Goal: Task Accomplishment & Management: Manage account settings

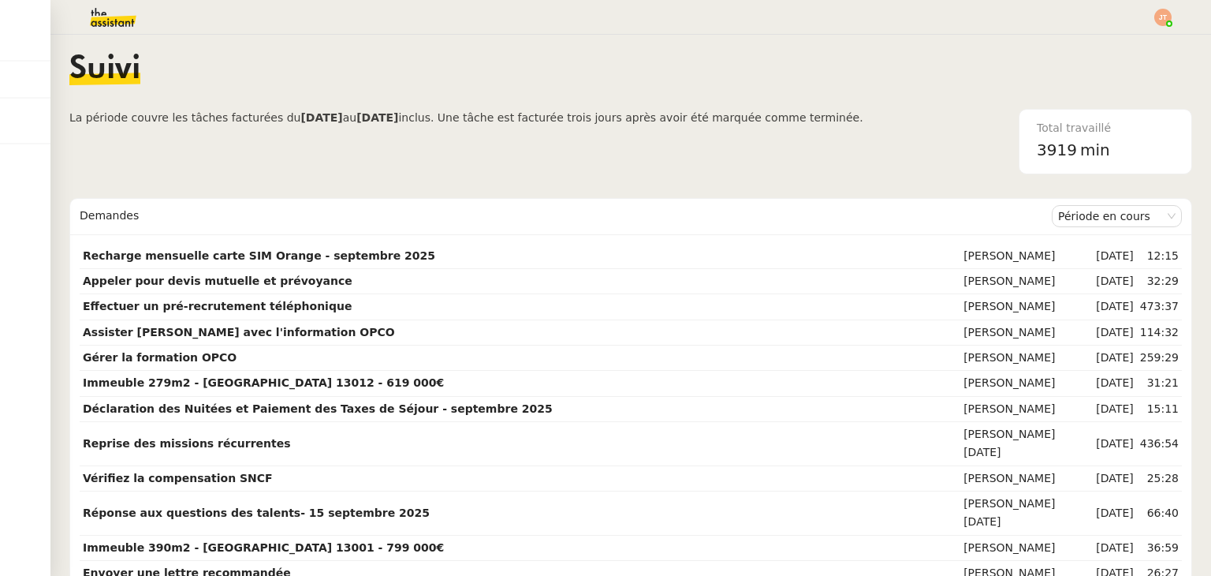
click at [863, 122] on div "Total travaillé 3919 min" at bounding box center [1027, 141] width 329 height 65
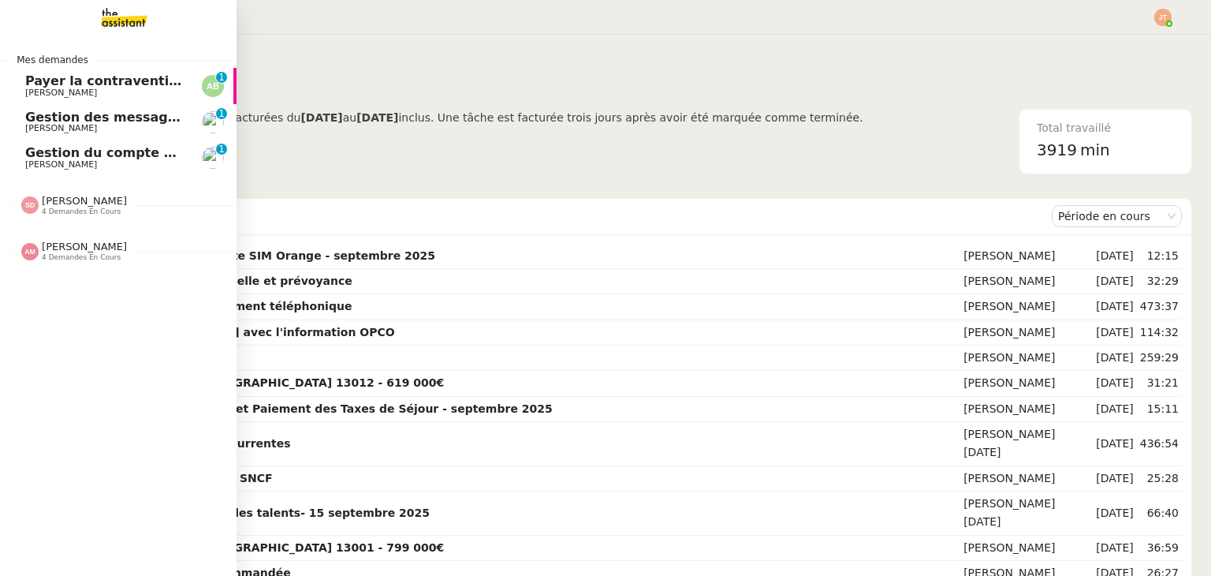
click at [88, 247] on span "[PERSON_NAME]" at bounding box center [84, 246] width 85 height 12
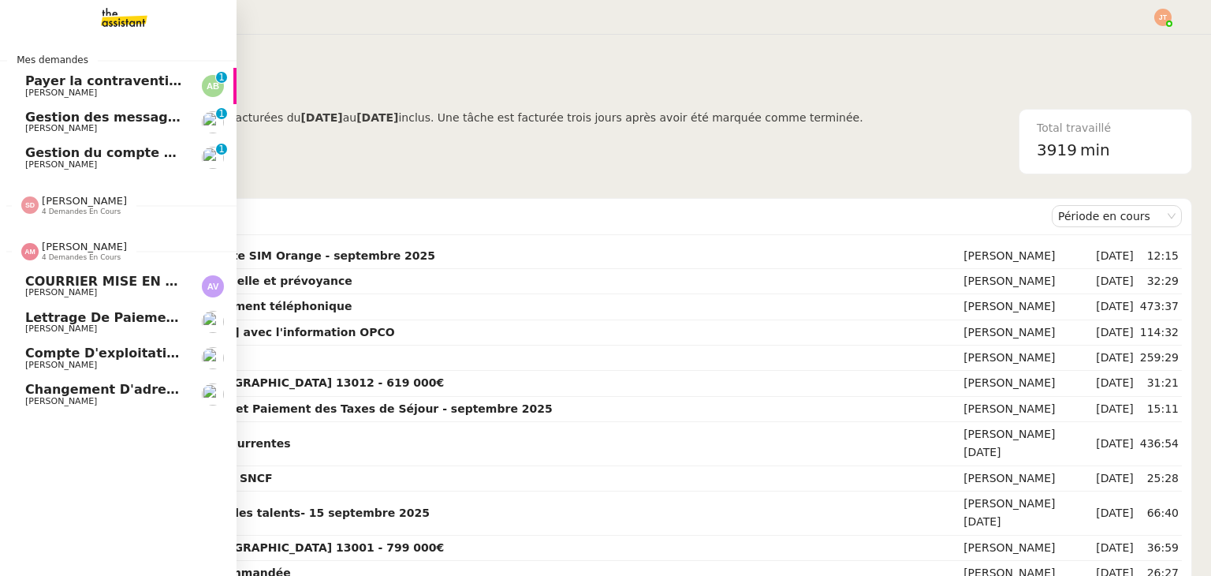
click at [87, 293] on span "[PERSON_NAME]" at bounding box center [61, 292] width 72 height 10
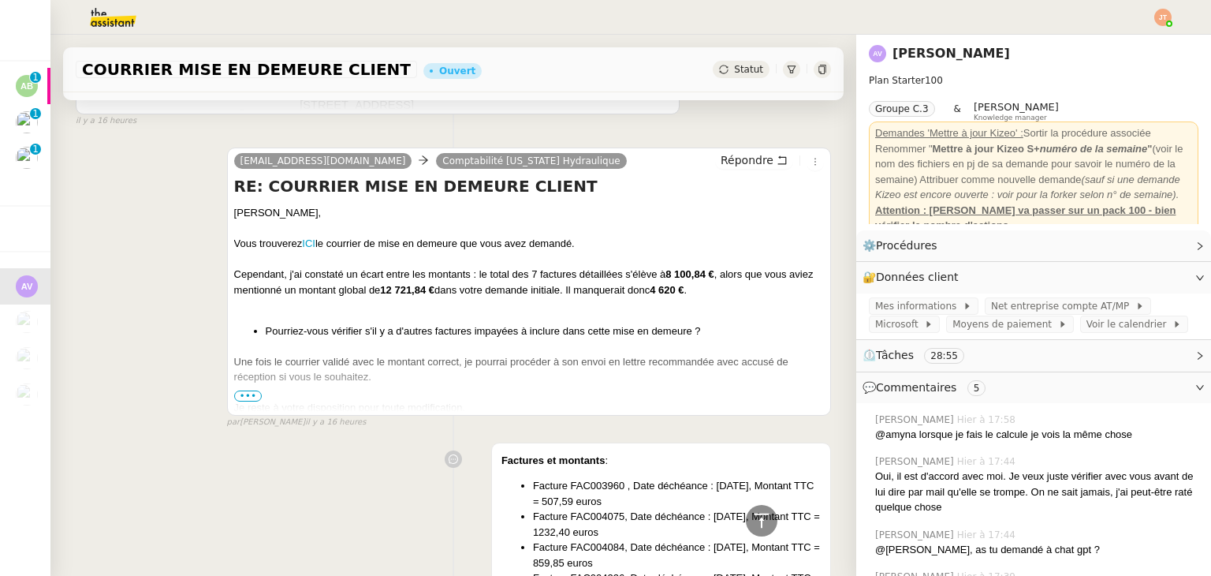
scroll to position [1577, 0]
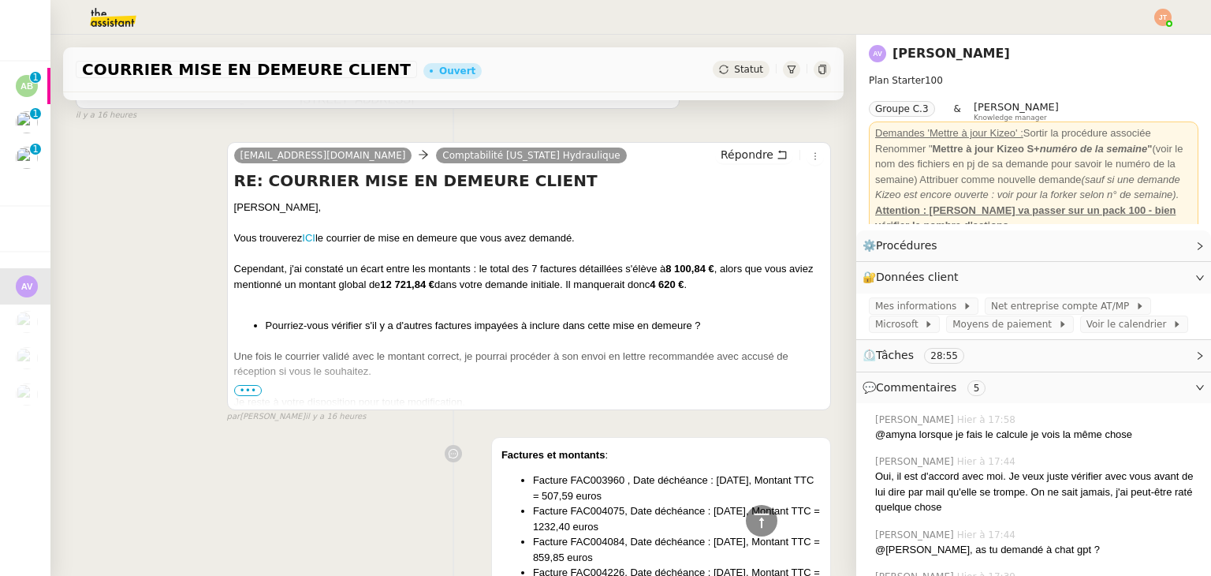
click at [244, 394] on span "•••" at bounding box center [248, 390] width 28 height 11
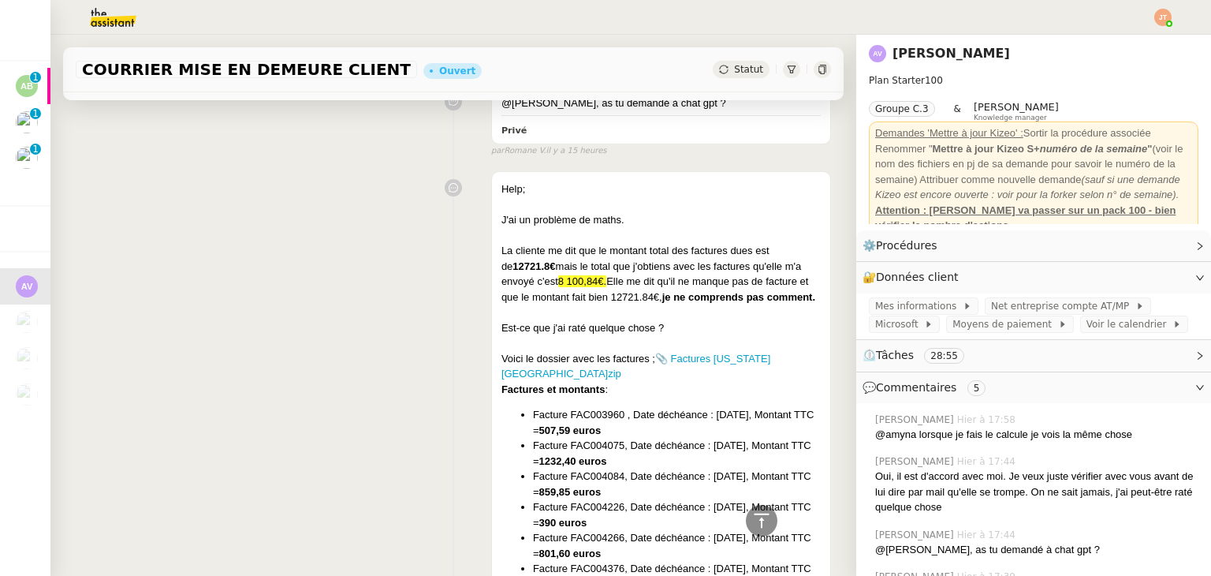
scroll to position [552, 0]
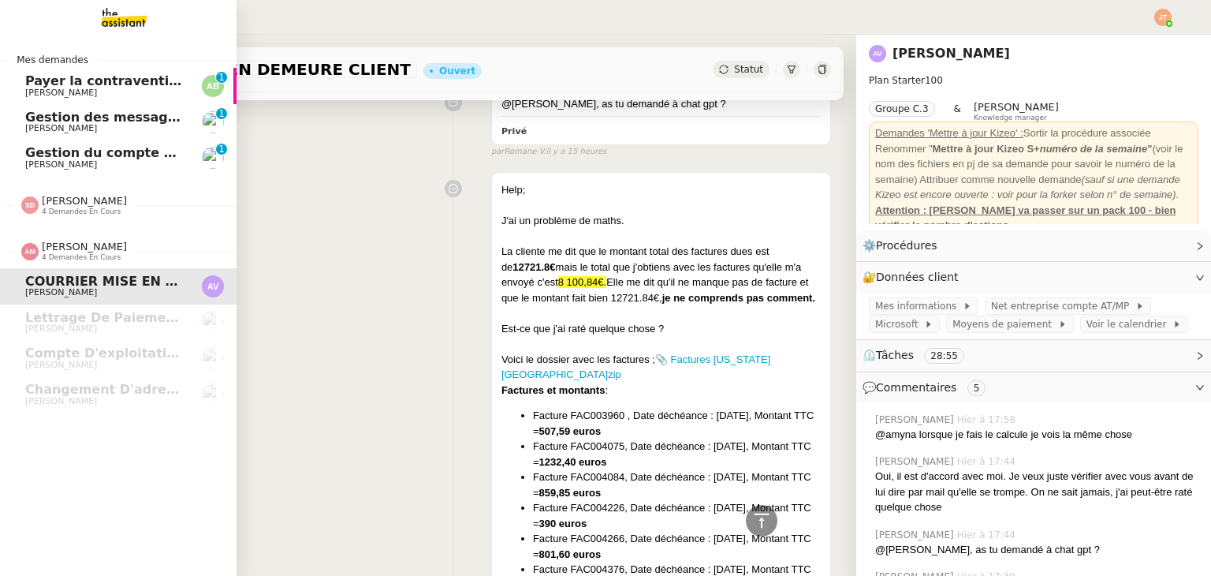
click at [66, 151] on span "Gestion du compte LinkedIn de [PERSON_NAME] (post + gestion messages) - [DATE]" at bounding box center [324, 152] width 599 height 15
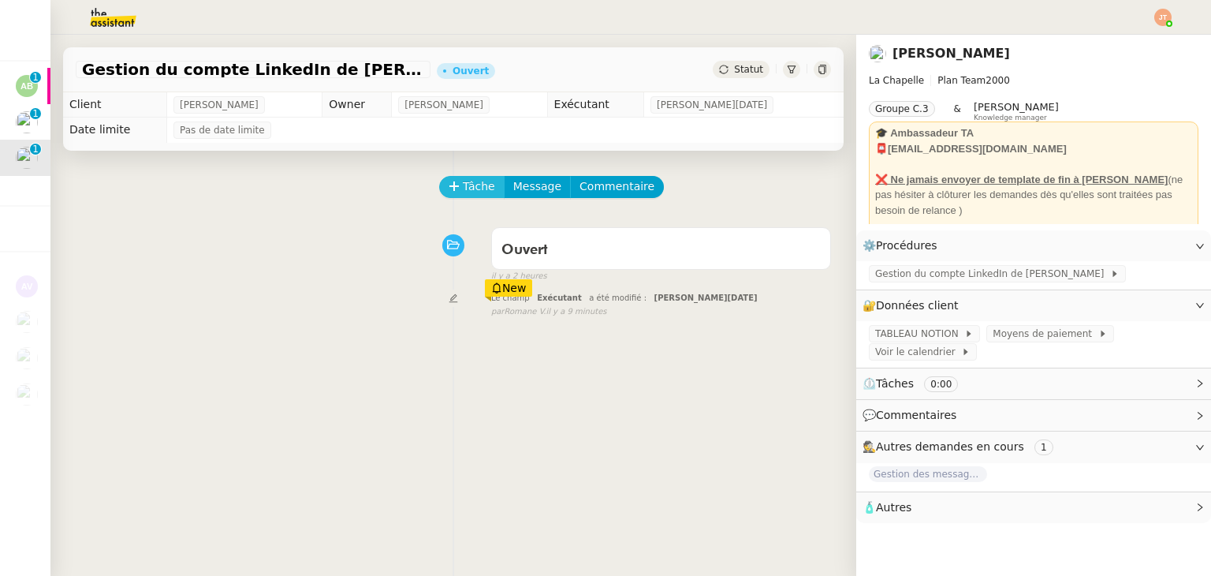
click at [440, 177] on button "Tâche" at bounding box center [471, 187] width 65 height 22
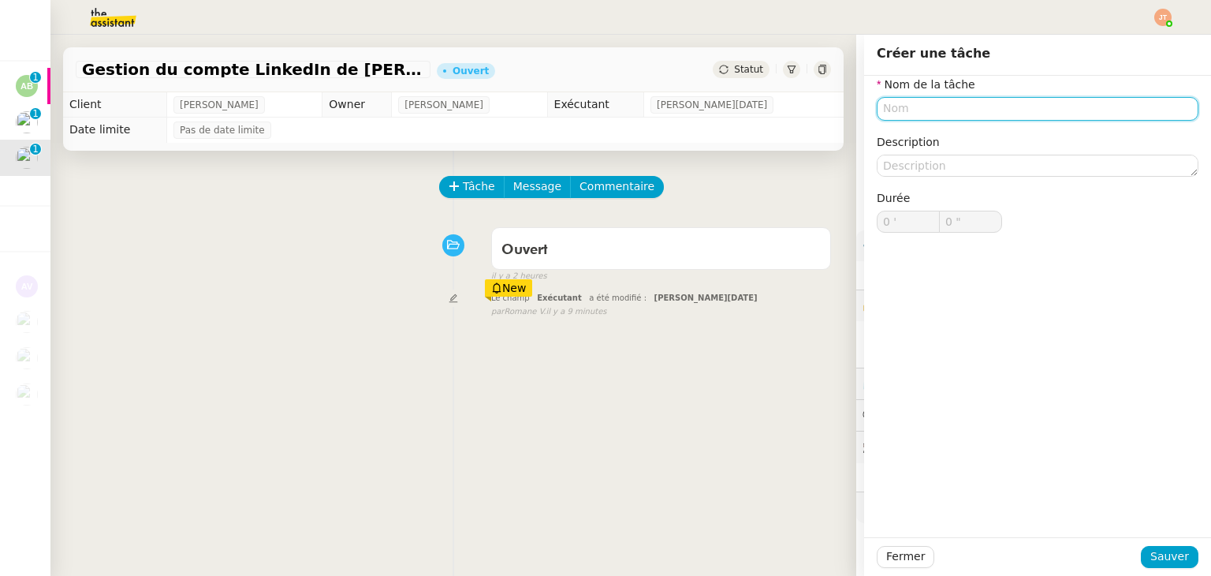
click at [877, 110] on input "text" at bounding box center [1038, 108] width 322 height 23
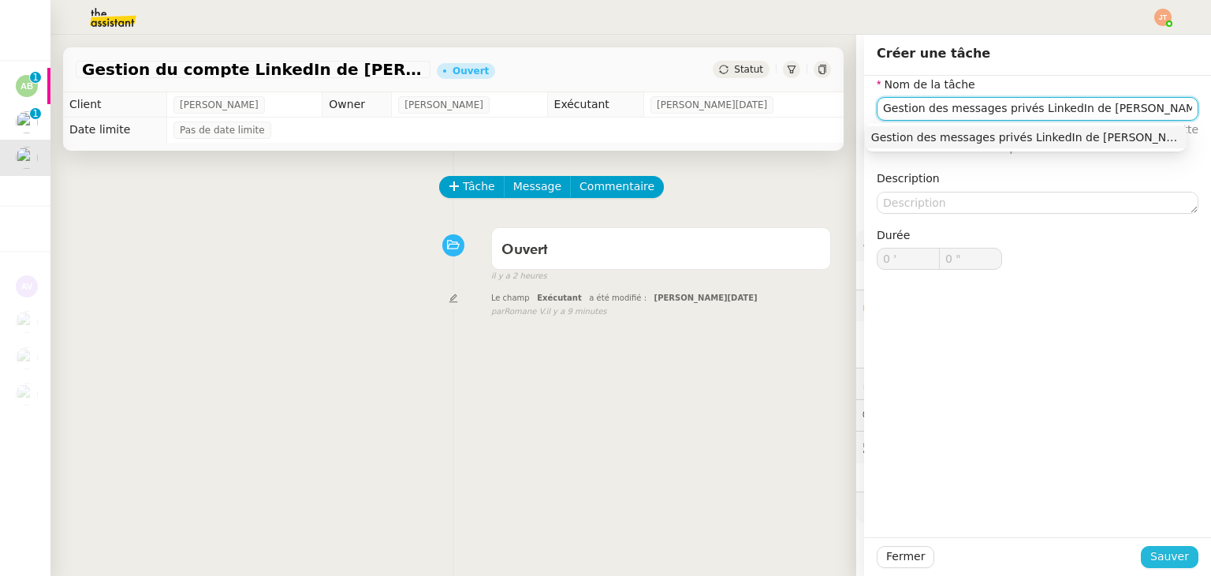
type input "Gestion des messages privés LinkedIn de [PERSON_NAME]"
click at [1173, 551] on span "Sauver" at bounding box center [1169, 556] width 39 height 18
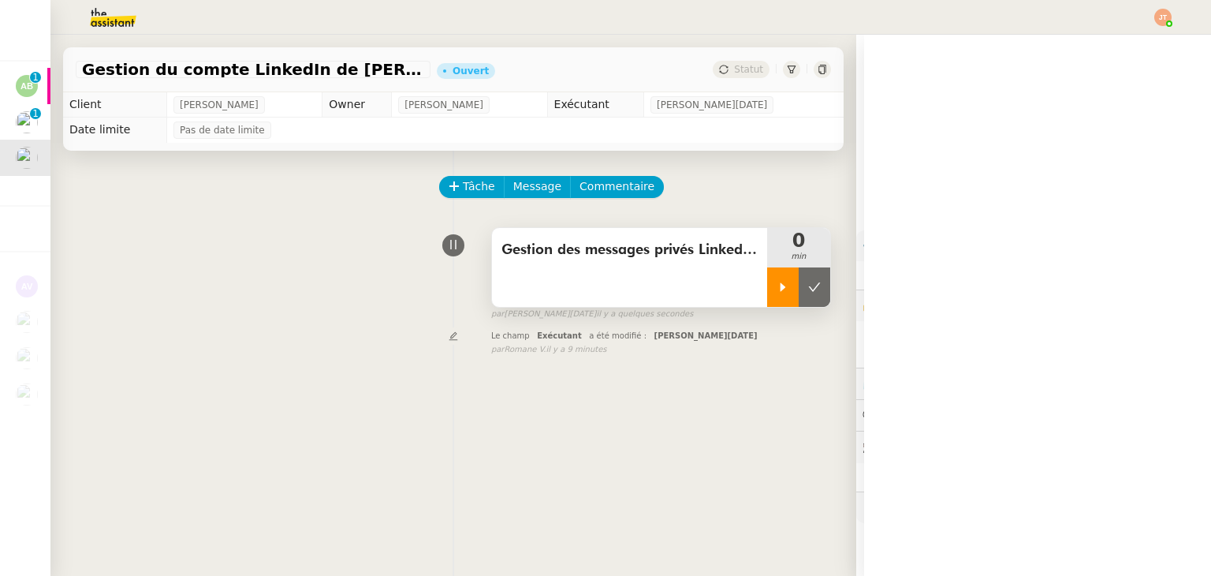
click at [777, 289] on icon at bounding box center [783, 287] width 13 height 13
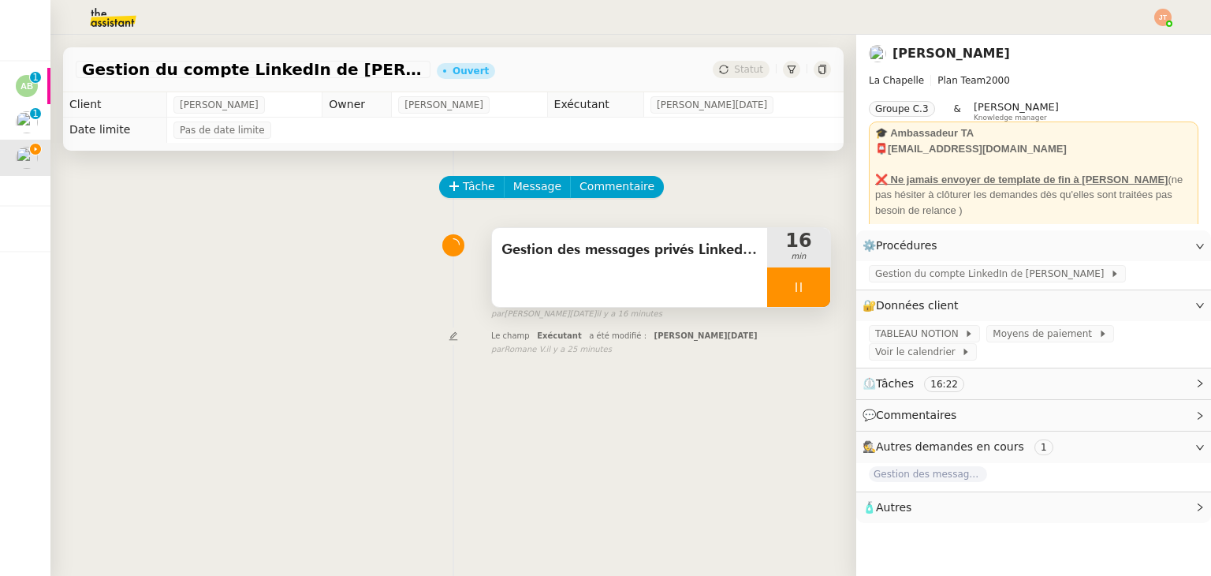
click at [125, 21] on img at bounding box center [100, 17] width 122 height 35
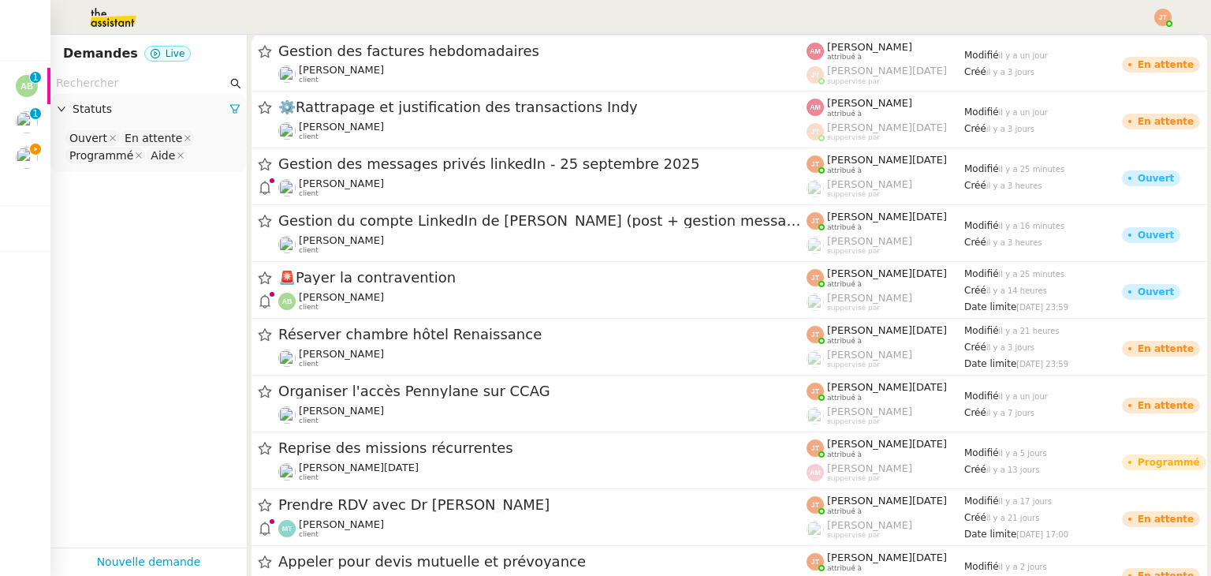
click at [139, 76] on input "text" at bounding box center [141, 83] width 171 height 18
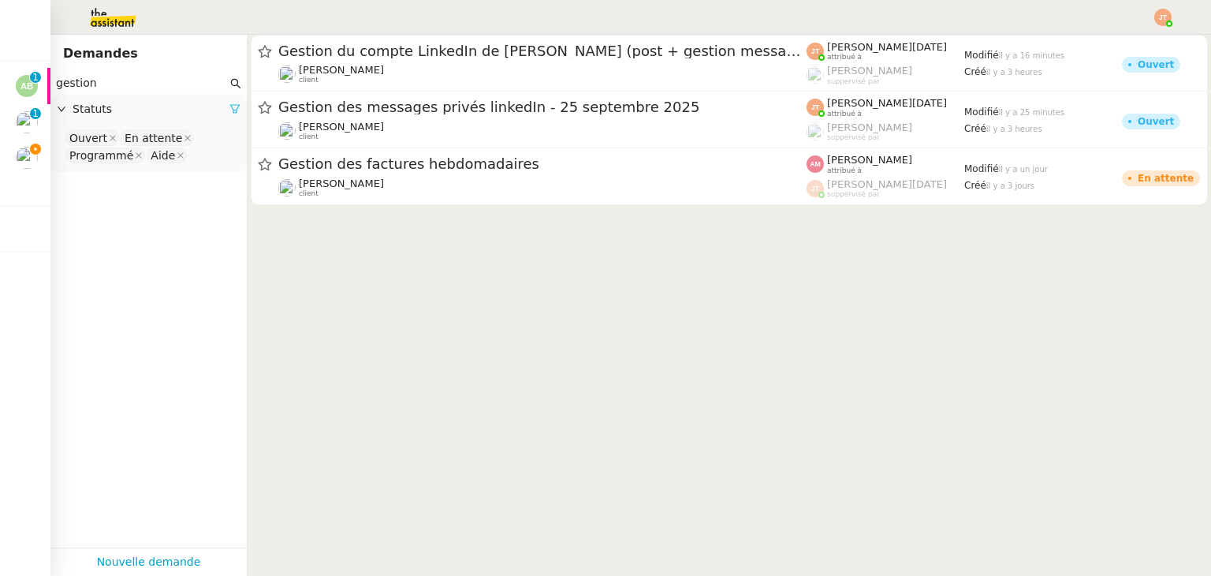
type input "gestion"
click at [218, 112] on div "Statuts" at bounding box center [148, 109] width 196 height 31
click at [229, 113] on icon at bounding box center [234, 108] width 11 height 11
click at [163, 132] on nz-select-top-control "Please select" at bounding box center [148, 139] width 171 height 20
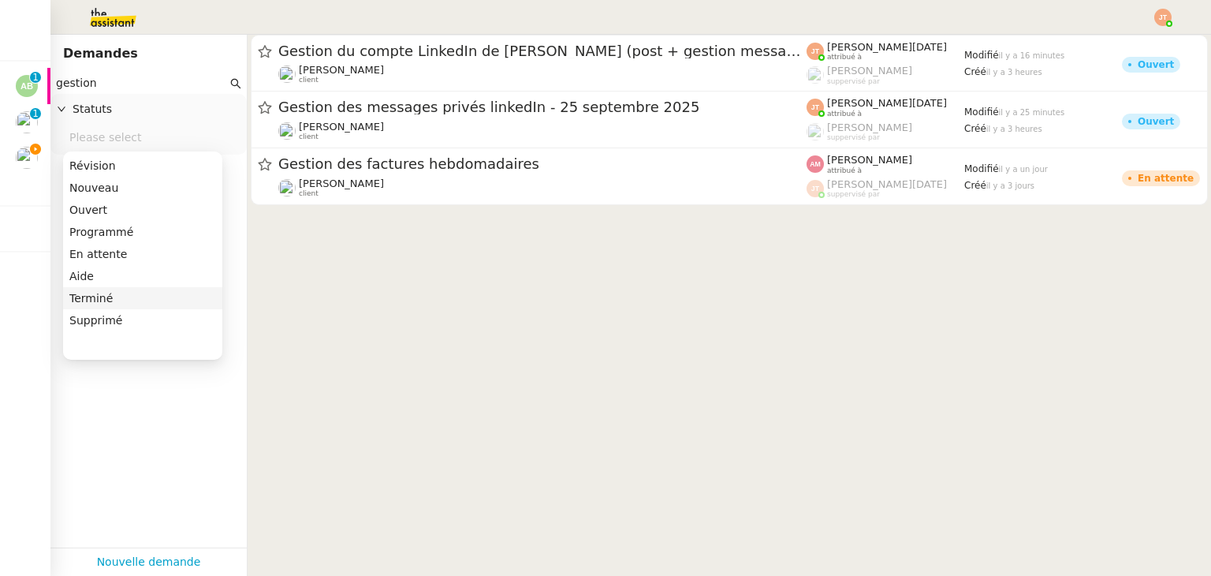
click at [91, 296] on div "Terminé" at bounding box center [142, 298] width 147 height 14
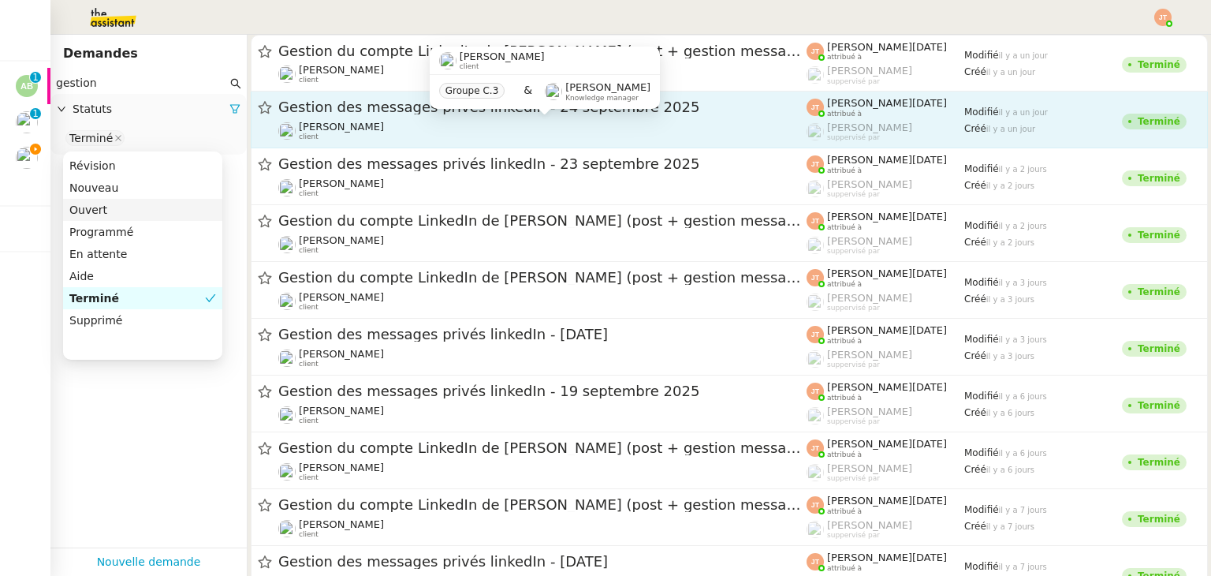
click at [333, 124] on span "[PERSON_NAME]" at bounding box center [341, 127] width 85 height 12
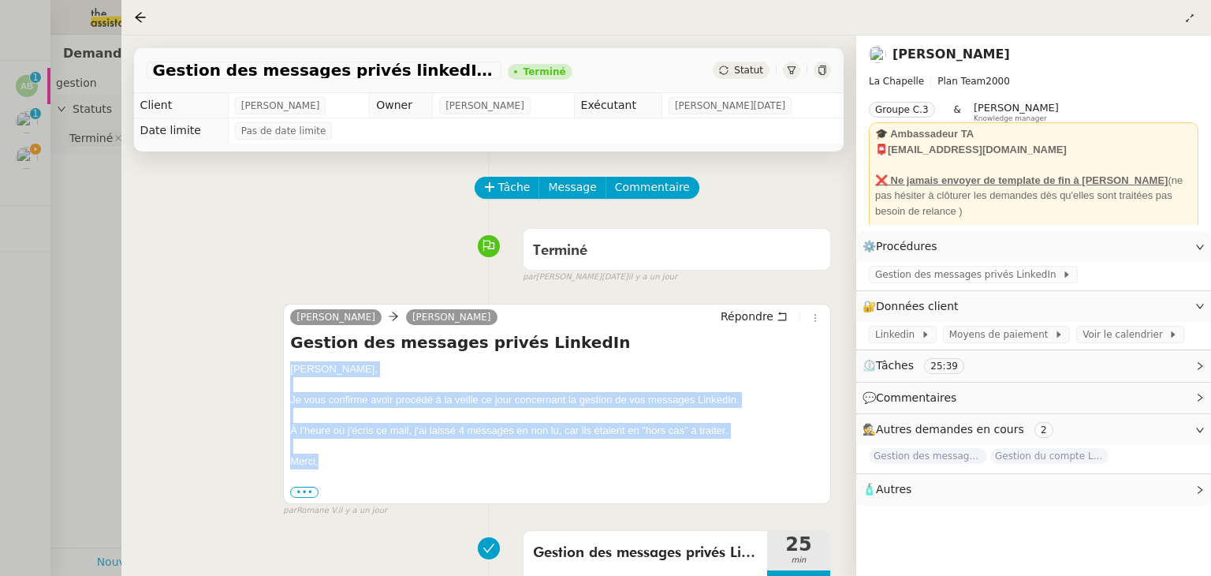
drag, startPoint x: 291, startPoint y: 370, endPoint x: 349, endPoint y: 460, distance: 107.8
click at [349, 460] on div "[PERSON_NAME], Je vous confirme avoir procédé à la veille ce jour concernant la…" at bounding box center [557, 430] width 534 height 138
copy div "[PERSON_NAME], Je vous confirme avoir procédé à la veille ce jour concernant la…"
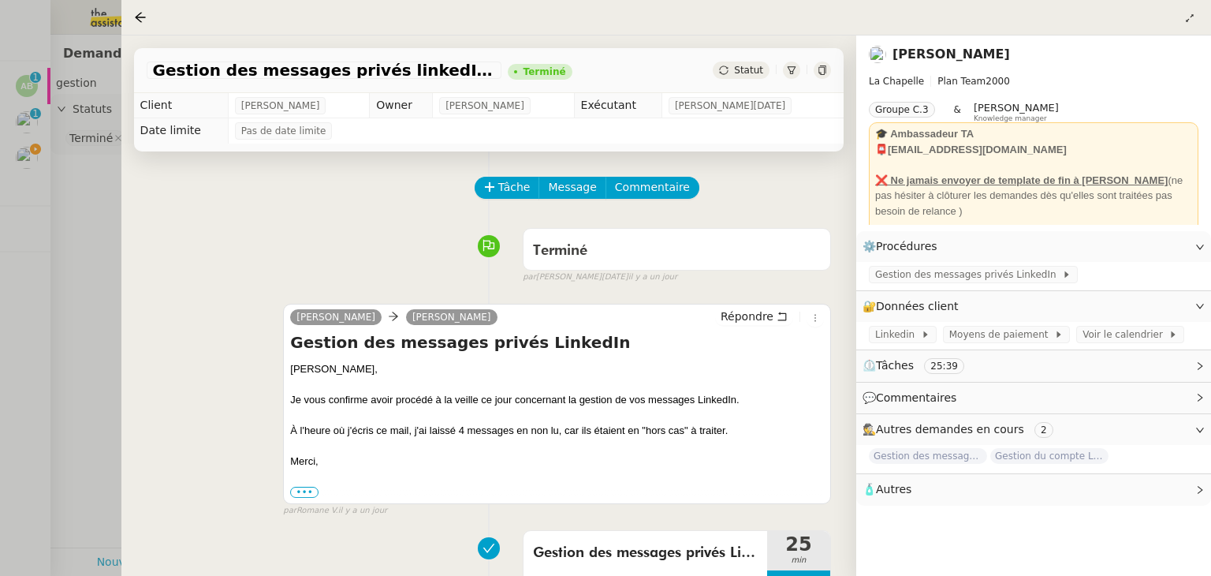
click at [69, 237] on div at bounding box center [605, 288] width 1211 height 576
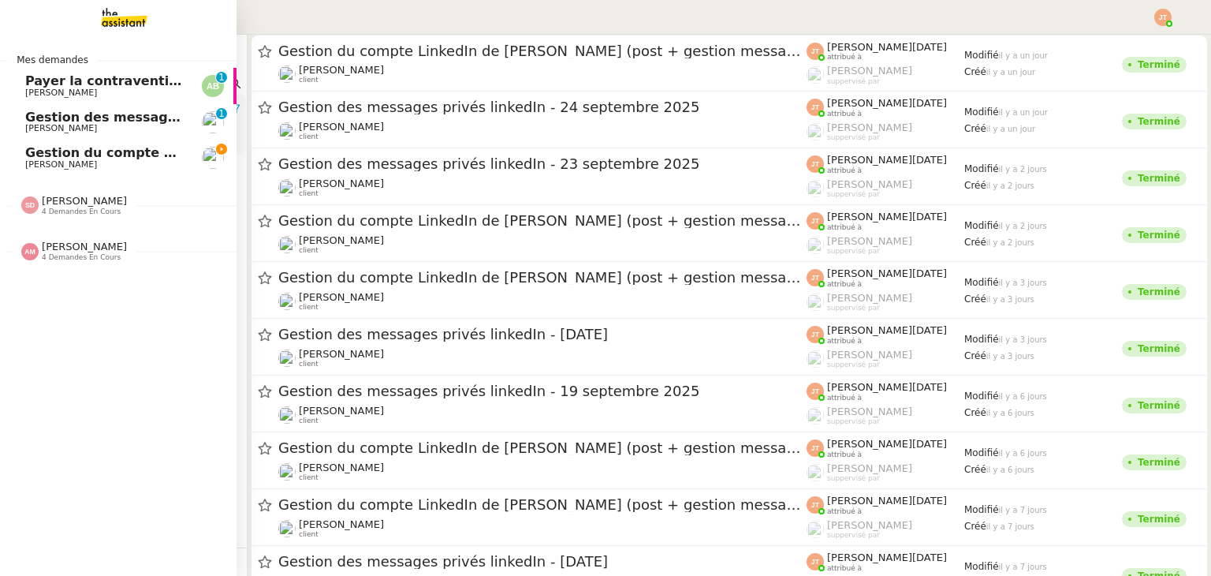
click at [32, 162] on span "[PERSON_NAME]" at bounding box center [61, 164] width 72 height 10
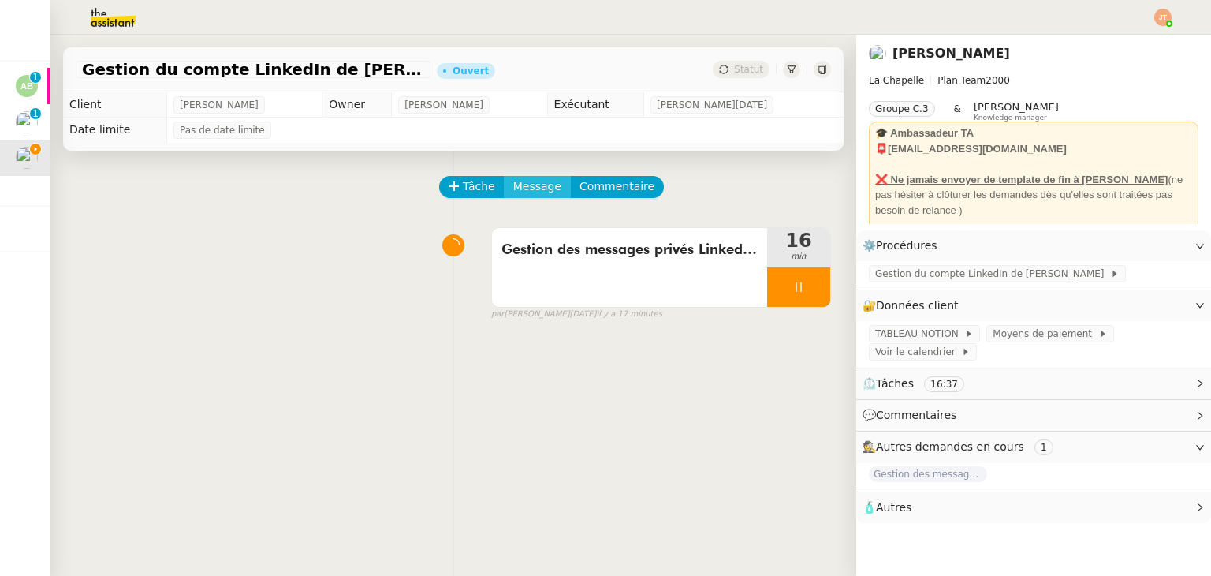
click at [551, 187] on button "Message" at bounding box center [537, 187] width 67 height 22
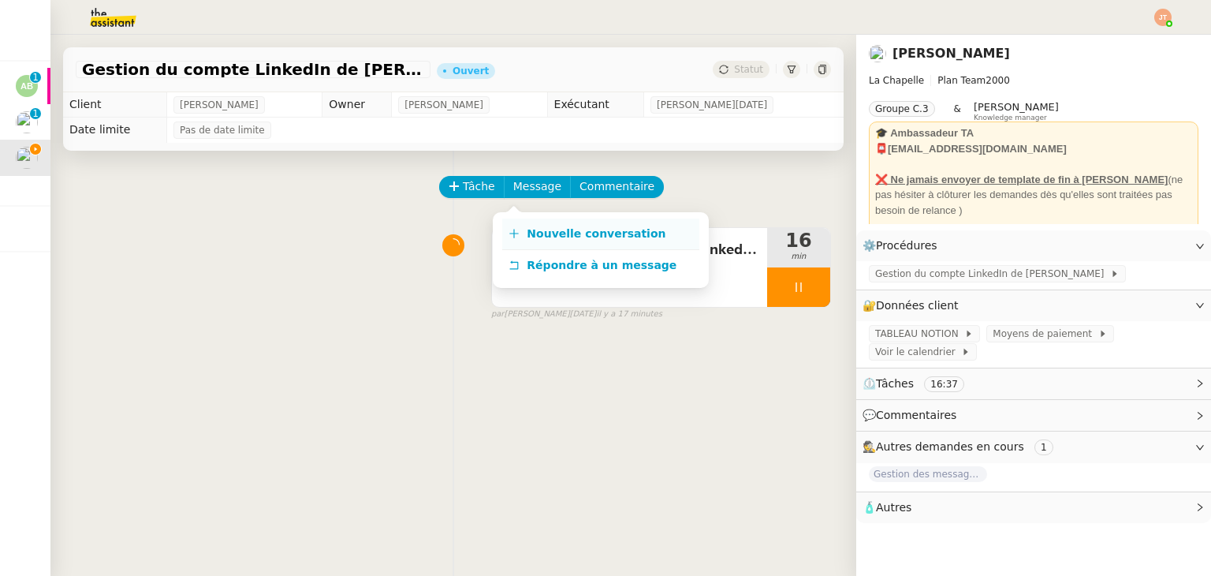
click at [562, 229] on span "Nouvelle conversation" at bounding box center [596, 233] width 139 height 13
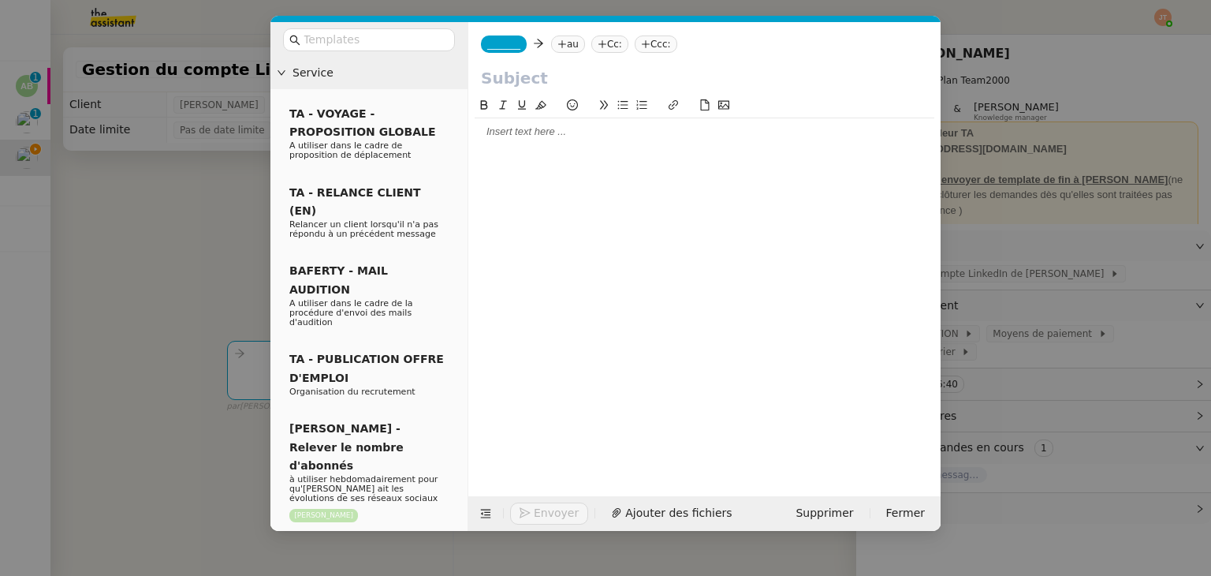
click at [541, 155] on div at bounding box center [705, 283] width 460 height 375
click at [534, 138] on div at bounding box center [705, 132] width 460 height 14
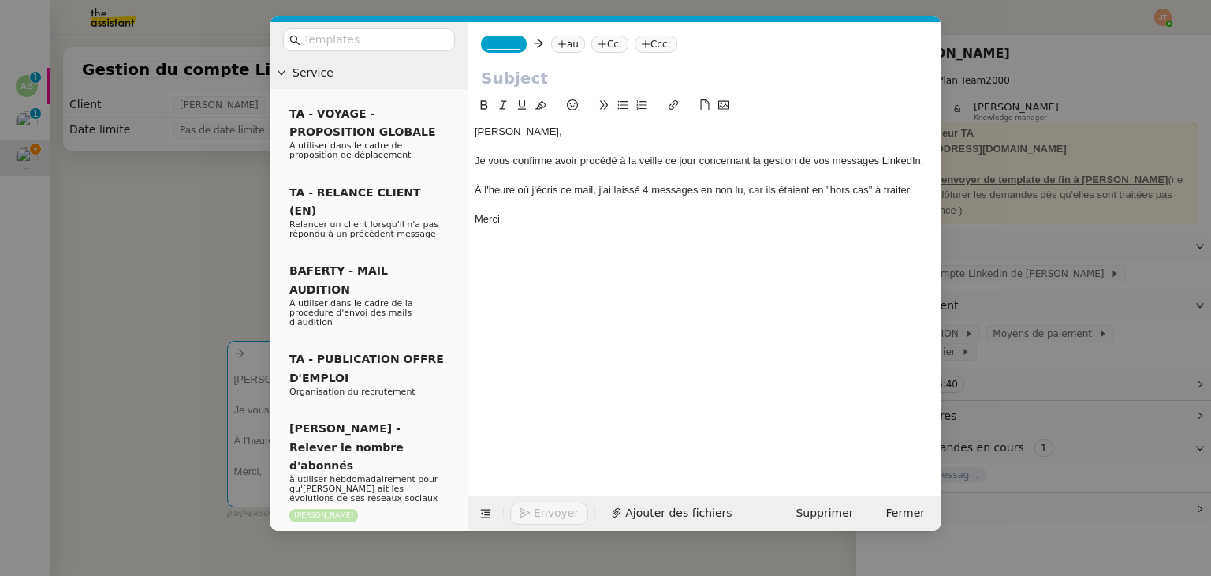
click at [648, 185] on div "À l'heure où j'écris ce mail, j'ai laissé 4 messages en non lu, car ils étaient…" at bounding box center [705, 190] width 460 height 14
click at [549, 237] on div "[PERSON_NAME], Je vous confirme avoir procédé à la veille ce jour concernant la…" at bounding box center [705, 283] width 460 height 375
click at [61, 237] on nz-modal-container "Service TA - VOYAGE - PROPOSITION GLOBALE A utiliser dans le cadre de propositi…" at bounding box center [605, 288] width 1211 height 576
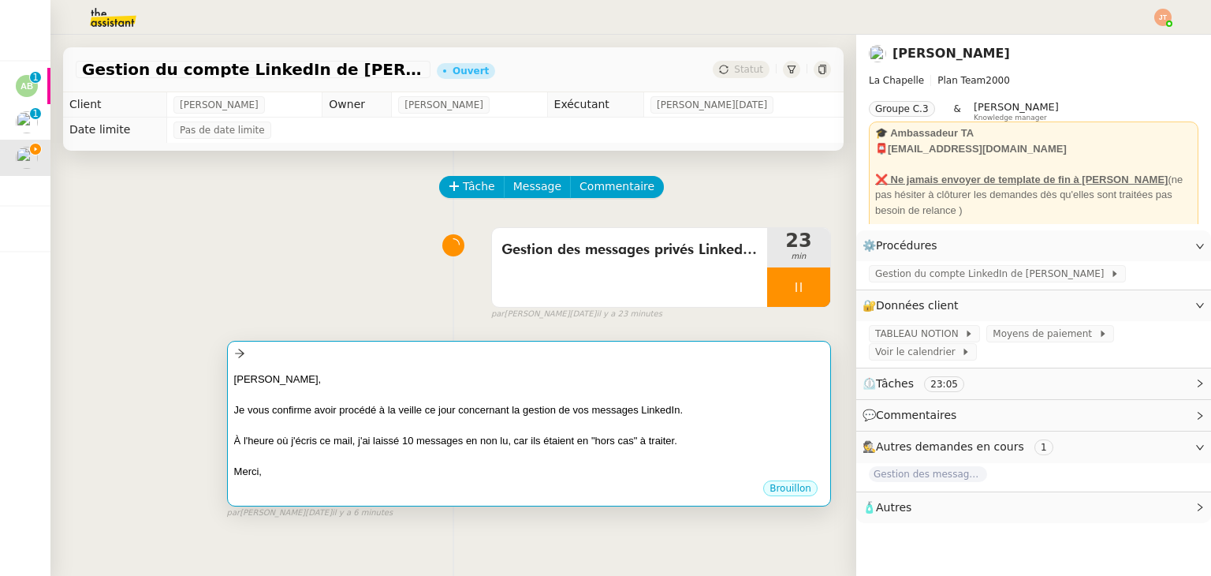
click at [343, 404] on div "Je vous confirme avoir procédé à la veille ce jour concernant la gestion de vos…" at bounding box center [529, 410] width 590 height 16
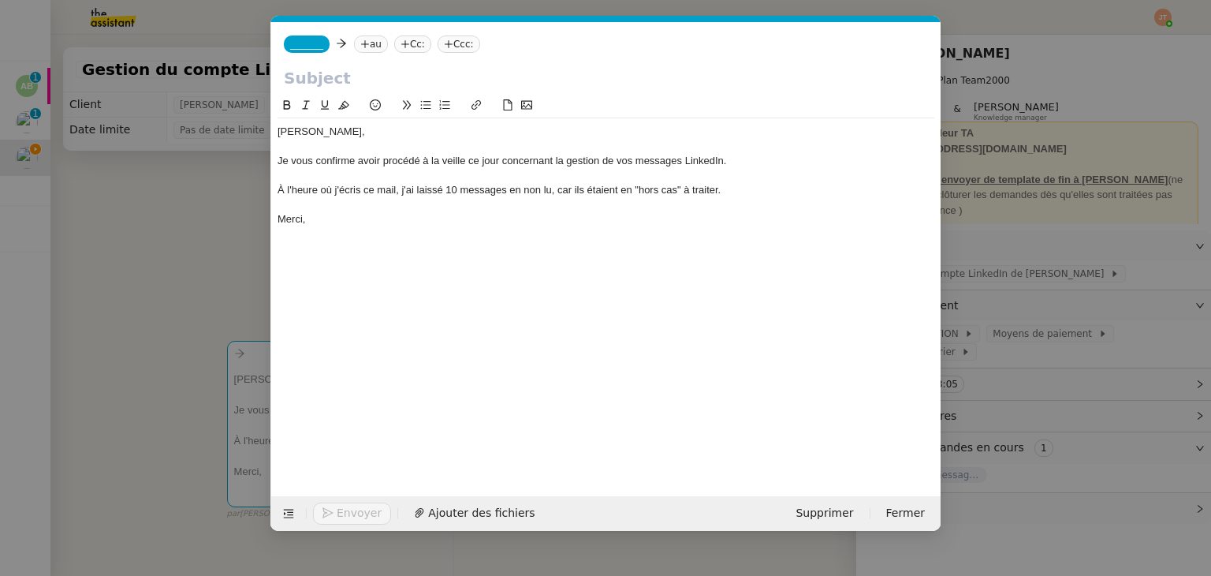
scroll to position [0, 33]
click at [360, 41] on icon at bounding box center [364, 43] width 9 height 9
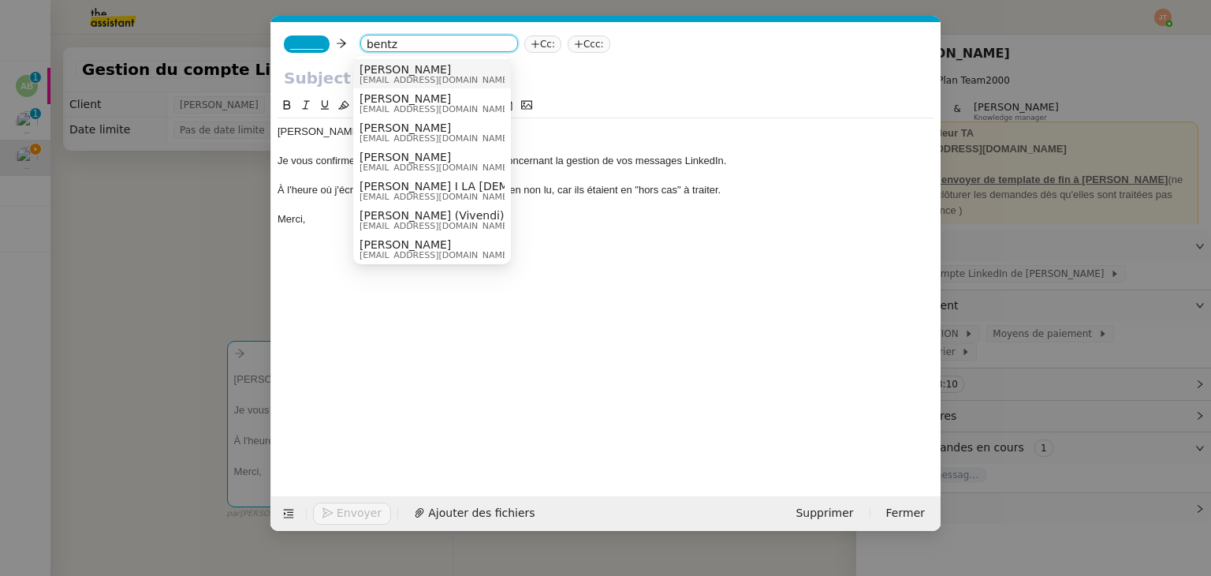
type input "bentz"
click at [398, 76] on span "[EMAIL_ADDRESS][DOMAIN_NAME]" at bounding box center [434, 80] width 151 height 9
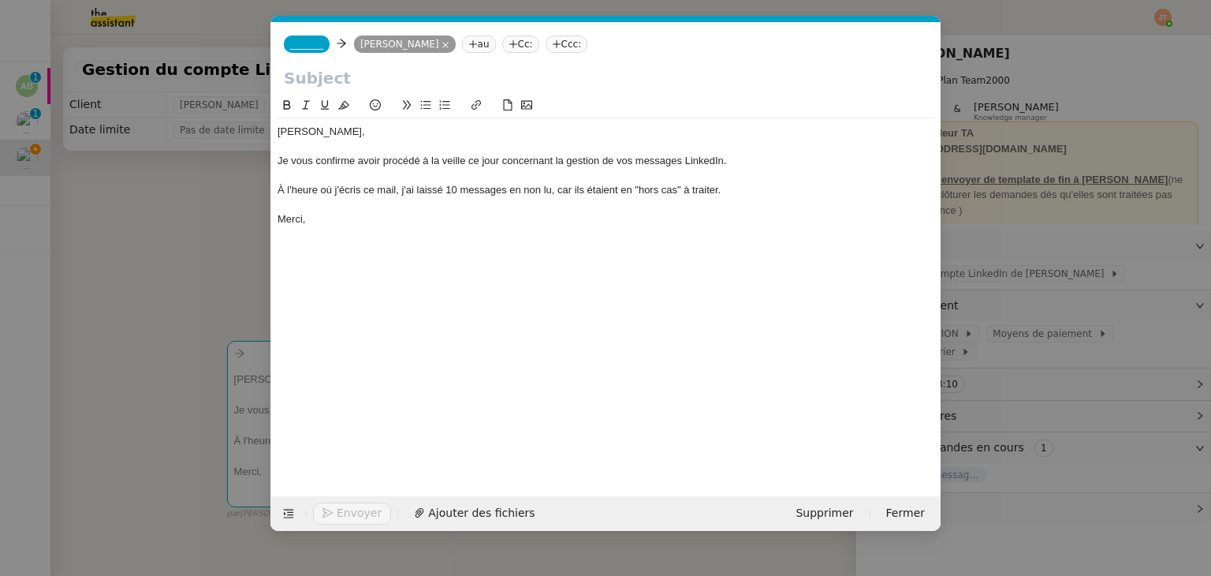
click at [306, 39] on span "_______" at bounding box center [306, 44] width 33 height 11
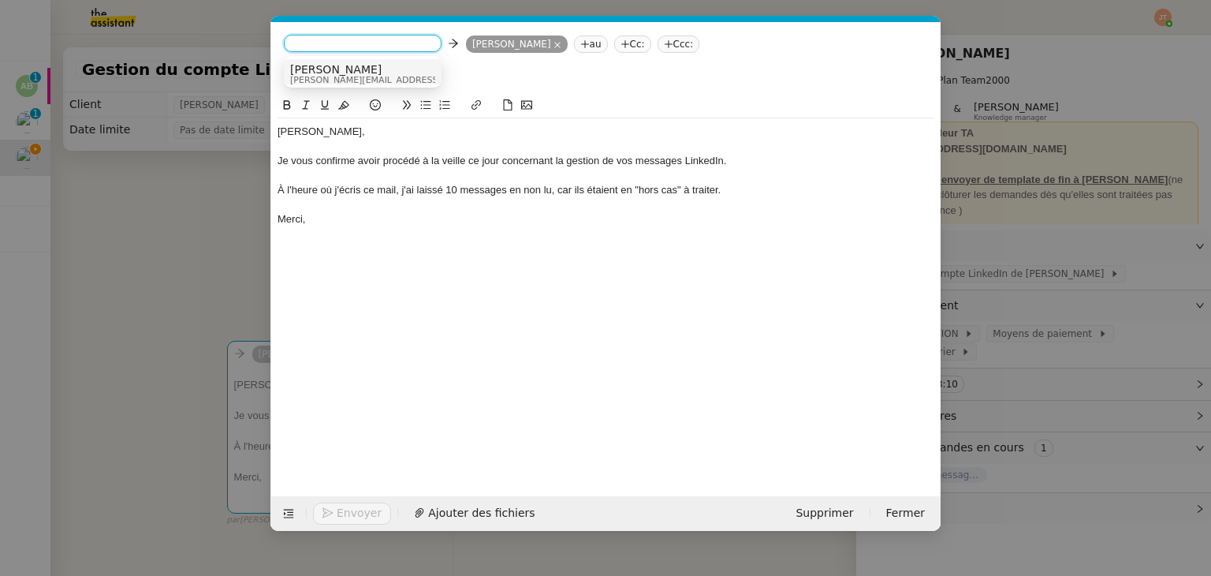
click at [315, 76] on span "[PERSON_NAME][EMAIL_ADDRESS][DOMAIN_NAME]" at bounding box center [402, 80] width 224 height 9
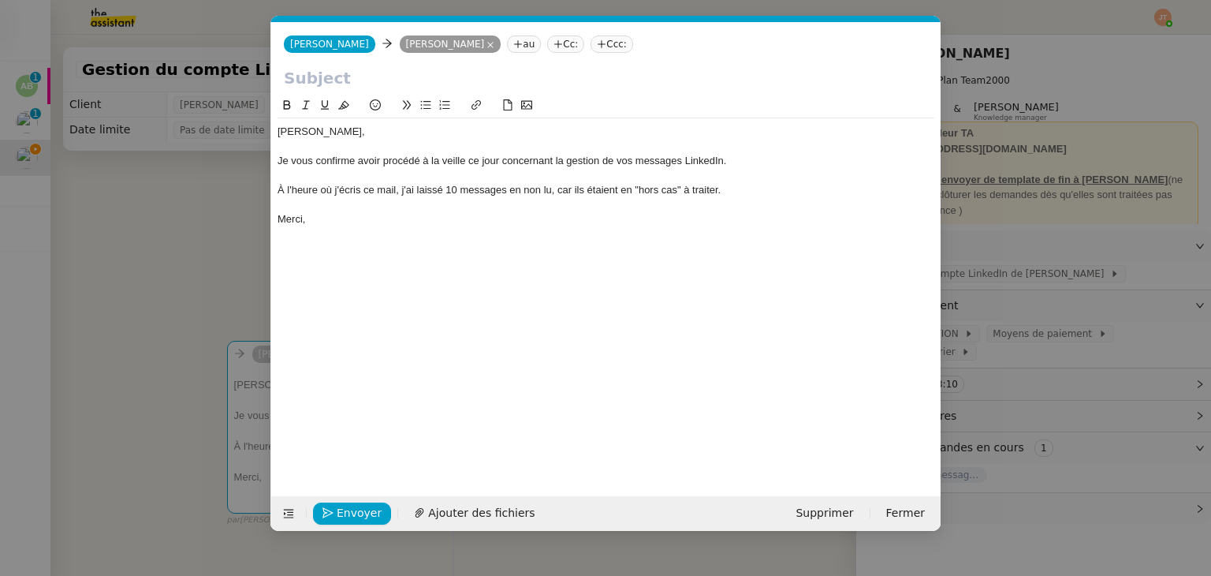
click at [253, 201] on nz-modal-container "Service TA - VOYAGE - PROPOSITION GLOBALE A utiliser dans le cadre de propositi…" at bounding box center [605, 288] width 1211 height 576
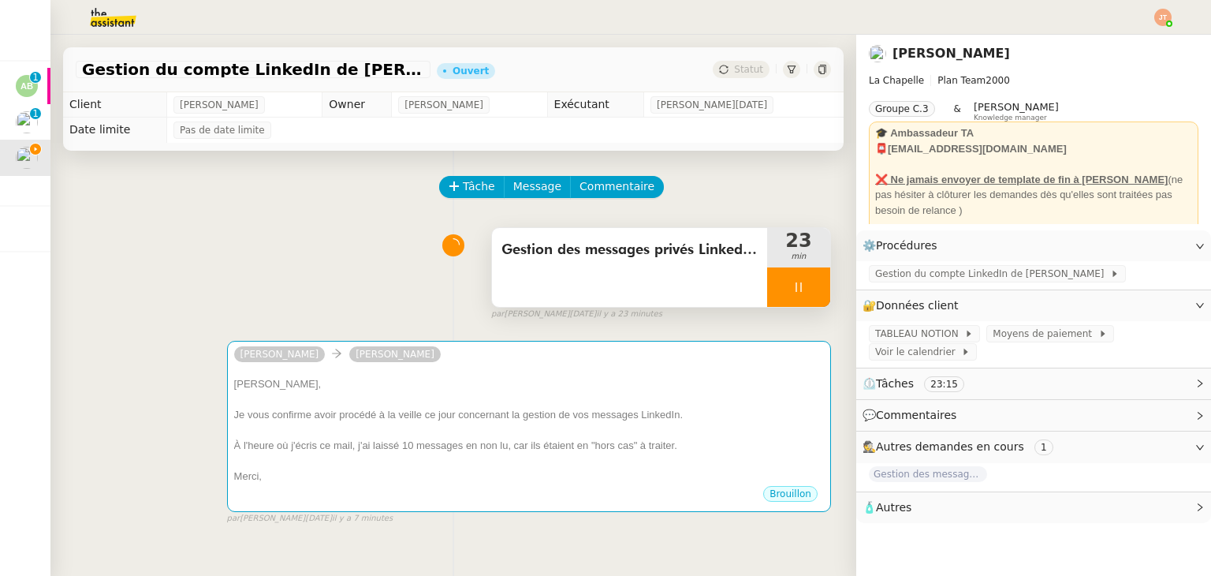
click at [613, 281] on div "Gestion des messages privés LinkedIn de [PERSON_NAME]" at bounding box center [629, 267] width 275 height 79
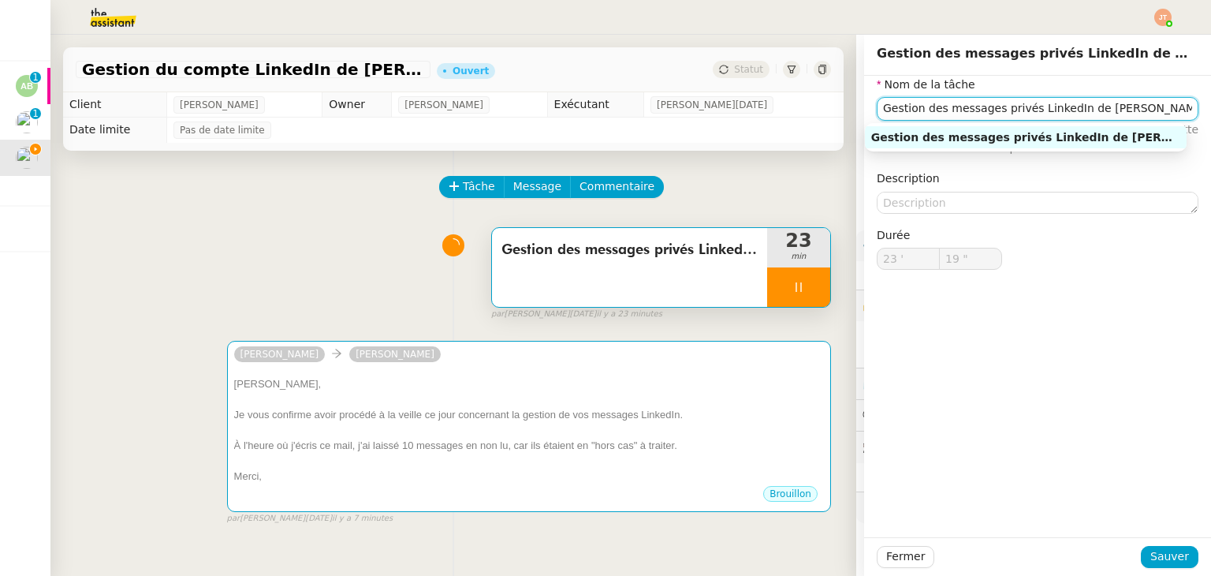
drag, startPoint x: 1138, startPoint y: 114, endPoint x: 711, endPoint y: 120, distance: 427.3
click at [711, 120] on app-ticket "Gestion du compte LinkedIn de [PERSON_NAME] (post + gestion messages) - [DATE] …" at bounding box center [630, 305] width 1160 height 541
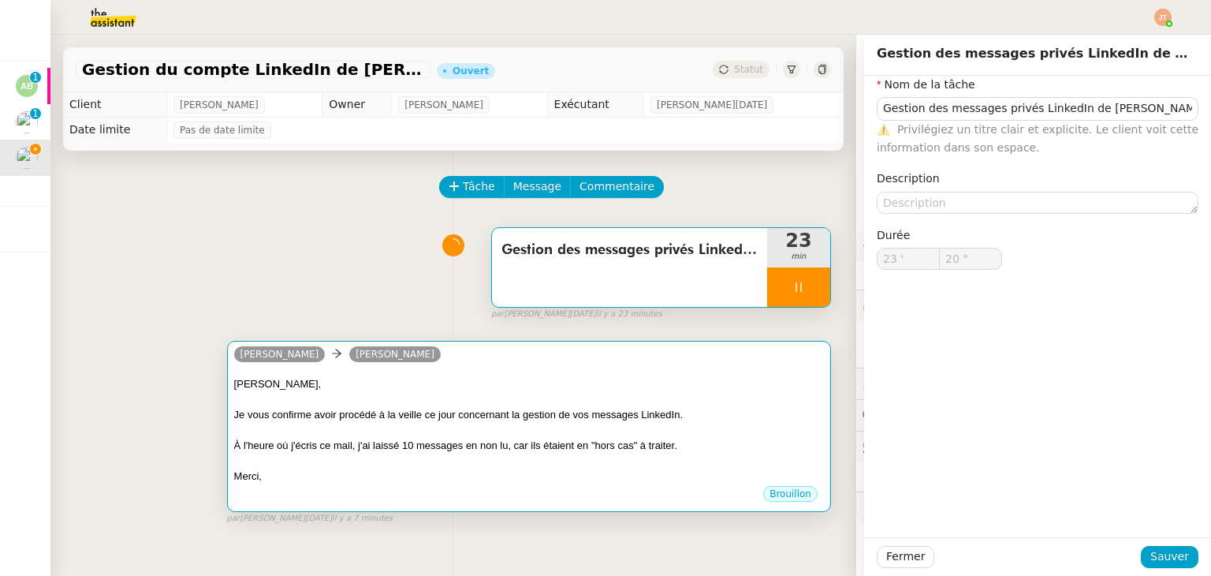
click at [301, 389] on div "[PERSON_NAME]," at bounding box center [529, 384] width 590 height 16
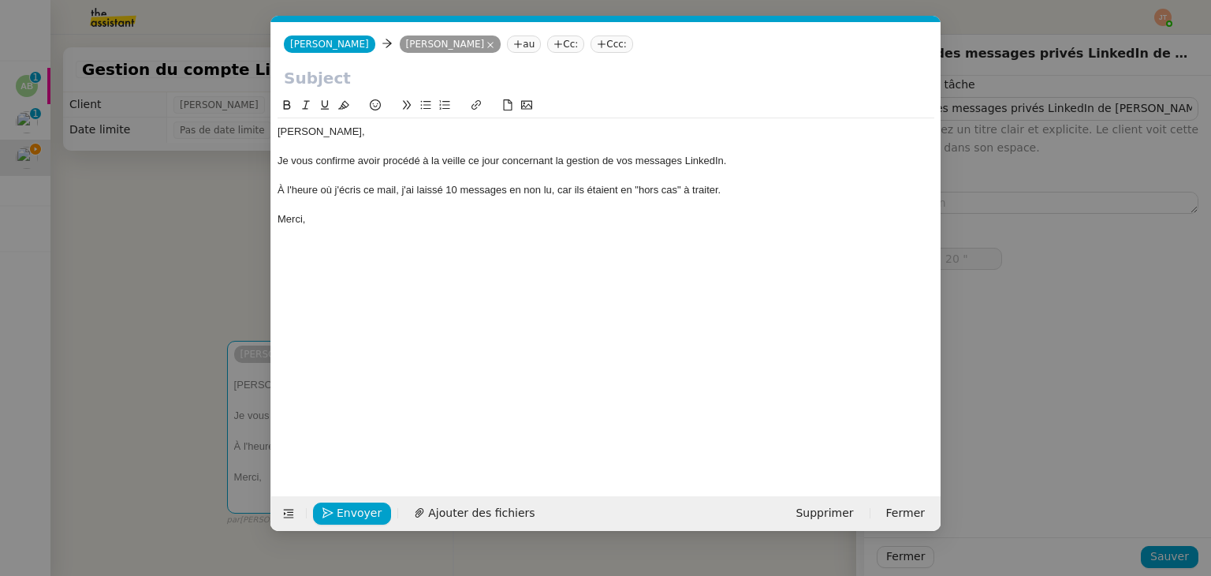
scroll to position [0, 33]
type input "21 ""
click at [366, 82] on input "text" at bounding box center [606, 78] width 644 height 24
paste input "Gestion des messages privés LinkedIn de [PERSON_NAME]"
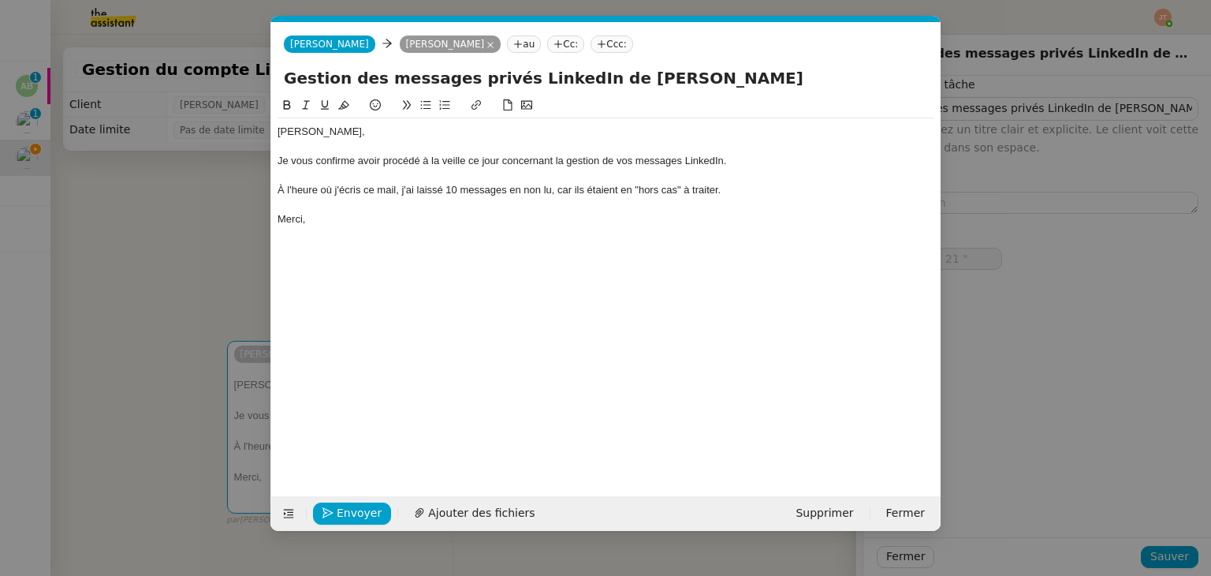
type input "Gestion des messages privés LinkedIn de [PERSON_NAME]"
click at [192, 233] on nz-modal-container "Service TA - VOYAGE - PROPOSITION GLOBALE A utiliser dans le cadre de propositi…" at bounding box center [605, 288] width 1211 height 576
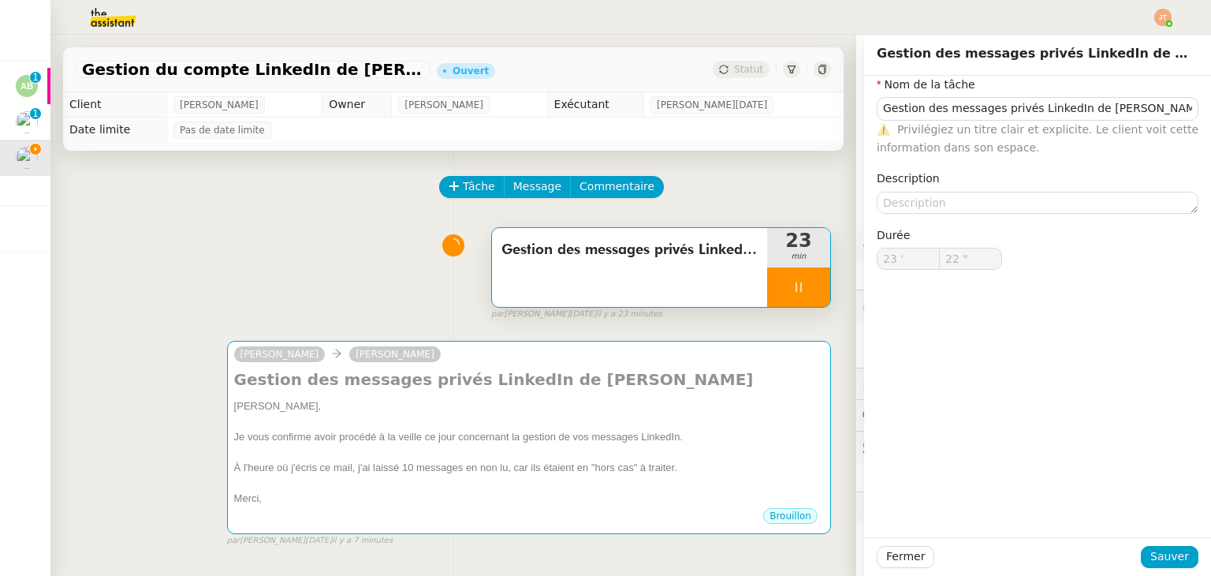
type input "23 ""
drag, startPoint x: 892, startPoint y: 560, endPoint x: 877, endPoint y: 543, distance: 22.3
click at [892, 560] on span "Fermer" at bounding box center [905, 556] width 39 height 18
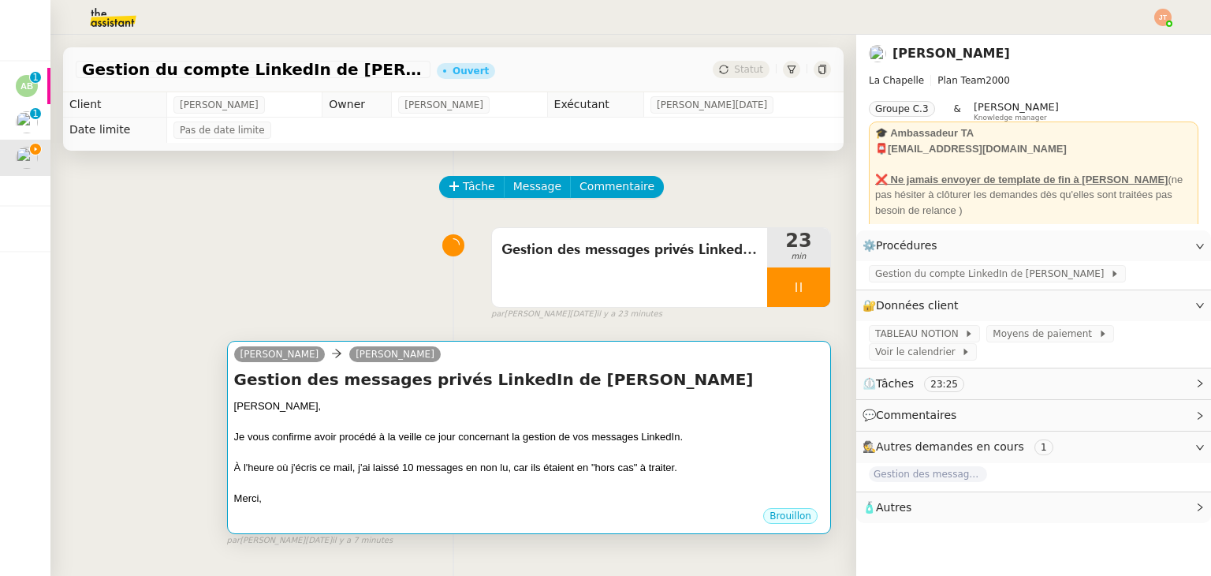
click at [404, 389] on h4 "Gestion des messages privés LinkedIn de [PERSON_NAME]" at bounding box center [529, 379] width 590 height 22
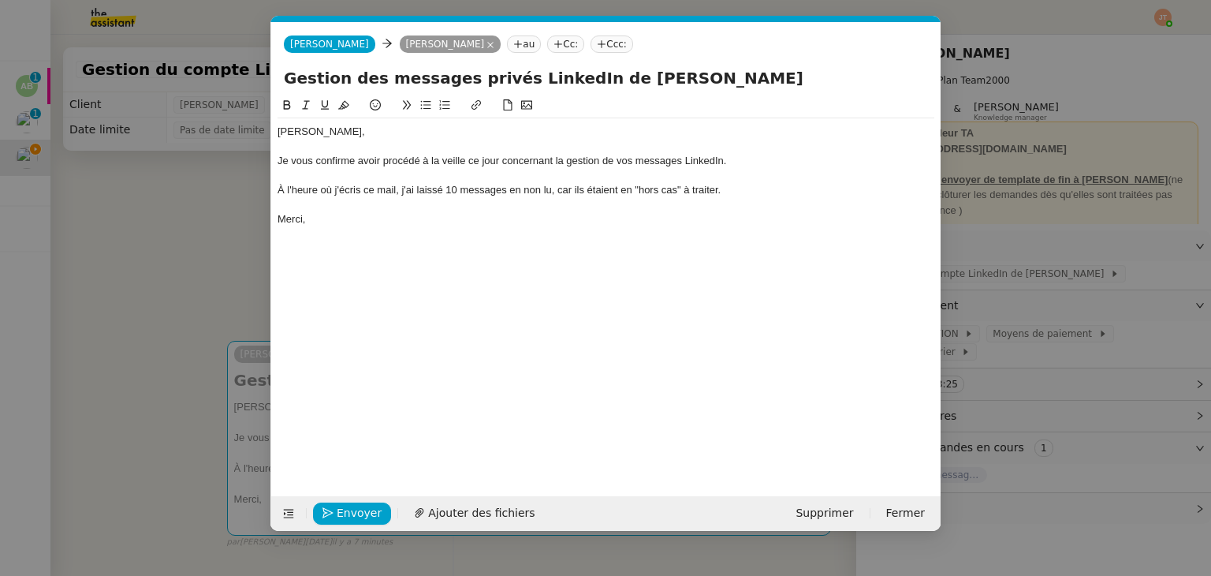
scroll to position [0, 33]
click at [355, 512] on span "Envoyer" at bounding box center [359, 513] width 45 height 18
click at [355, 512] on span "Confirmer l'envoi" at bounding box center [384, 513] width 95 height 18
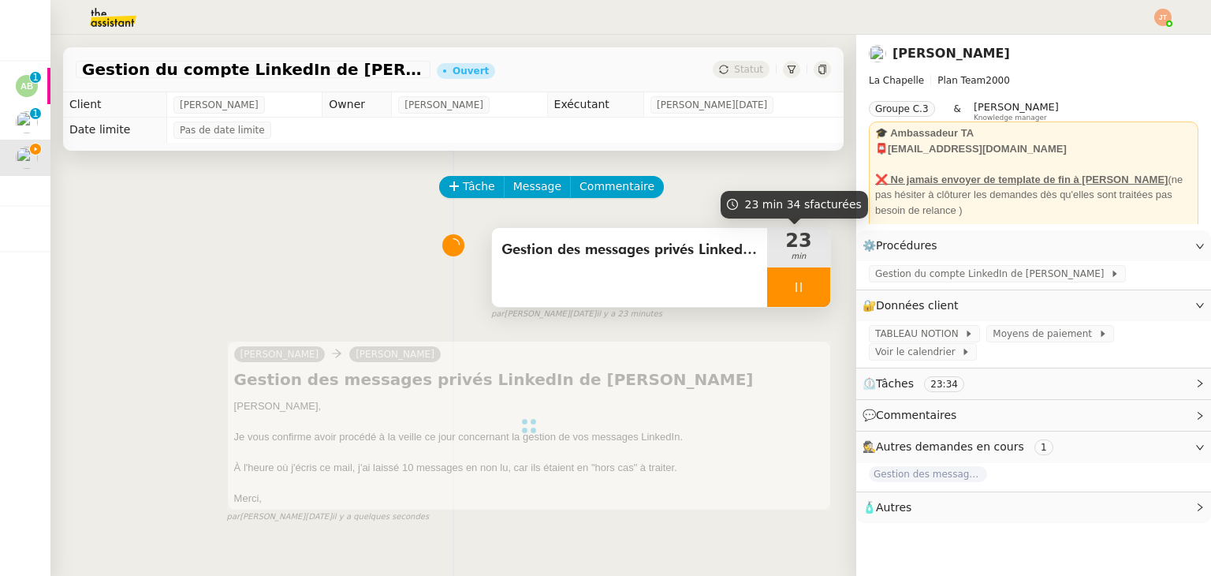
click at [792, 292] on icon at bounding box center [798, 287] width 13 height 13
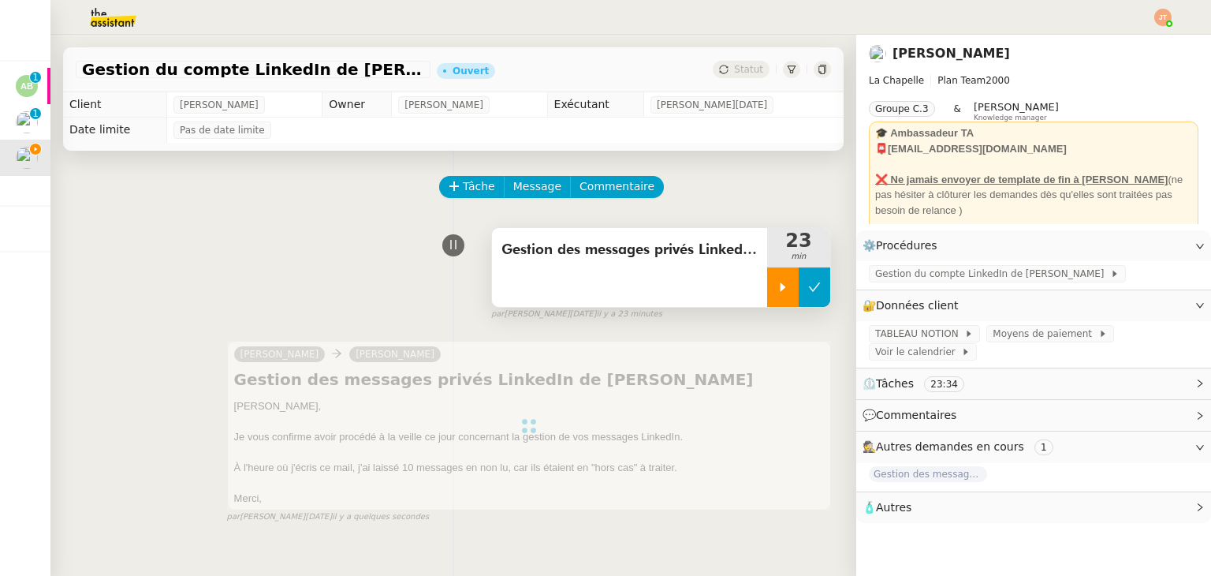
click at [808, 290] on icon at bounding box center [814, 287] width 13 height 13
click at [757, 64] on div "Statut" at bounding box center [772, 69] width 118 height 17
click at [748, 69] on span "Statut" at bounding box center [748, 69] width 29 height 11
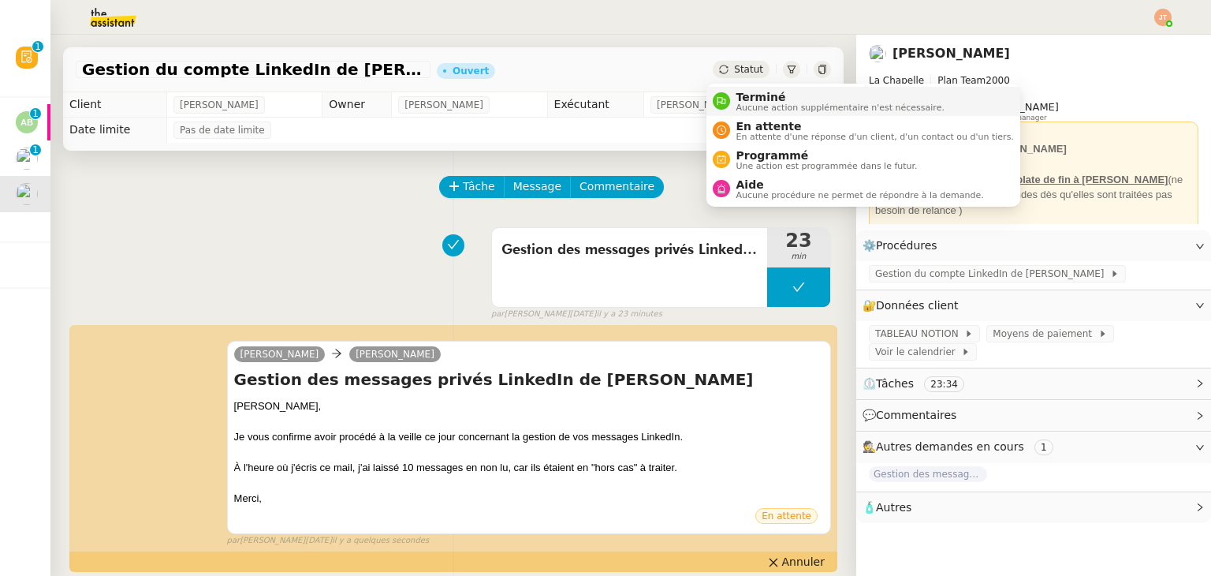
click at [754, 103] on span "Aucune action supplémentaire n'est nécessaire." at bounding box center [840, 107] width 208 height 9
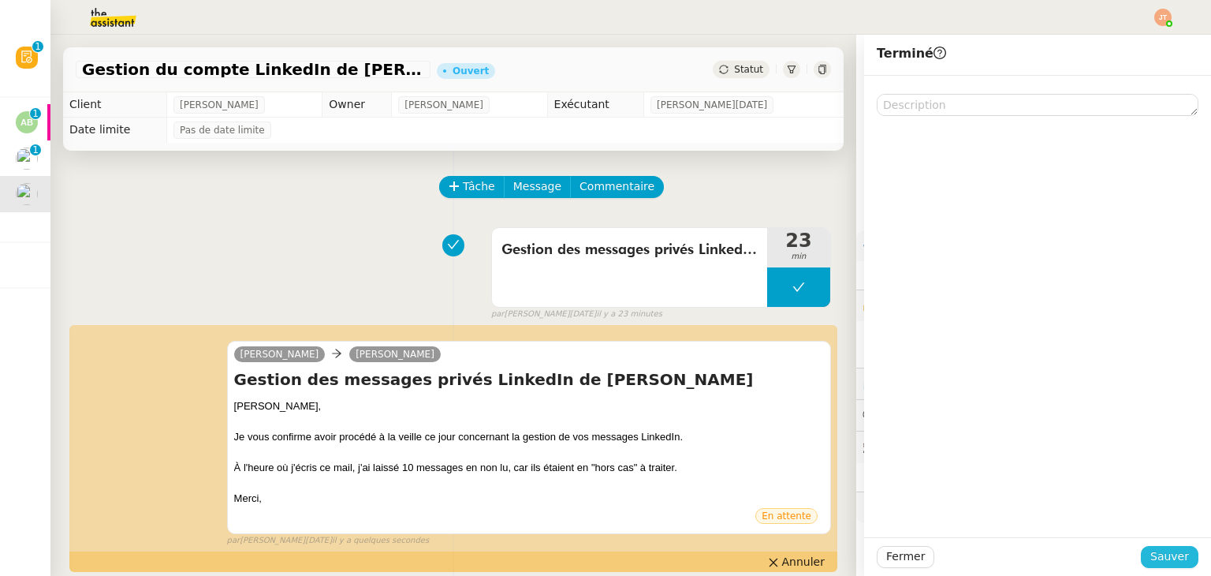
click at [1141, 556] on button "Sauver" at bounding box center [1170, 557] width 58 height 22
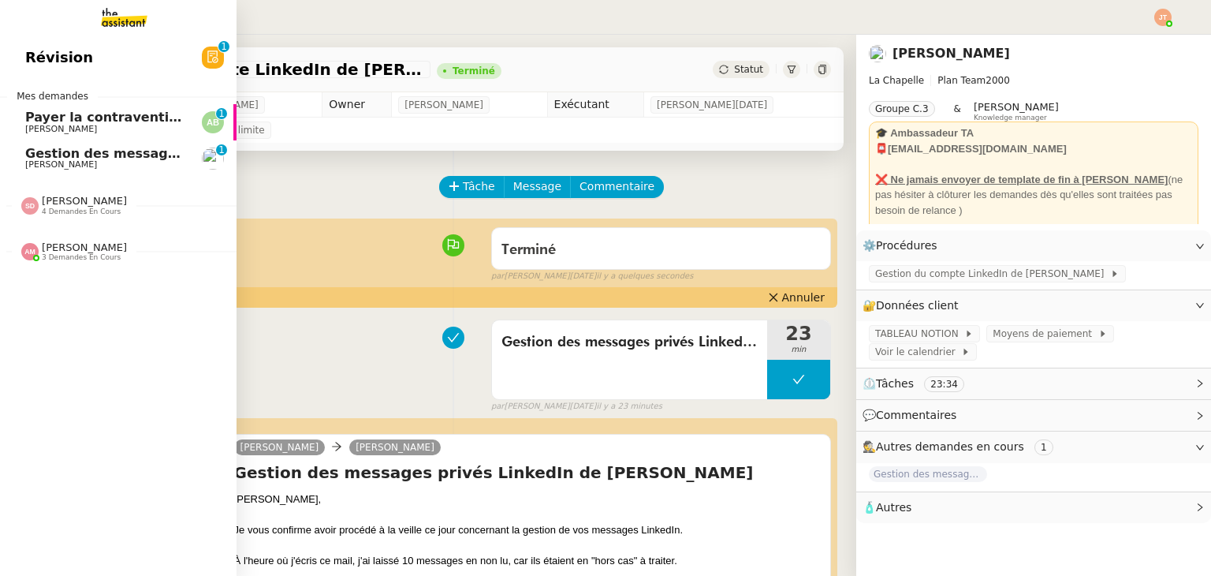
click at [60, 143] on link "Gestion des messages privés linkedIn - [DATE] [PERSON_NAME] 0 1 2 3 4 5 6 7 8 9" at bounding box center [118, 158] width 237 height 36
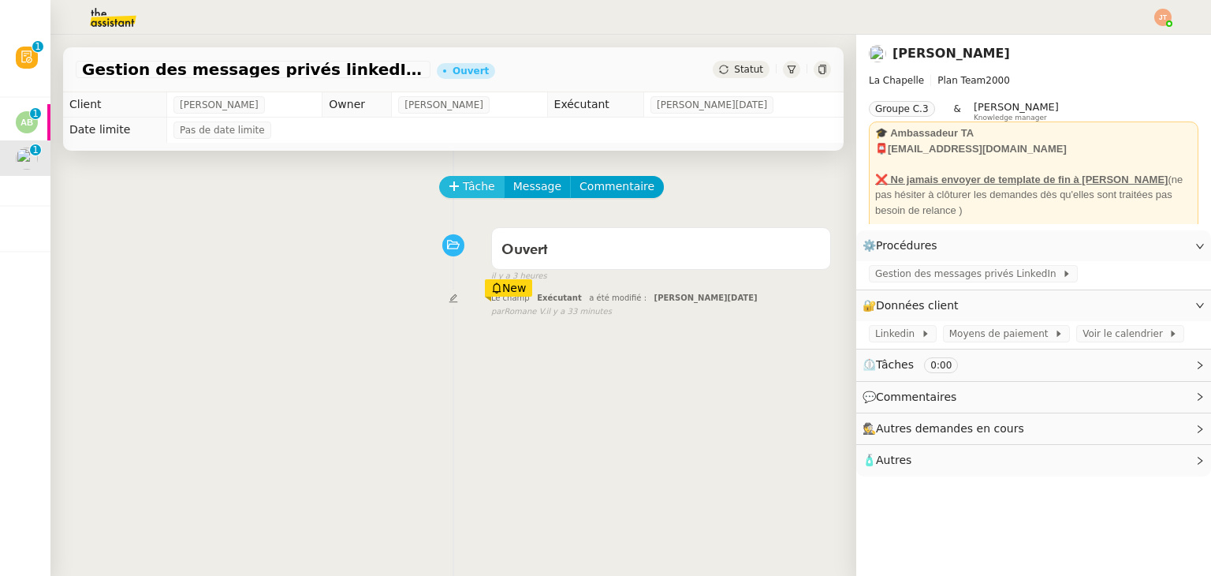
click at [476, 188] on span "Tâche" at bounding box center [479, 186] width 32 height 18
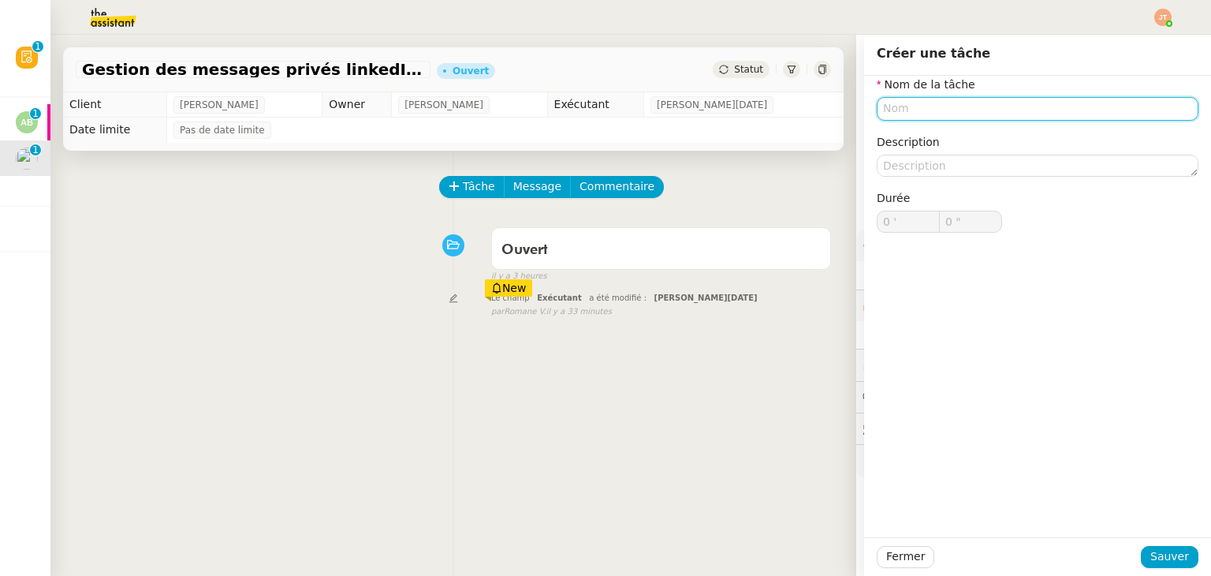
click at [898, 114] on input "text" at bounding box center [1038, 108] width 322 height 23
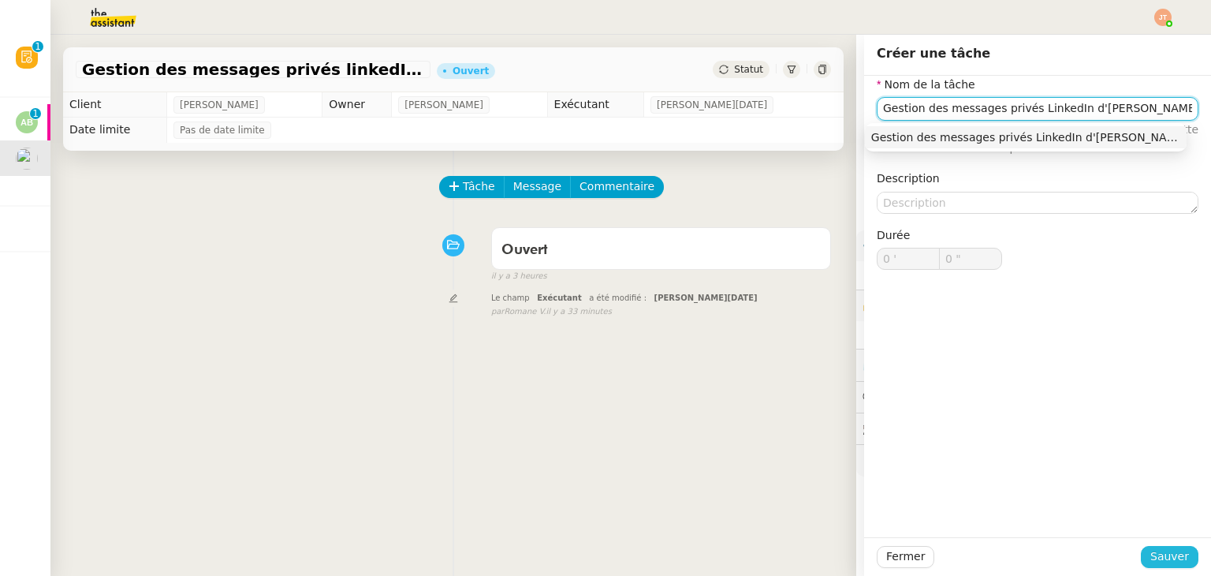
type input "Gestion des messages privés LinkedIn d'[PERSON_NAME]"
click at [1160, 561] on span "Sauver" at bounding box center [1169, 556] width 39 height 18
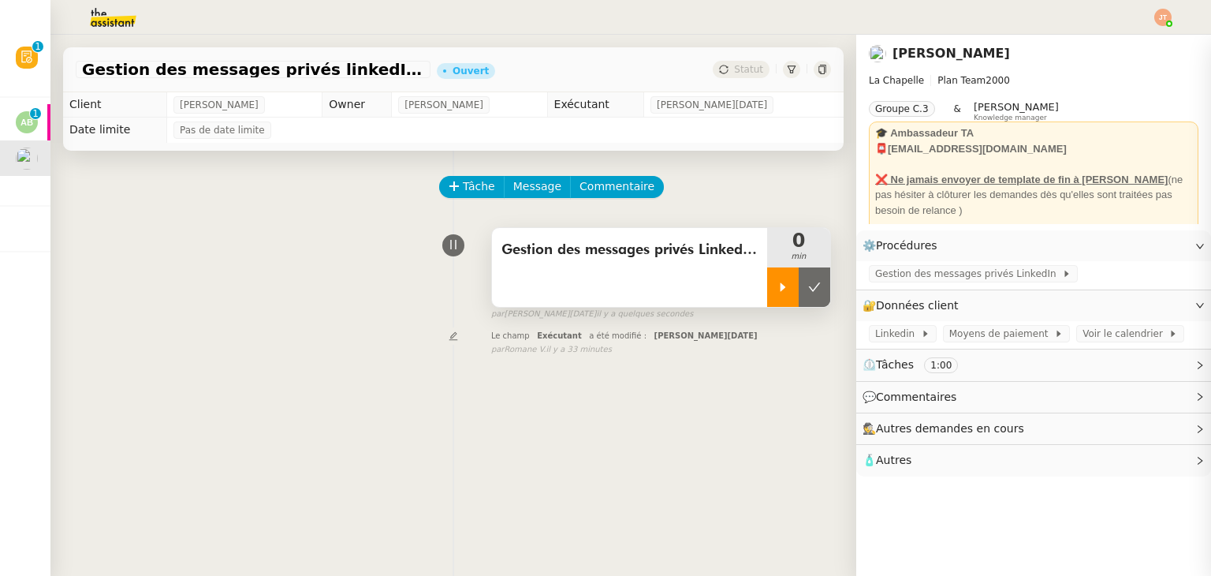
click at [767, 281] on div at bounding box center [783, 286] width 32 height 39
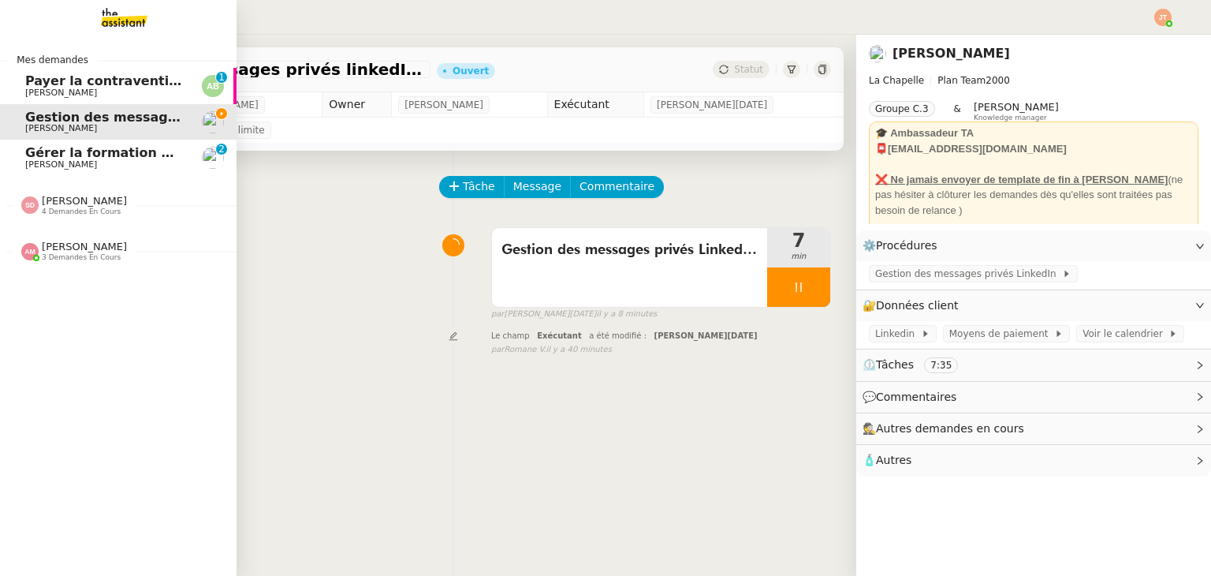
click at [97, 91] on span "[PERSON_NAME]" at bounding box center [61, 93] width 72 height 10
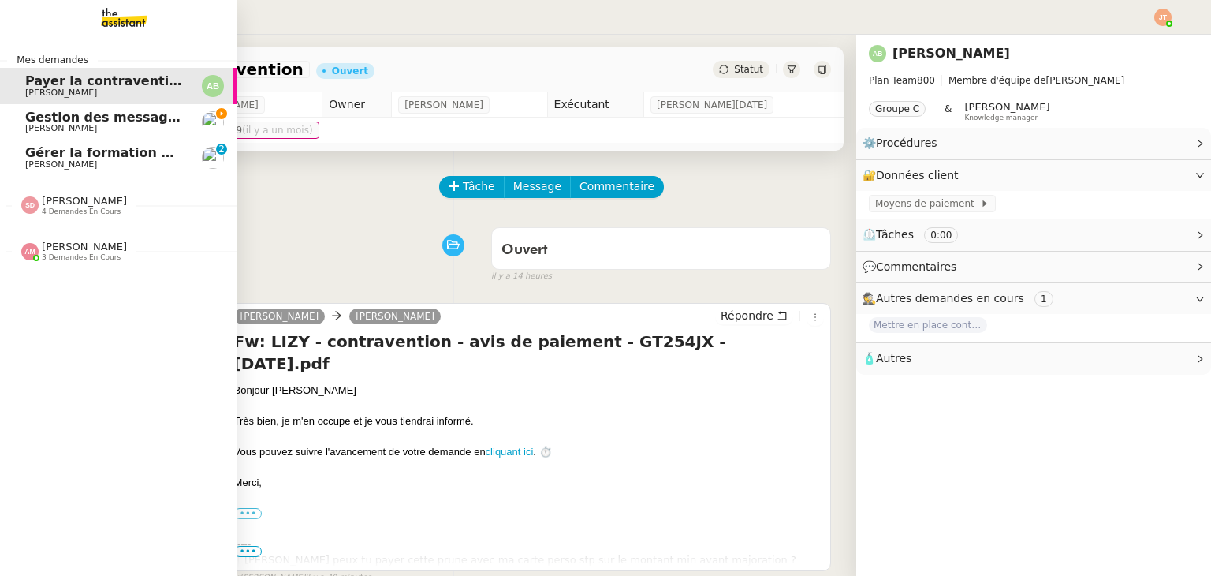
click at [65, 124] on span "[PERSON_NAME]" at bounding box center [61, 128] width 72 height 10
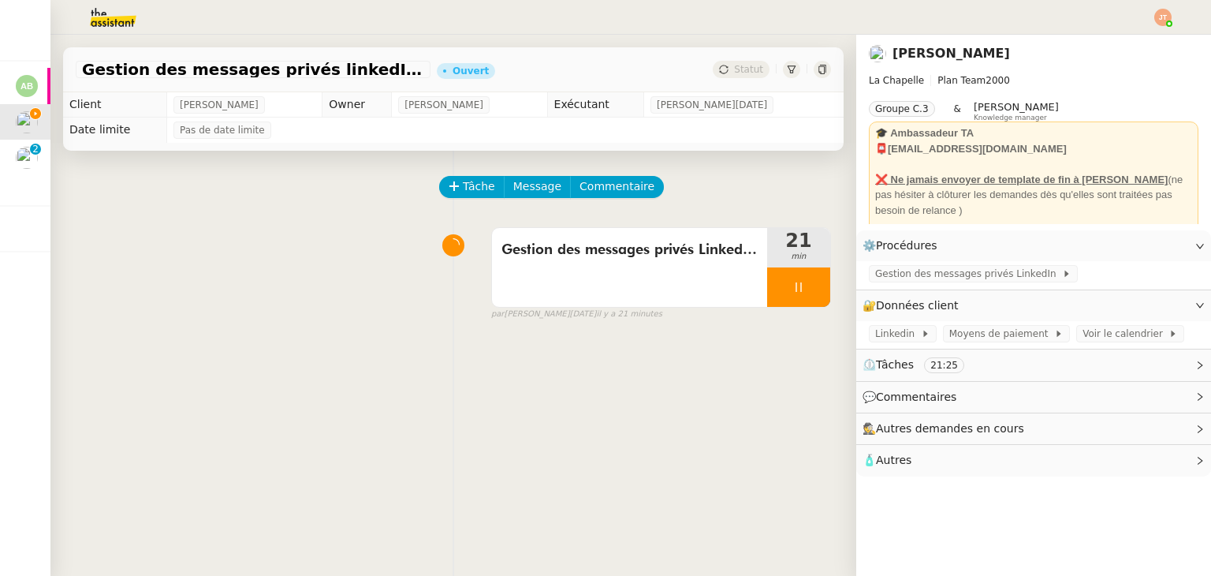
click at [500, 203] on div "Tâche Message Commentaire" at bounding box center [636, 195] width 390 height 38
click at [513, 190] on span "Message" at bounding box center [537, 186] width 48 height 18
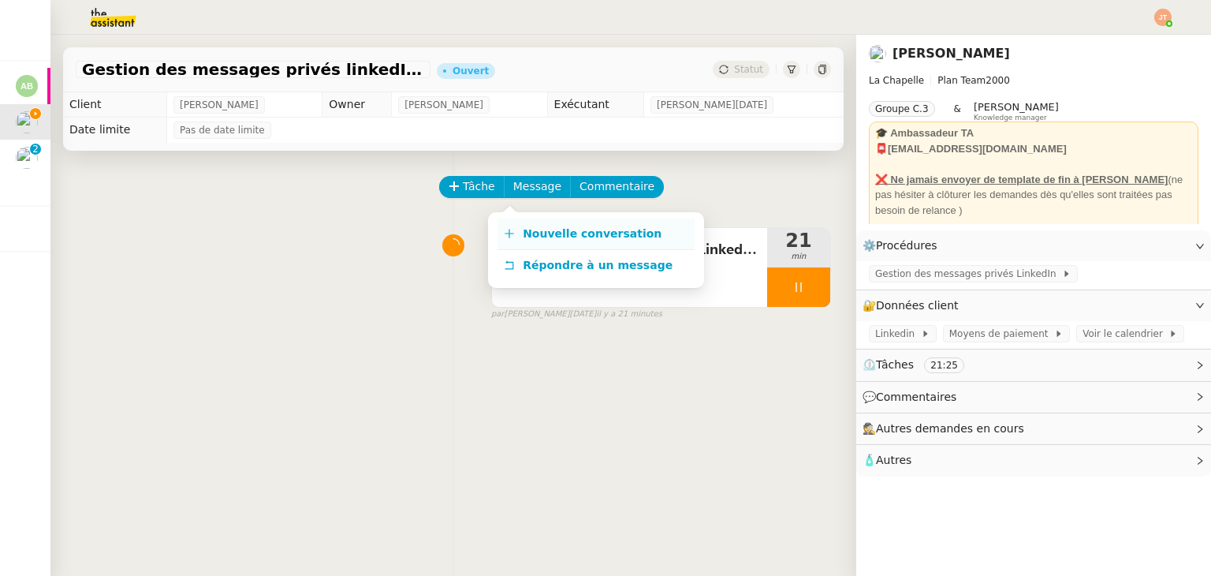
click at [537, 231] on span "Nouvelle conversation" at bounding box center [592, 233] width 139 height 13
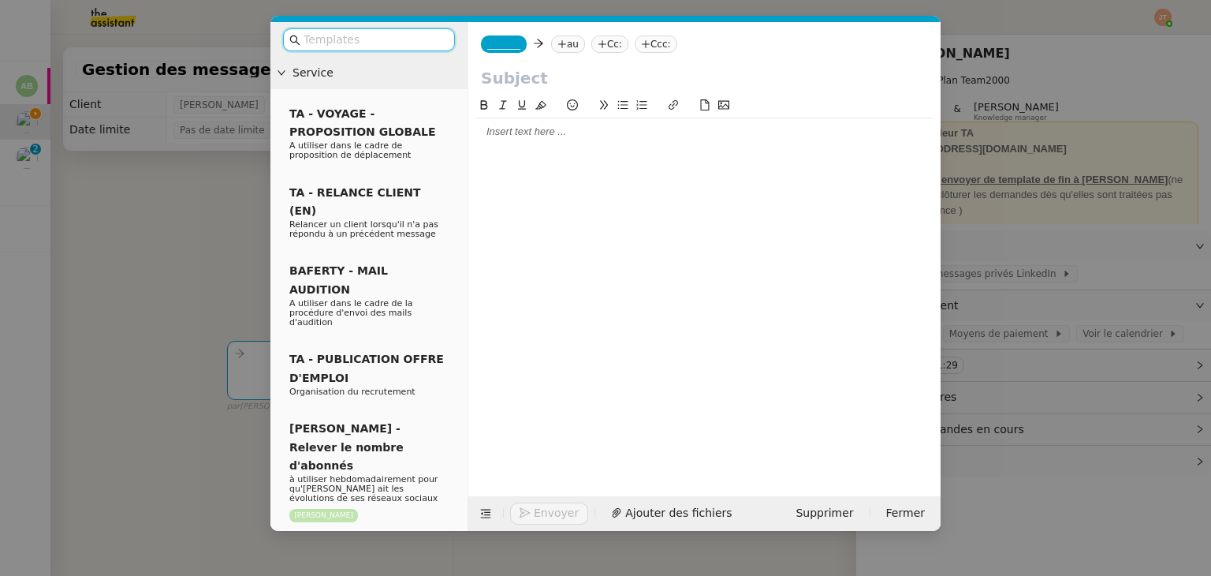
click at [512, 136] on div at bounding box center [705, 132] width 460 height 14
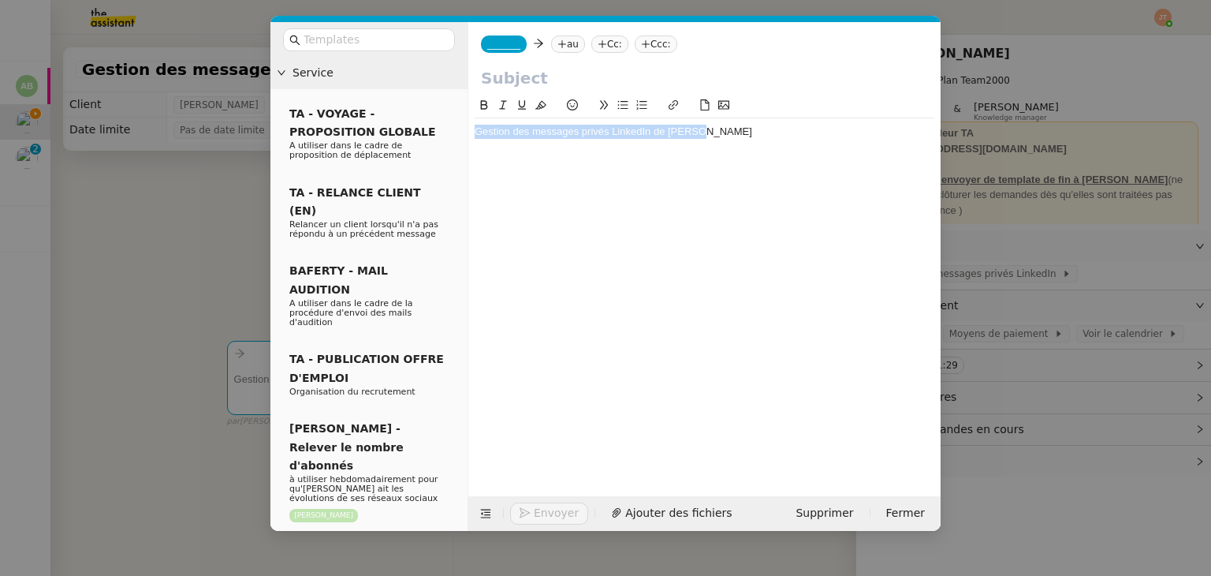
drag, startPoint x: 709, startPoint y: 133, endPoint x: 476, endPoint y: 133, distance: 232.6
click at [476, 133] on div "Gestion des messages privés LinkedIn de [PERSON_NAME]" at bounding box center [705, 132] width 460 height 14
copy div "Gestion des messages privés LinkedIn de [PERSON_NAME]"
click at [557, 84] on input "text" at bounding box center [704, 78] width 447 height 24
paste input "Gestion des messages privés LinkedIn de [PERSON_NAME]"
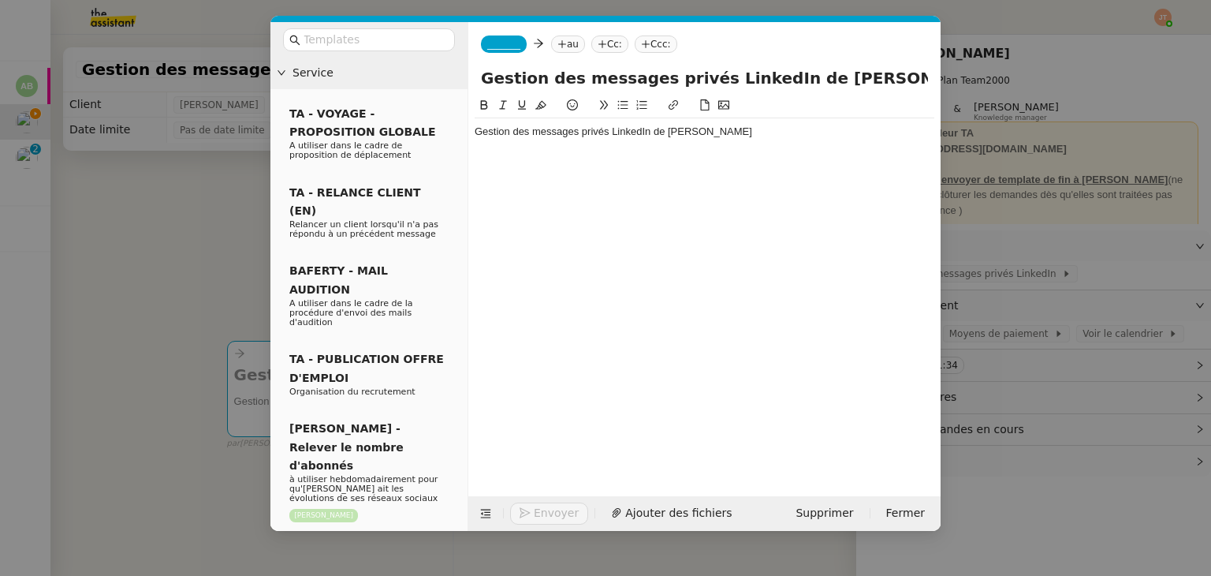
drag, startPoint x: 822, startPoint y: 76, endPoint x: 776, endPoint y: 78, distance: 46.5
click at [776, 78] on input "Gestion des messages privés LinkedIn de [PERSON_NAME]" at bounding box center [704, 78] width 447 height 24
type input "Gestion des messages privés LinkedIn d'[PERSON_NAME]"
drag, startPoint x: 728, startPoint y: 127, endPoint x: 464, endPoint y: 132, distance: 264.9
click at [464, 132] on nz-layout "Service TA - VOYAGE - PROPOSITION GLOBALE A utiliser dans le cadre de propositi…" at bounding box center [605, 276] width 670 height 508
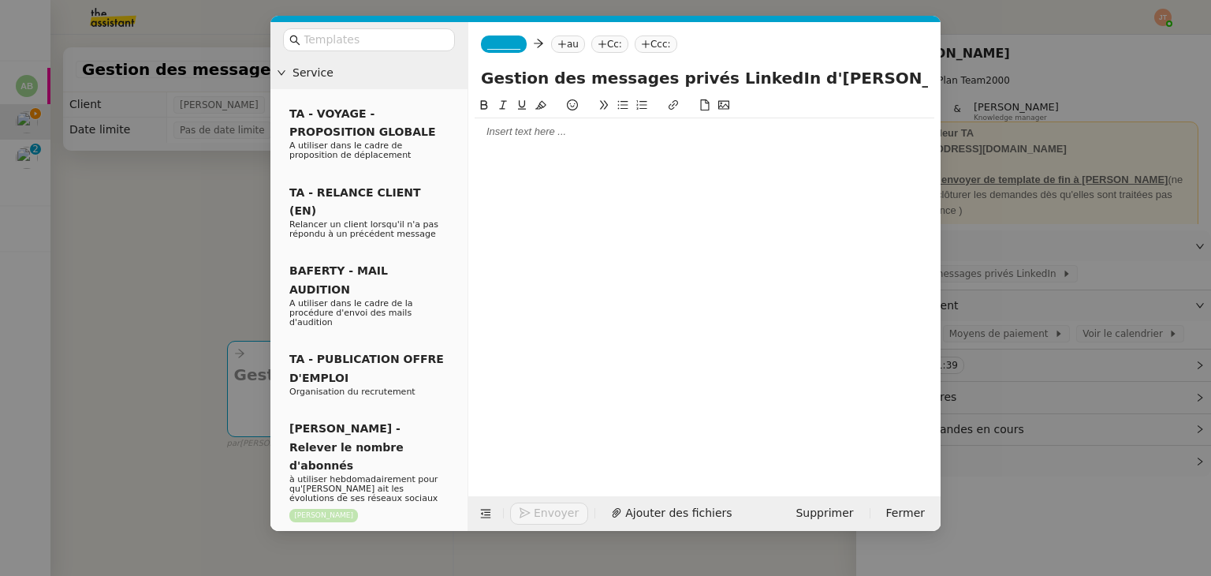
drag, startPoint x: 135, startPoint y: 247, endPoint x: 132, endPoint y: 237, distance: 10.5
click at [135, 247] on nz-modal-container "Service TA - VOYAGE - PROPOSITION GLOBALE A utiliser dans le cadre de propositi…" at bounding box center [605, 288] width 1211 height 576
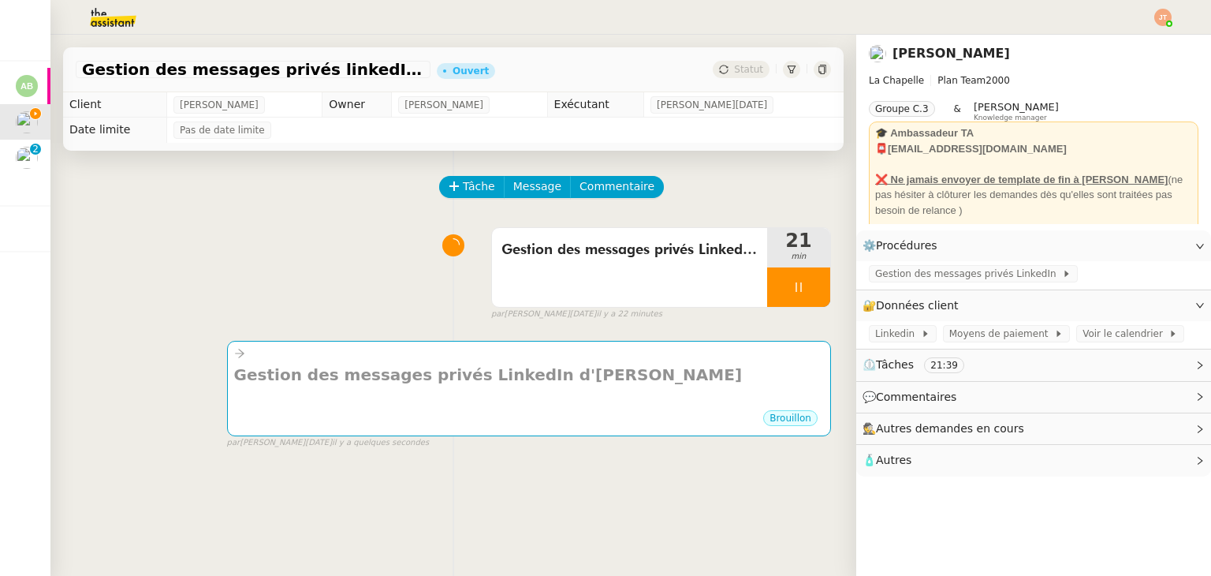
click at [98, 32] on img at bounding box center [100, 17] width 122 height 35
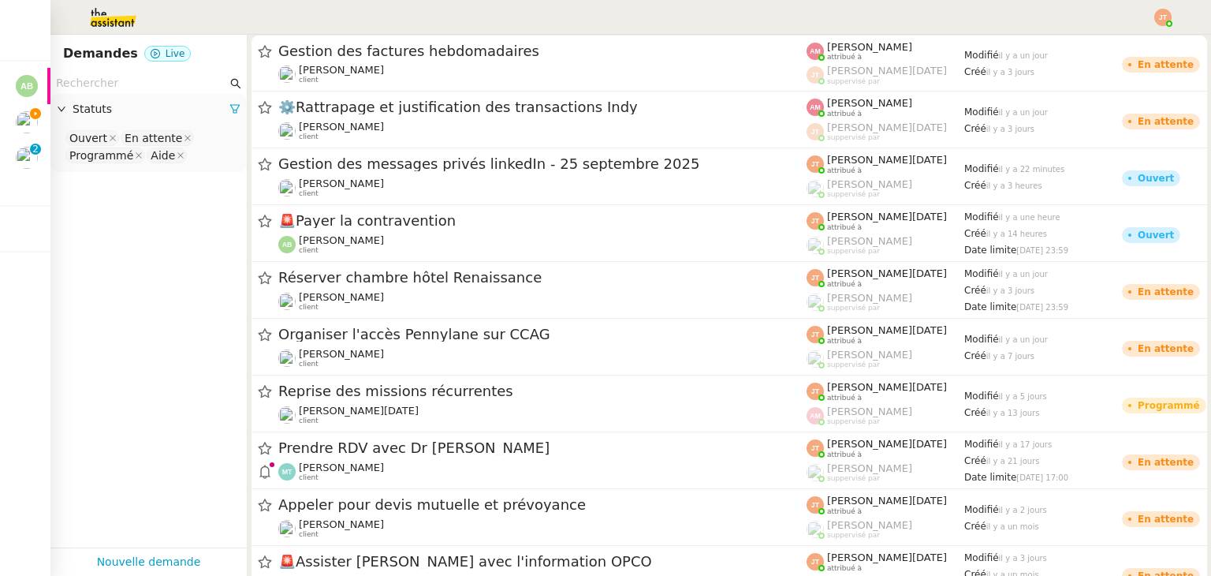
click at [137, 86] on input "text" at bounding box center [141, 83] width 171 height 18
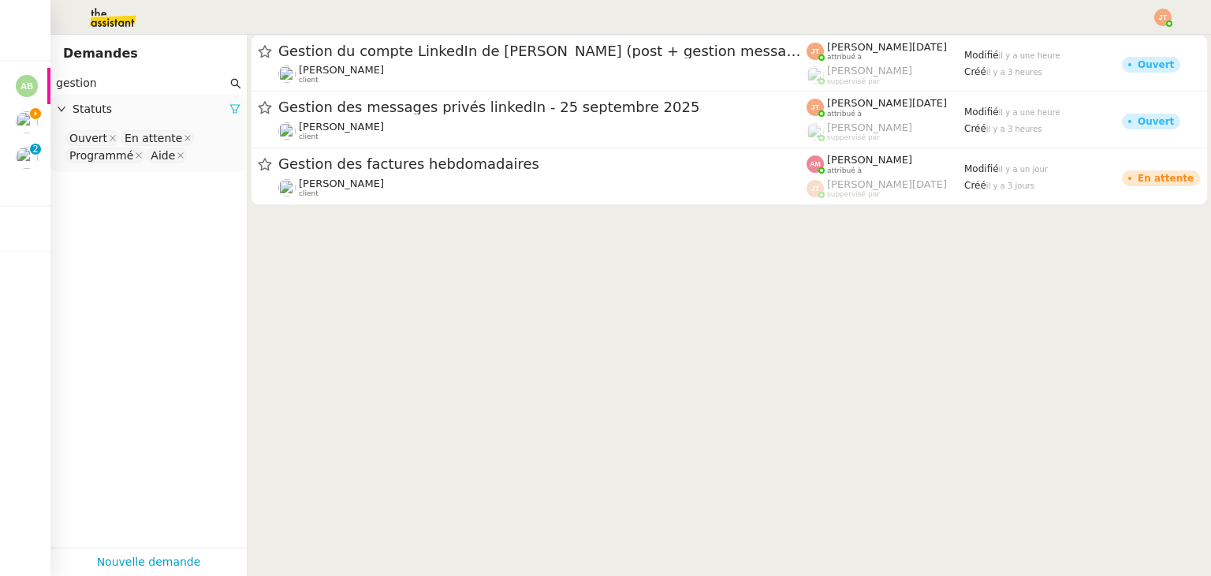
type input "gestion"
click at [229, 109] on icon at bounding box center [234, 108] width 11 height 11
click at [146, 121] on div "Statuts" at bounding box center [148, 109] width 196 height 31
click at [110, 141] on nz-select-top-control "Please select" at bounding box center [148, 139] width 171 height 20
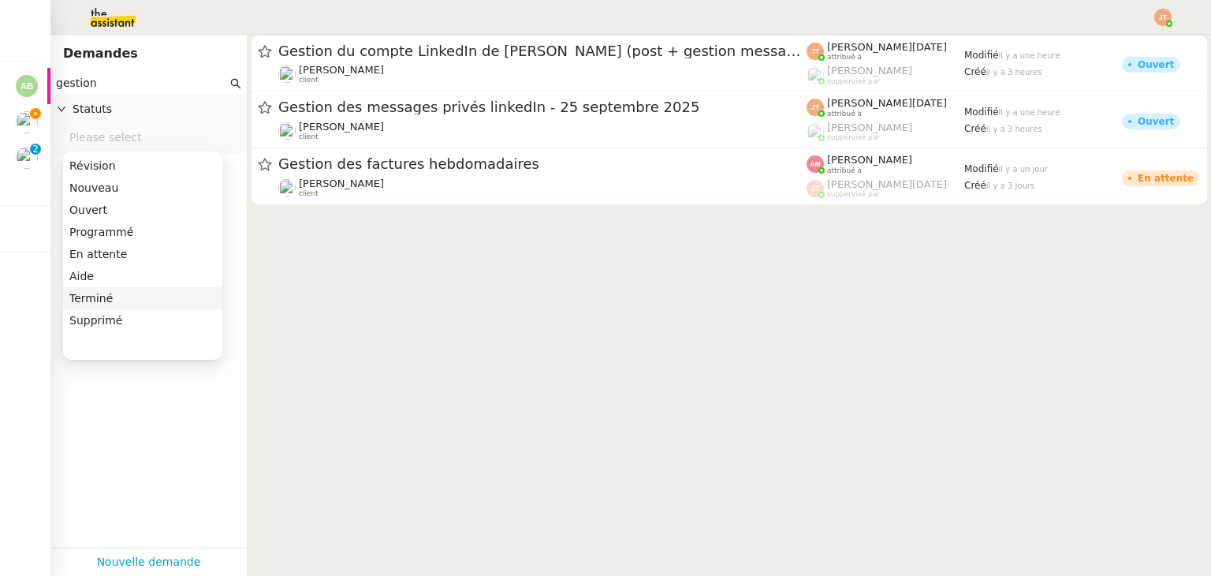
click at [120, 295] on div "Terminé" at bounding box center [142, 298] width 147 height 14
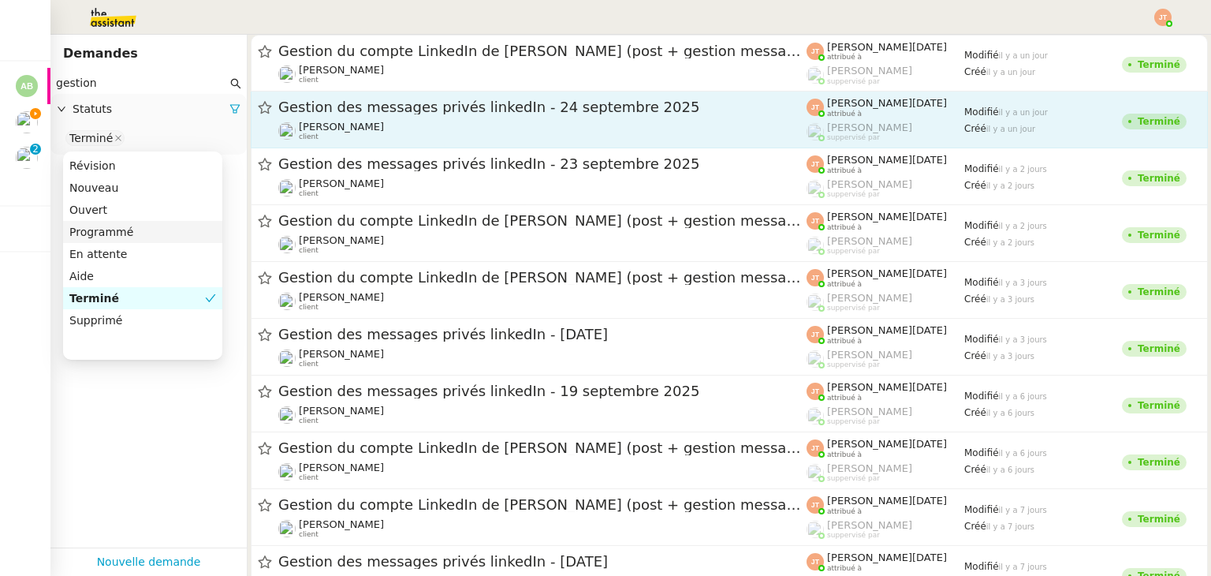
click at [419, 131] on div "[PERSON_NAME] client" at bounding box center [542, 131] width 528 height 20
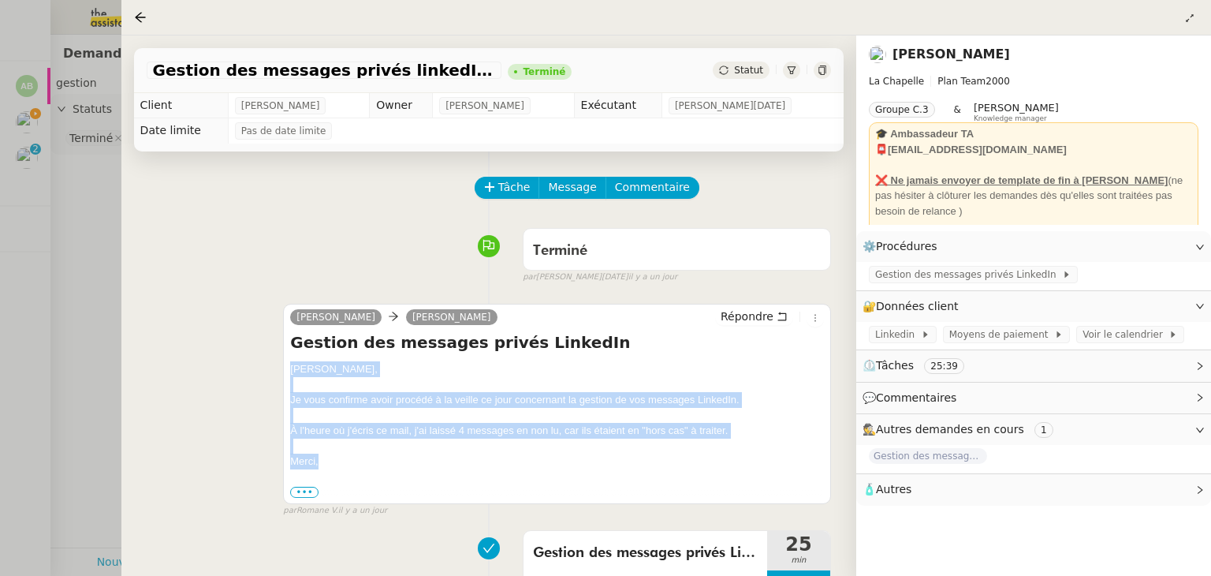
drag, startPoint x: 289, startPoint y: 367, endPoint x: 332, endPoint y: 457, distance: 100.2
click at [332, 459] on div "[PERSON_NAME] Répondre Gestion des messages privés LinkedIn [PERSON_NAME], Je v…" at bounding box center [557, 403] width 548 height 199
copy div "[PERSON_NAME], Je vous confirme avoir procédé à la veille ce jour concernant la…"
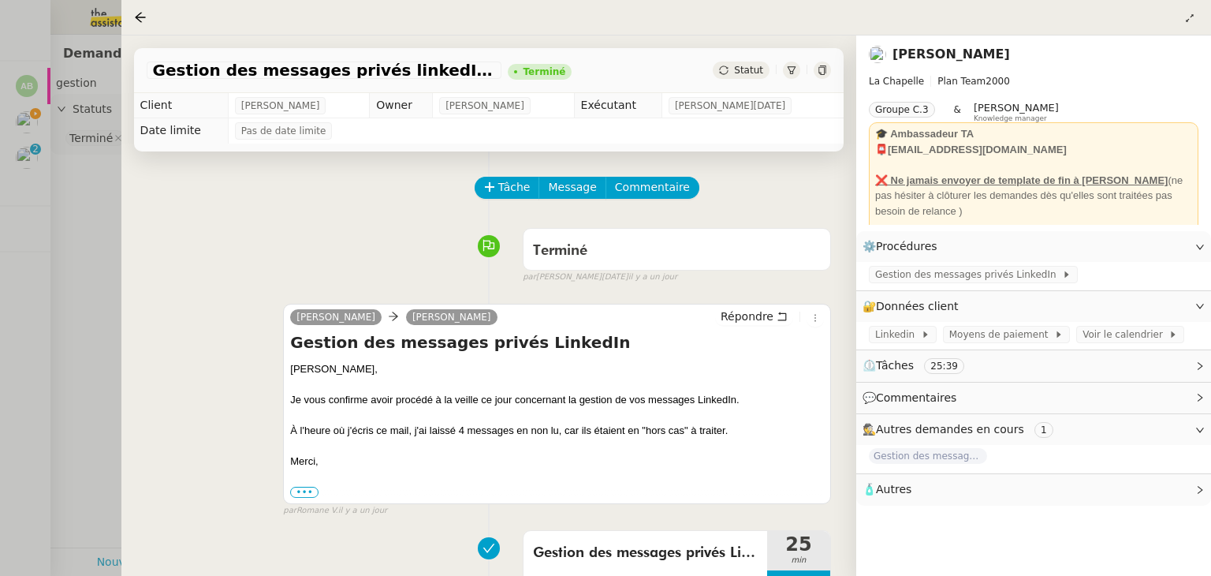
drag, startPoint x: 55, startPoint y: 296, endPoint x: 57, endPoint y: 282, distance: 14.3
click at [55, 295] on div at bounding box center [605, 288] width 1211 height 576
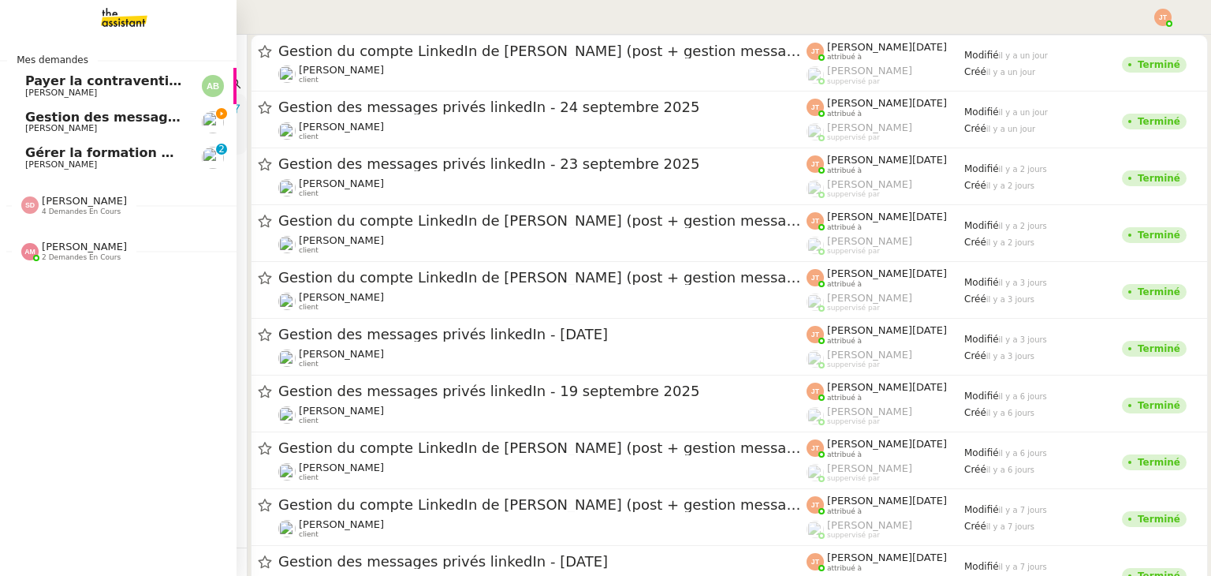
click at [54, 116] on span "Gestion des messages privés linkedIn - 25 septembre 2025" at bounding box center [235, 117] width 420 height 15
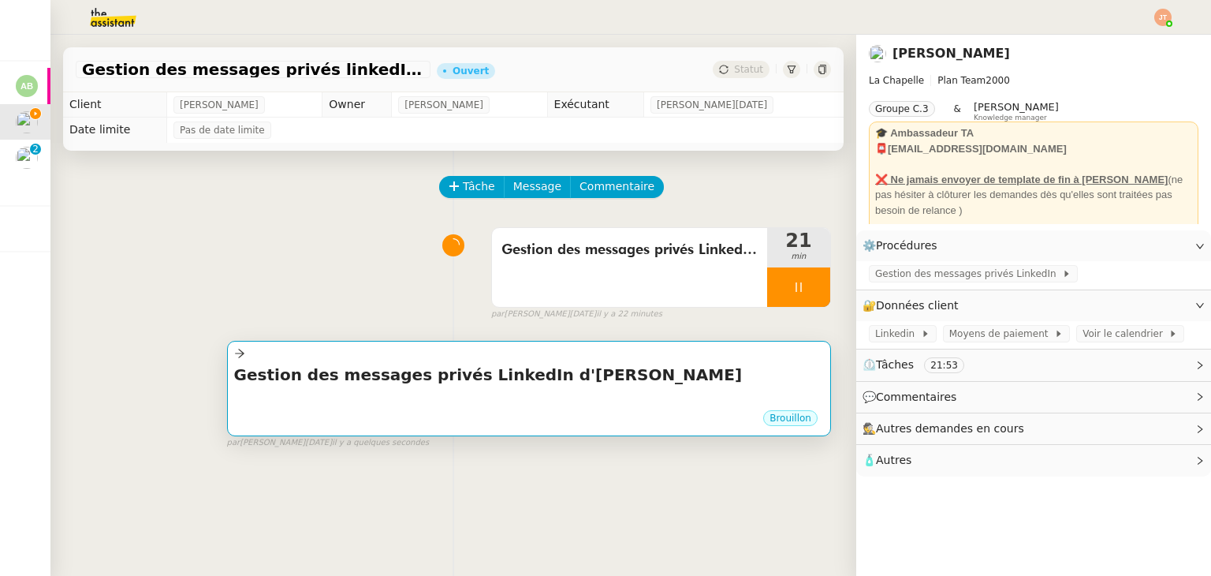
click at [337, 389] on div "Gestion des messages privés LinkedIn d'[PERSON_NAME] •••" at bounding box center [529, 386] width 590 height 46
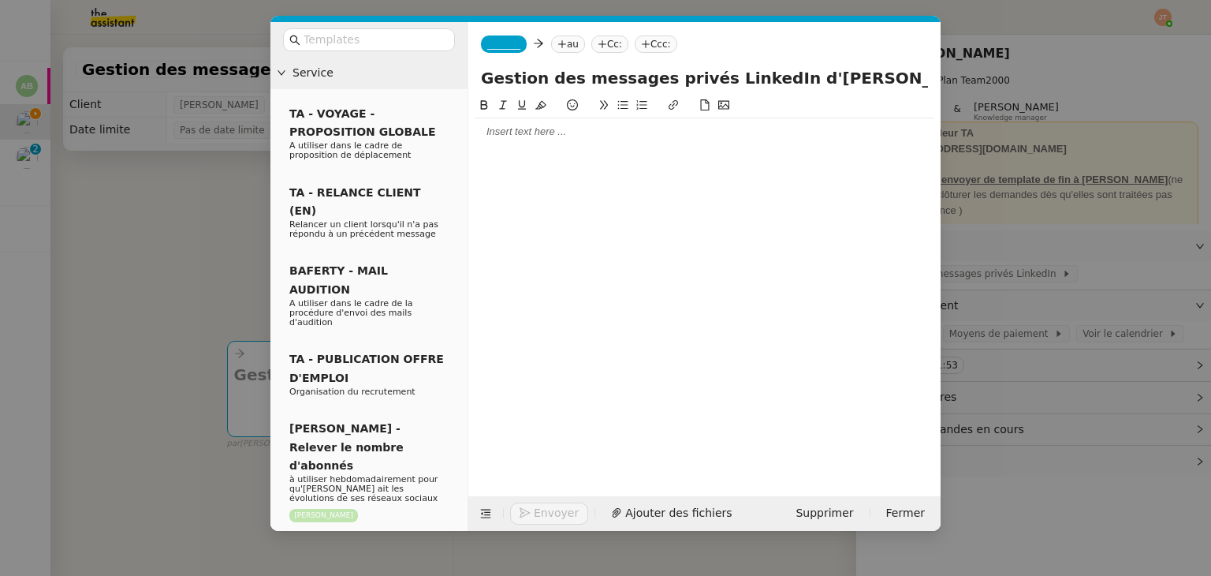
click at [521, 141] on div at bounding box center [705, 131] width 460 height 27
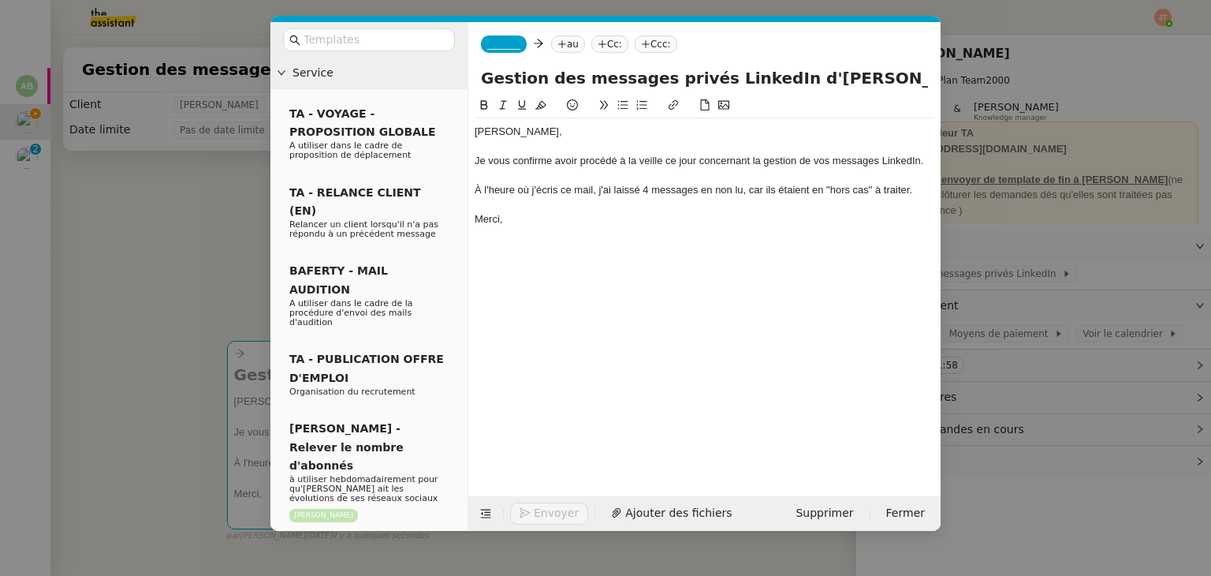
click at [166, 237] on nz-modal-container "Service TA - VOYAGE - PROPOSITION GLOBALE A utiliser dans le cadre de propositi…" at bounding box center [605, 288] width 1211 height 576
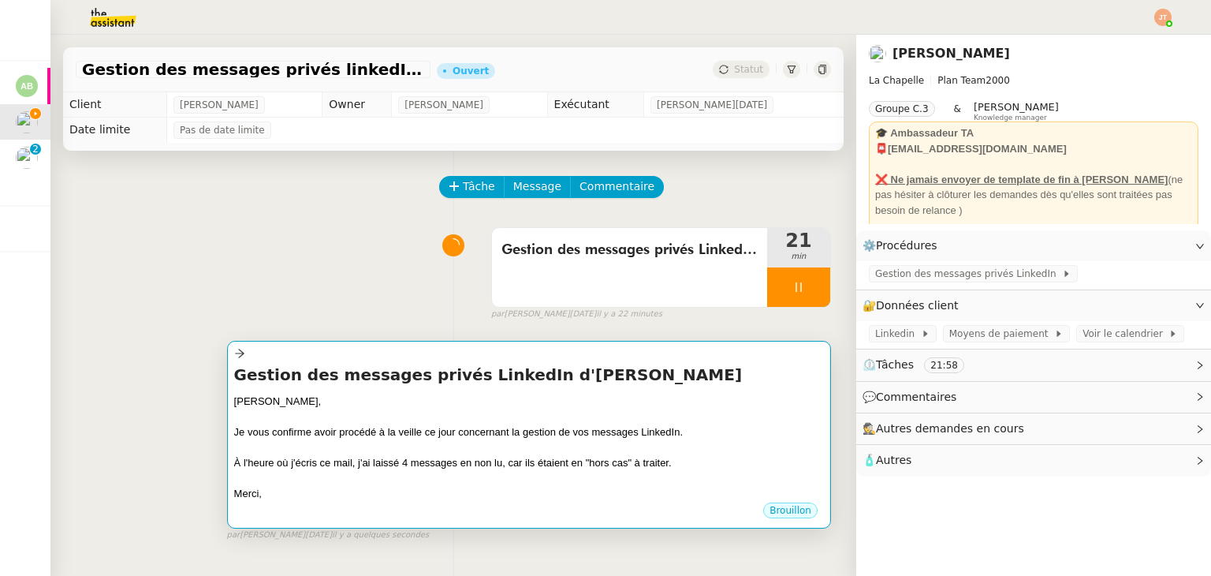
click at [415, 389] on div "Gestion des messages privés LinkedIn [PERSON_NAME], Je vous confirme avoir proc…" at bounding box center [529, 432] width 590 height 138
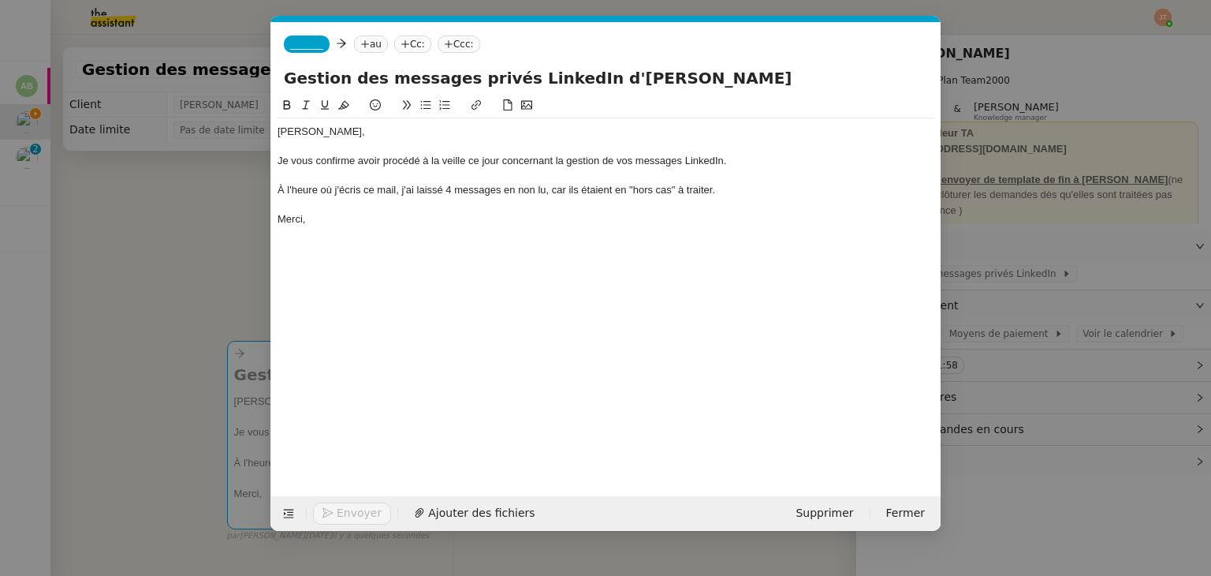
scroll to position [0, 33]
click at [363, 46] on nz-tag "au" at bounding box center [371, 43] width 34 height 17
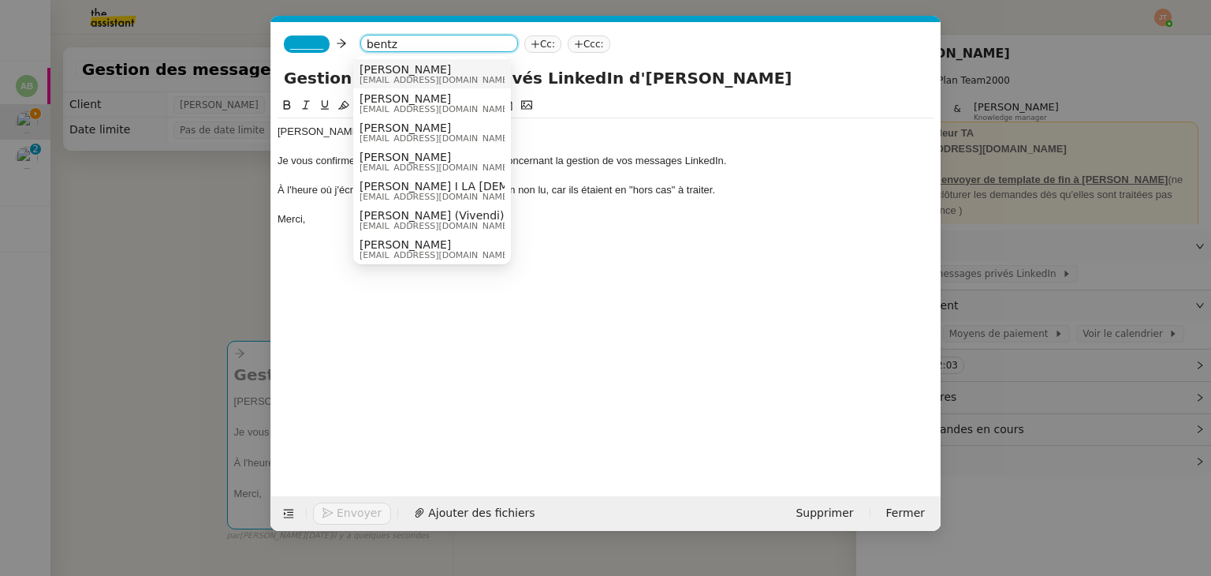
type input "bentz"
click at [401, 80] on span "[EMAIL_ADDRESS][DOMAIN_NAME]" at bounding box center [434, 80] width 151 height 9
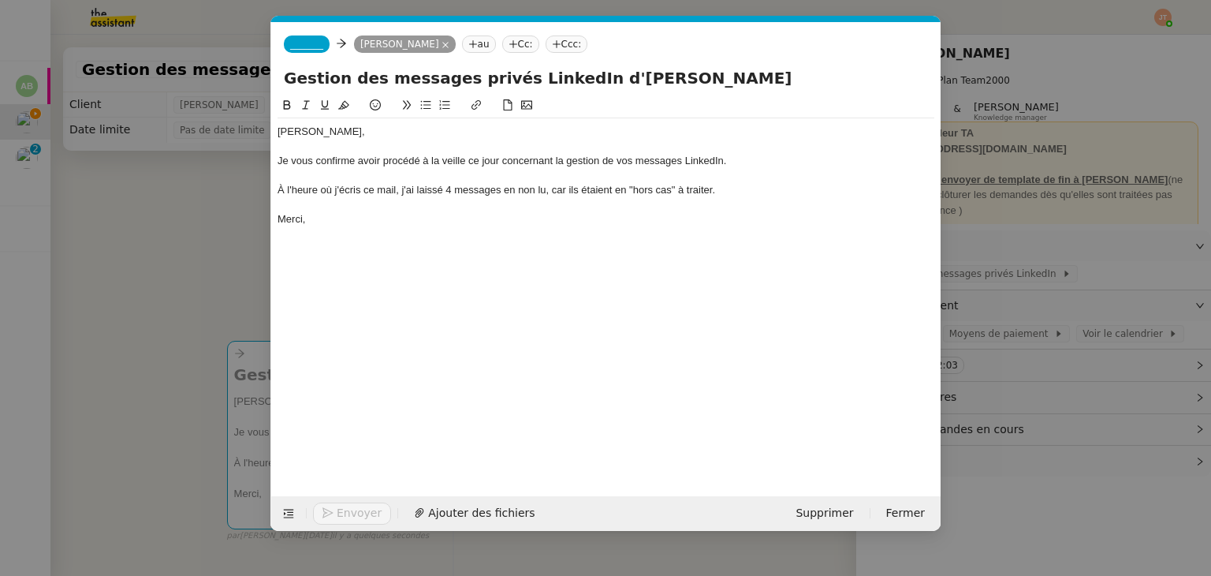
click at [306, 42] on span "_______" at bounding box center [306, 44] width 33 height 11
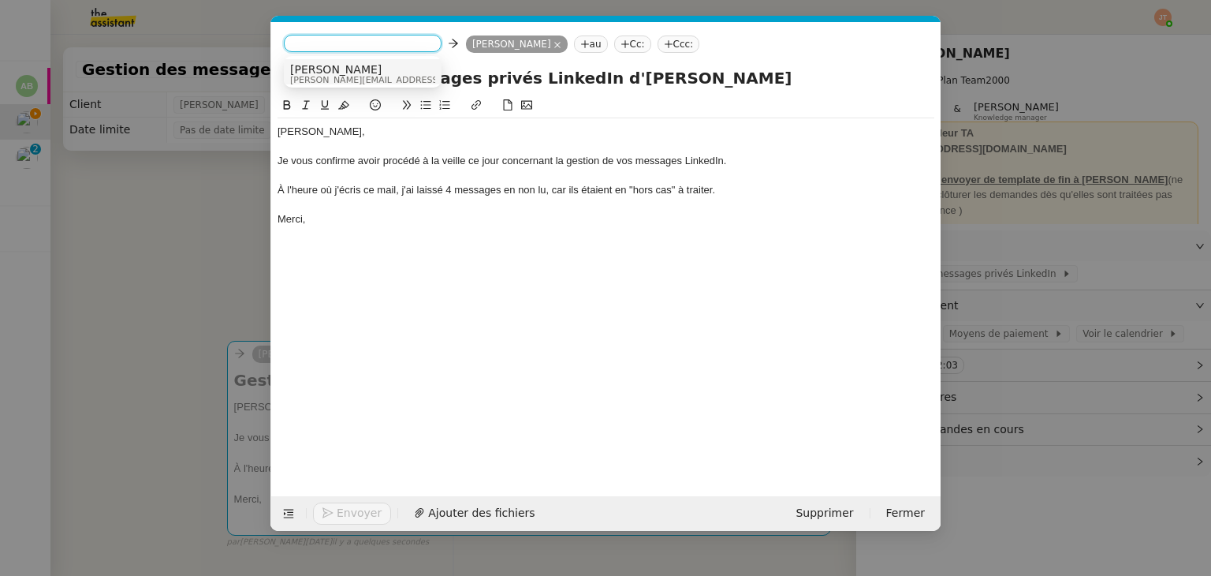
click at [315, 78] on span "[PERSON_NAME][EMAIL_ADDRESS][DOMAIN_NAME]" at bounding box center [402, 80] width 224 height 9
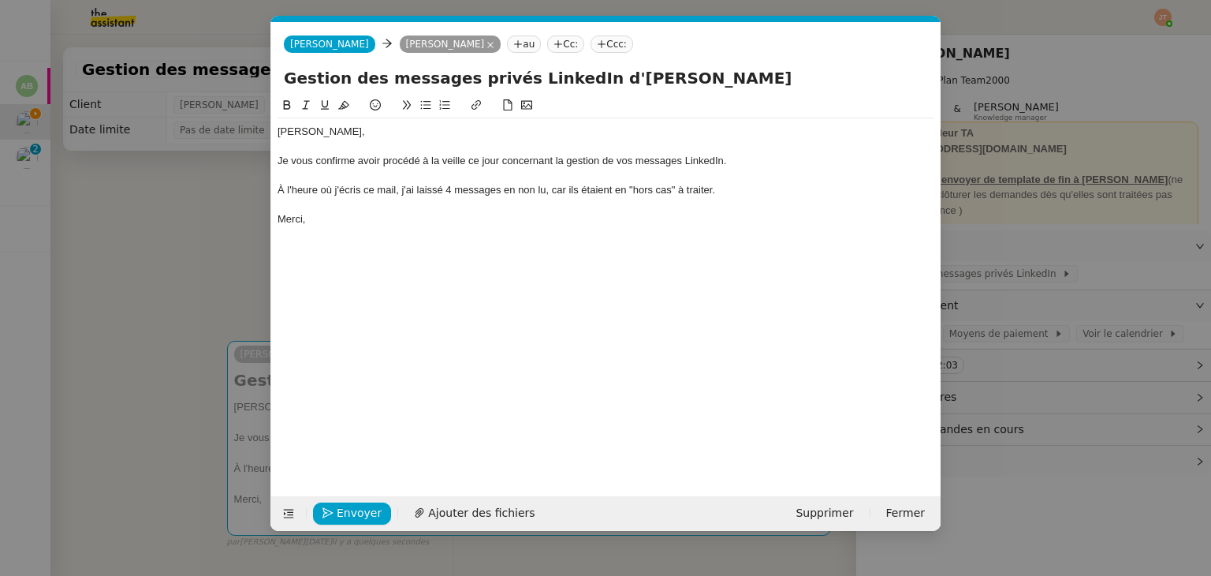
click at [192, 274] on nz-modal-container "Service TA - VOYAGE - PROPOSITION GLOBALE A utiliser dans le cadre de propositi…" at bounding box center [605, 288] width 1211 height 576
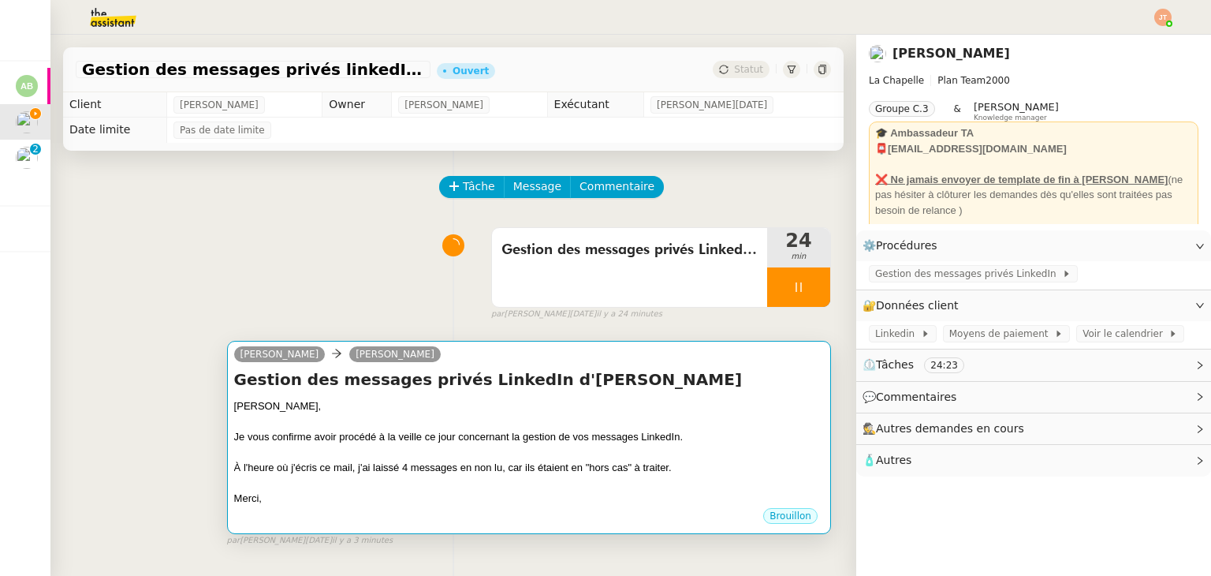
click at [563, 430] on div at bounding box center [529, 422] width 590 height 16
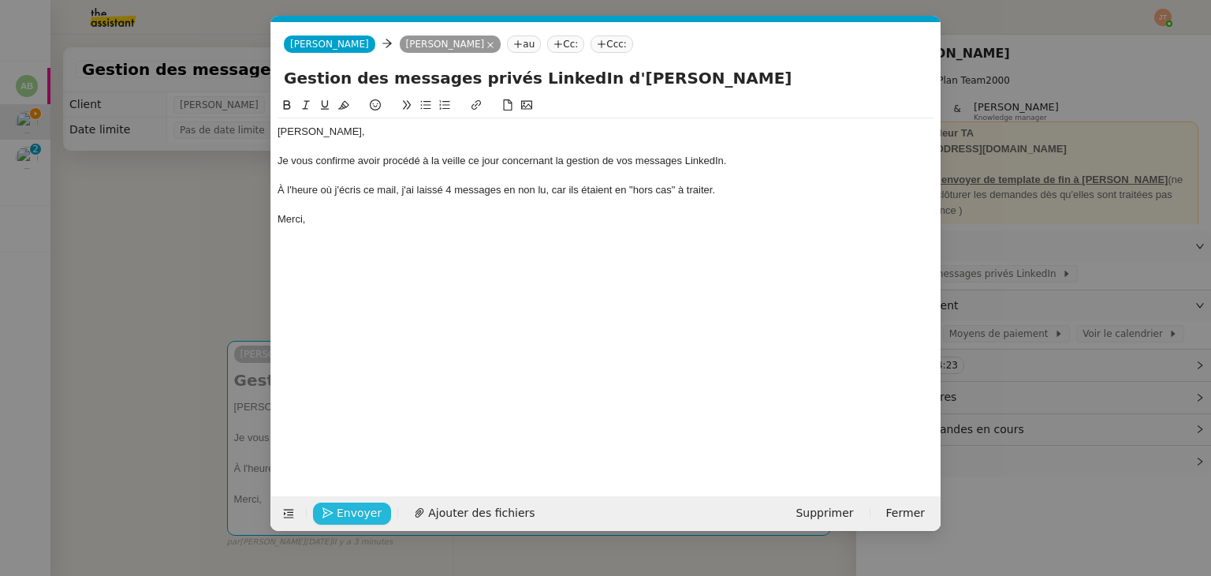
click at [341, 508] on span "Envoyer" at bounding box center [359, 513] width 45 height 18
click at [341, 508] on span "Confirmer l'envoi" at bounding box center [384, 513] width 95 height 18
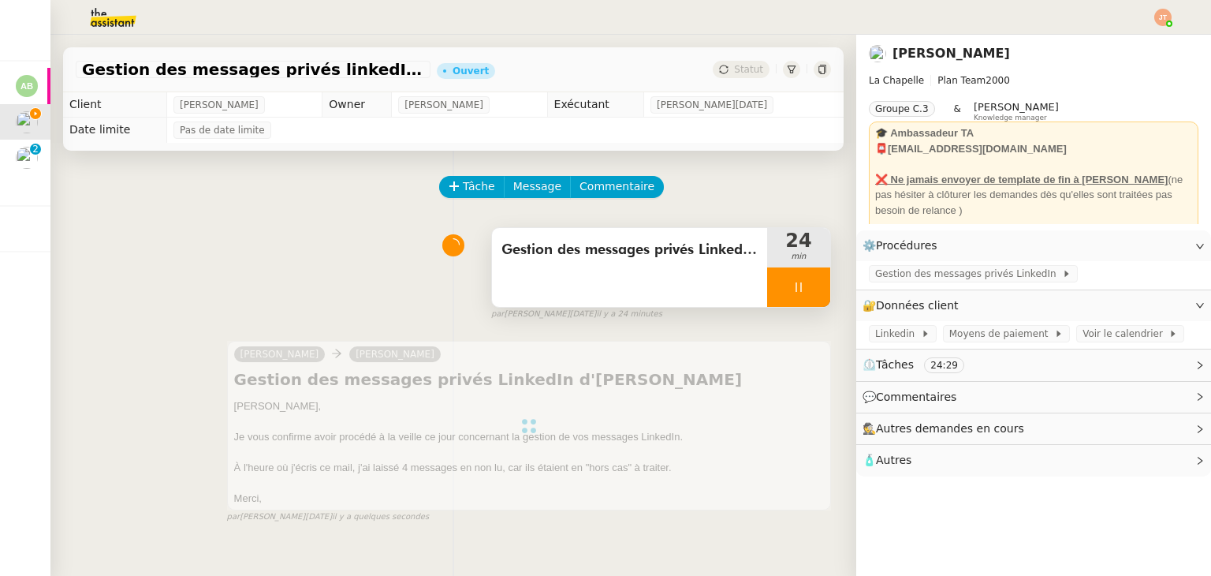
click at [806, 291] on div at bounding box center [798, 286] width 63 height 39
click at [785, 289] on div at bounding box center [783, 286] width 32 height 39
click at [792, 289] on icon at bounding box center [798, 287] width 13 height 13
click at [799, 290] on button at bounding box center [815, 286] width 32 height 39
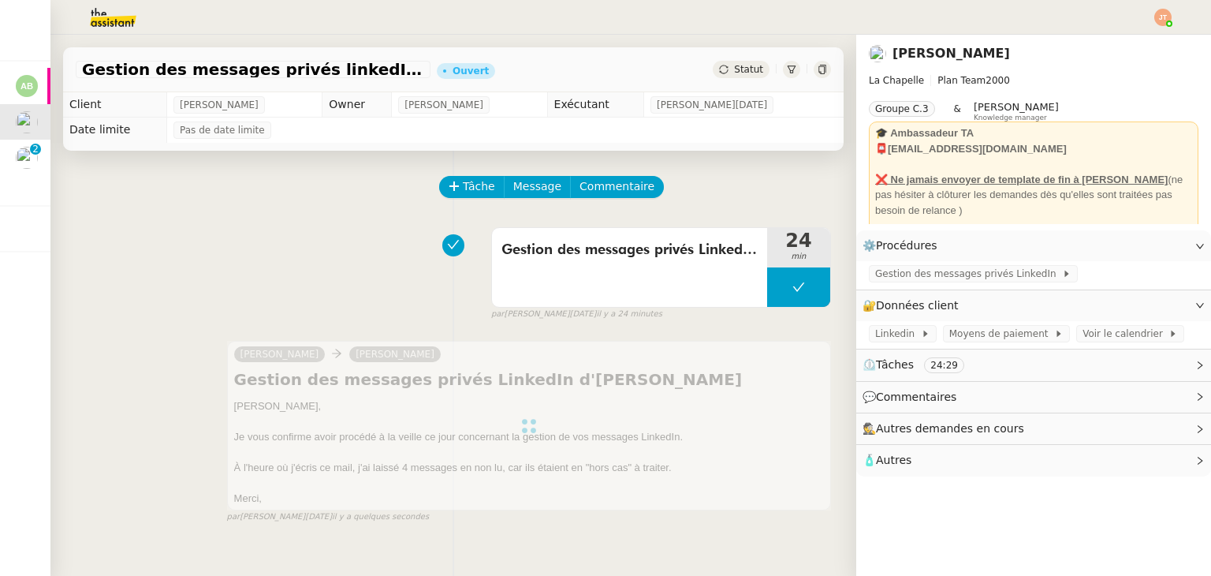
click at [734, 67] on span "Statut" at bounding box center [748, 69] width 29 height 11
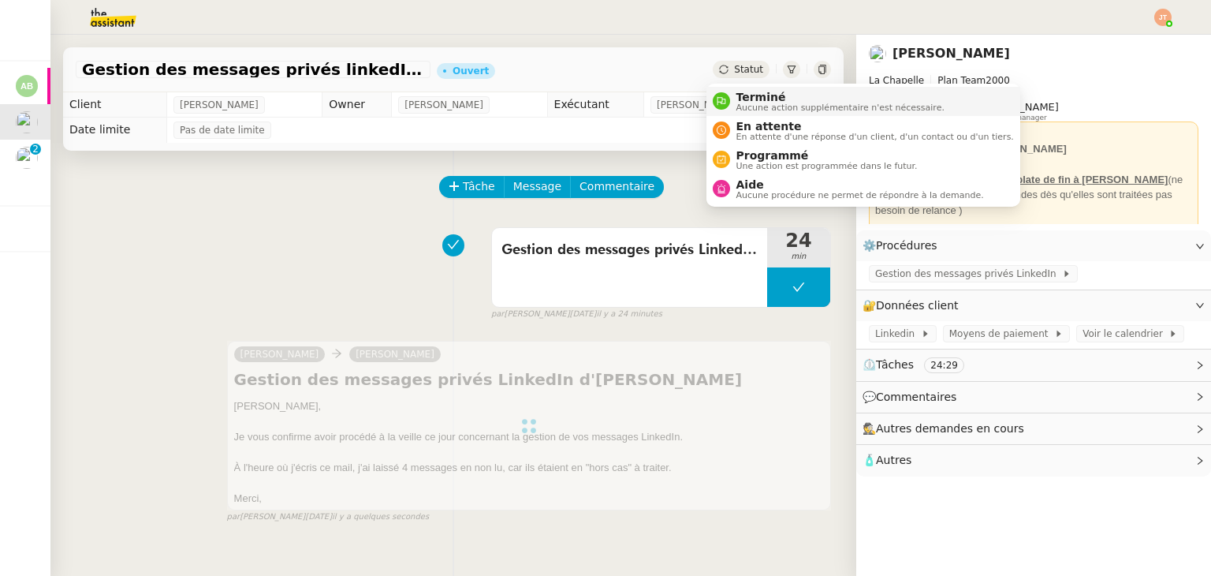
click at [743, 105] on span "Aucune action supplémentaire n'est nécessaire." at bounding box center [840, 107] width 208 height 9
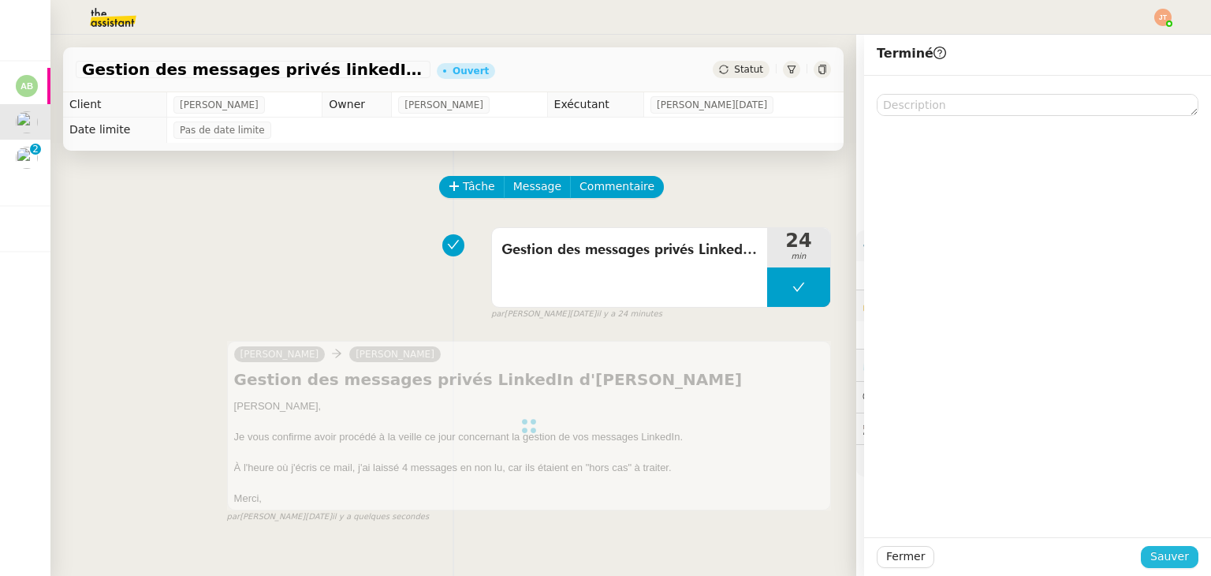
click at [1150, 551] on span "Sauver" at bounding box center [1169, 556] width 39 height 18
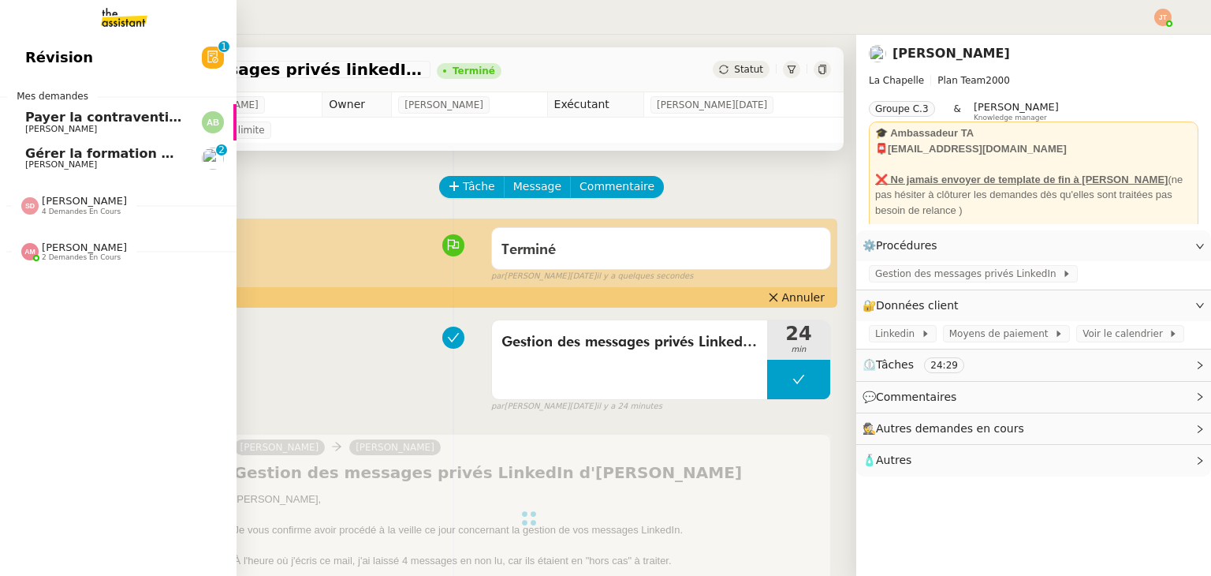
click at [57, 115] on span "Payer la contravention" at bounding box center [106, 117] width 162 height 15
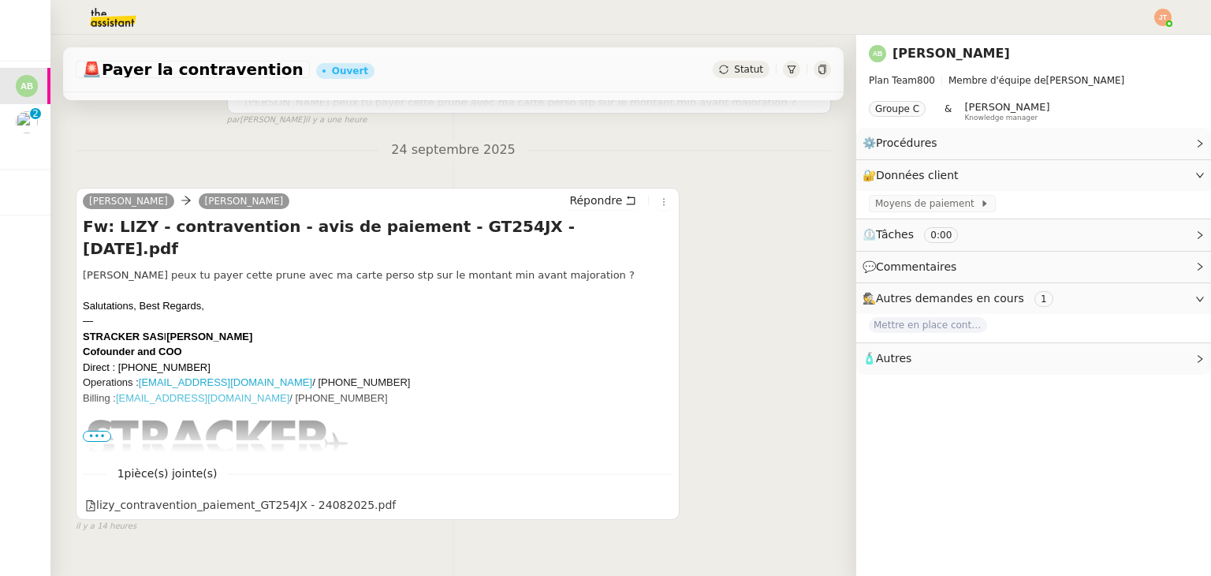
scroll to position [501, 0]
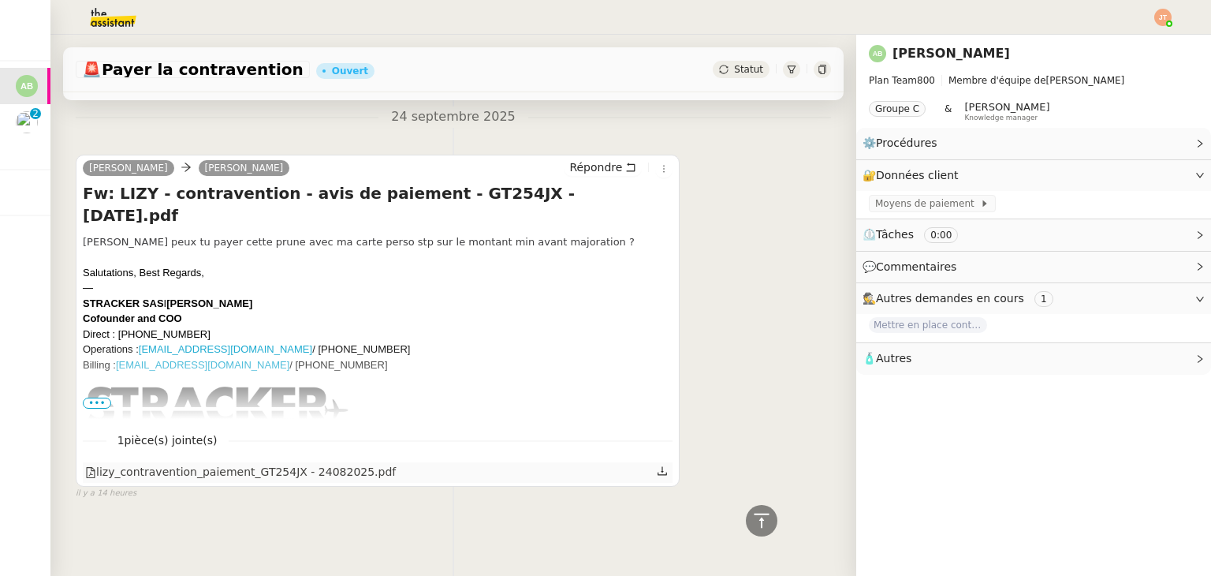
click at [657, 465] on icon at bounding box center [662, 470] width 11 height 11
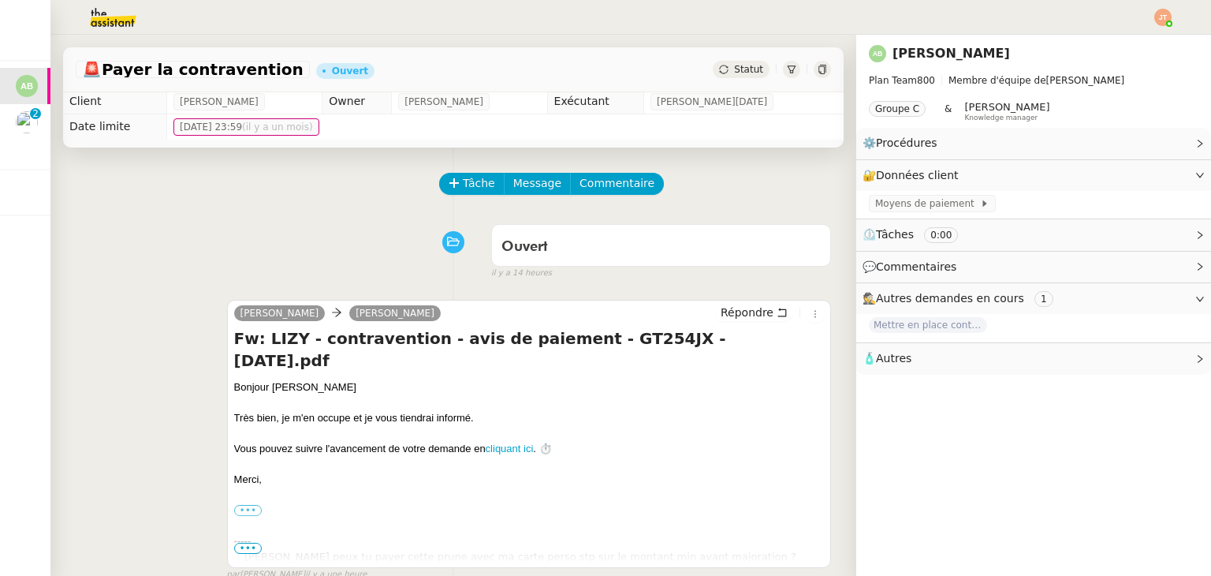
scroll to position [0, 0]
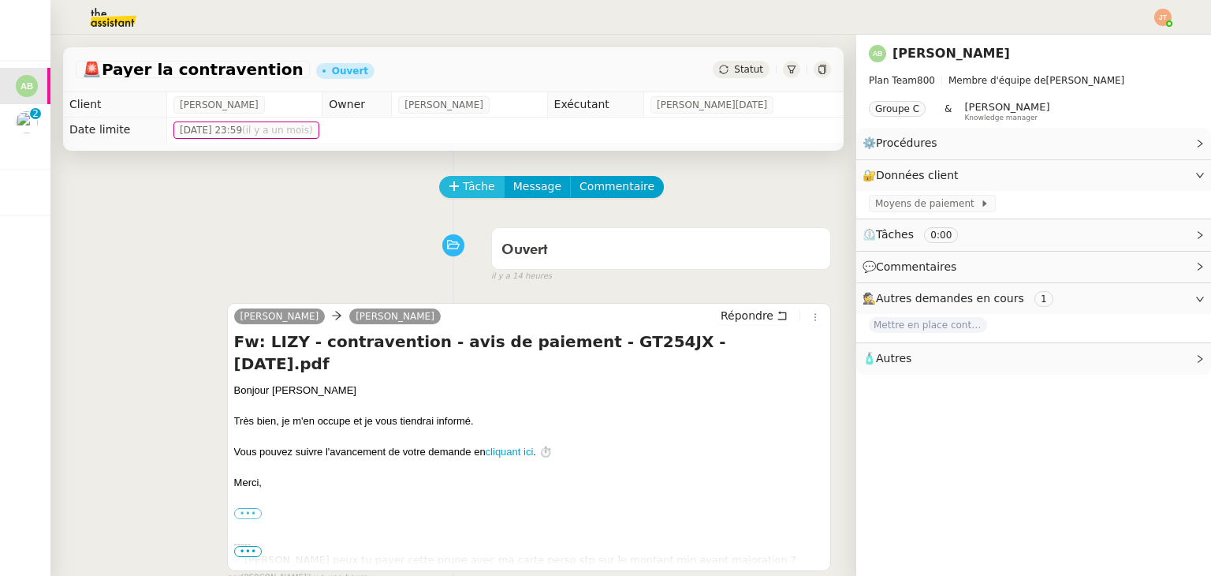
click at [455, 177] on button "Tâche" at bounding box center [471, 187] width 65 height 22
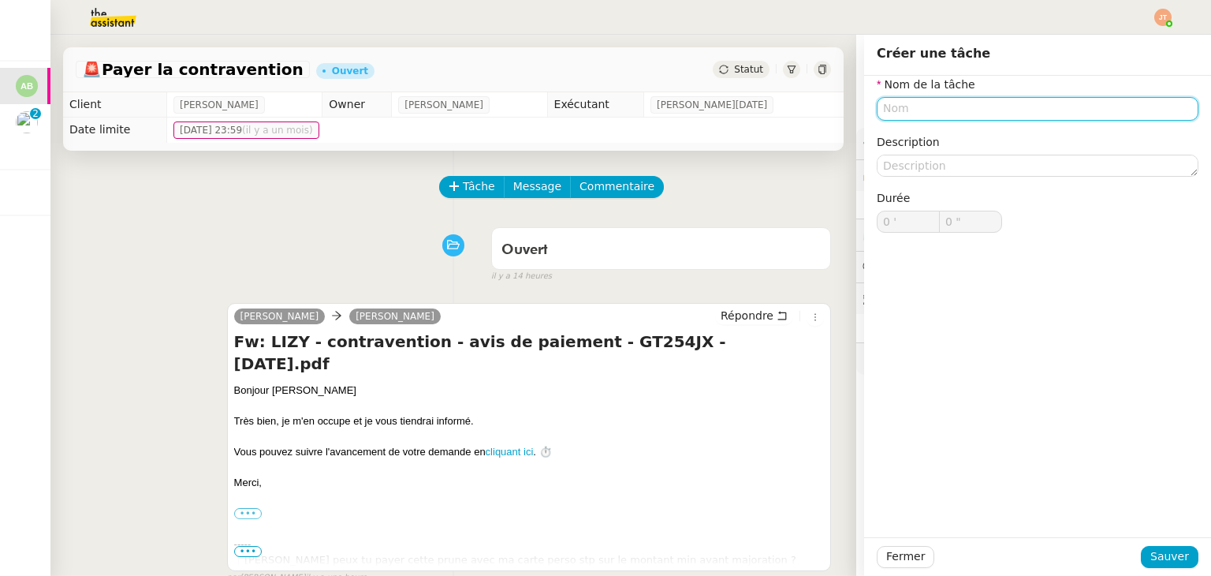
click at [926, 111] on input "text" at bounding box center [1038, 108] width 322 height 23
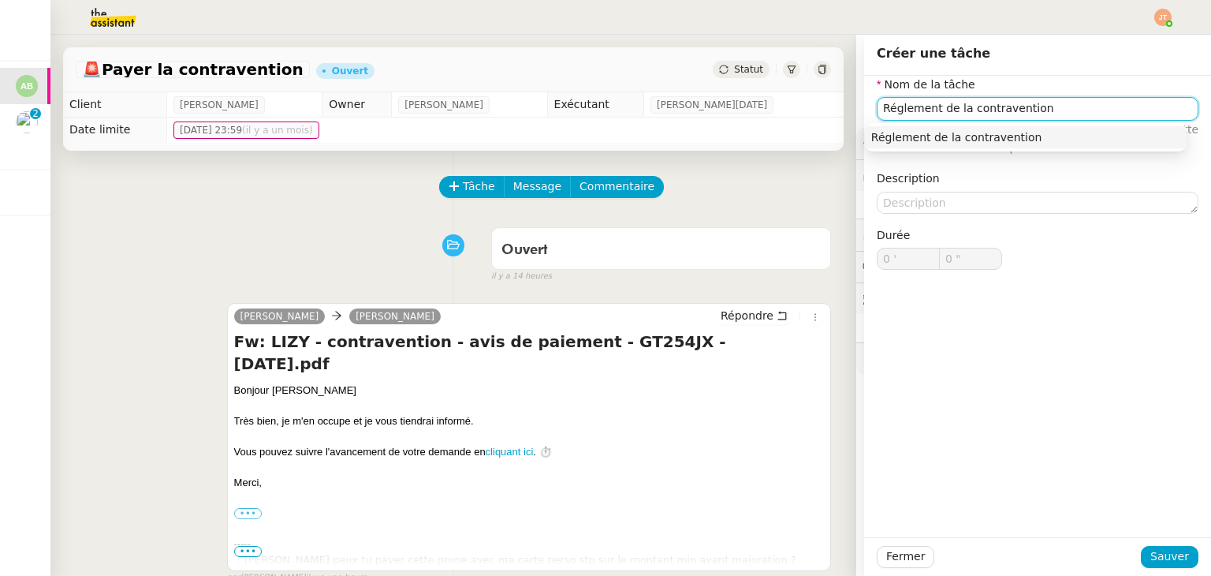
click at [892, 104] on input "Réglement de la contravention" at bounding box center [1038, 108] width 322 height 23
drag, startPoint x: 892, startPoint y: 105, endPoint x: 886, endPoint y: 139, distance: 34.5
click at [886, 139] on div "Réglement de la contravention" at bounding box center [1025, 137] width 309 height 14
click at [894, 105] on input "Réglement de la contravention" at bounding box center [1038, 108] width 322 height 23
type input "Règlement de la contravention"
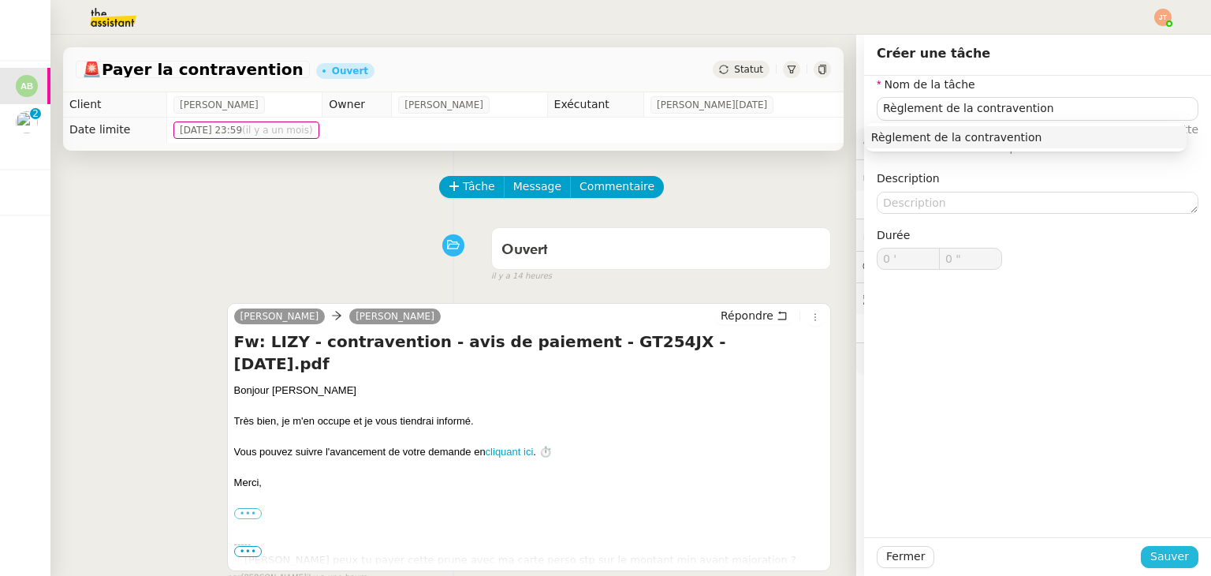
click at [1150, 550] on span "Sauver" at bounding box center [1169, 556] width 39 height 18
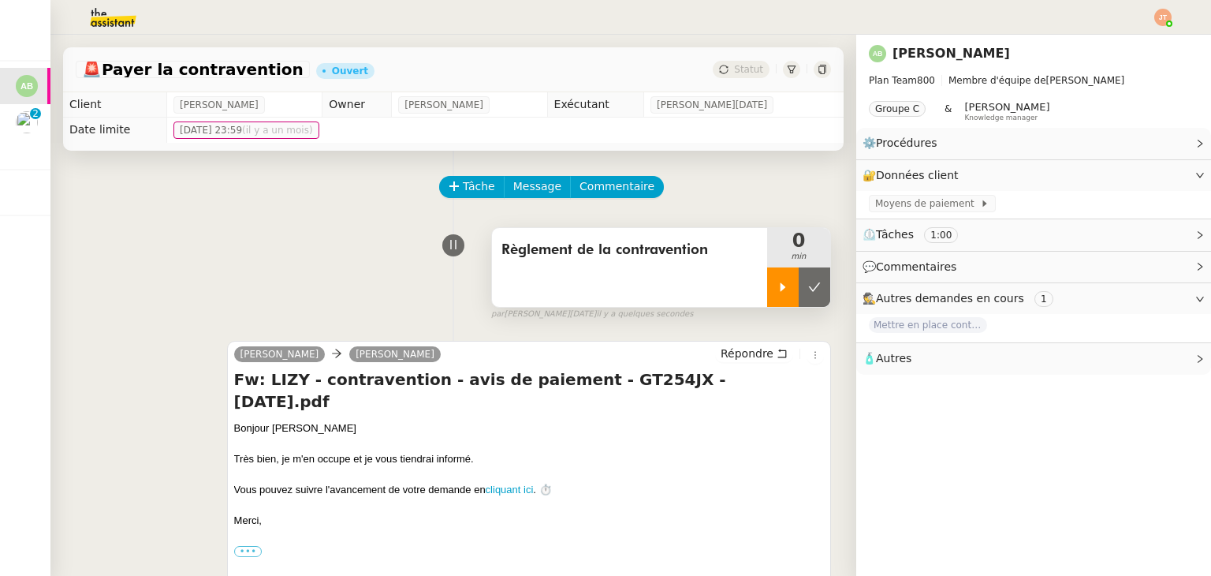
click at [767, 293] on div at bounding box center [783, 286] width 32 height 39
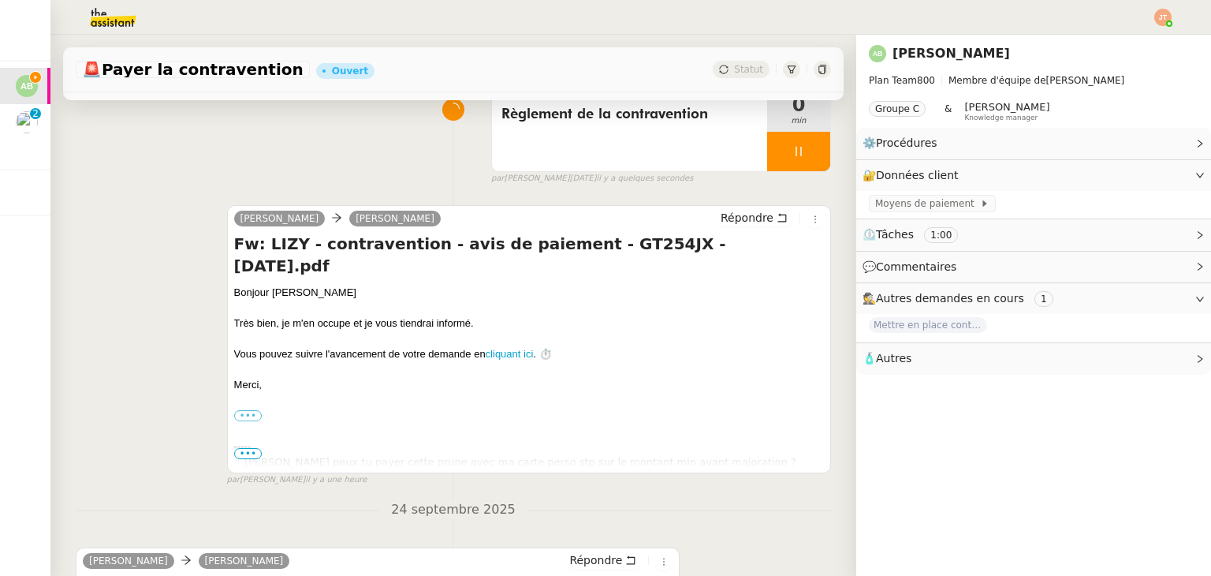
scroll to position [394, 0]
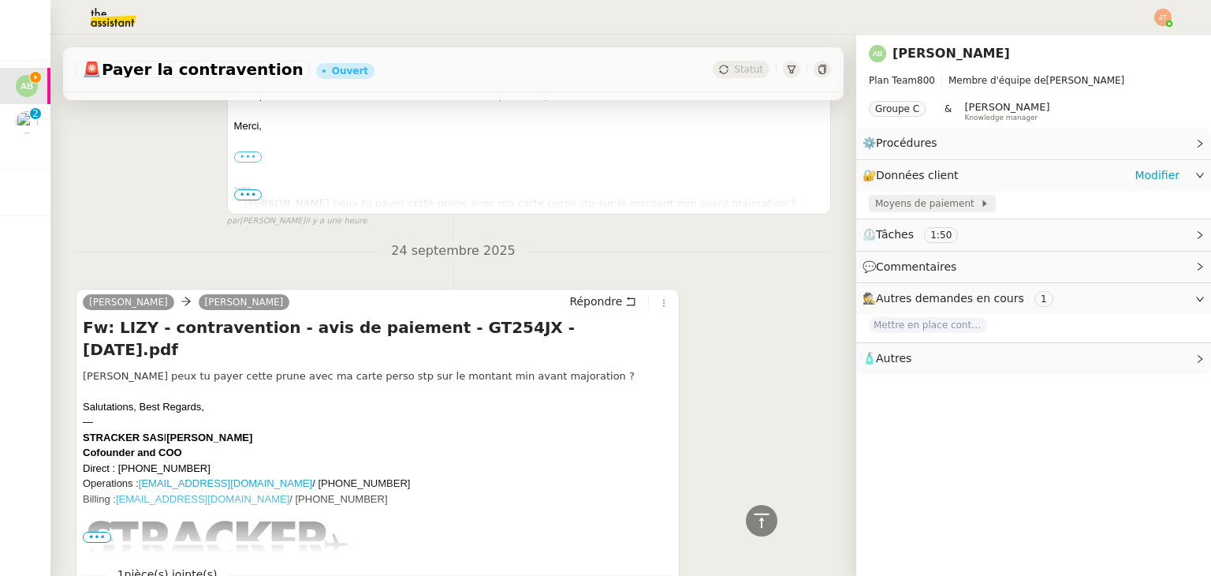
click at [887, 211] on span "Moyens de paiement" at bounding box center [927, 204] width 105 height 16
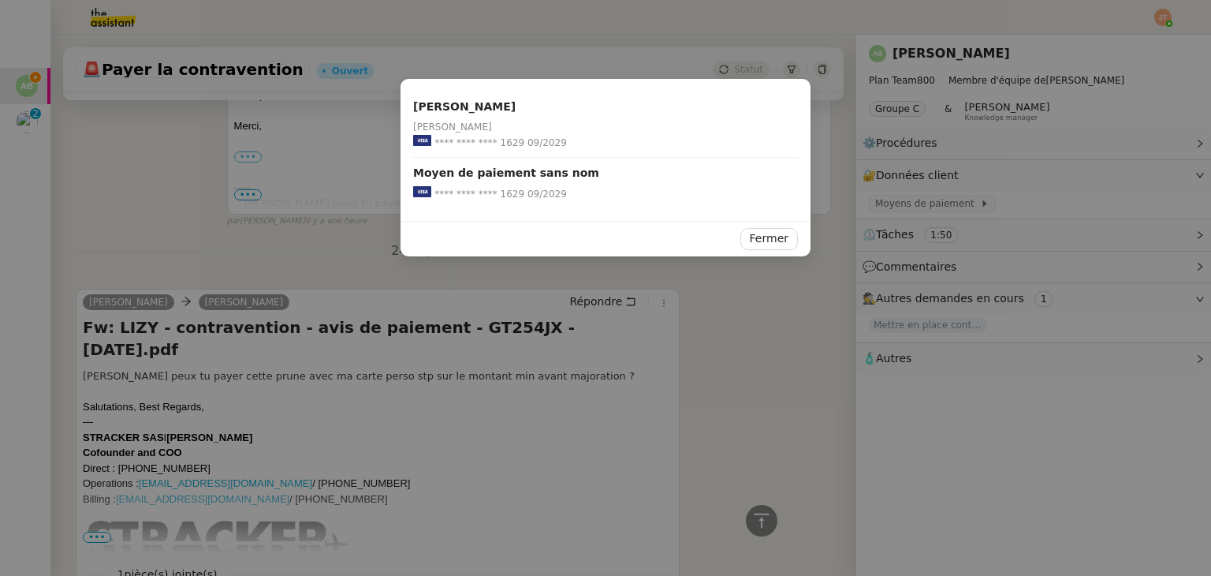
click at [70, 244] on nz-modal-container "[PERSON_NAME] [PERSON_NAME] **** **** **** 1629 09/2029 Moyen de paiement sans …" at bounding box center [605, 288] width 1211 height 576
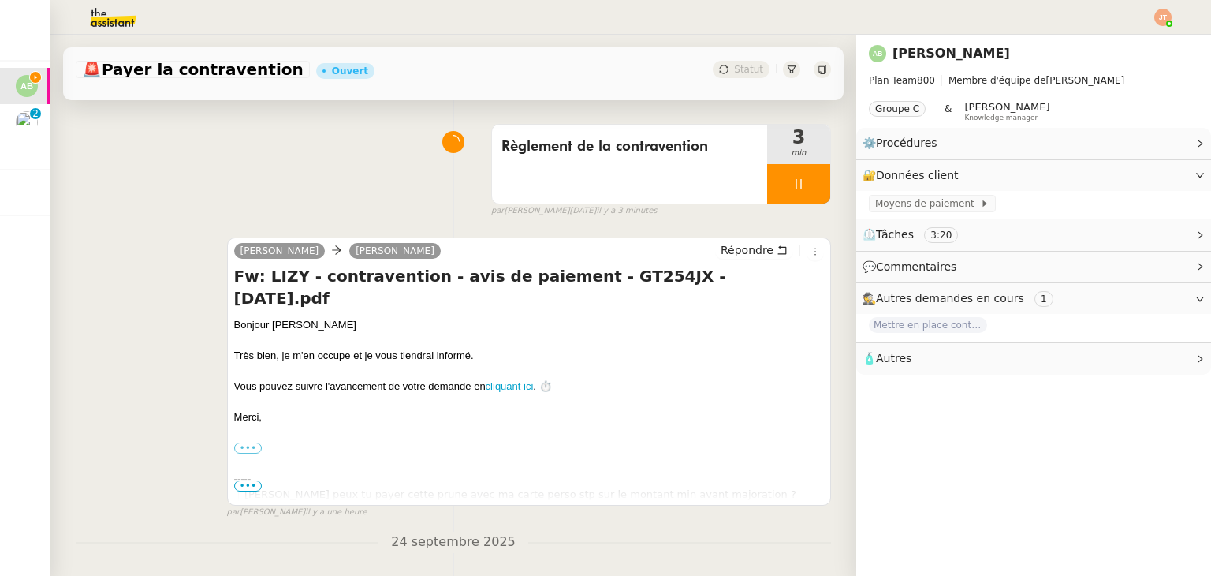
scroll to position [0, 0]
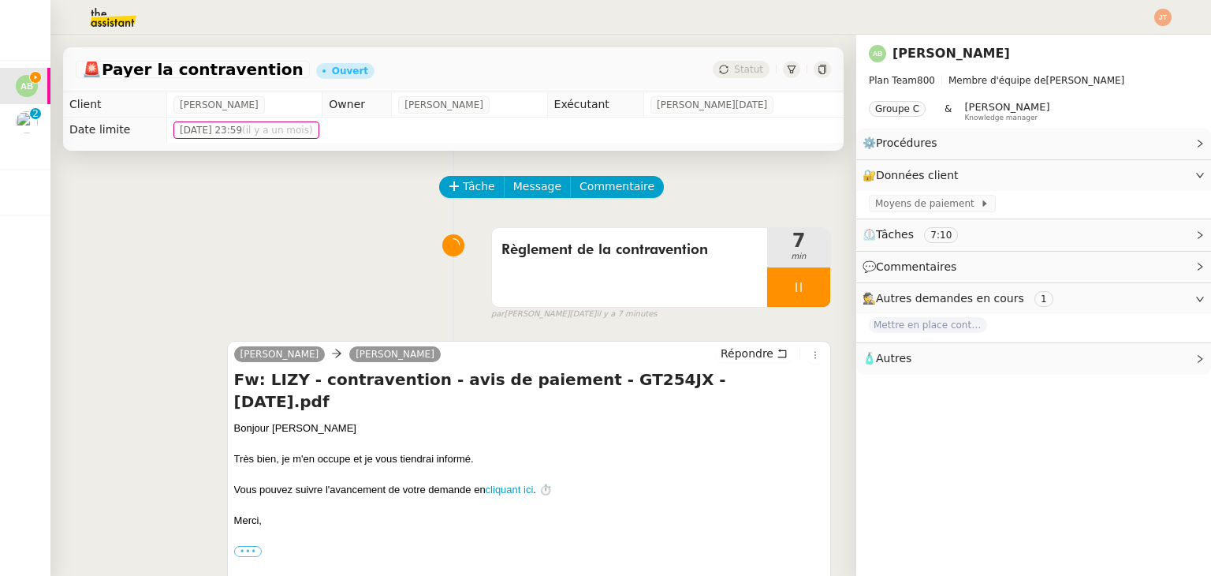
click at [241, 180] on div "Tâche Message Commentaire" at bounding box center [453, 195] width 755 height 38
click at [795, 288] on icon at bounding box center [798, 286] width 6 height 9
click at [801, 288] on button at bounding box center [815, 286] width 32 height 39
click at [723, 60] on div "🚨 Payer la contravention Ouvert Statut" at bounding box center [453, 69] width 780 height 45
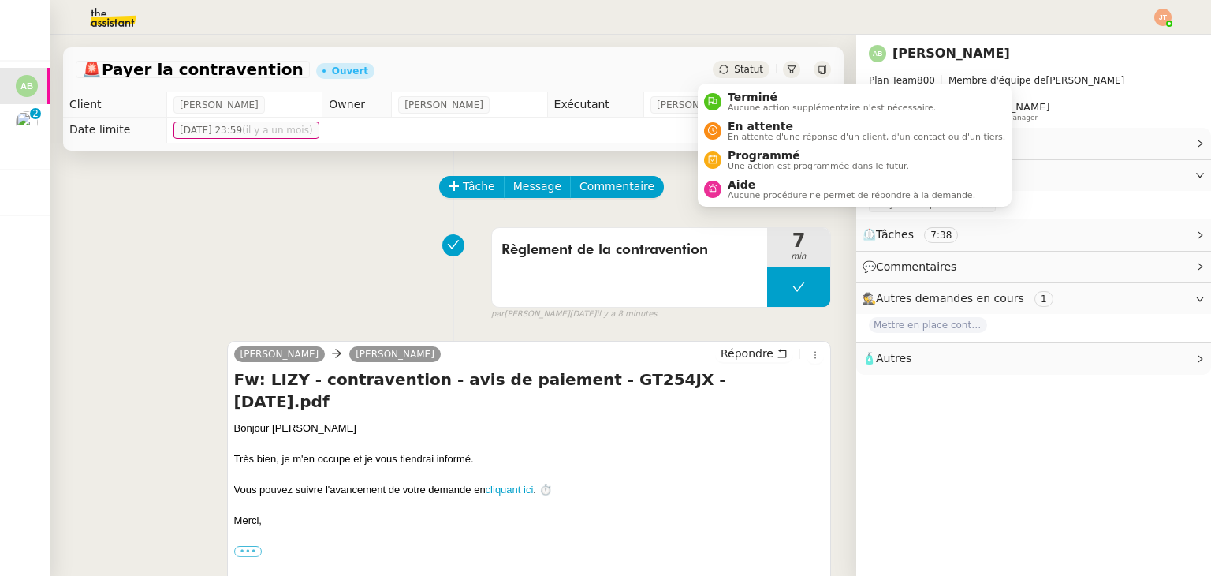
click at [734, 73] on span "Statut" at bounding box center [748, 69] width 29 height 11
click at [741, 188] on span "Aide" at bounding box center [852, 184] width 248 height 13
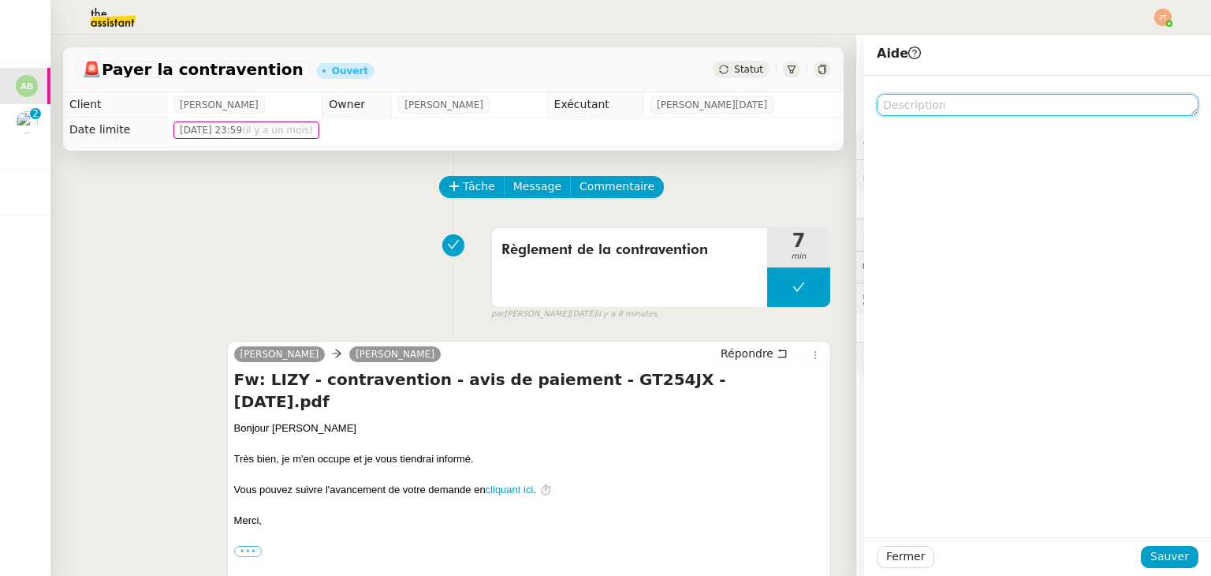
click at [923, 111] on textarea at bounding box center [1038, 105] width 322 height 22
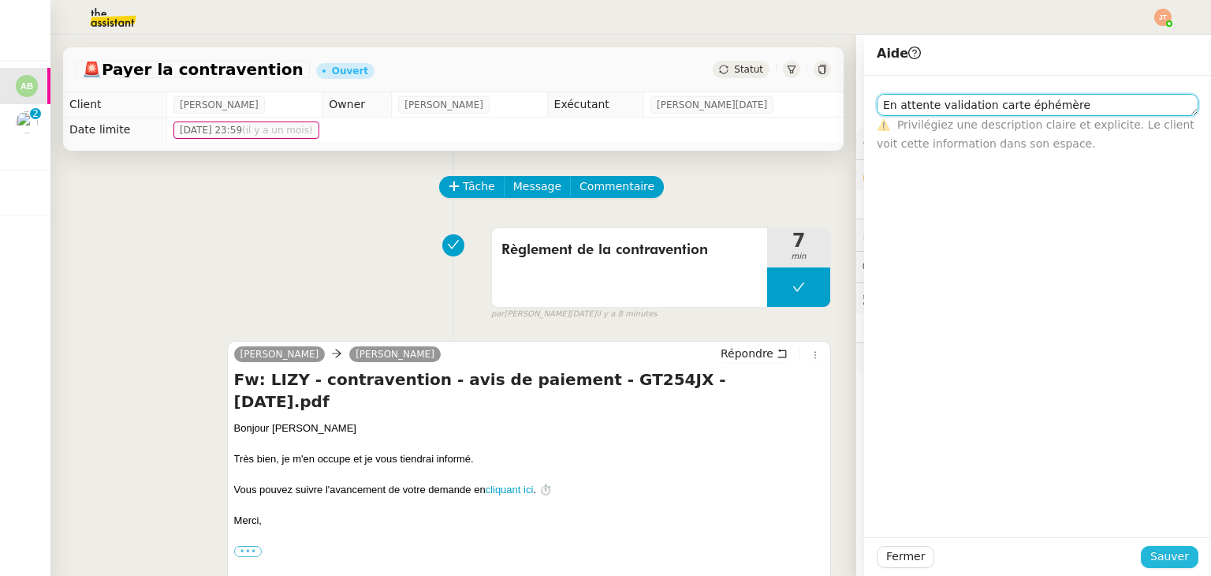
type textarea "En attente validation carte éphémère"
click at [1173, 552] on span "Sauver" at bounding box center [1169, 556] width 39 height 18
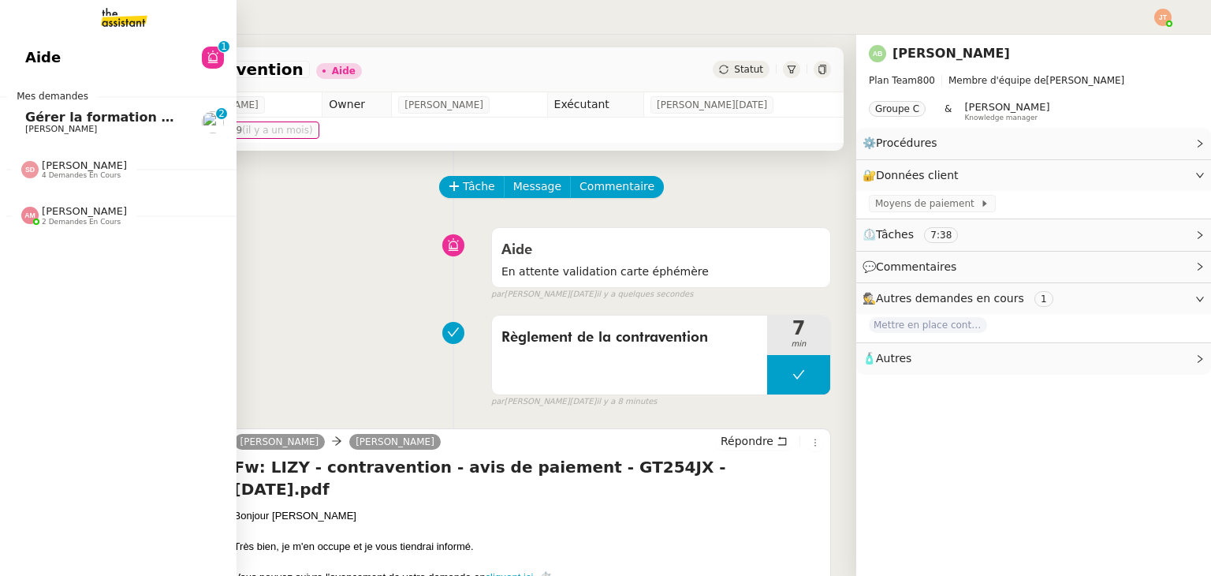
click at [34, 120] on span "Gérer la formation OPCO" at bounding box center [113, 117] width 176 height 15
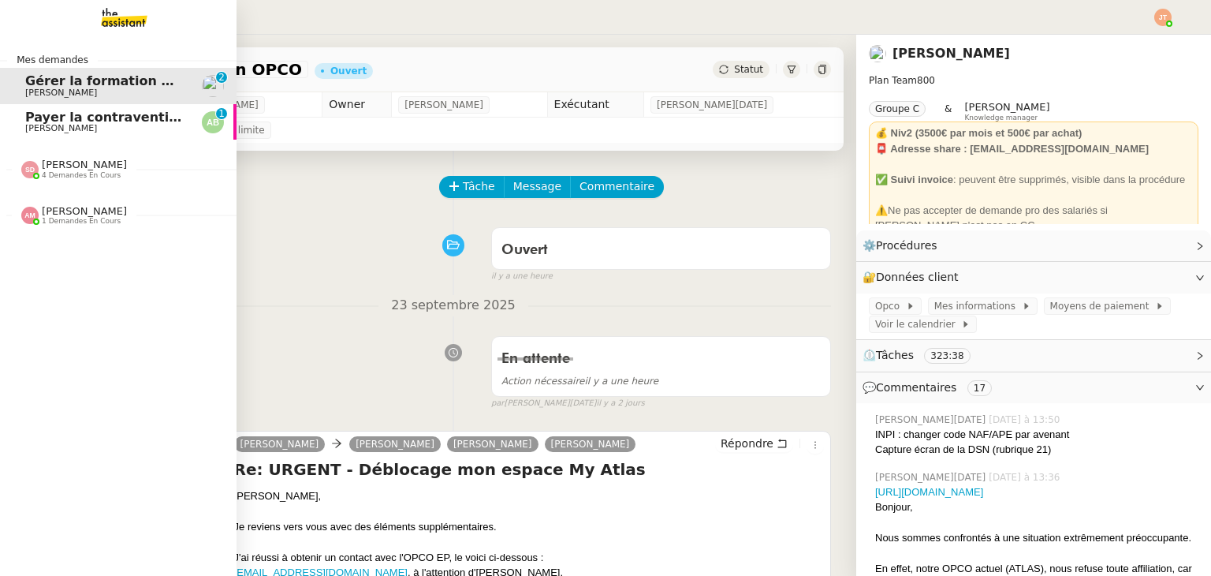
drag, startPoint x: 66, startPoint y: 122, endPoint x: 83, endPoint y: 121, distance: 16.6
click at [66, 122] on span "Payer la contravention" at bounding box center [106, 117] width 162 height 15
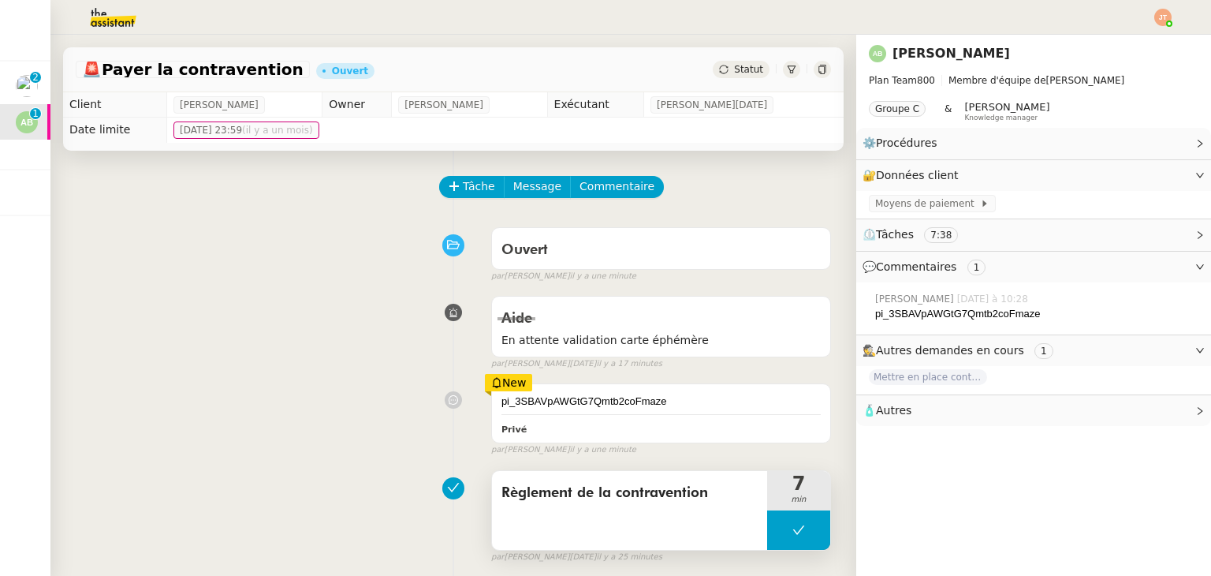
click at [767, 532] on button at bounding box center [798, 529] width 63 height 39
click at [780, 531] on icon at bounding box center [783, 529] width 6 height 9
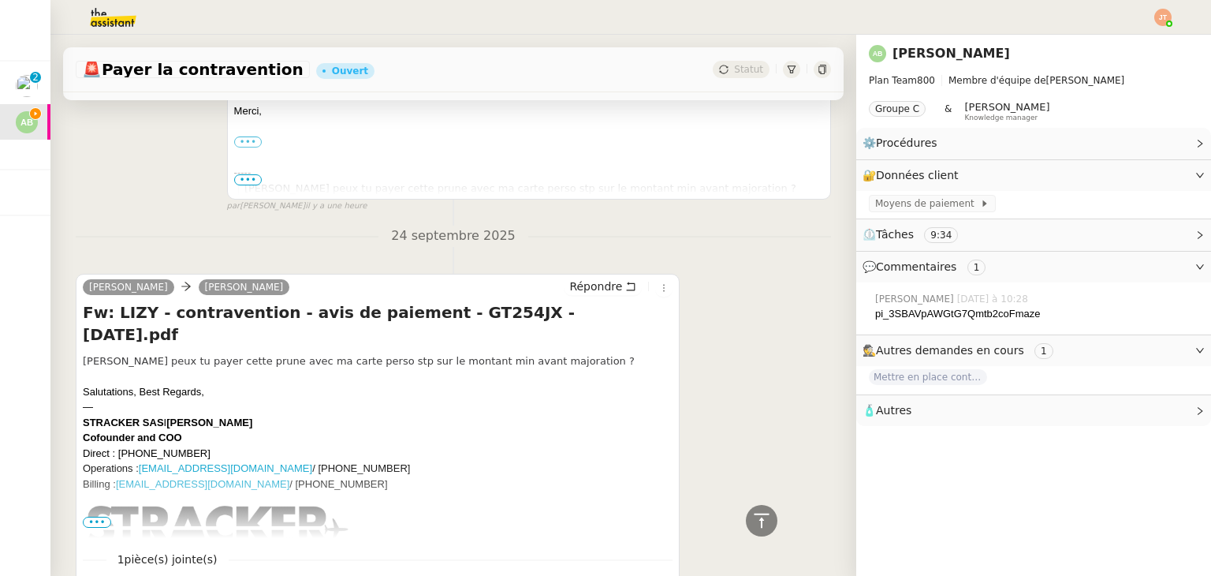
scroll to position [710, 0]
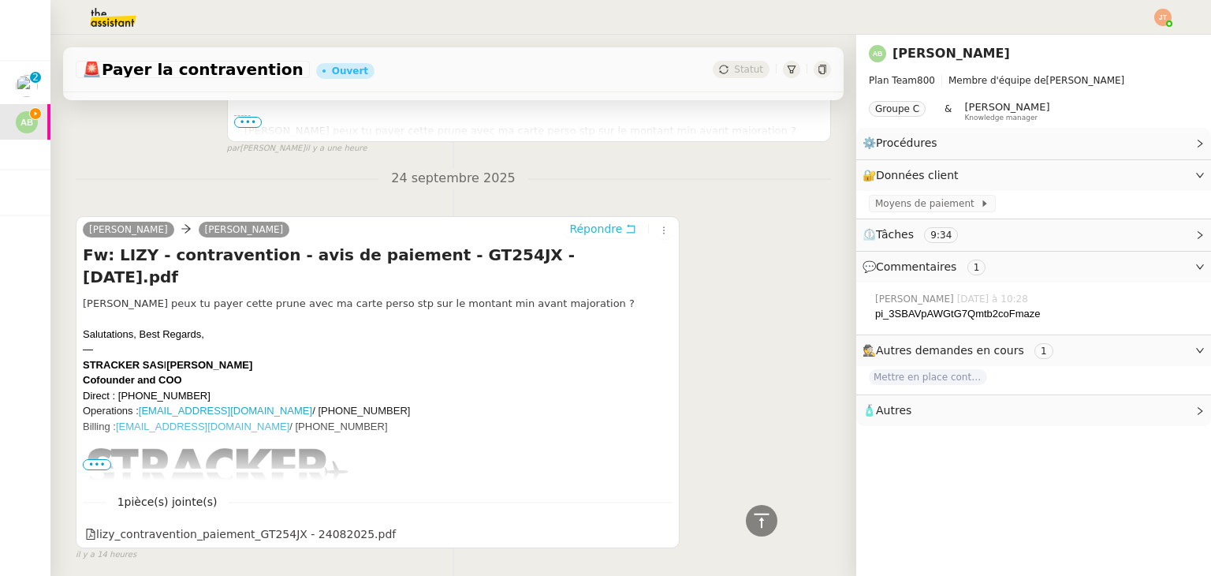
click at [569, 234] on span "Répondre" at bounding box center [595, 229] width 53 height 16
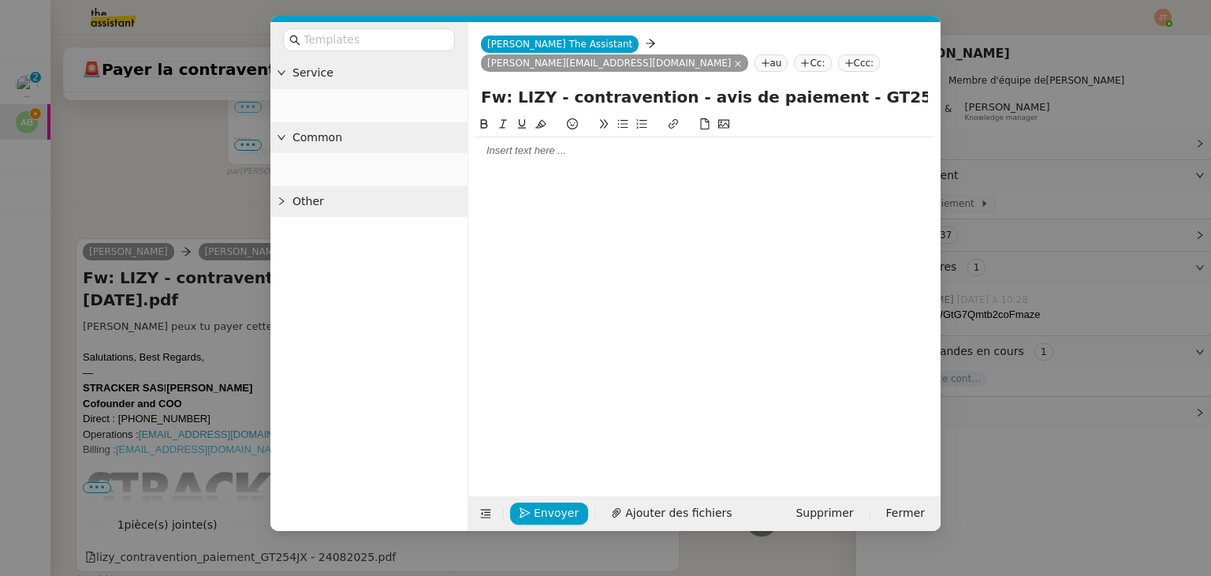
scroll to position [831, 0]
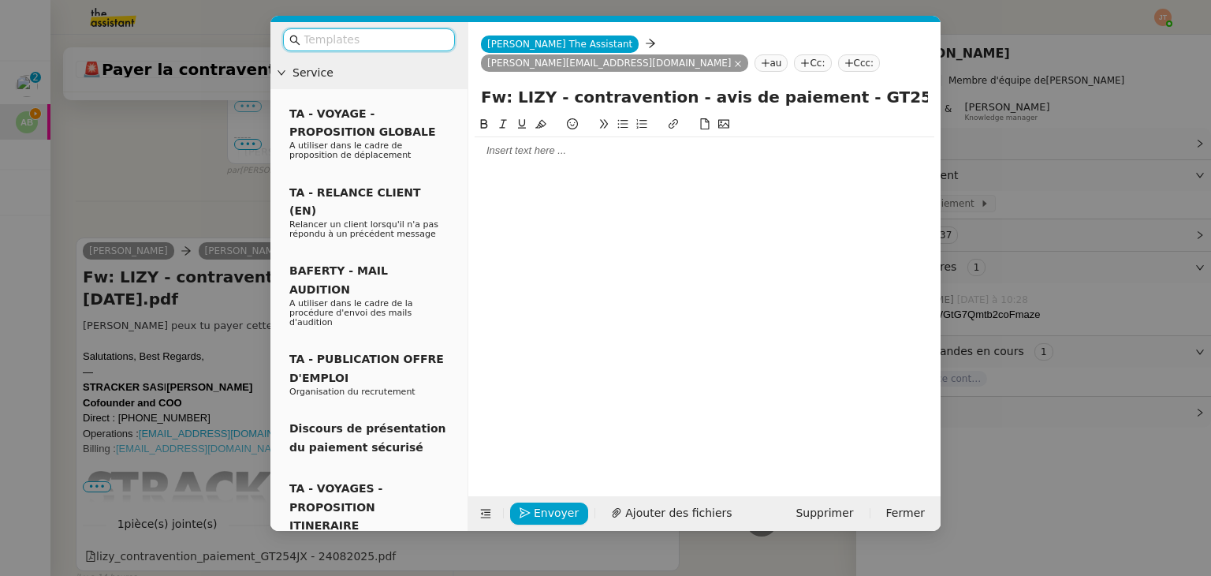
click at [526, 143] on div at bounding box center [705, 150] width 460 height 14
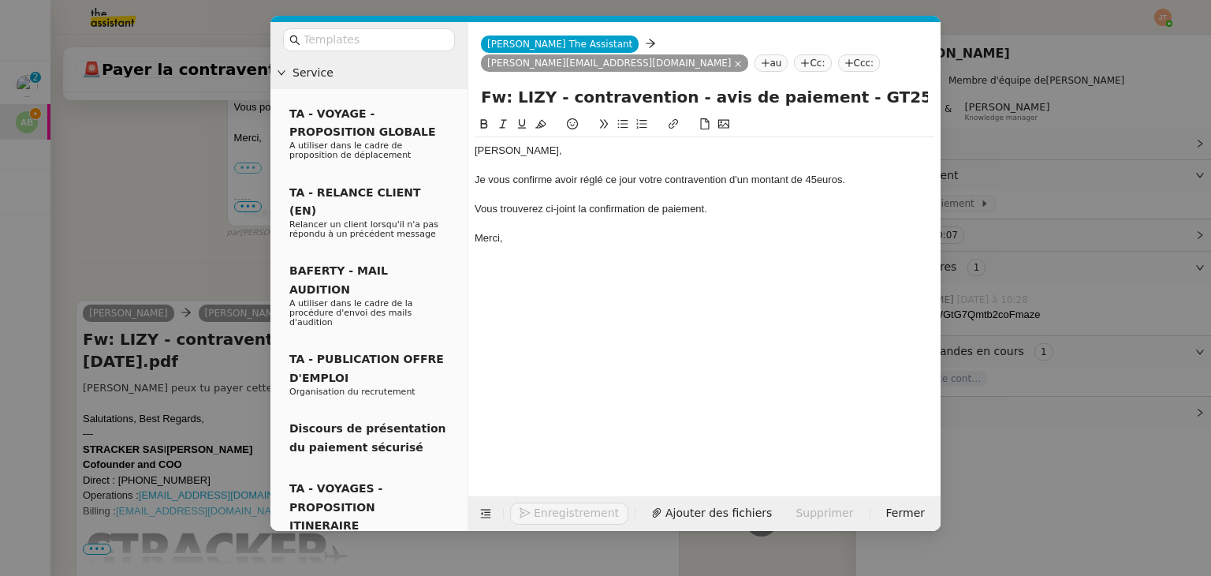
scroll to position [939, 0]
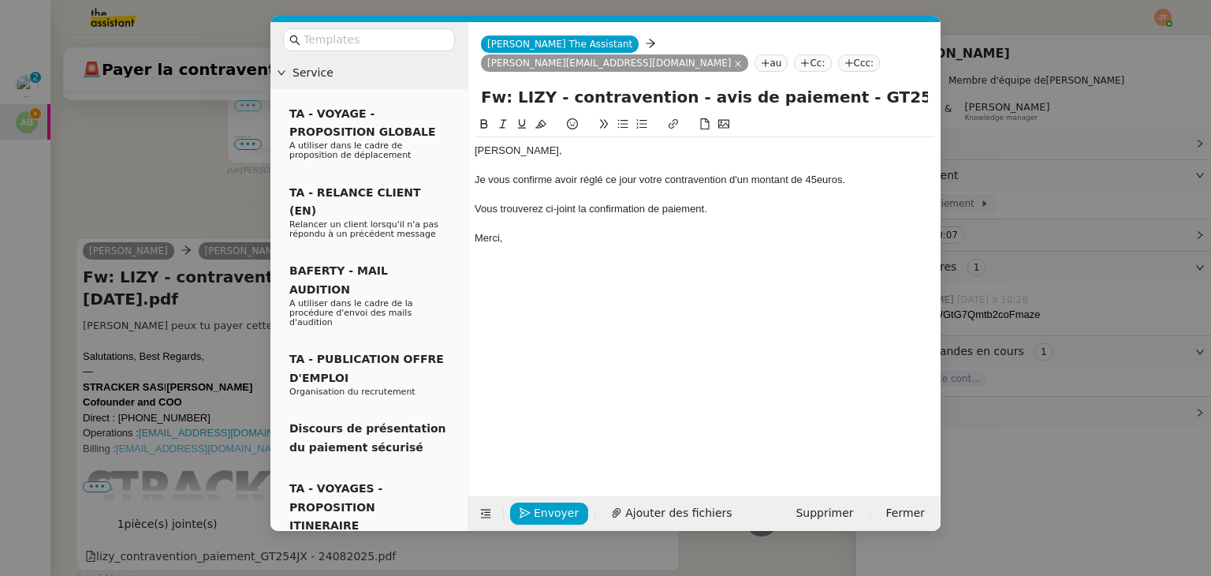
drag, startPoint x: 830, startPoint y: 173, endPoint x: 821, endPoint y: 163, distance: 13.4
click at [820, 173] on div "Je vous confirme avoir réglé ce jour votre contravention d'un montant de 45euro…" at bounding box center [705, 180] width 460 height 14
click at [0, 0] on lt-em "45 euros" at bounding box center [0, 0] width 0 height 0
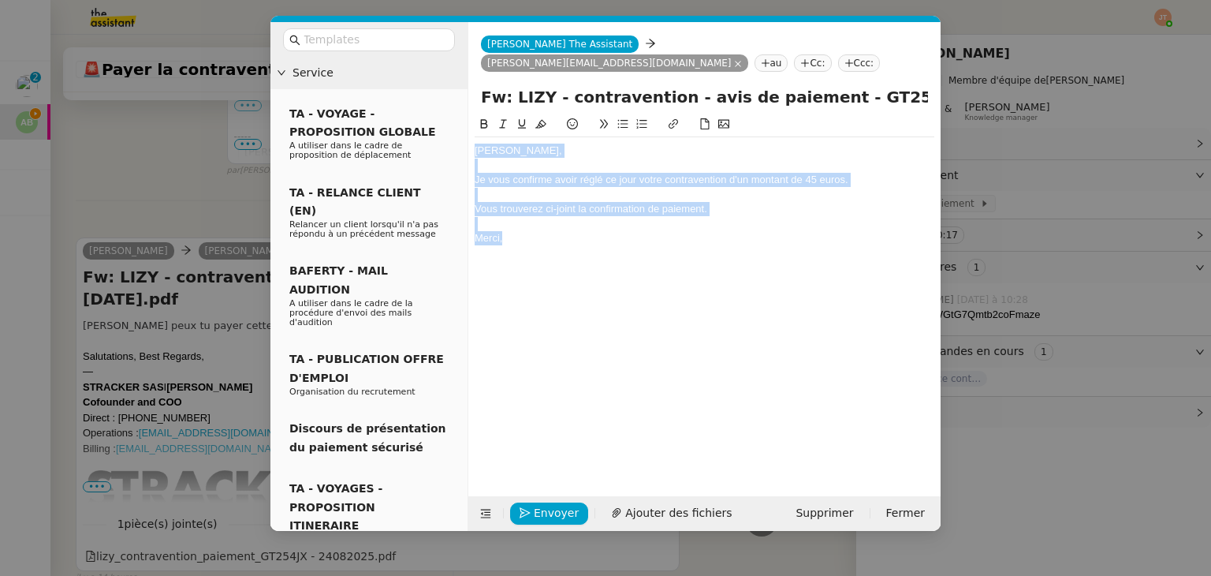
drag, startPoint x: 523, startPoint y: 222, endPoint x: 455, endPoint y: 129, distance: 114.9
click at [455, 129] on nz-layout "Service TA - VOYAGE - PROPOSITION GLOBALE A utiliser dans le cadre de propositi…" at bounding box center [605, 276] width 670 height 508
copy div "[PERSON_NAME], Je vous confirme avoir réglé ce jour votre contravention d'un mo…"
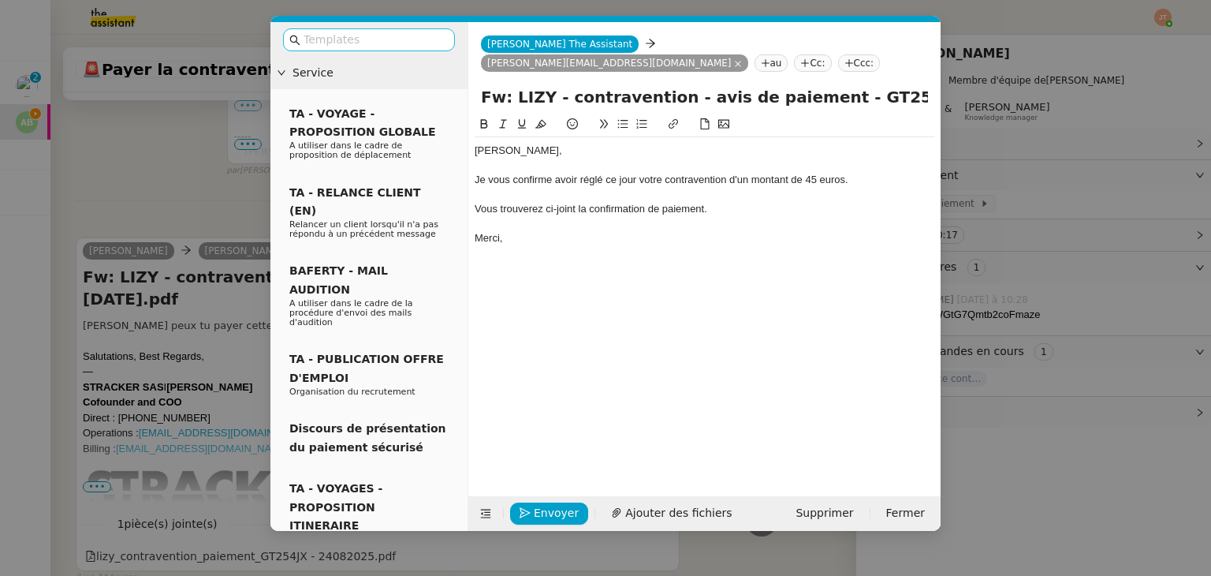
click at [376, 39] on input "text" at bounding box center [375, 40] width 142 height 18
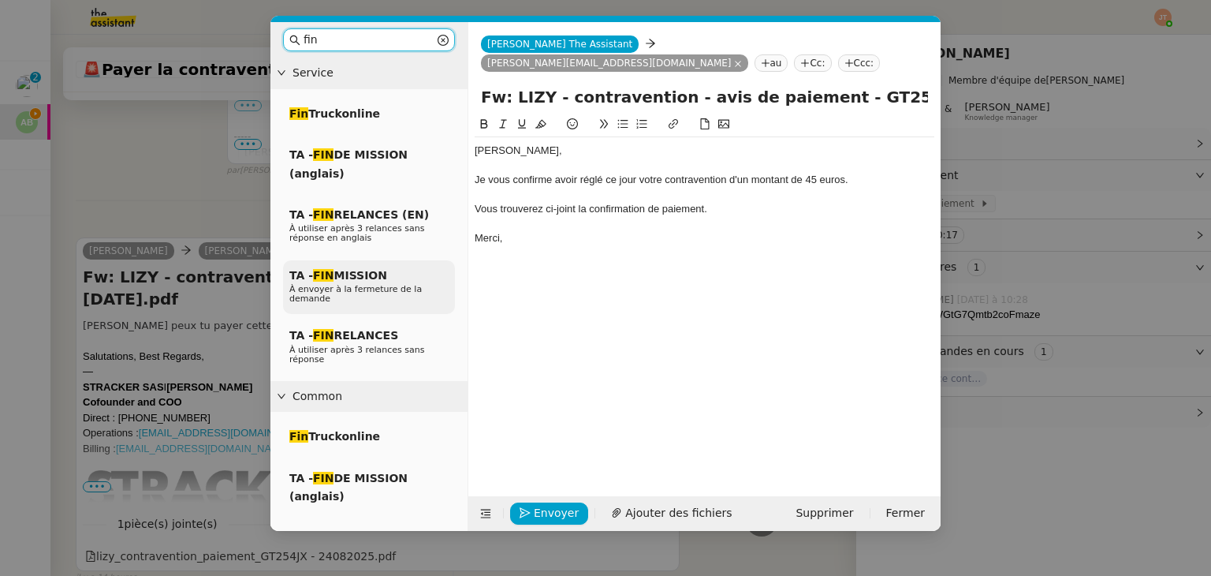
type input "fin"
click at [371, 281] on span "TA - FIN MISSION" at bounding box center [338, 275] width 98 height 13
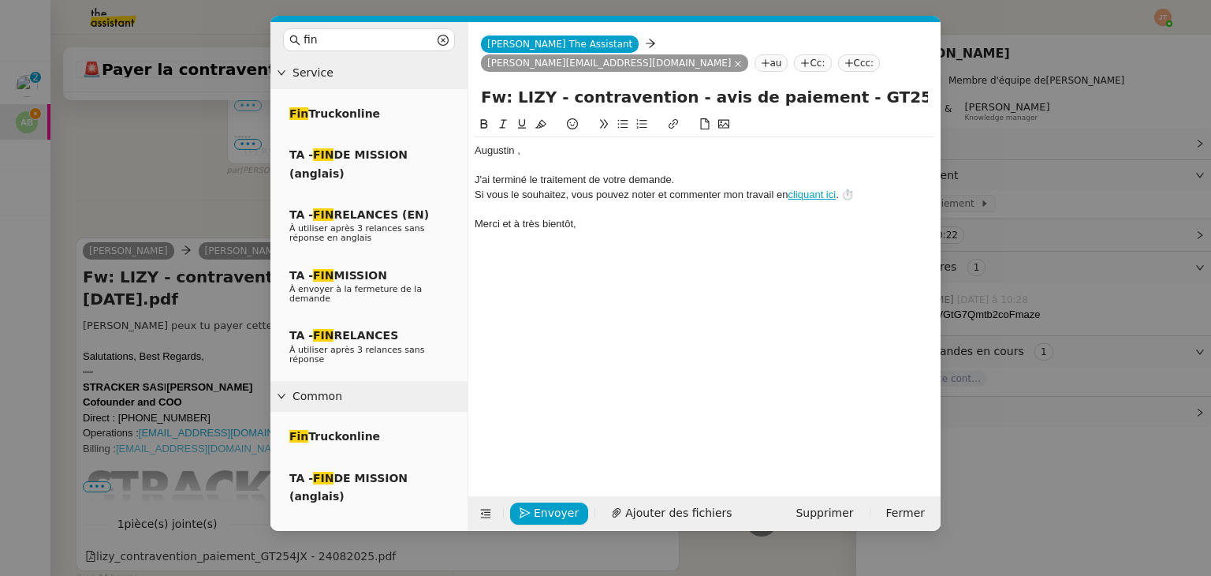
scroll to position [923, 0]
click at [692, 173] on div "J'ai terminé le traitement de votre demande." at bounding box center [705, 180] width 460 height 14
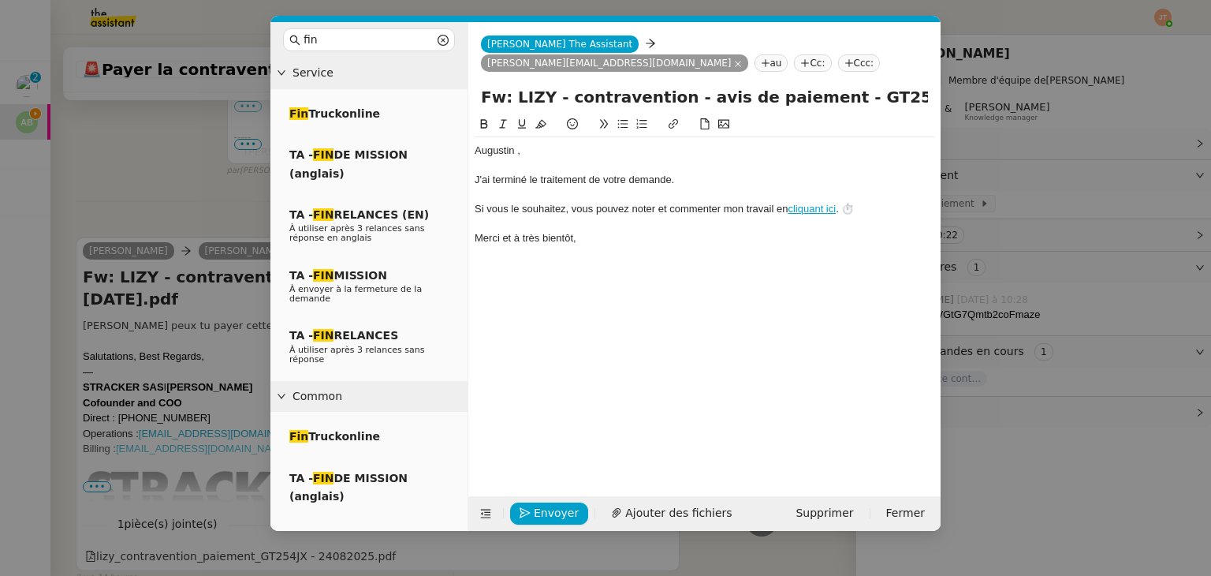
click at [535, 143] on div "﻿[PERSON_NAME] ﻿," at bounding box center [705, 150] width 460 height 14
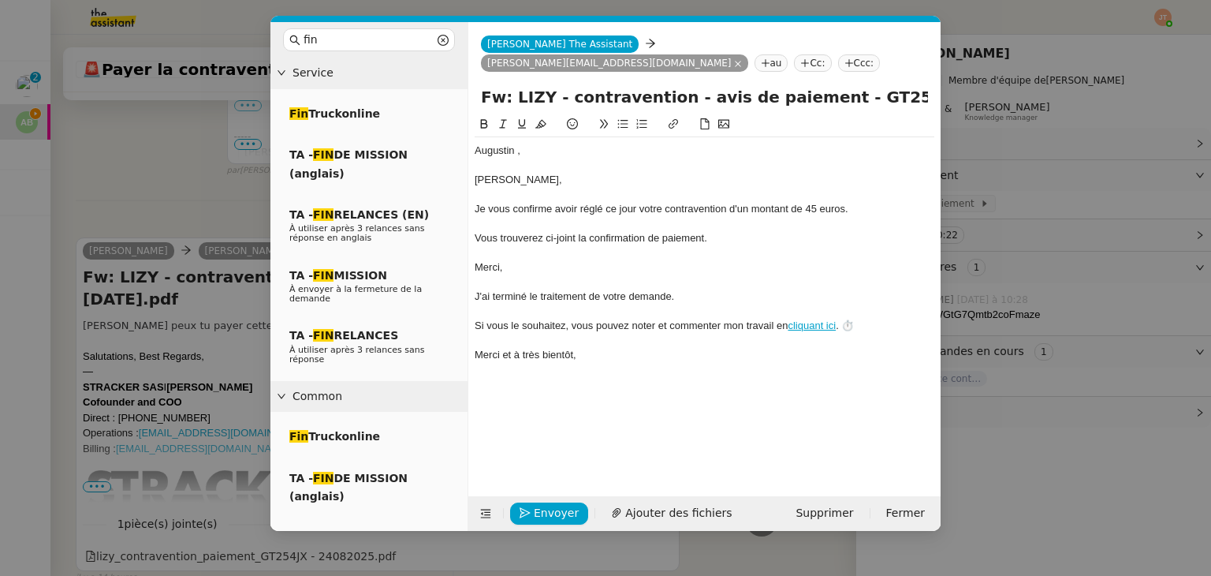
scroll to position [1037, 0]
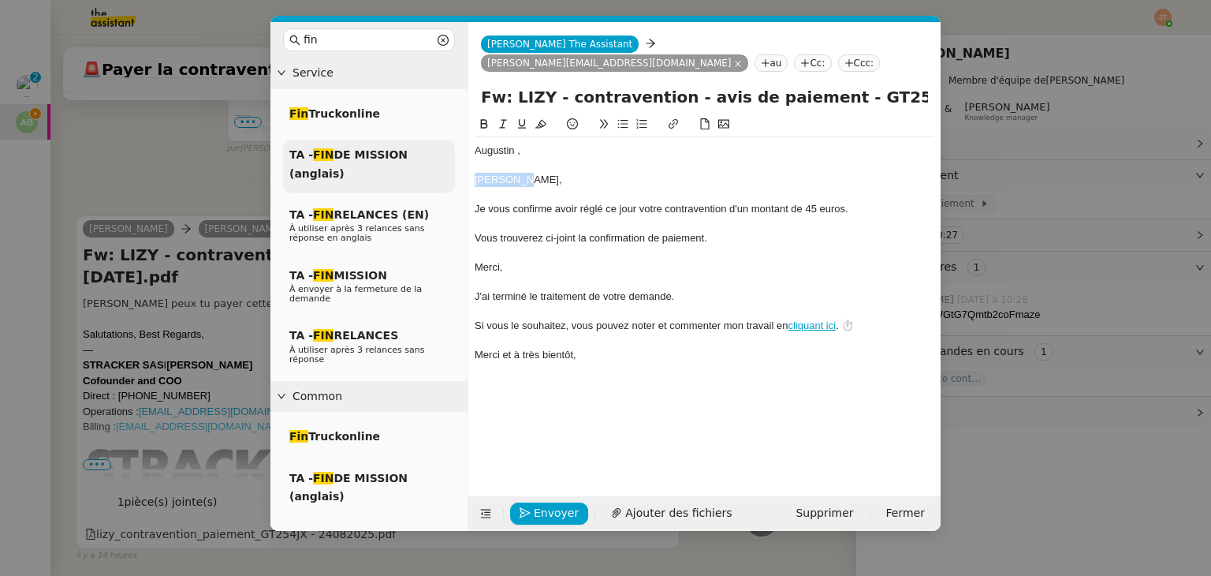
drag, startPoint x: 554, startPoint y: 155, endPoint x: 451, endPoint y: 158, distance: 103.3
click at [451, 158] on nz-layout "fin Service Fin Truckonline TA - FIN DE MISSION (anglais) TA - FIN RELANCES (EN…" at bounding box center [605, 276] width 670 height 508
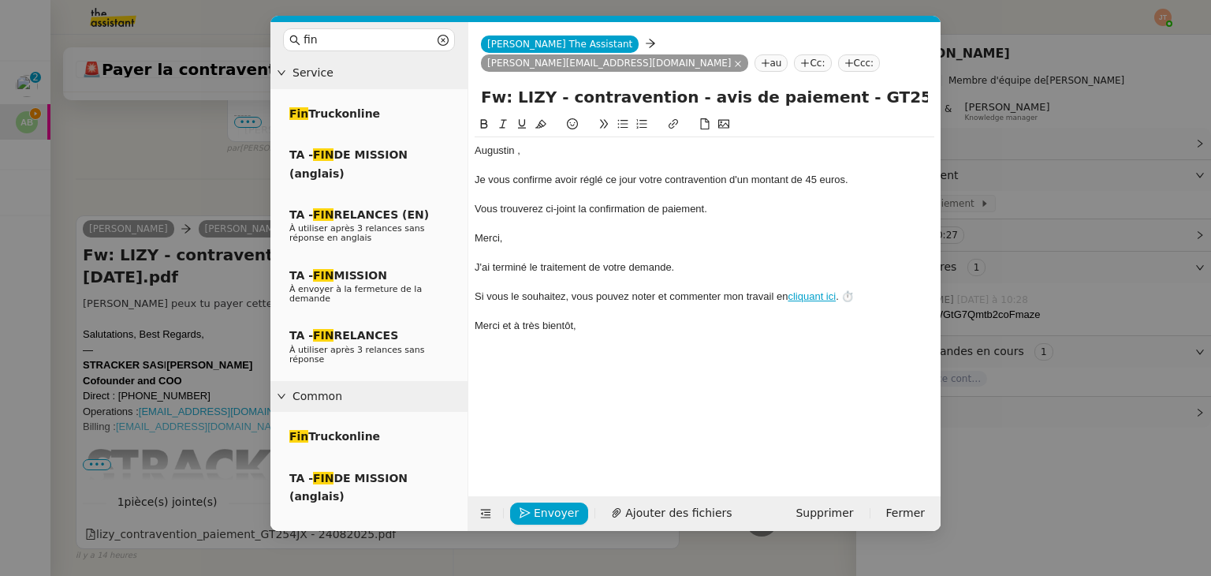
scroll to position [1031, 0]
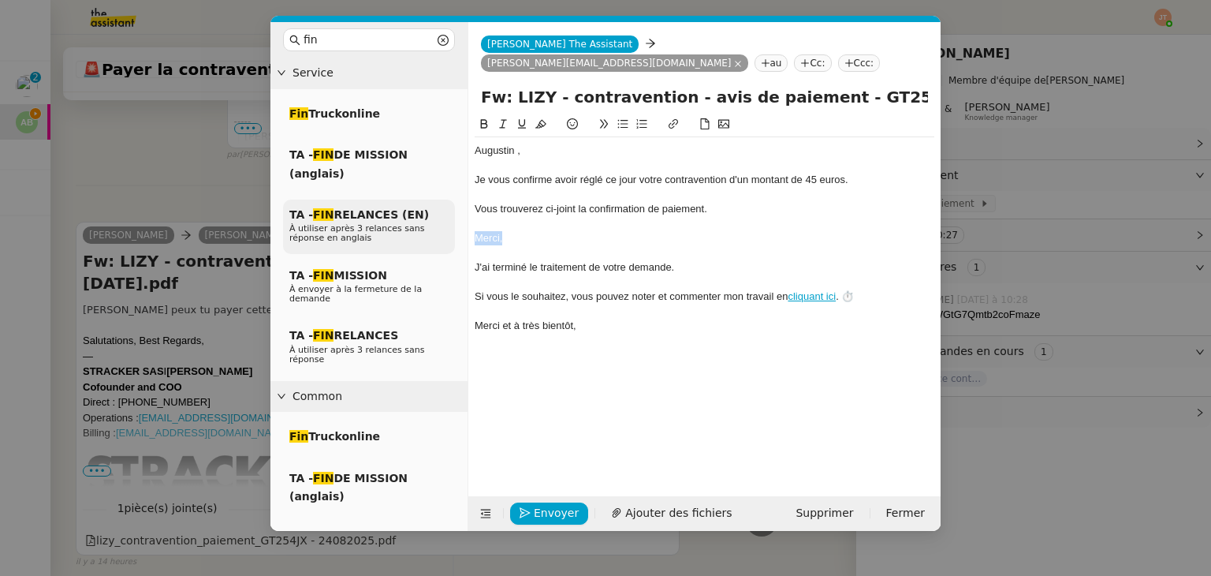
drag, startPoint x: 511, startPoint y: 219, endPoint x: 451, endPoint y: 219, distance: 59.9
click at [451, 219] on nz-layout "fin Service Fin Truckonline TA - FIN DE MISSION (anglais) TA - FIN RELANCES (EN…" at bounding box center [605, 276] width 670 height 508
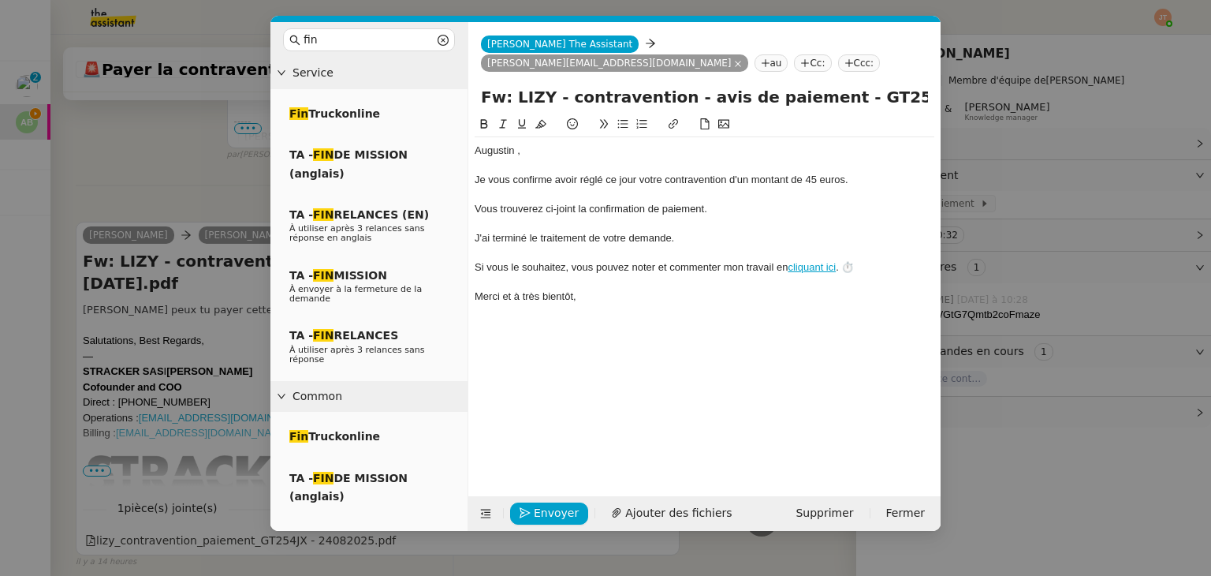
scroll to position [1000, 0]
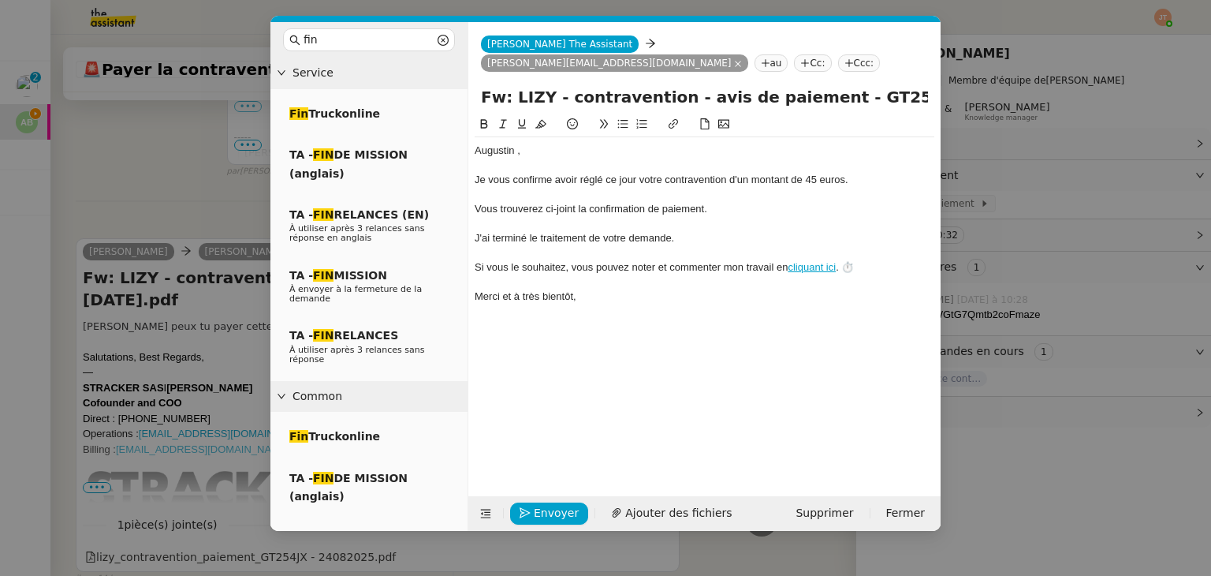
click at [590, 289] on div "Merci et à très bientôt," at bounding box center [705, 296] width 460 height 14
click at [569, 512] on span "Envoyer" at bounding box center [556, 513] width 45 height 18
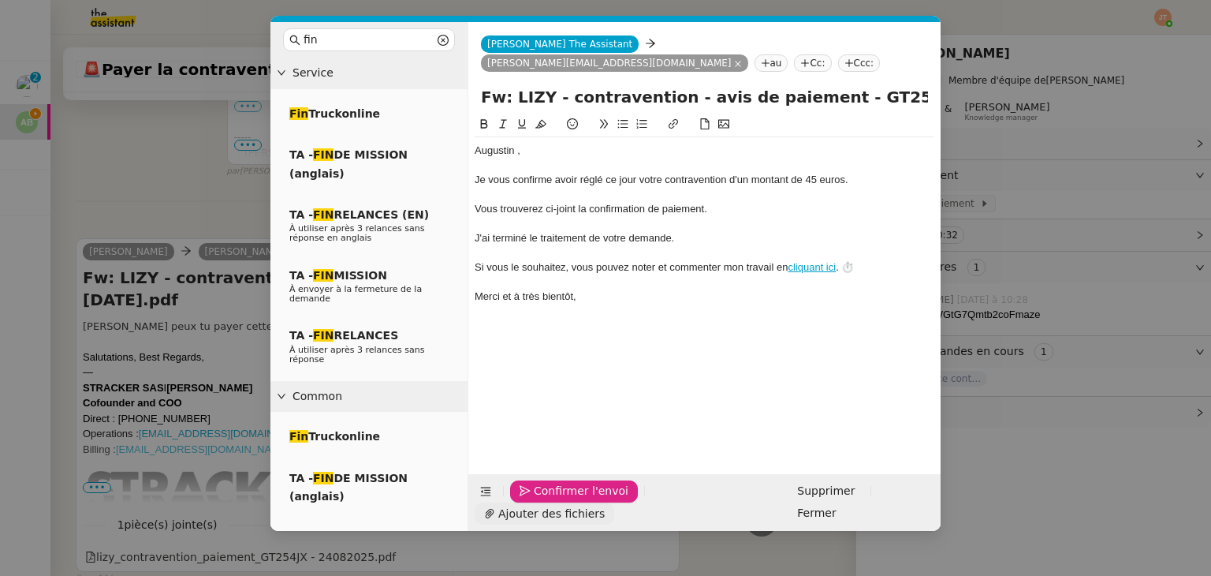
click at [605, 511] on span "Ajouter des fichiers" at bounding box center [551, 514] width 106 height 18
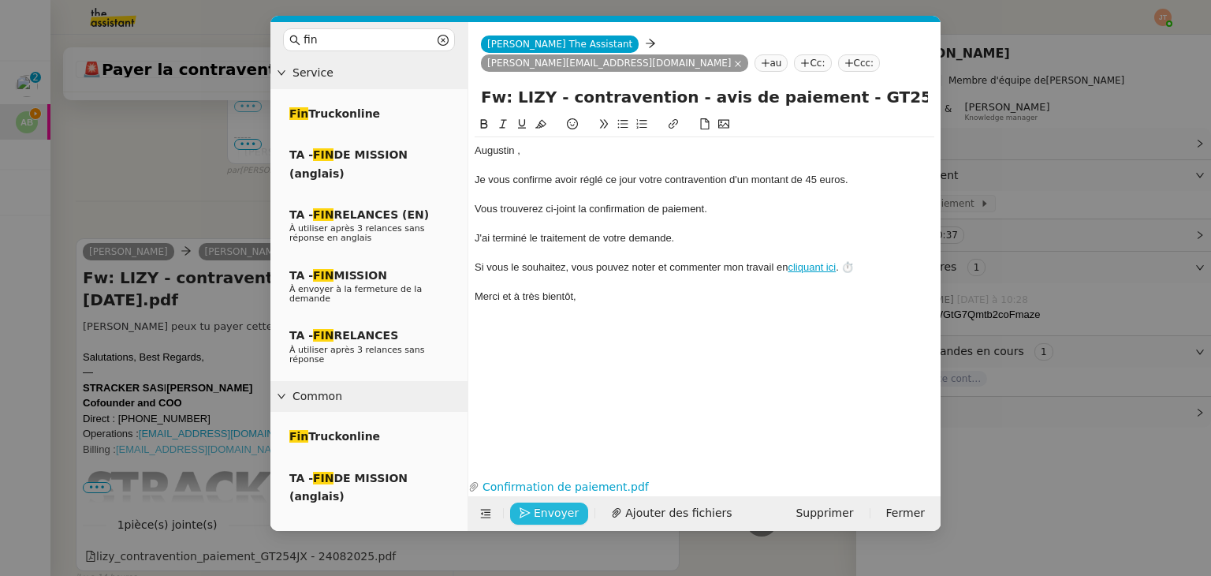
click at [579, 506] on button "Envoyer" at bounding box center [549, 513] width 78 height 22
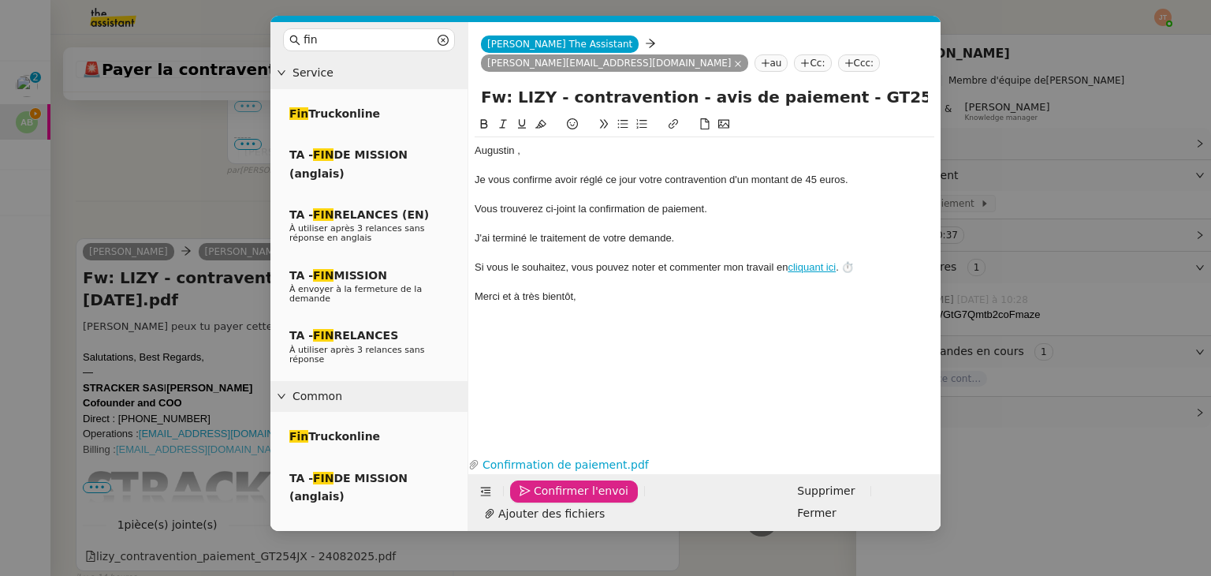
click at [579, 500] on span "Confirmer l'envoi" at bounding box center [581, 491] width 95 height 18
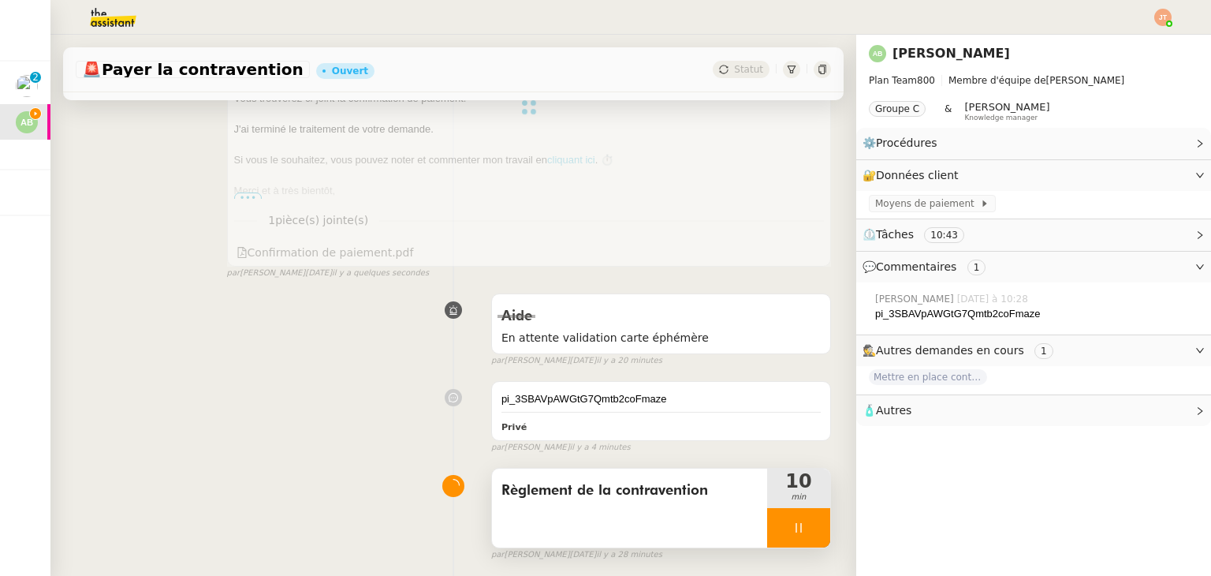
scroll to position [486, 0]
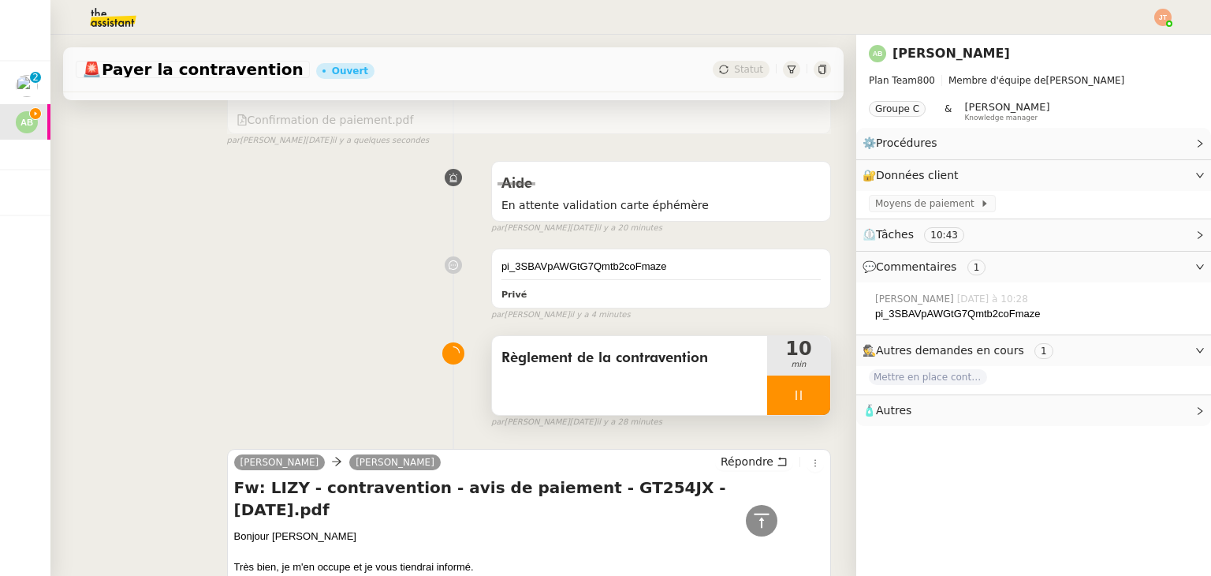
click at [767, 375] on div at bounding box center [798, 394] width 63 height 39
click at [799, 375] on button at bounding box center [815, 394] width 32 height 39
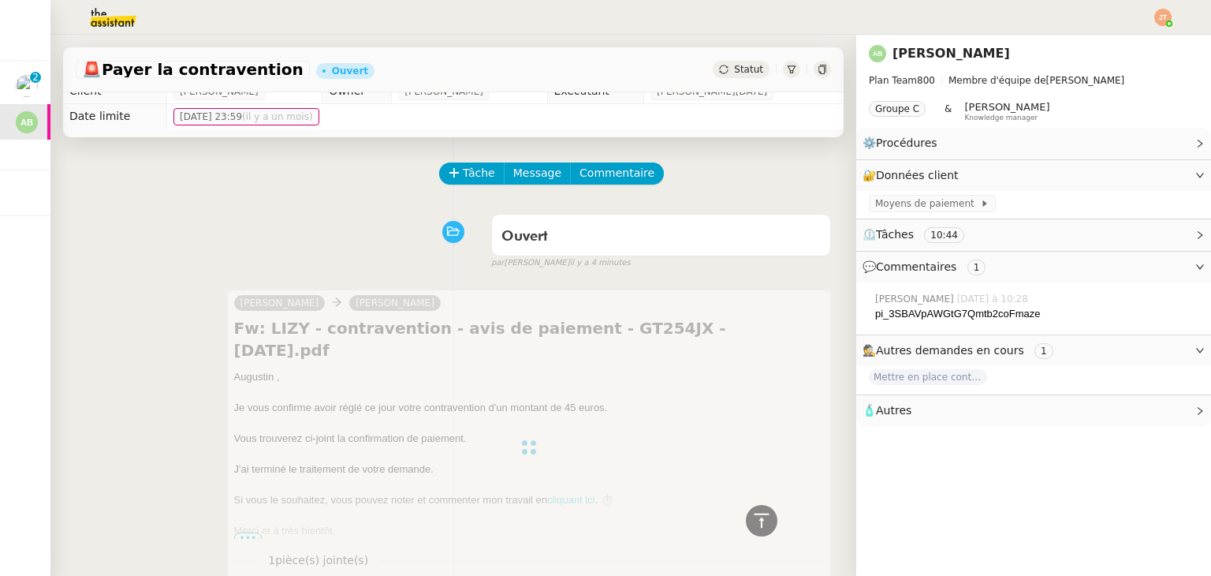
scroll to position [0, 0]
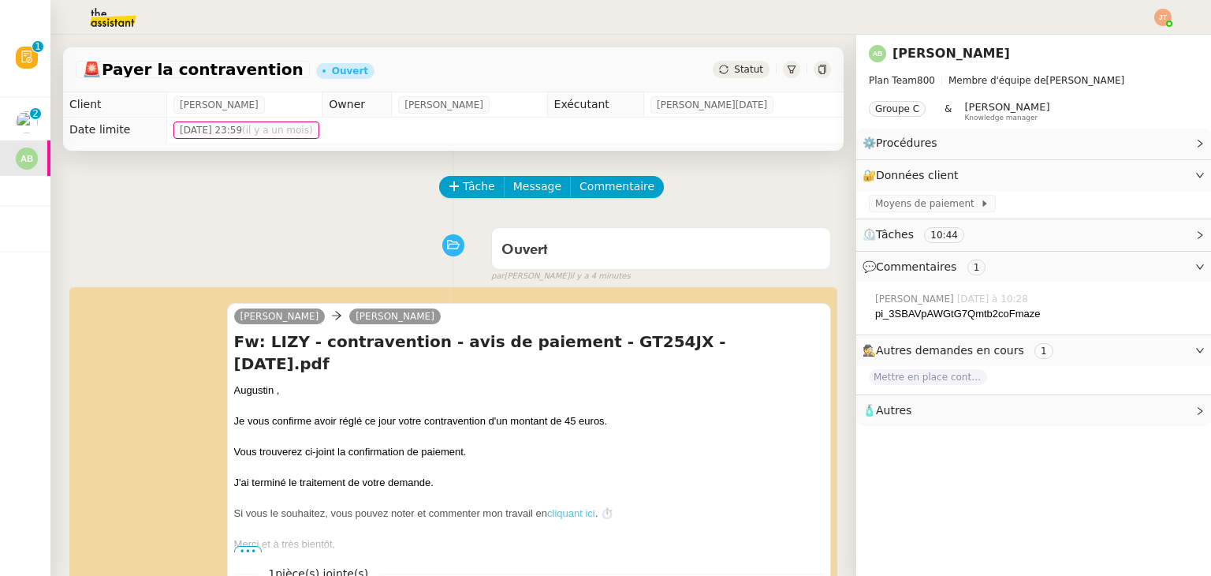
click at [734, 65] on span "Statut" at bounding box center [748, 69] width 29 height 11
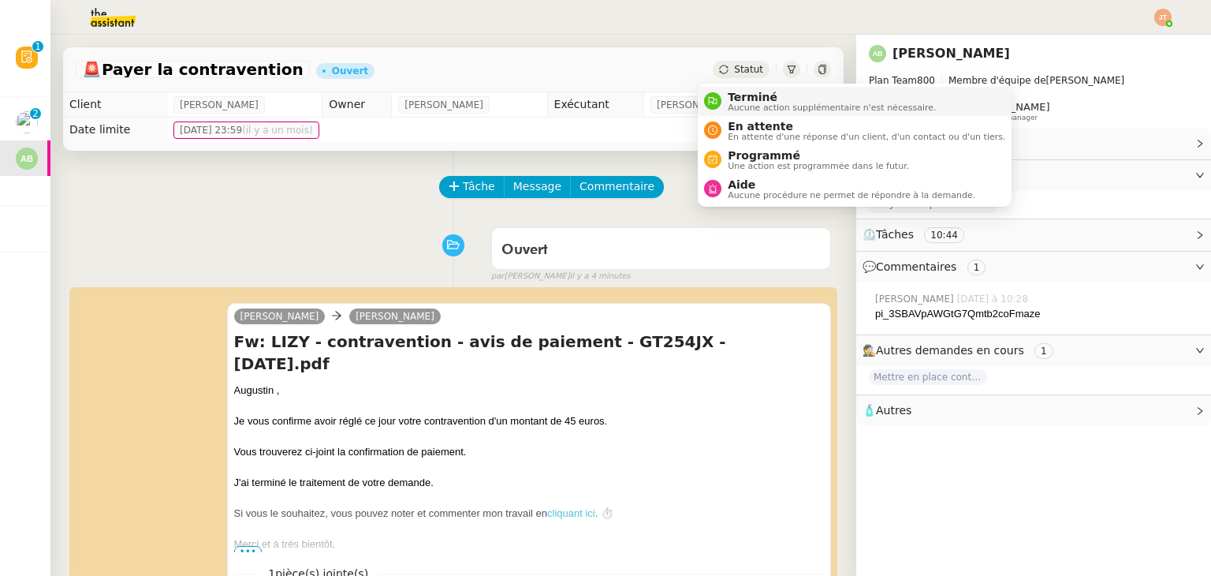
click at [748, 94] on span "Terminé" at bounding box center [832, 97] width 208 height 13
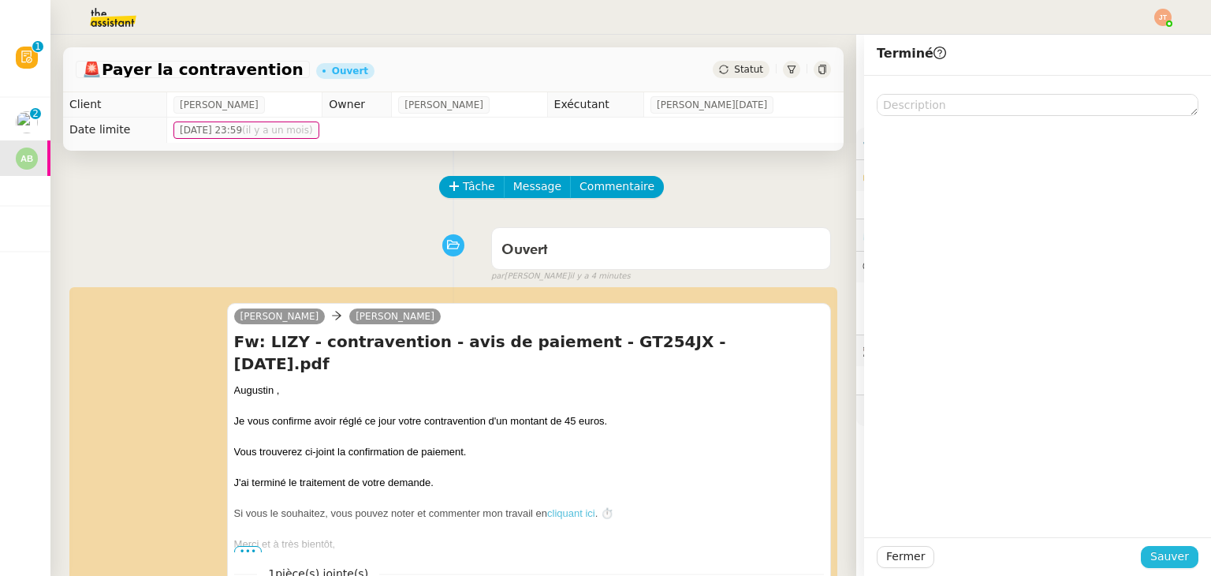
click at [1153, 549] on span "Sauver" at bounding box center [1169, 556] width 39 height 18
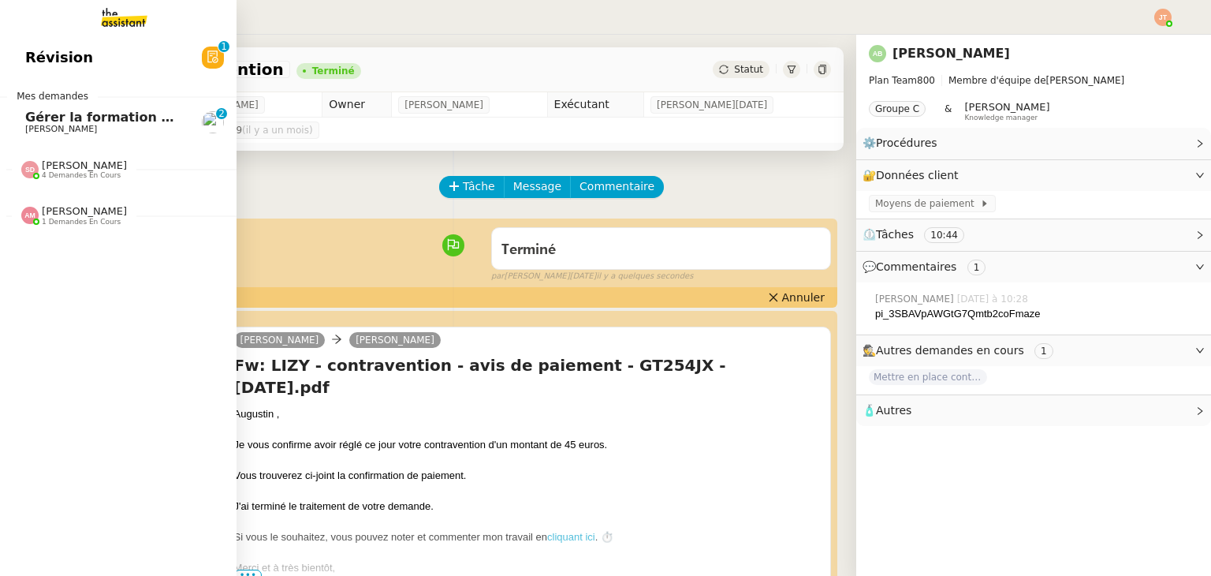
click at [51, 117] on span "Gérer la formation OPCO" at bounding box center [113, 117] width 176 height 15
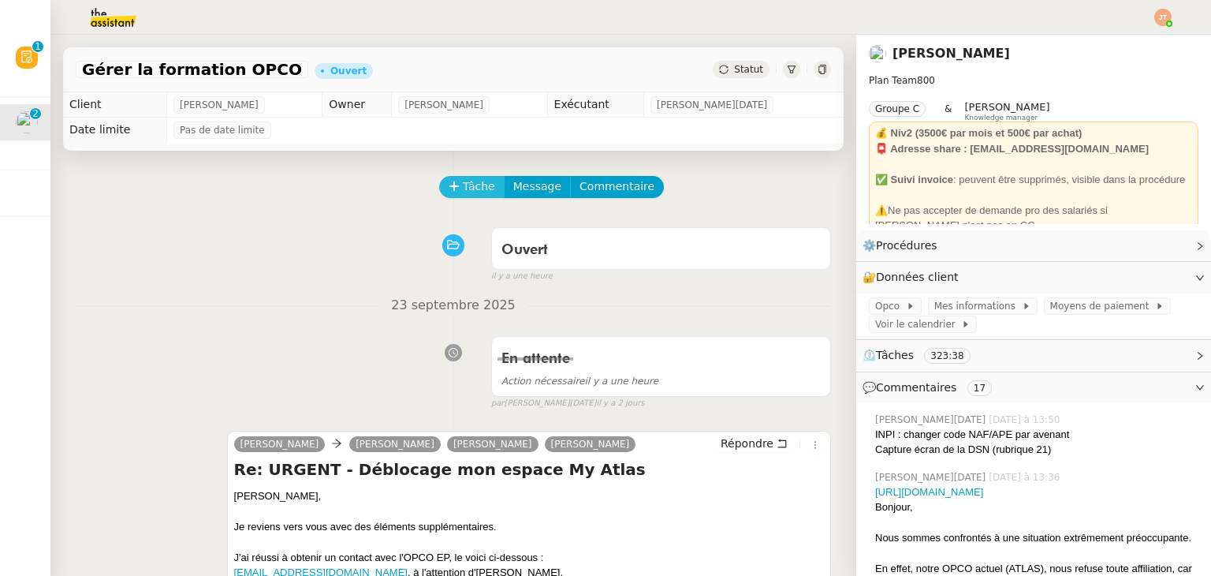
click at [467, 189] on span "Tâche" at bounding box center [479, 186] width 32 height 18
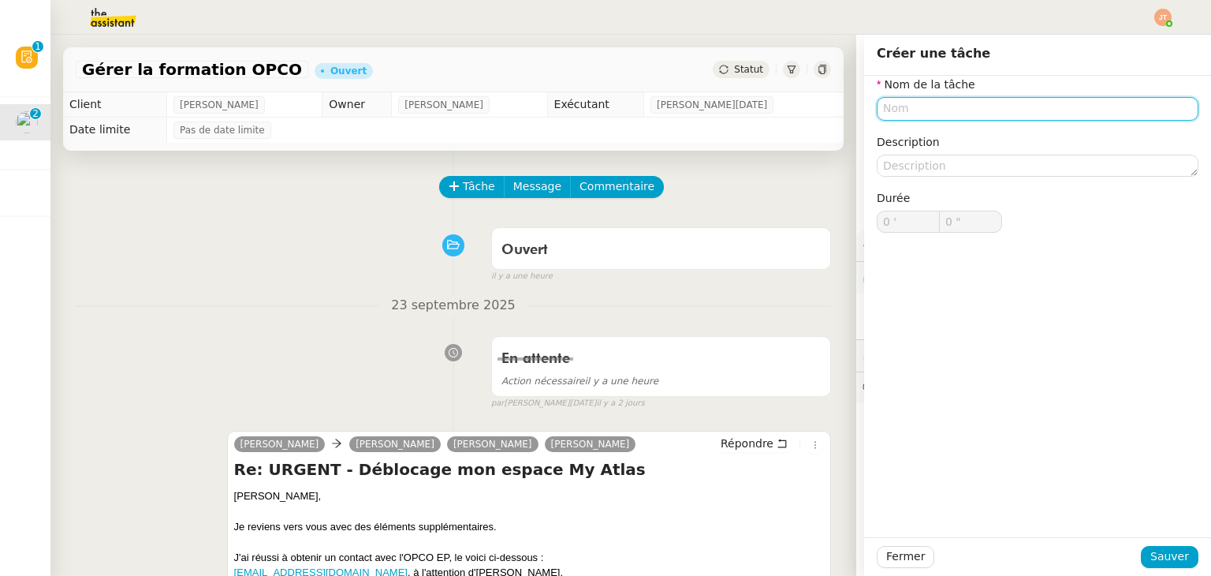
click at [943, 108] on input "text" at bounding box center [1038, 108] width 322 height 23
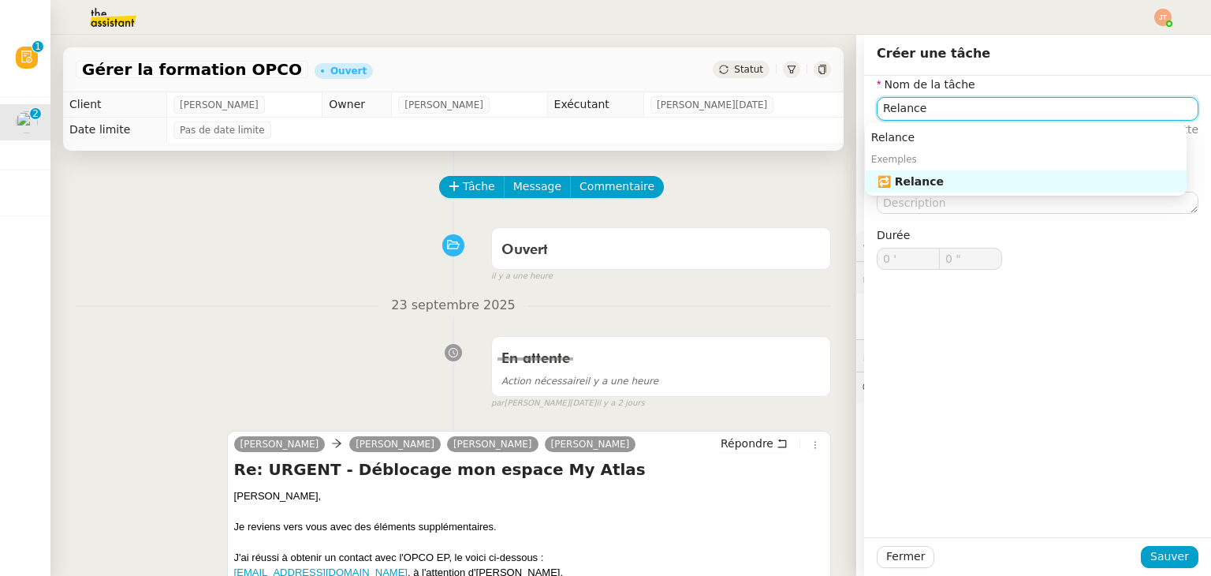
click at [952, 174] on div "🔁 Relance" at bounding box center [1028, 181] width 303 height 14
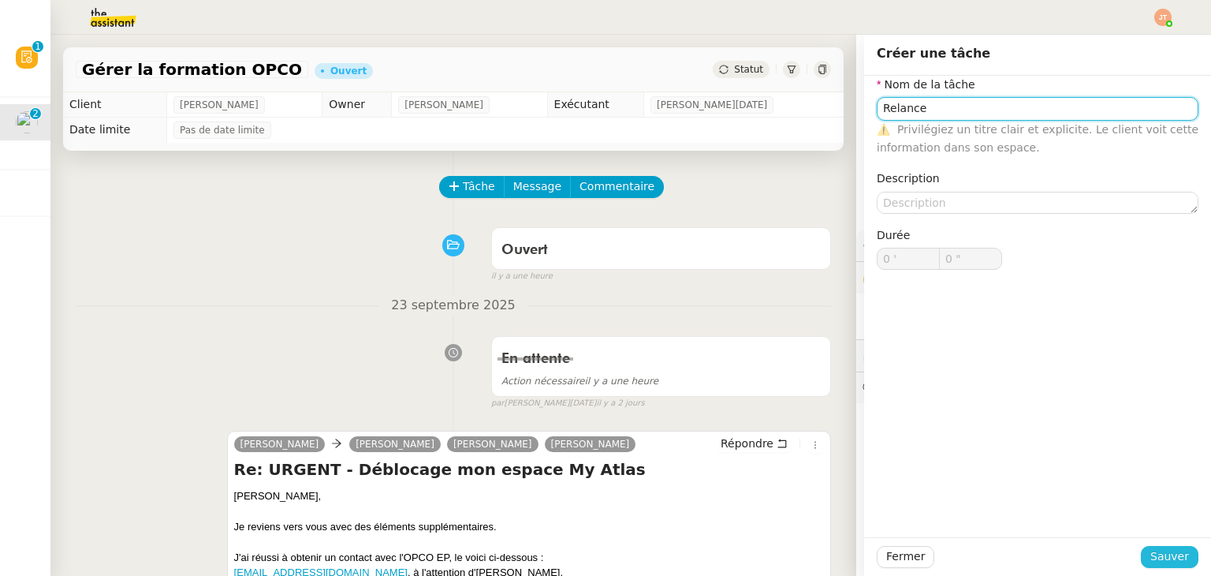
type input "Relance"
click at [1158, 554] on span "Sauver" at bounding box center [1169, 556] width 39 height 18
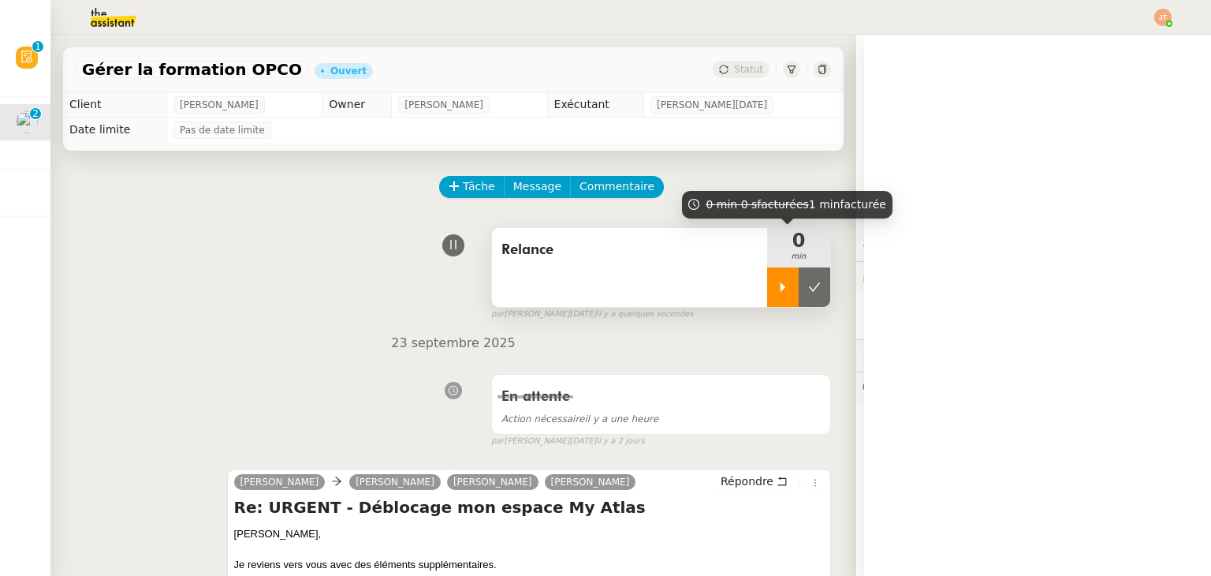
click at [767, 291] on div at bounding box center [783, 286] width 32 height 39
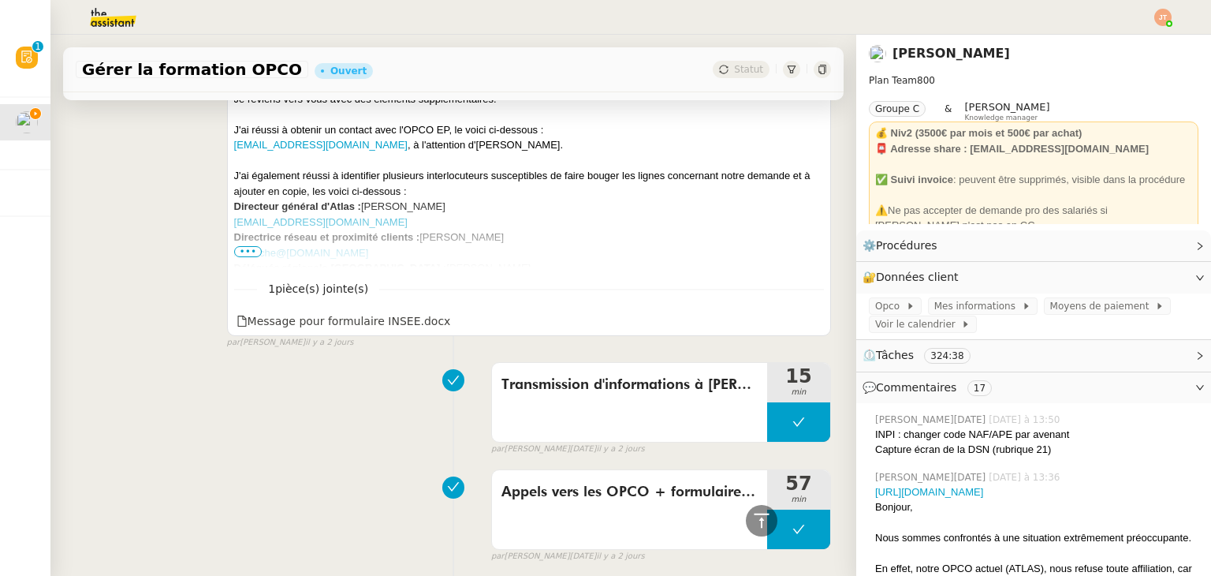
scroll to position [473, 0]
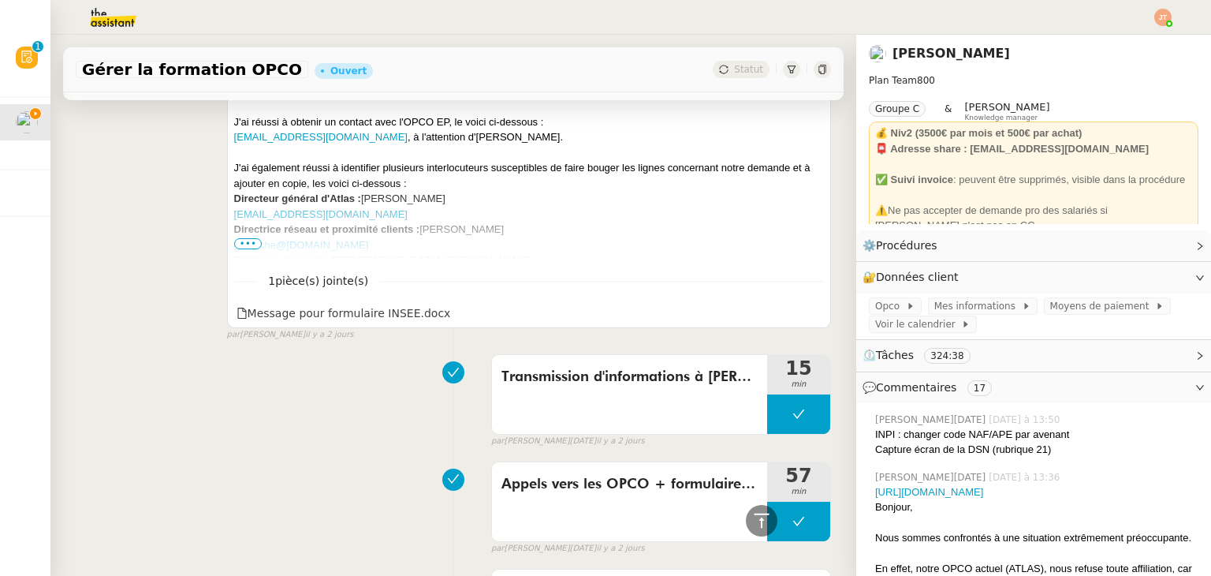
click at [249, 248] on span "•••" at bounding box center [248, 243] width 28 height 11
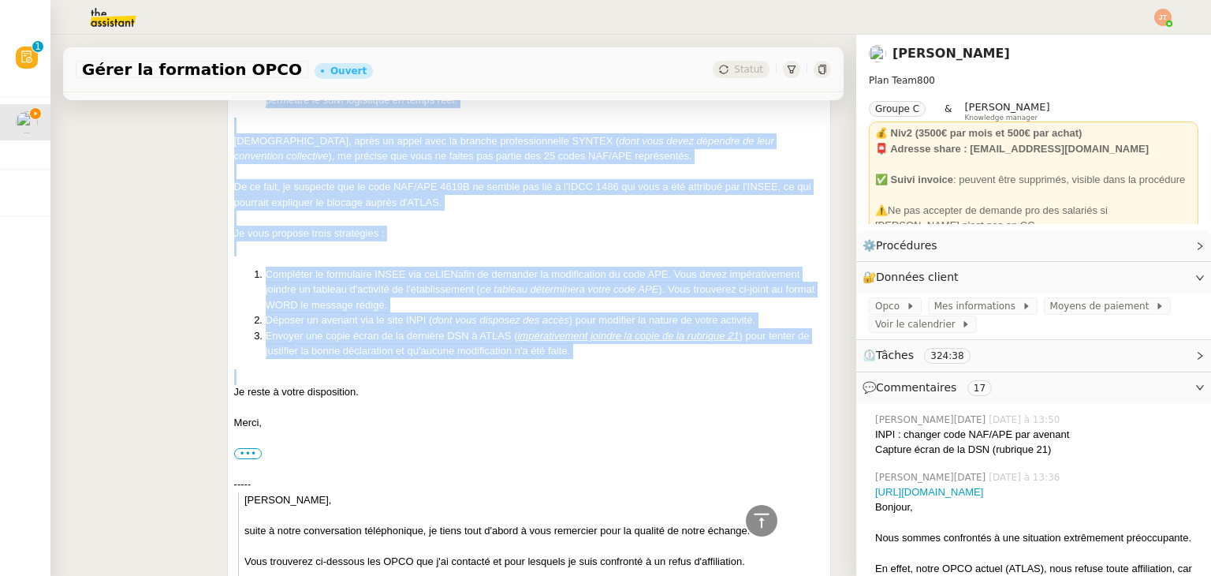
scroll to position [867, 0]
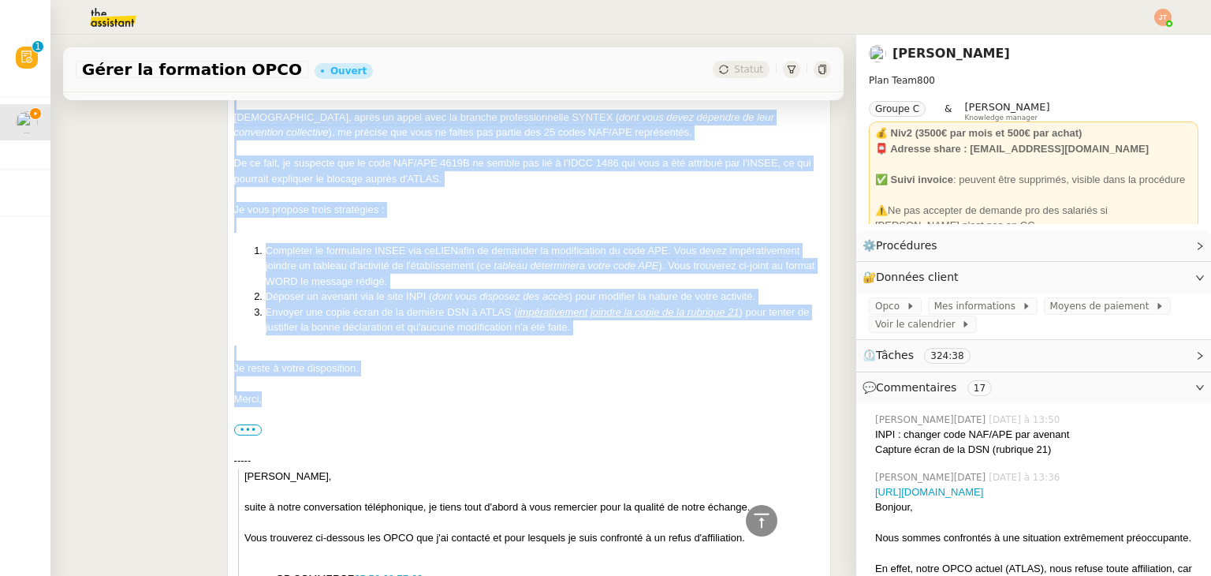
drag, startPoint x: 229, startPoint y: 297, endPoint x: 499, endPoint y: 398, distance: 287.9
click at [499, 398] on div "[PERSON_NAME], Je reviens vers vous avec des éléments supplémentaires. J'ai réu…" at bounding box center [529, 281] width 590 height 1245
copy div "Loremip, Do sitamet cons adip elit sed doeiusmo temporincididun. U'la etdolo m …"
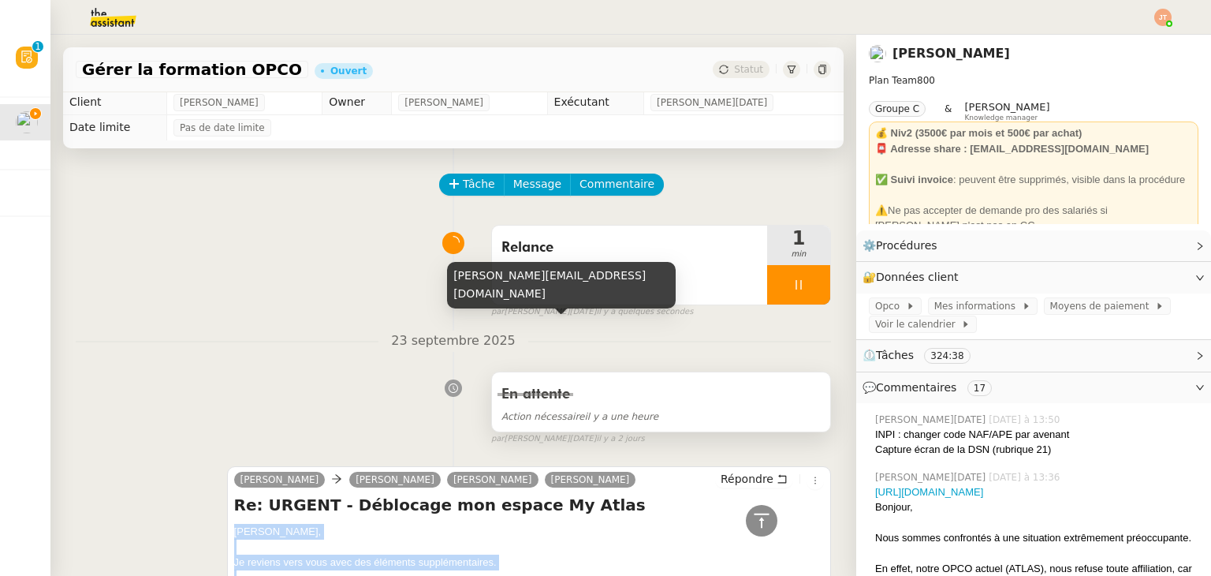
scroll to position [0, 0]
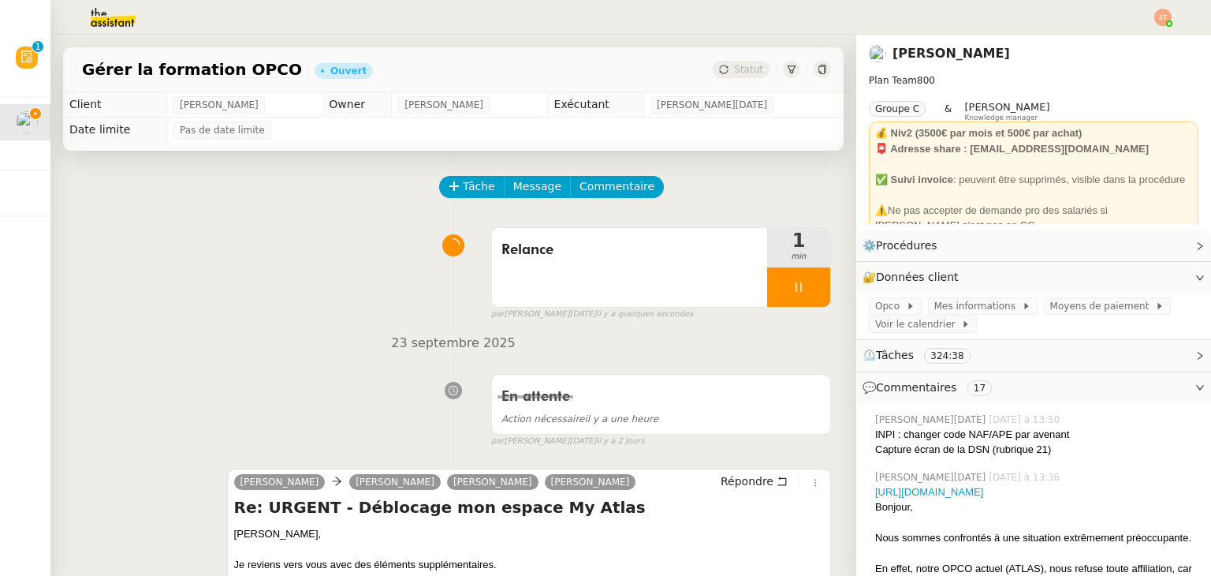
click at [744, 496] on div "[PERSON_NAME] [PERSON_NAME] [PERSON_NAME]" at bounding box center [529, 484] width 590 height 24
click at [744, 491] on div "Répondre" at bounding box center [769, 481] width 109 height 19
click at [741, 483] on span "Répondre" at bounding box center [747, 481] width 53 height 16
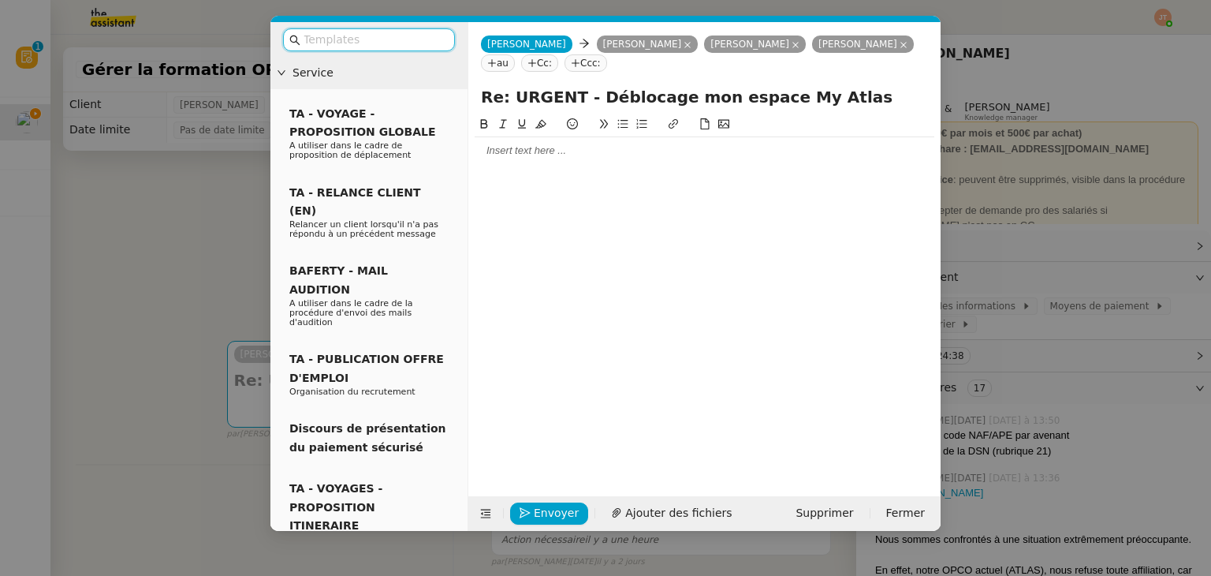
click at [511, 152] on div at bounding box center [705, 150] width 460 height 14
click at [399, 42] on input "text" at bounding box center [375, 40] width 142 height 18
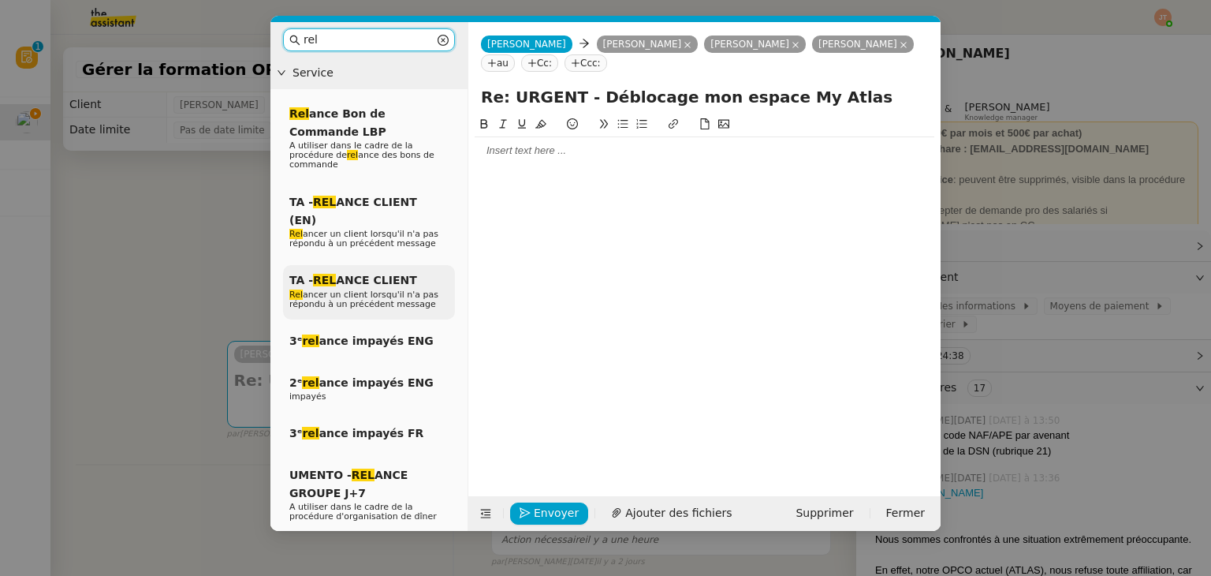
type input "rel"
click at [412, 265] on div "TA - REL ANCE CLIENT Rel ancer un client lorsqu'il n'a pas répondu à un précéde…" at bounding box center [369, 292] width 172 height 54
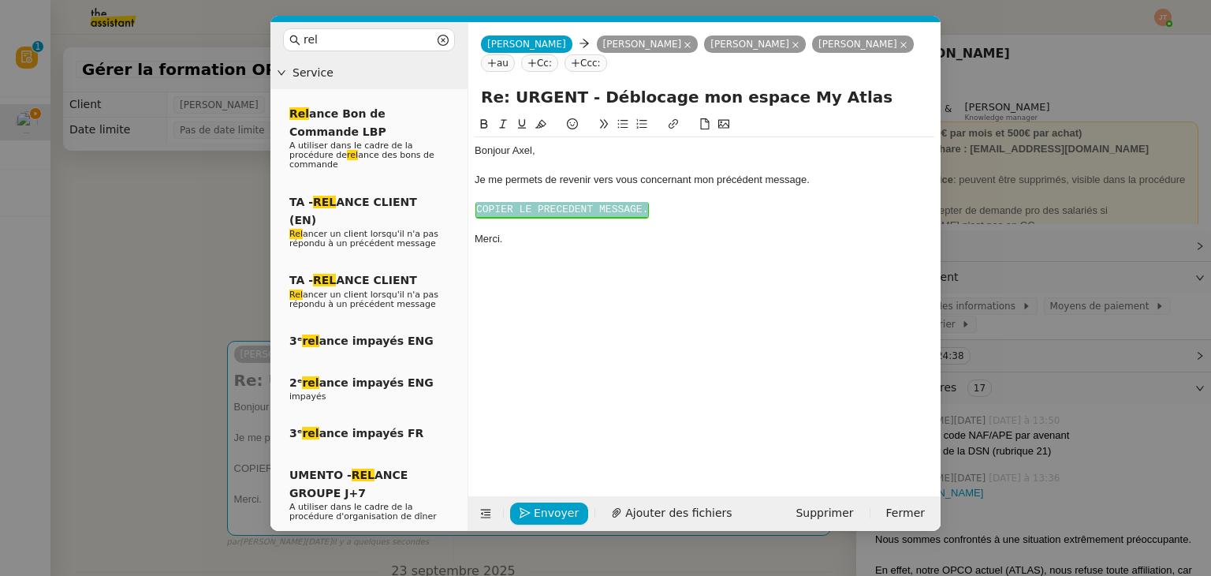
drag, startPoint x: 665, startPoint y: 214, endPoint x: 476, endPoint y: 201, distance: 188.9
click at [476, 201] on div "Bonjour ﻿[PERSON_NAME]﻿, Je me permets de revenir vers vous concernant mon préc…" at bounding box center [705, 194] width 460 height 115
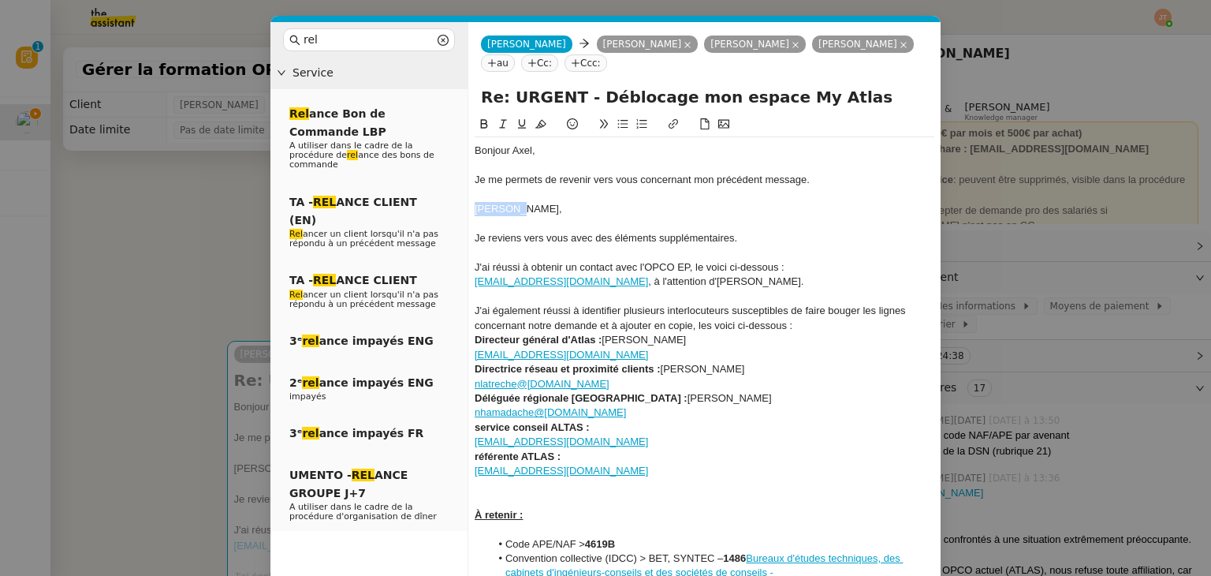
drag, startPoint x: 531, startPoint y: 211, endPoint x: 468, endPoint y: 212, distance: 63.1
click at [468, 212] on nz-spin "Bonjour ﻿[PERSON_NAME]﻿, Je me permets de revenir vers vous concernant mon préc…" at bounding box center [704, 550] width 472 height 870
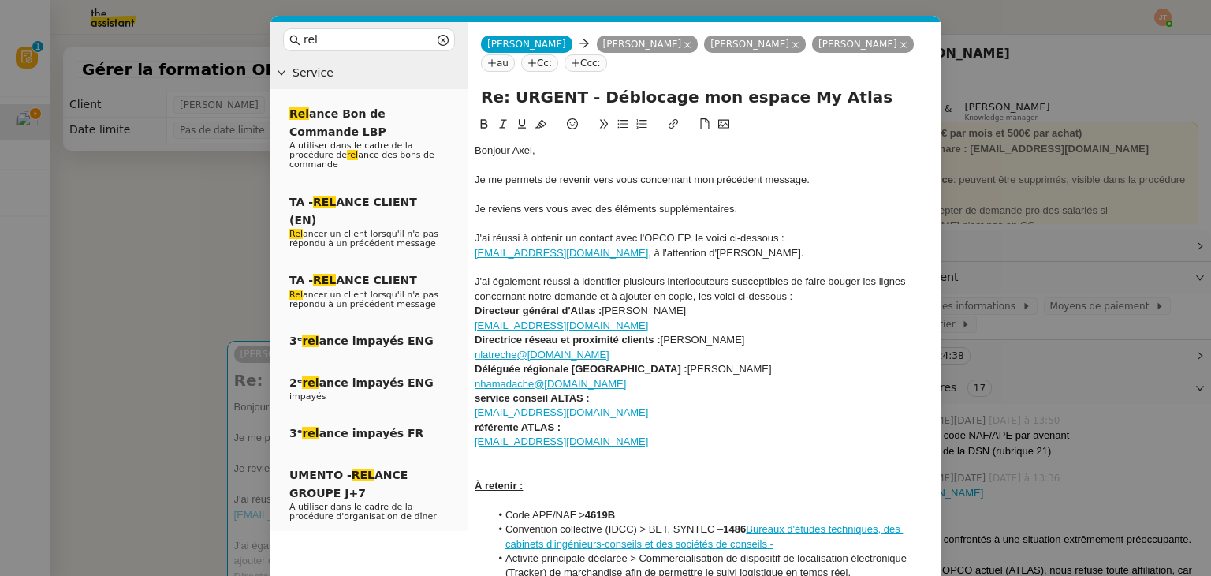
click at [530, 151] on div "Bonjour ﻿Axel﻿," at bounding box center [705, 150] width 460 height 14
click at [533, 151] on div "Bonjour ﻿Axel﻿," at bounding box center [705, 150] width 460 height 14
click at [734, 203] on div "Je reviens vers vous avec des éléments supplémentaires." at bounding box center [705, 209] width 460 height 14
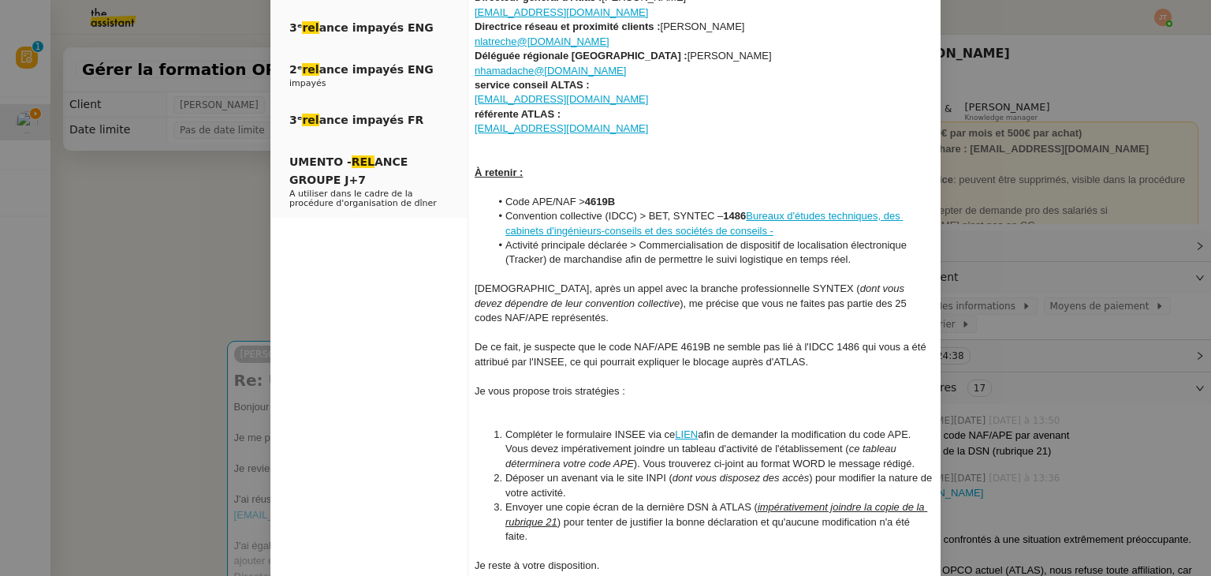
scroll to position [315, 0]
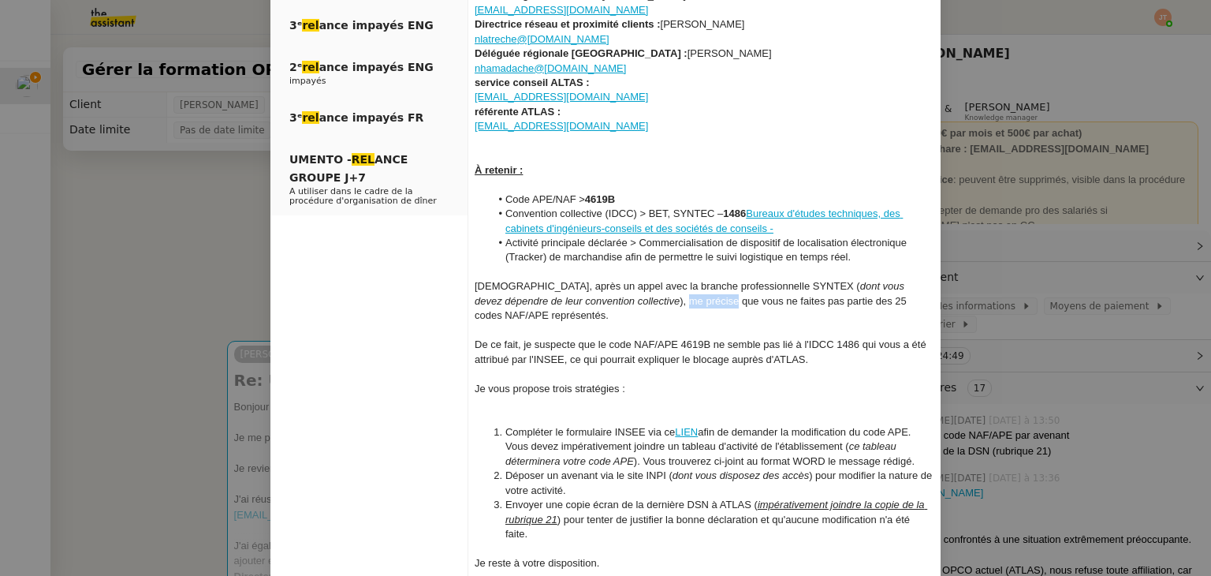
drag, startPoint x: 643, startPoint y: 299, endPoint x: 595, endPoint y: 300, distance: 48.1
click at [595, 300] on div "[DEMOGRAPHIC_DATA], après un appel avec la branche professionnelle SYNTEX ( don…" at bounding box center [705, 300] width 460 height 43
click at [678, 367] on div at bounding box center [705, 374] width 460 height 14
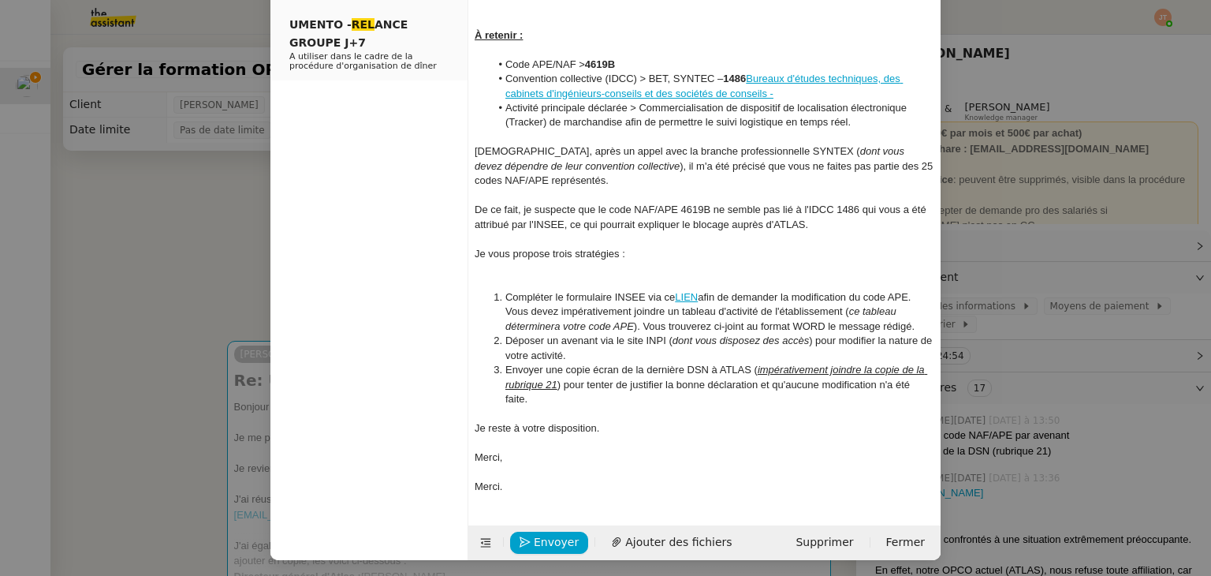
scroll to position [456, 0]
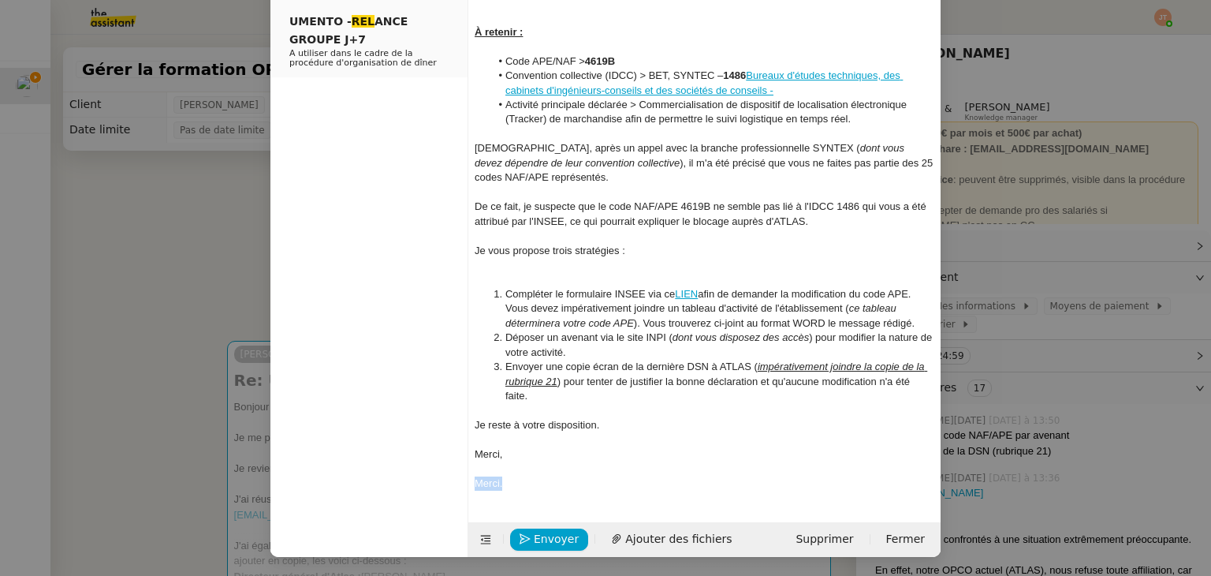
drag, startPoint x: 518, startPoint y: 486, endPoint x: 469, endPoint y: 481, distance: 49.1
click at [469, 481] on nz-spin "Bonjour ﻿[PERSON_NAME], Je me permets de revenir vers vous concernant mon précé…" at bounding box center [704, 82] width 472 height 841
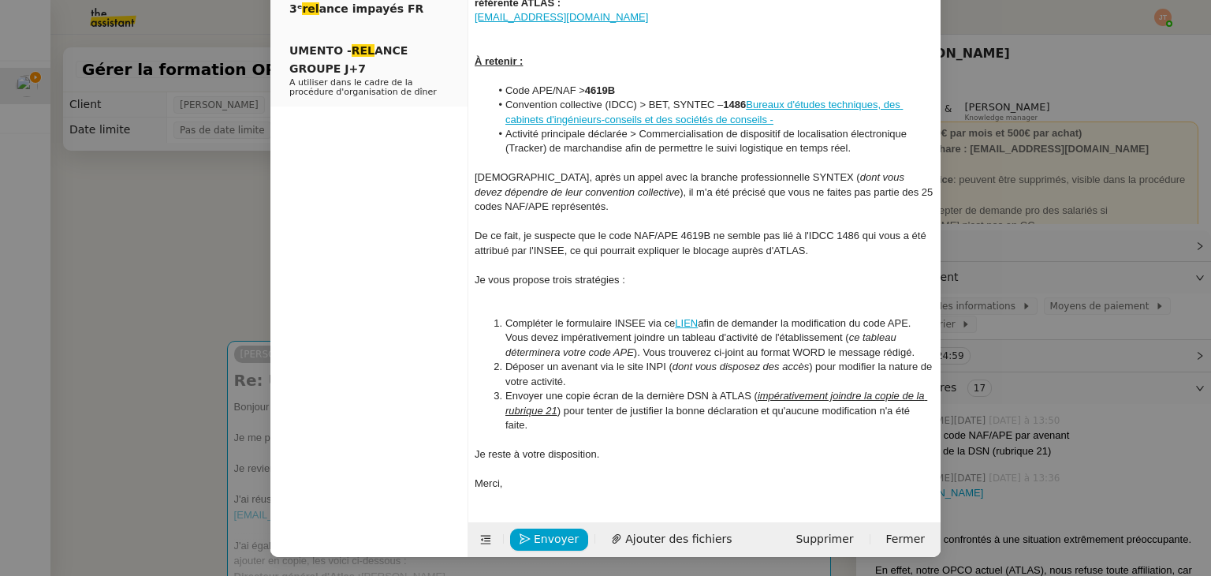
scroll to position [427, 0]
click at [529, 294] on div at bounding box center [705, 294] width 460 height 14
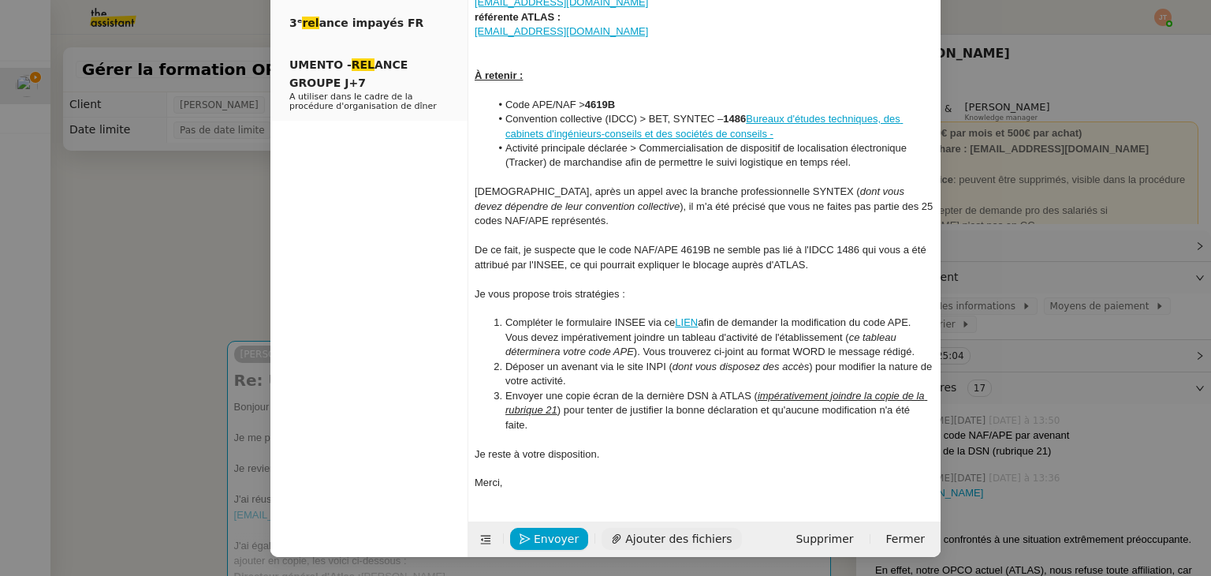
click at [638, 540] on span "Ajouter des fichiers" at bounding box center [678, 539] width 106 height 18
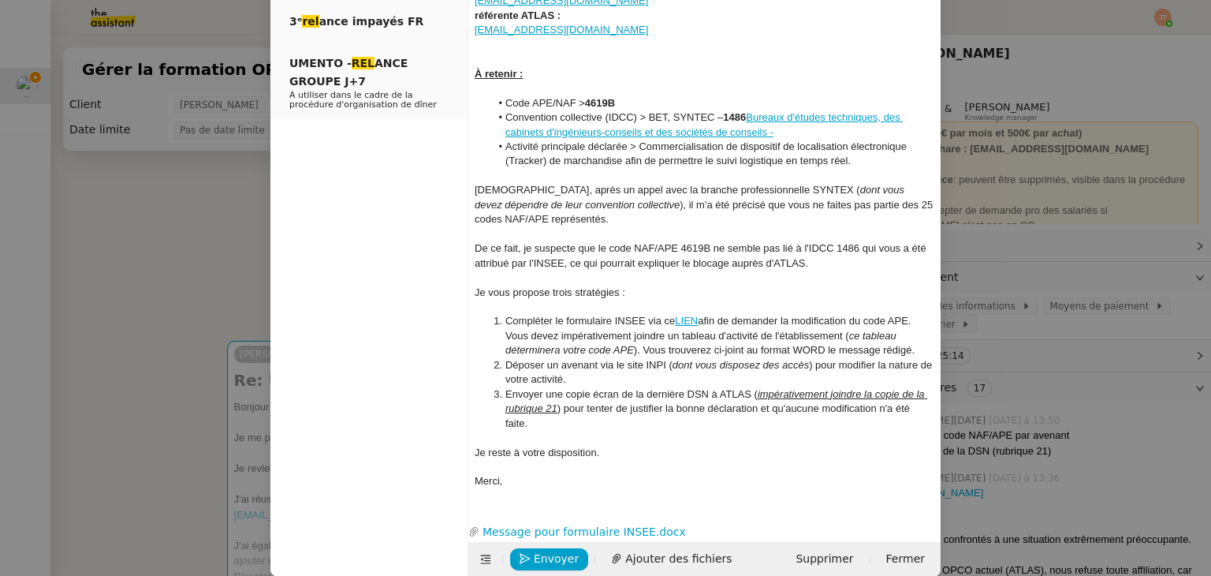
click at [214, 196] on nz-modal-container "rel Service Rel ance Bon de Commande LBP A utiliser dans le cadre de la procédu…" at bounding box center [605, 288] width 1211 height 576
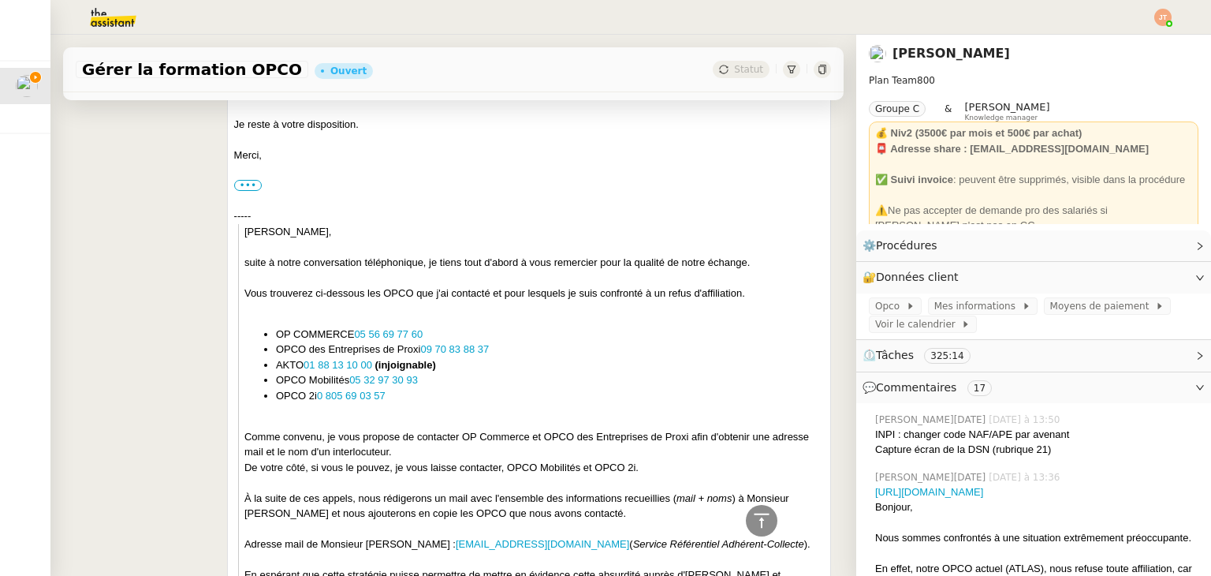
scroll to position [1520, 0]
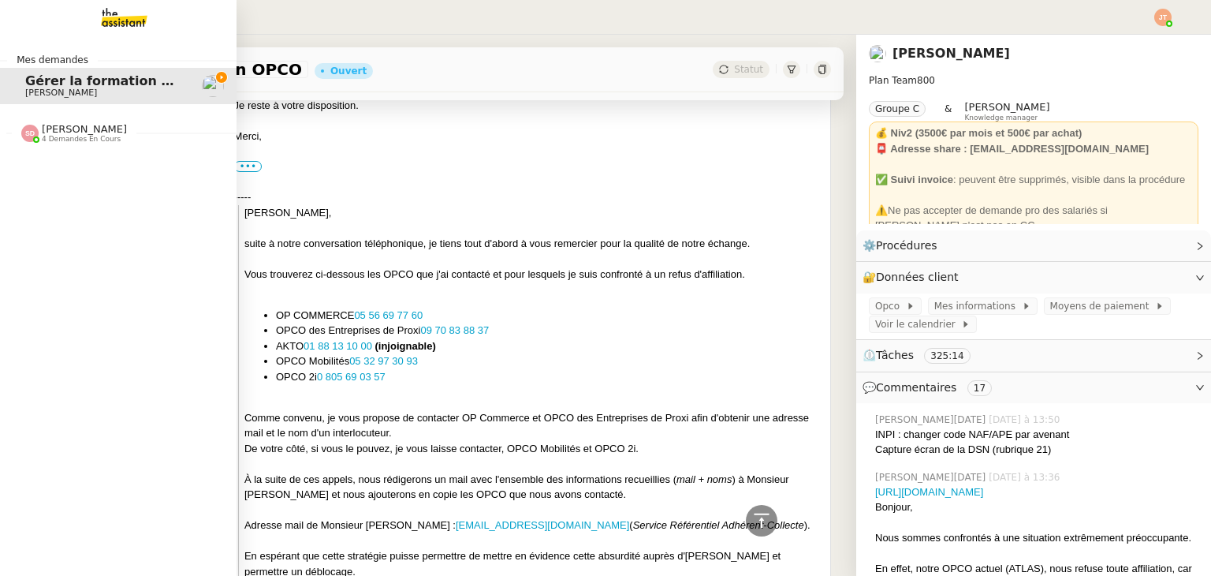
click at [132, 29] on img at bounding box center [111, 17] width 122 height 35
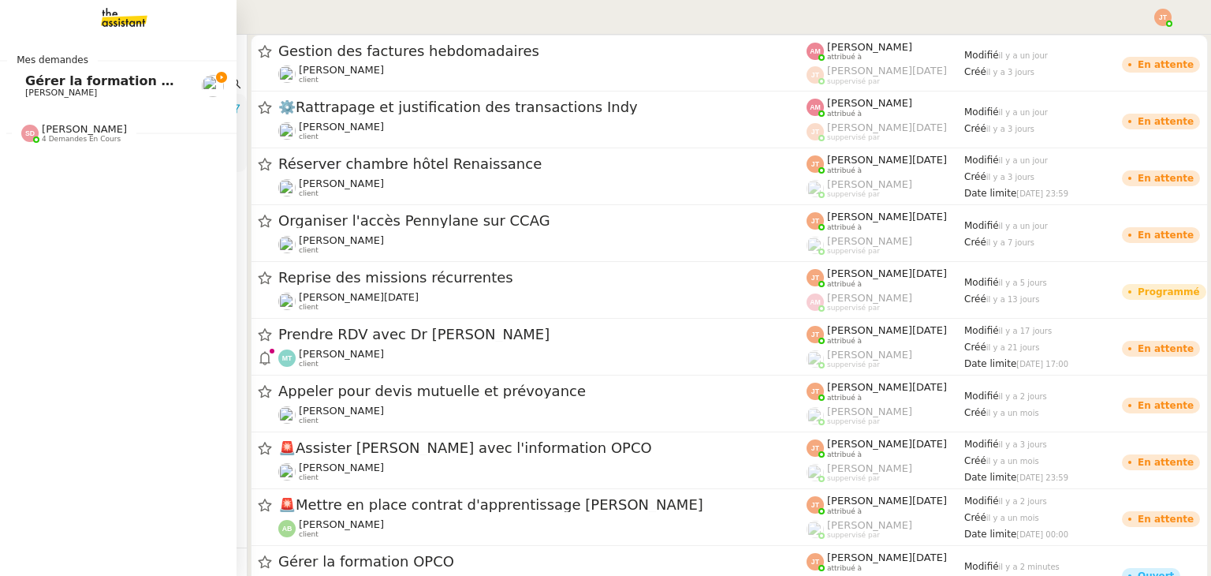
click at [141, 84] on span "Gérer la formation OPCO" at bounding box center [113, 80] width 176 height 15
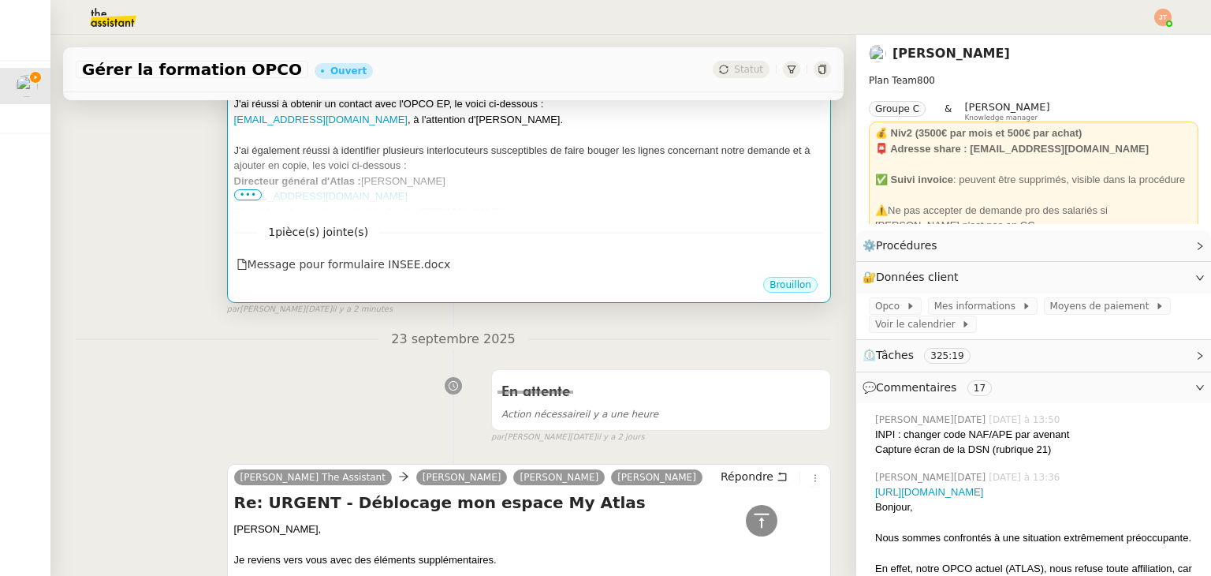
click at [489, 206] on div "Directrice réseau et proximité clients : [PERSON_NAME]" at bounding box center [529, 212] width 590 height 16
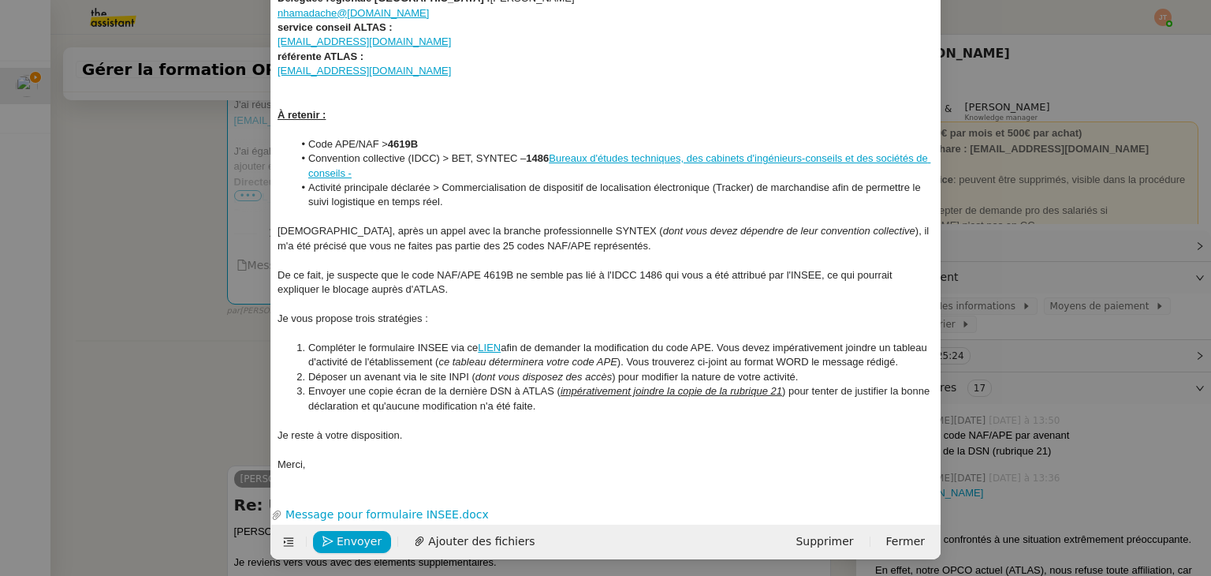
scroll to position [356, 0]
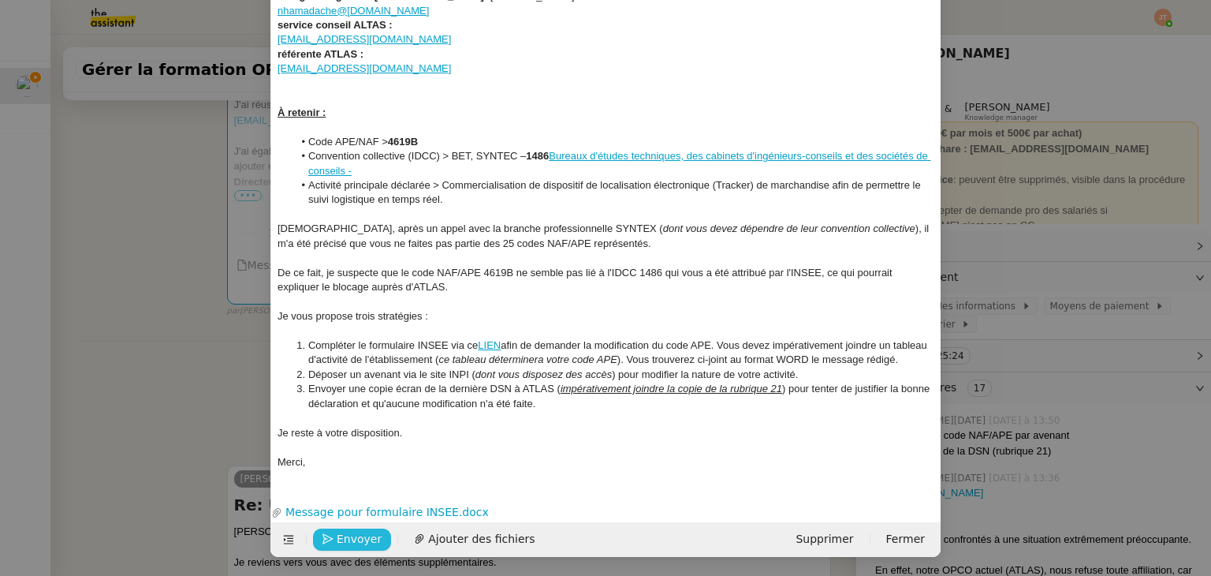
click at [349, 535] on span "Envoyer" at bounding box center [359, 539] width 45 height 18
click at [349, 535] on span "Confirmer l'envoi" at bounding box center [384, 539] width 95 height 18
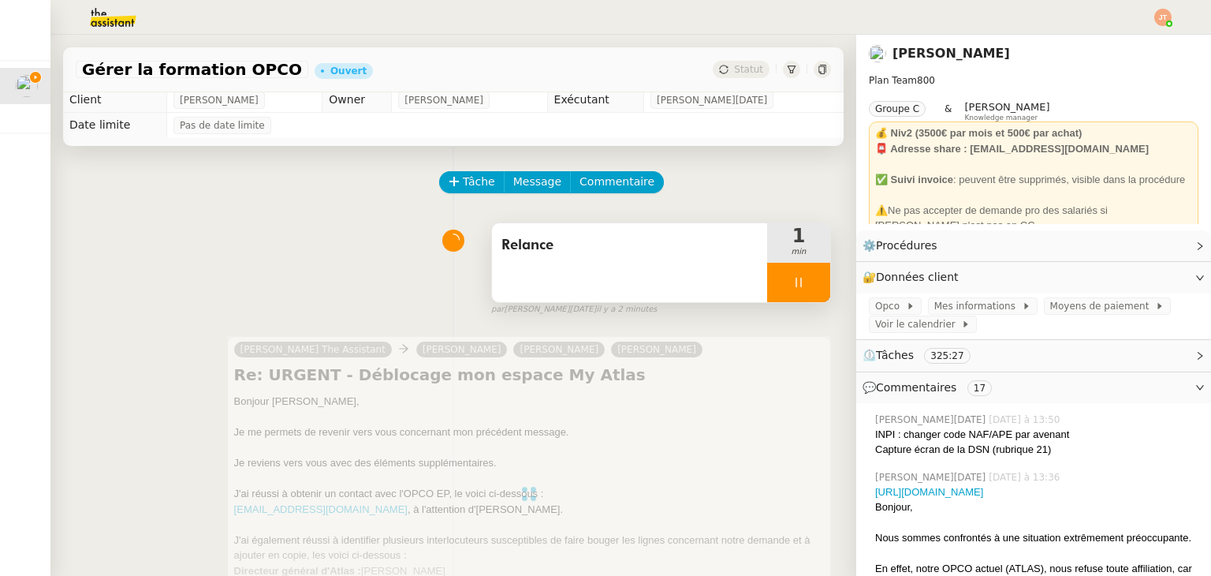
scroll to position [0, 0]
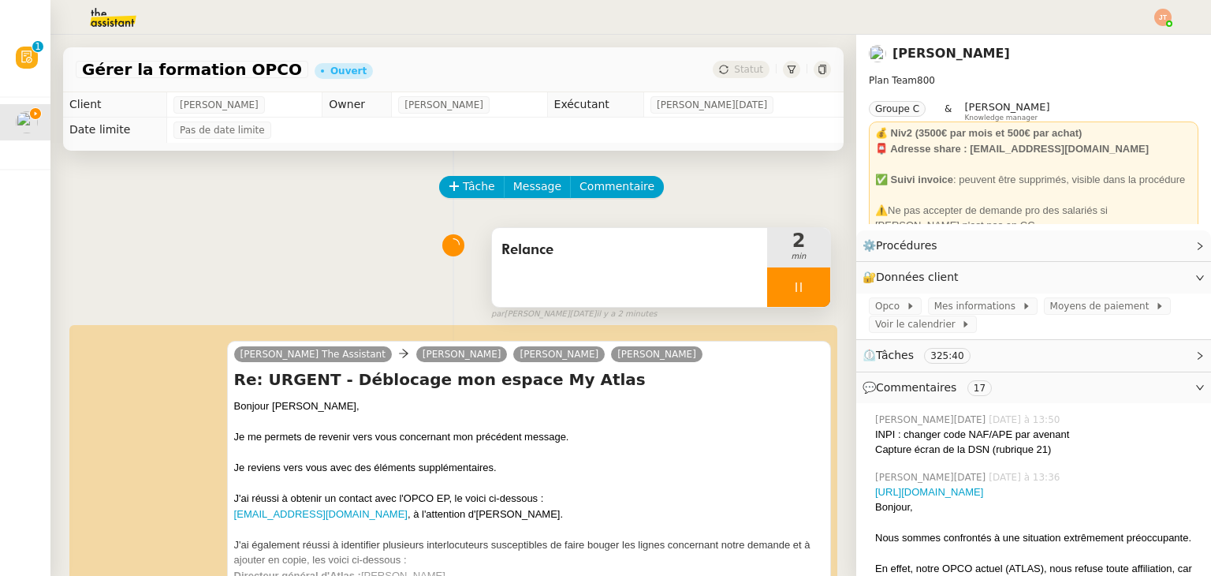
click at [769, 289] on div at bounding box center [798, 286] width 63 height 39
click at [809, 289] on icon at bounding box center [815, 286] width 12 height 9
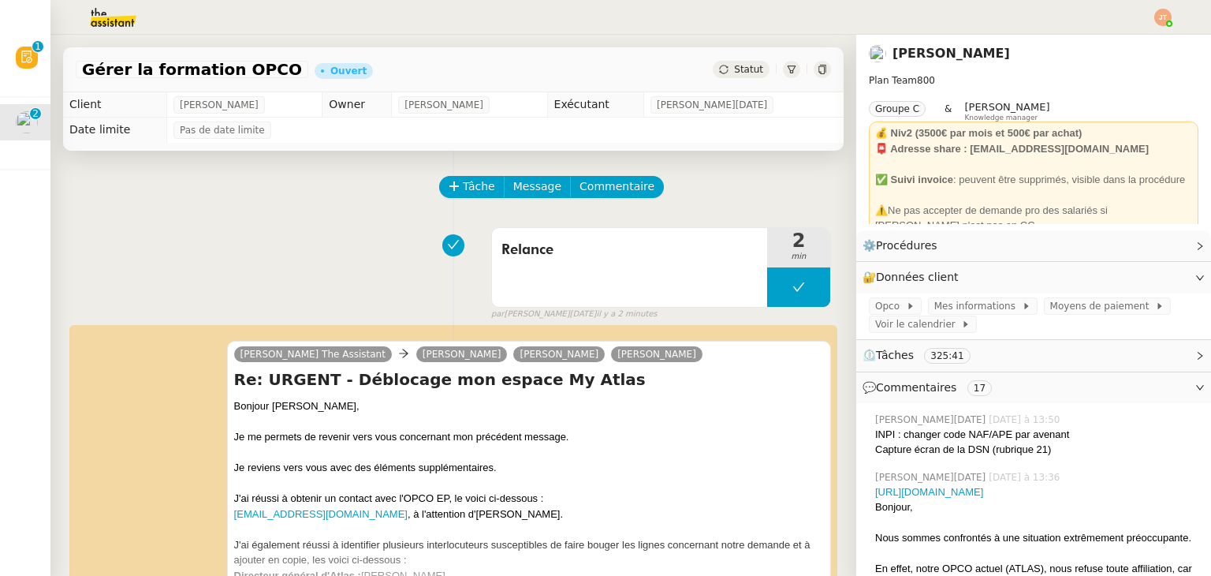
click at [739, 69] on span "Statut" at bounding box center [748, 69] width 29 height 11
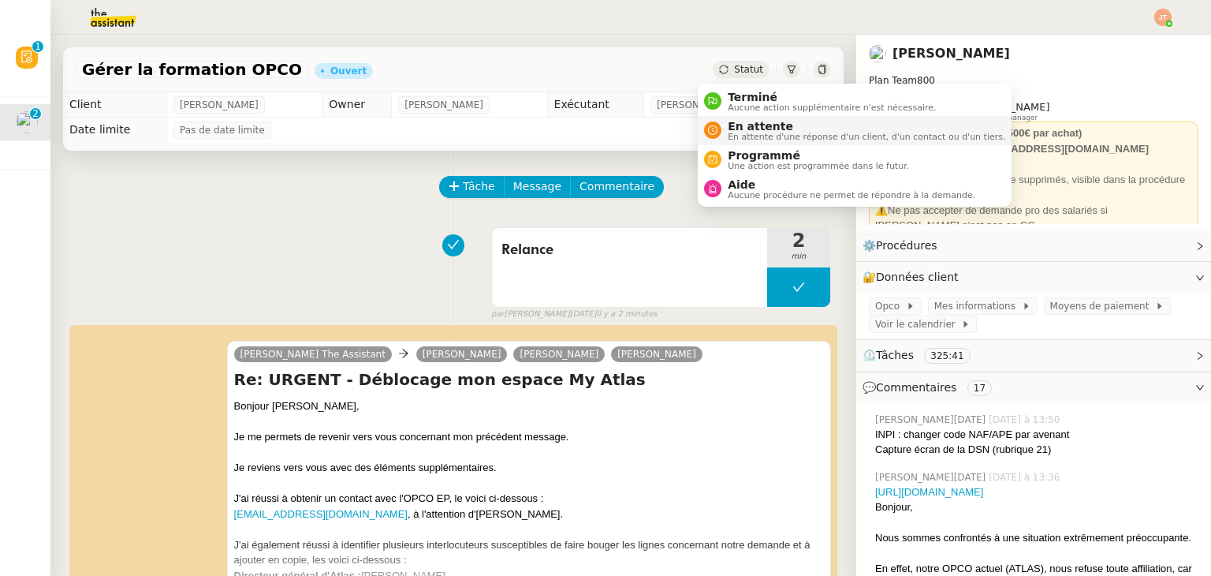
click at [747, 125] on span "En attente" at bounding box center [867, 126] width 278 height 13
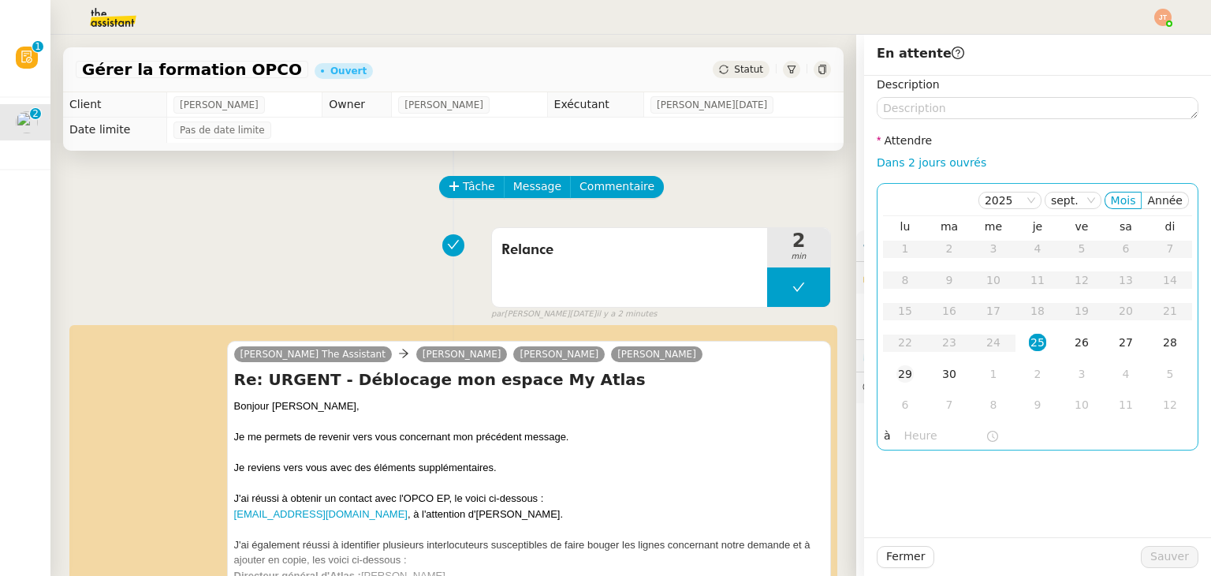
click at [896, 368] on div "29" at bounding box center [904, 373] width 17 height 17
click at [904, 441] on input "text" at bounding box center [944, 436] width 81 height 18
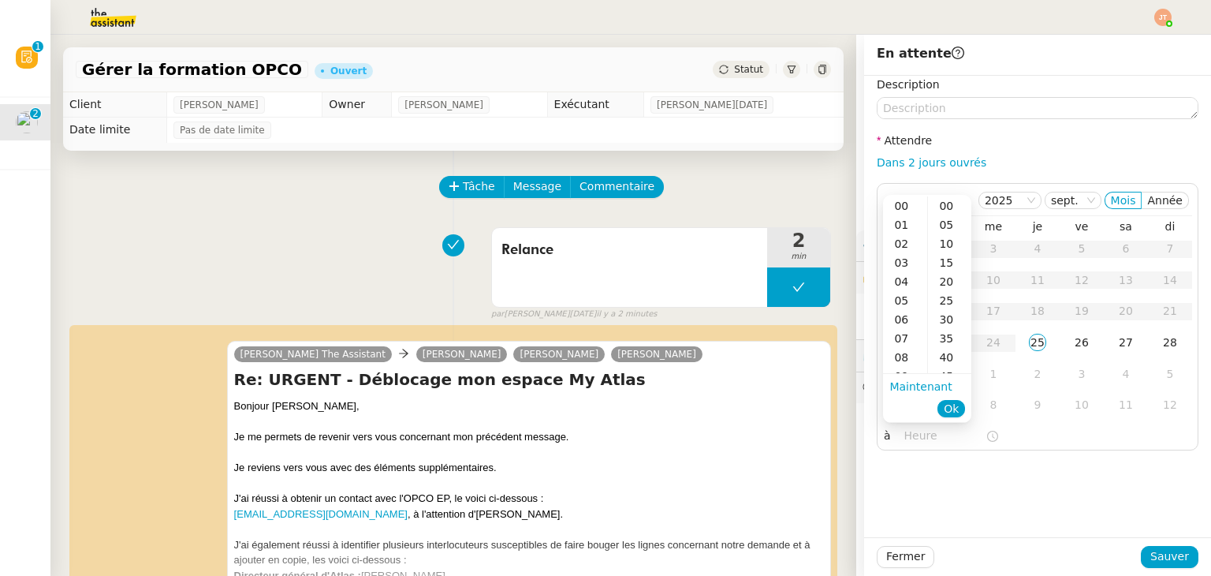
click at [906, 374] on ul "Maintenant Ok" at bounding box center [927, 397] width 88 height 47
click at [906, 371] on div "09" at bounding box center [905, 376] width 44 height 19
click at [941, 357] on div "40" at bounding box center [949, 357] width 43 height 19
type input "09:40"
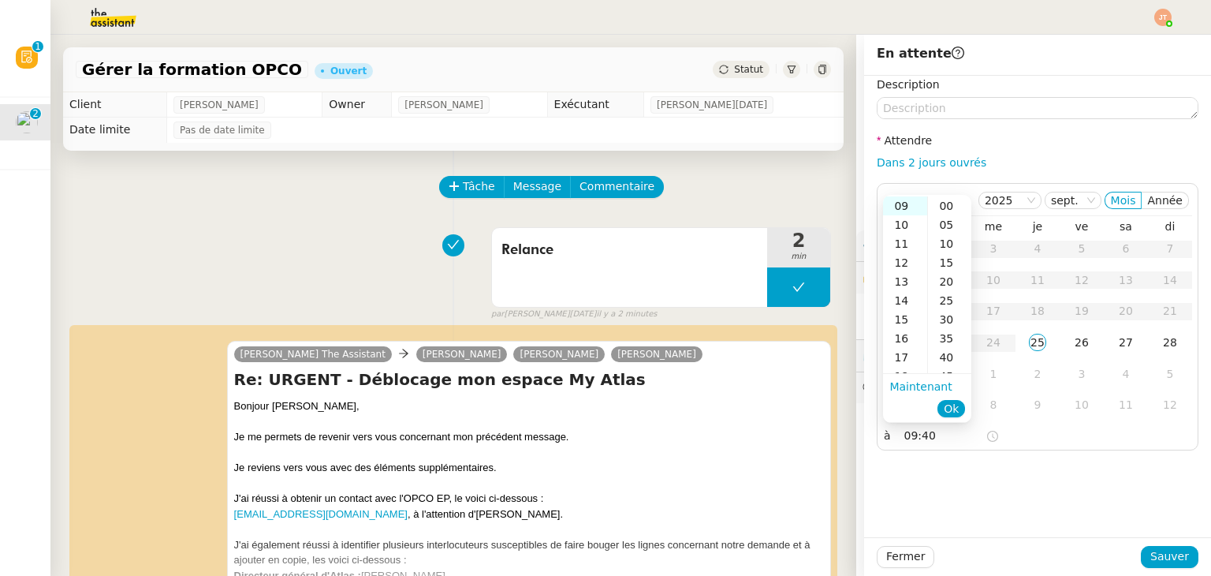
scroll to position [151, 0]
click at [948, 411] on span "Ok" at bounding box center [951, 408] width 15 height 16
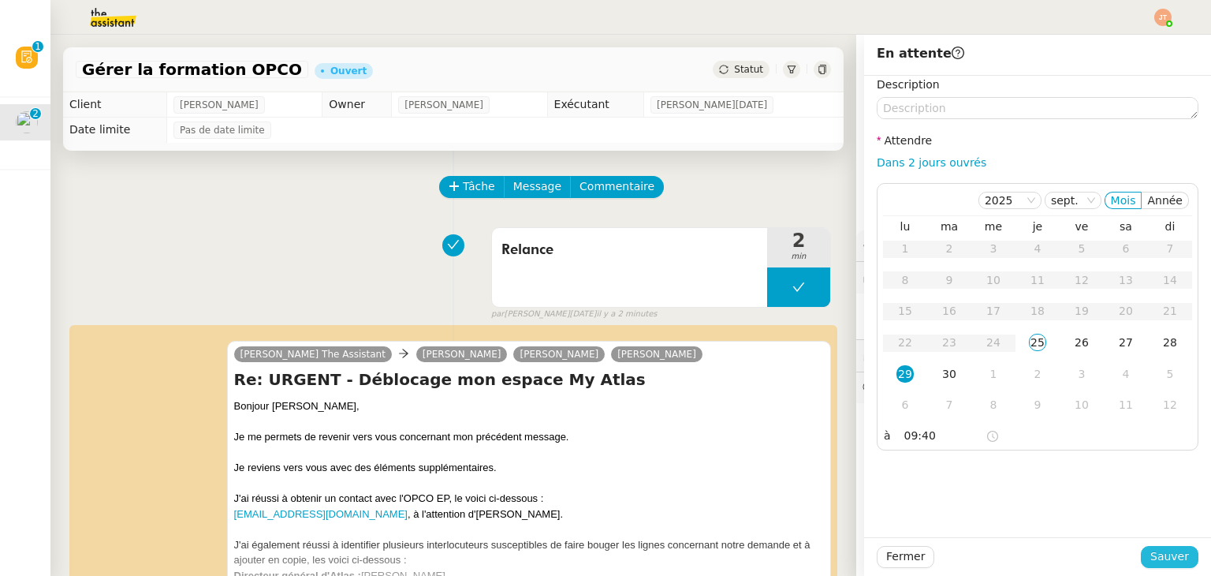
click at [1170, 550] on span "Sauver" at bounding box center [1169, 556] width 39 height 18
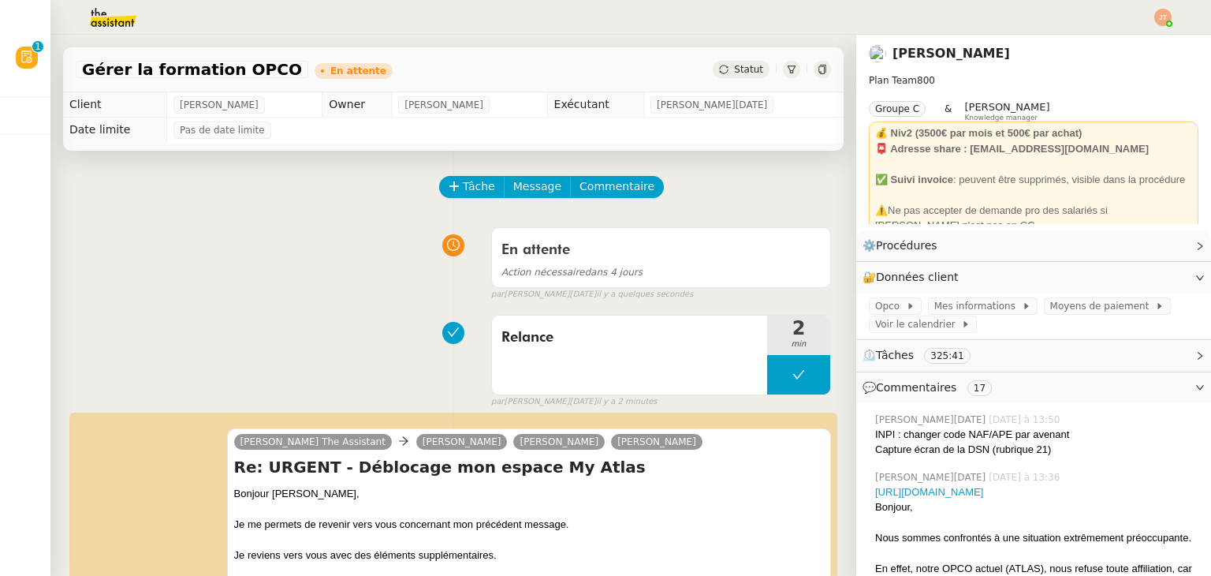
click at [1166, 20] on img at bounding box center [1162, 17] width 17 height 17
click at [1113, 35] on li "Suivi" at bounding box center [1120, 45] width 102 height 22
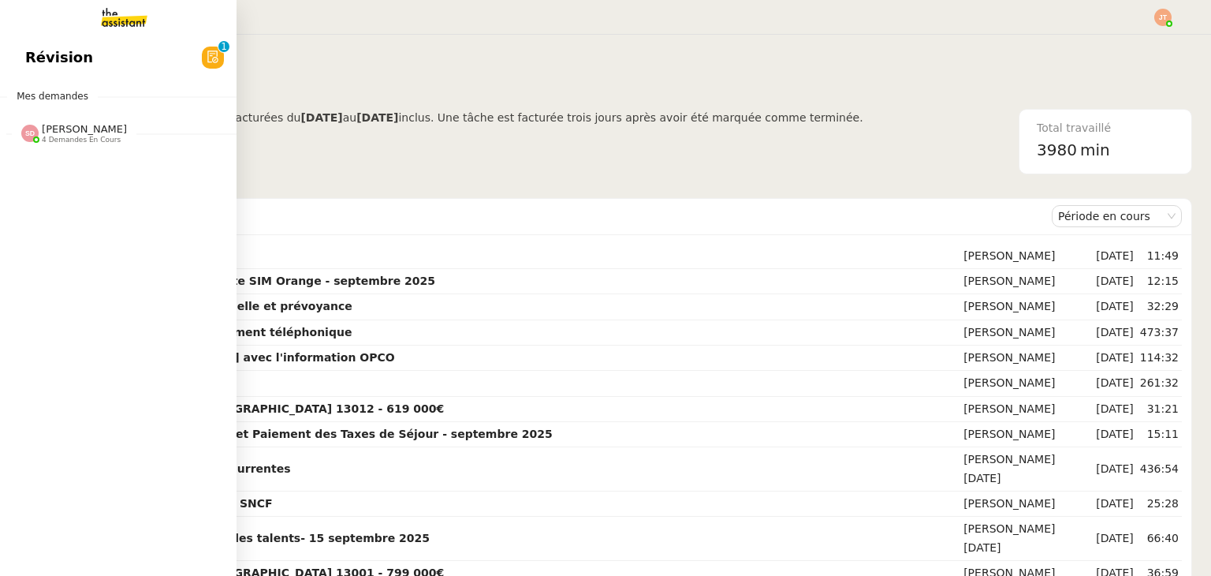
click at [88, 148] on div "[PERSON_NAME] 4 demandes en cours" at bounding box center [118, 127] width 237 height 46
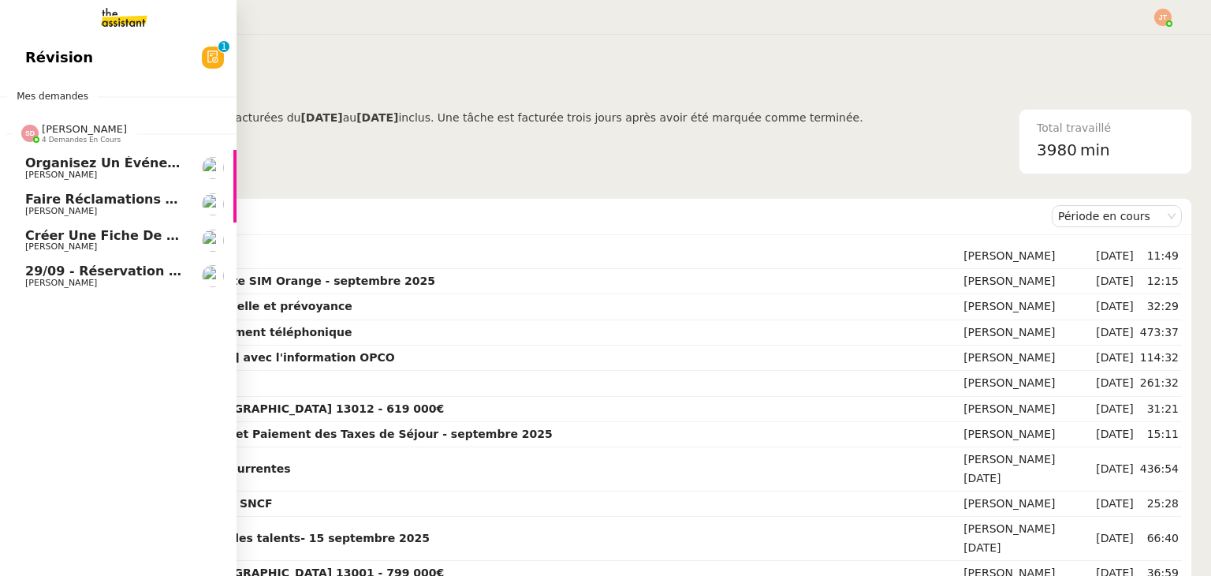
click at [88, 148] on div "[PERSON_NAME] 4 demandes en cours" at bounding box center [118, 127] width 237 height 46
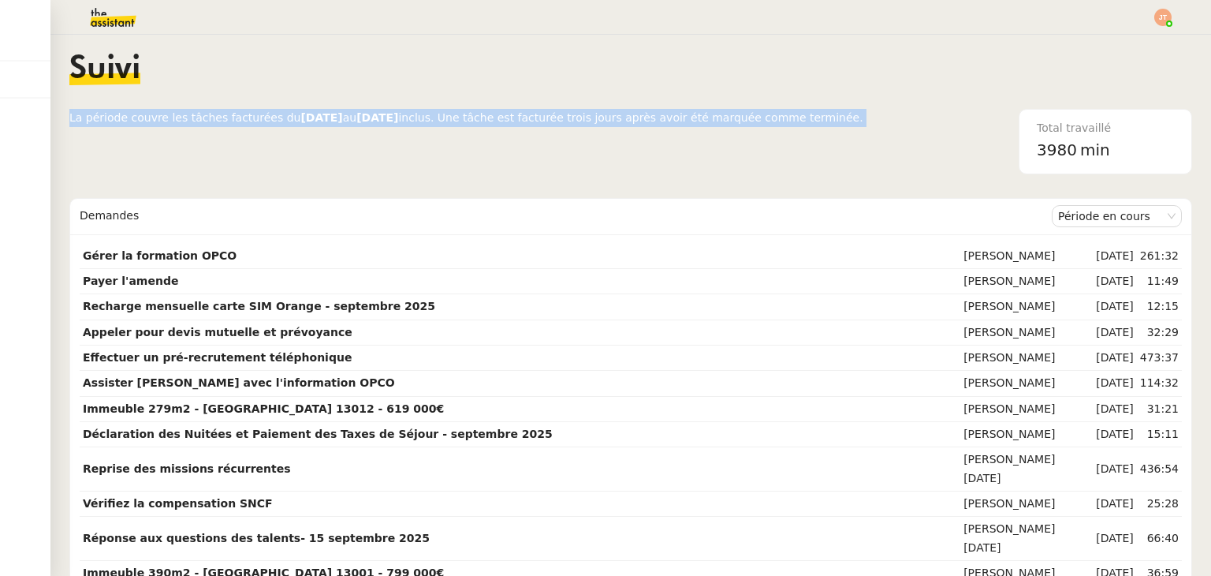
drag, startPoint x: 821, startPoint y: 120, endPoint x: 69, endPoint y: 111, distance: 752.1
click at [69, 111] on div "La période couvre les tâches facturées du [DATE] au [DATE] inclus. Une tâche es…" at bounding box center [630, 141] width 1123 height 65
click at [66, 111] on nz-layout "Suivi La période couvre les tâches facturées du [DATE] au [DATE] inclus. Une tâ…" at bounding box center [630, 305] width 1160 height 541
drag, startPoint x: 65, startPoint y: 117, endPoint x: 836, endPoint y: 114, distance: 771.0
click at [836, 114] on nz-layout "Suivi La période couvre les tâches facturées du [DATE] au [DATE] inclus. Une tâ…" at bounding box center [630, 305] width 1160 height 541
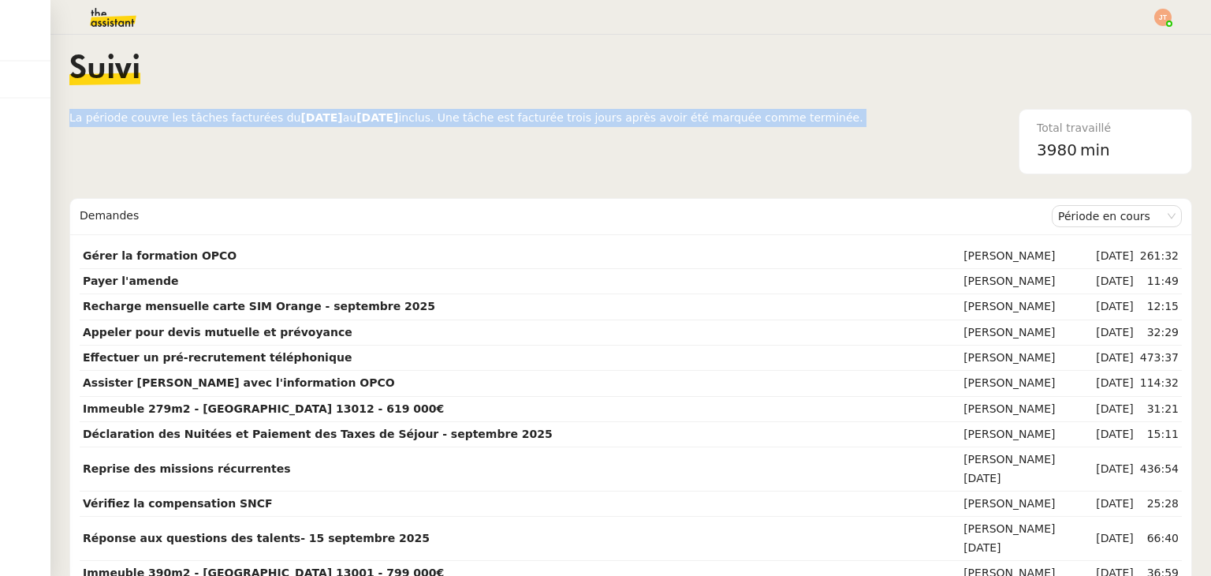
click at [812, 115] on span "inclus. Une tâche est facturée trois jours après avoir été marquée comme termin…" at bounding box center [630, 117] width 464 height 13
drag, startPoint x: 820, startPoint y: 115, endPoint x: 69, endPoint y: 112, distance: 750.5
click at [69, 112] on div "La période couvre les tâches facturées du [DATE] au [DATE] inclus. Une tâche es…" at bounding box center [630, 141] width 1123 height 65
click at [69, 112] on span "La période couvre les tâches facturées du" at bounding box center [184, 117] width 231 height 13
drag, startPoint x: 69, startPoint y: 112, endPoint x: 825, endPoint y: 125, distance: 755.4
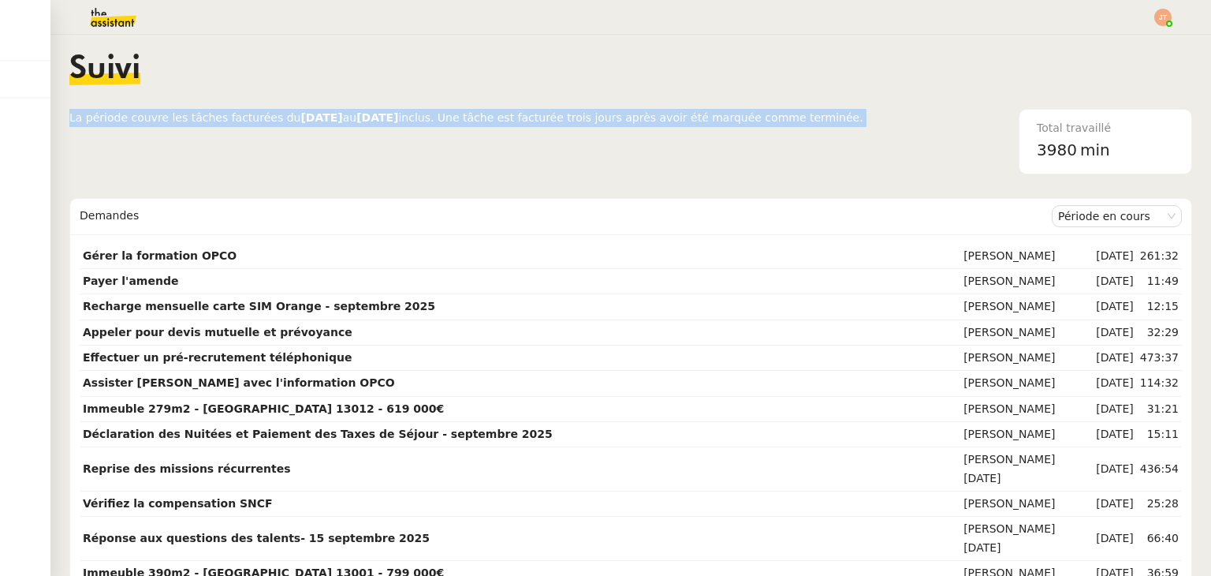
click at [825, 125] on div "La période couvre les tâches facturées du [DATE] au [DATE] inclus. Une tâche es…" at bounding box center [630, 141] width 1123 height 65
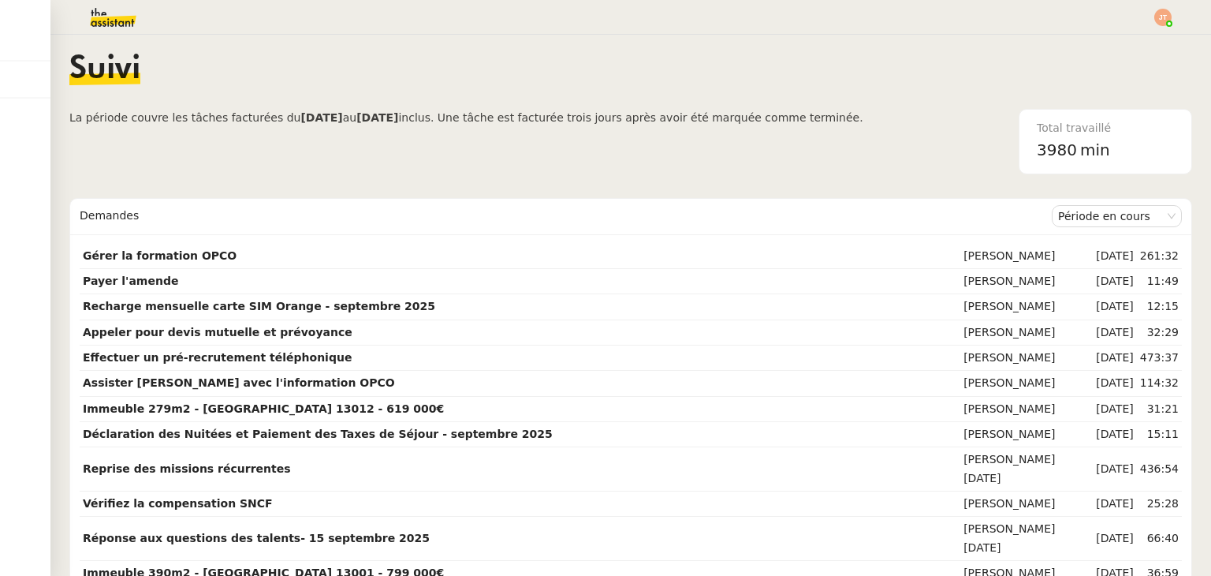
click at [847, 107] on div "Suivi" at bounding box center [630, 81] width 1123 height 55
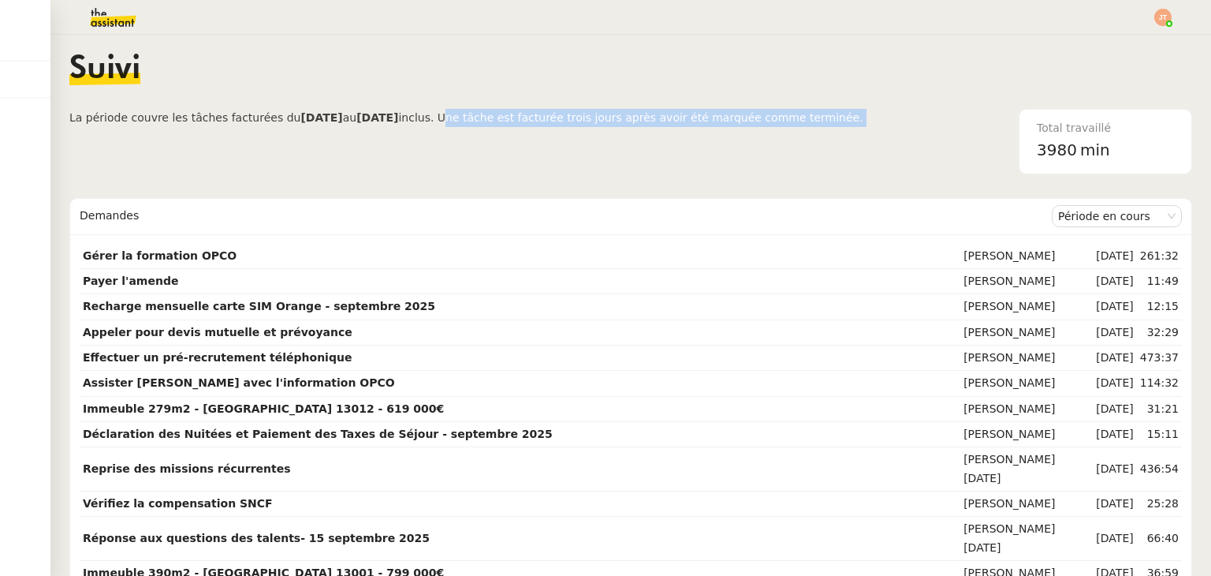
drag, startPoint x: 830, startPoint y: 118, endPoint x: 449, endPoint y: 119, distance: 381.6
click at [449, 119] on div "La période couvre les tâches facturées du [DATE] au [DATE] inclus. Une tâche es…" at bounding box center [630, 141] width 1123 height 65
click at [863, 115] on div "Total travaillé 3980 min" at bounding box center [1027, 141] width 329 height 65
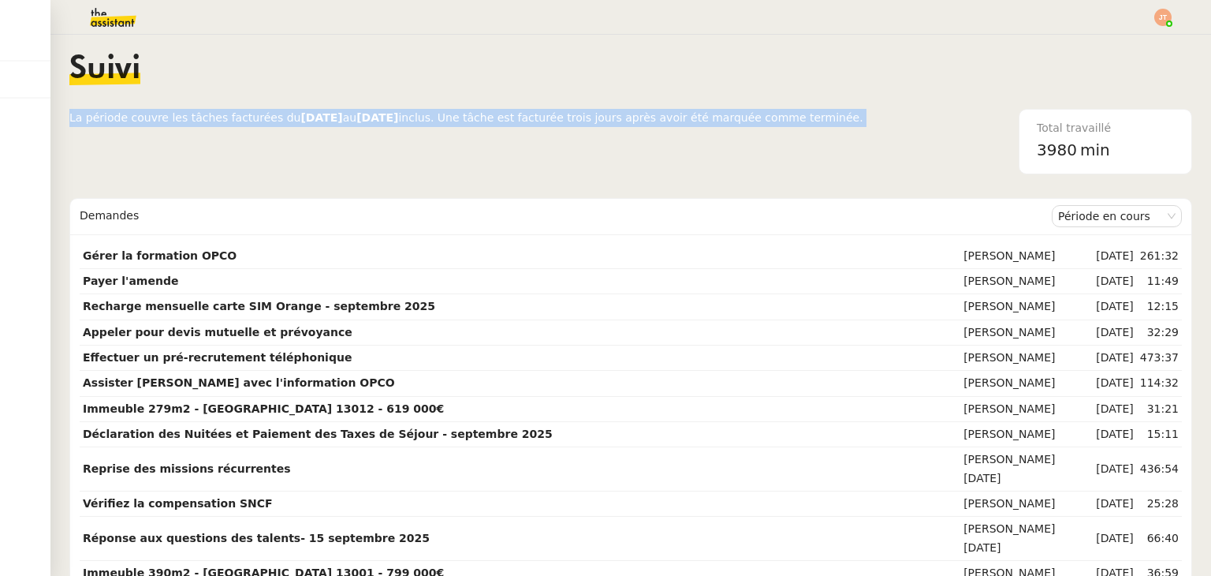
drag, startPoint x: 835, startPoint y: 116, endPoint x: 58, endPoint y: 133, distance: 777.5
click at [58, 133] on nz-layout "Suivi La période couvre les tâches facturées du [DATE] au [DATE] inclus. Une tâ…" at bounding box center [630, 305] width 1160 height 541
click at [273, 155] on span "La période couvre les tâches facturées du [DATE] au [DATE] inclus. Une tâche es…" at bounding box center [466, 141] width 794 height 65
drag, startPoint x: 60, startPoint y: 117, endPoint x: 829, endPoint y: 120, distance: 769.4
click at [829, 120] on nz-layout "Suivi La période couvre les tâches facturées du [DATE] au [DATE] inclus. Une tâ…" at bounding box center [630, 305] width 1160 height 541
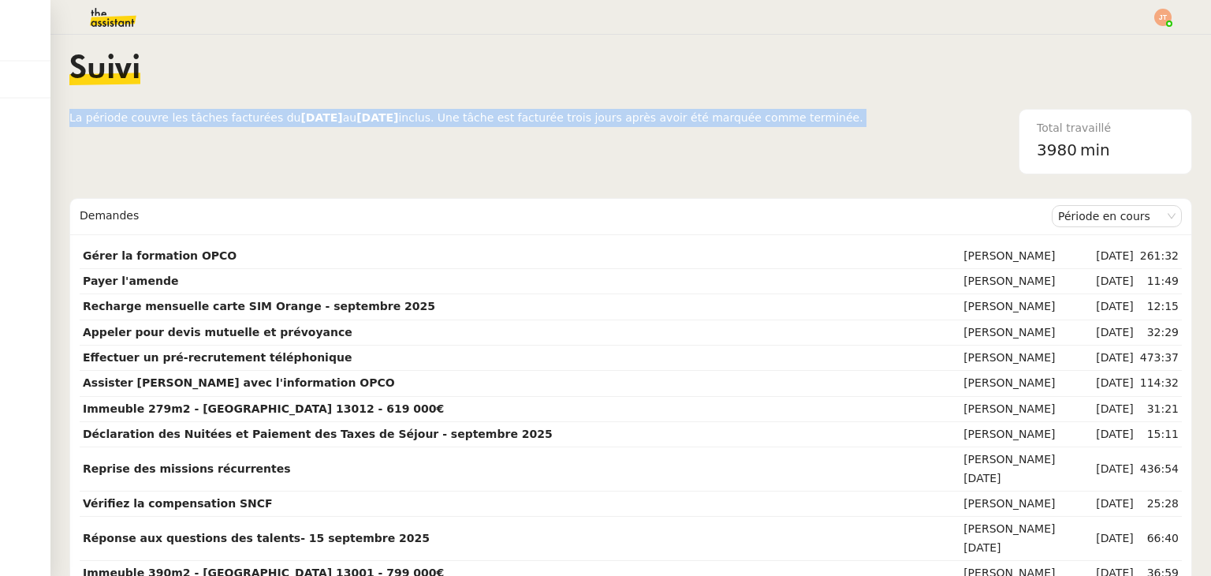
click at [863, 114] on div "Total travaillé 3980 min" at bounding box center [1027, 141] width 329 height 65
drag, startPoint x: 66, startPoint y: 116, endPoint x: 839, endPoint y: 141, distance: 773.0
click at [839, 141] on nz-layout "Suivi La période couvre les tâches facturées du [DATE] au [DATE] inclus. Une tâ…" at bounding box center [630, 305] width 1160 height 541
click at [863, 124] on div "Total travaillé 3980 min" at bounding box center [1027, 141] width 329 height 65
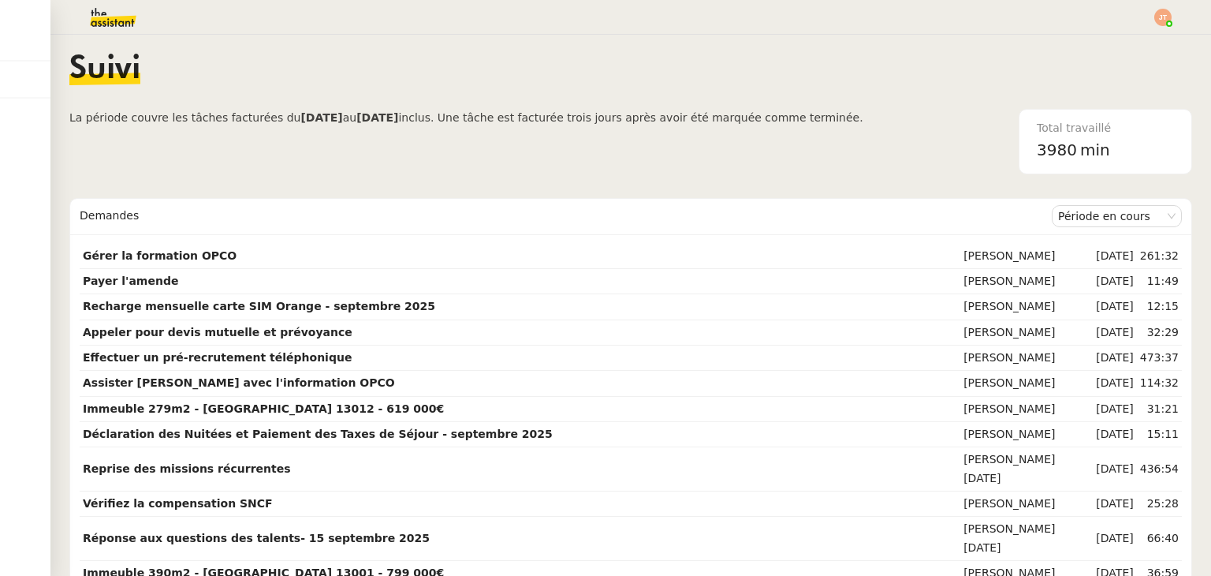
click at [814, 117] on span "inclus. Une tâche est facturée trois jours après avoir été marquée comme termin…" at bounding box center [630, 117] width 464 height 13
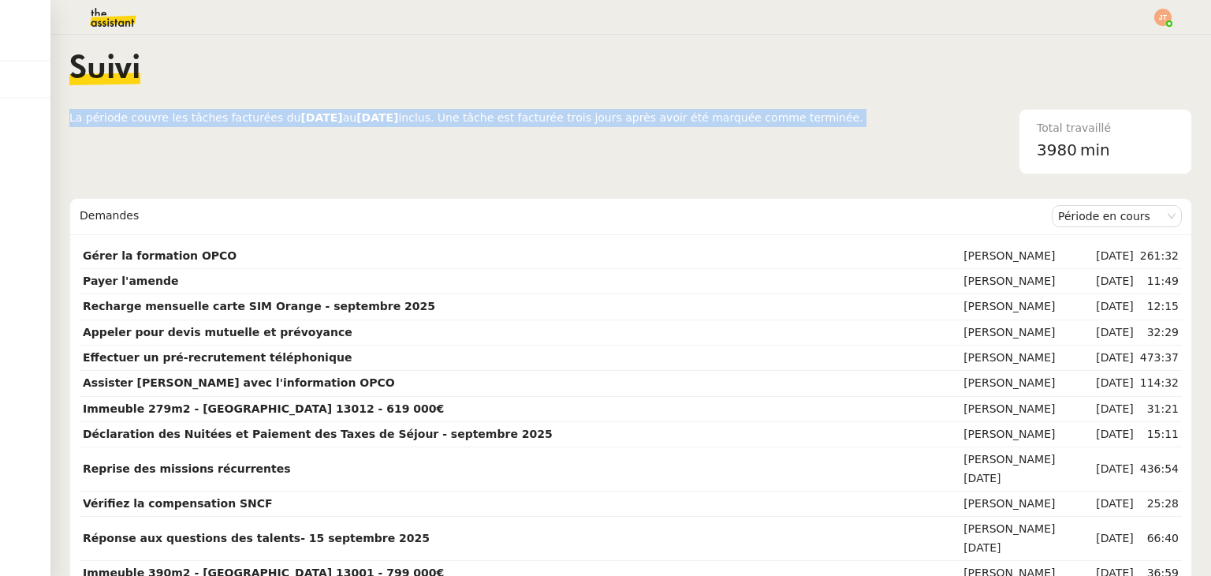
drag, startPoint x: 820, startPoint y: 117, endPoint x: 72, endPoint y: 110, distance: 748.2
click at [72, 110] on div "La période couvre les tâches facturées du [DATE] au [DATE] inclus. Une tâche es…" at bounding box center [630, 141] width 1123 height 65
click at [72, 125] on div at bounding box center [72, 125] width 0 height 0
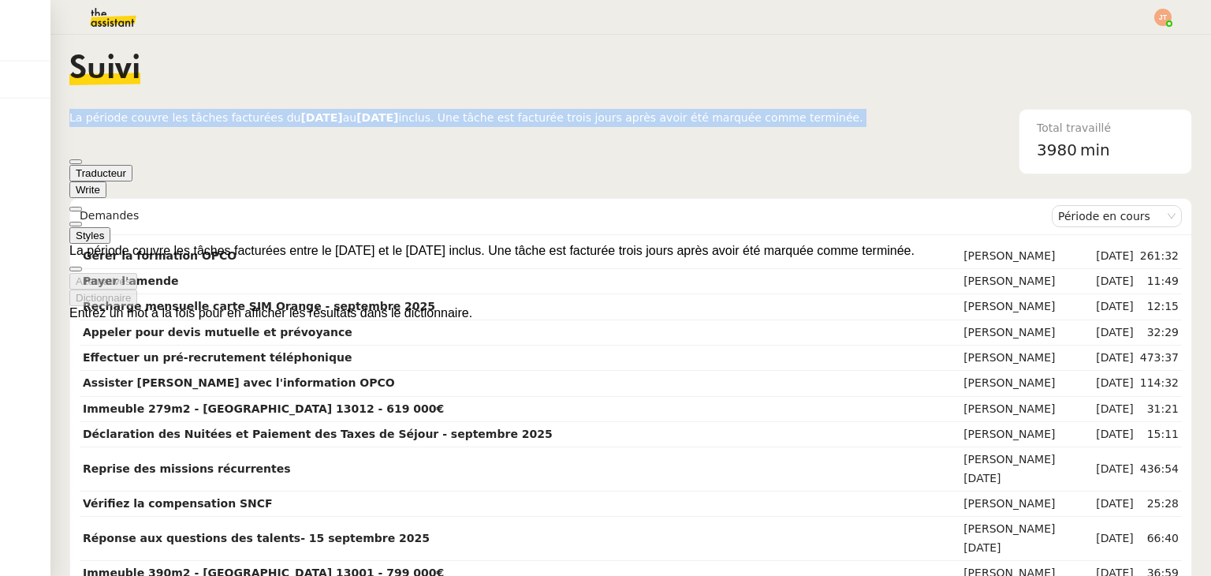
click at [721, 146] on span "La période couvre les tâches facturées du [DATE] au [DATE] inclus. Une tâche es…" at bounding box center [466, 141] width 794 height 65
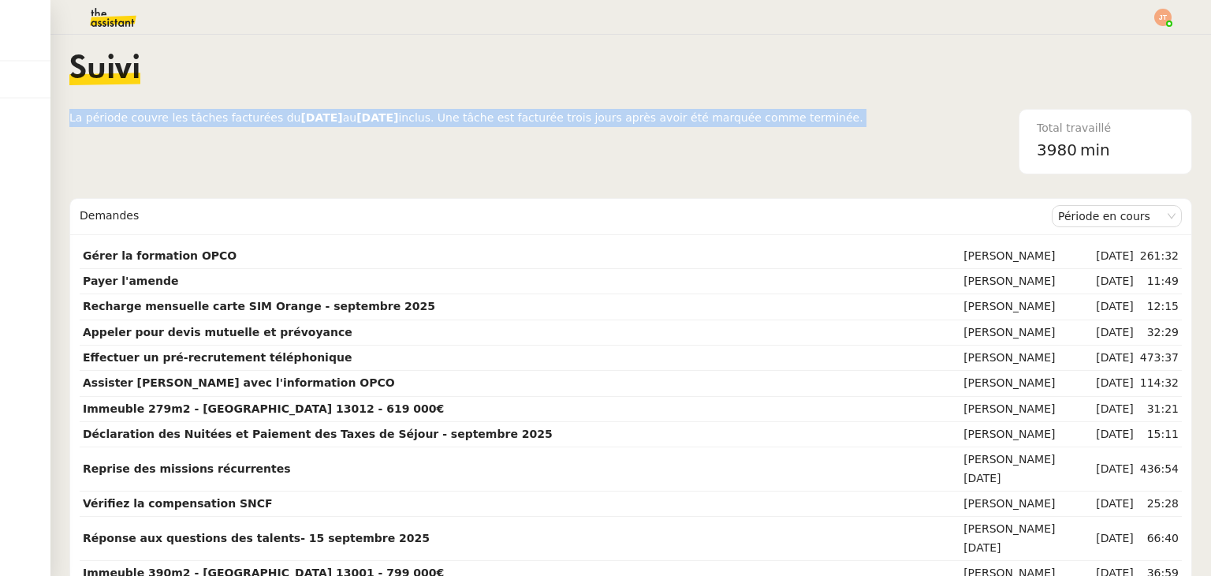
drag, startPoint x: 63, startPoint y: 117, endPoint x: 823, endPoint y: 130, distance: 760.1
click at [823, 130] on nz-layout "Suivi La période couvre les tâches facturées du [DATE] au [DATE] inclus. Une tâ…" at bounding box center [630, 305] width 1160 height 541
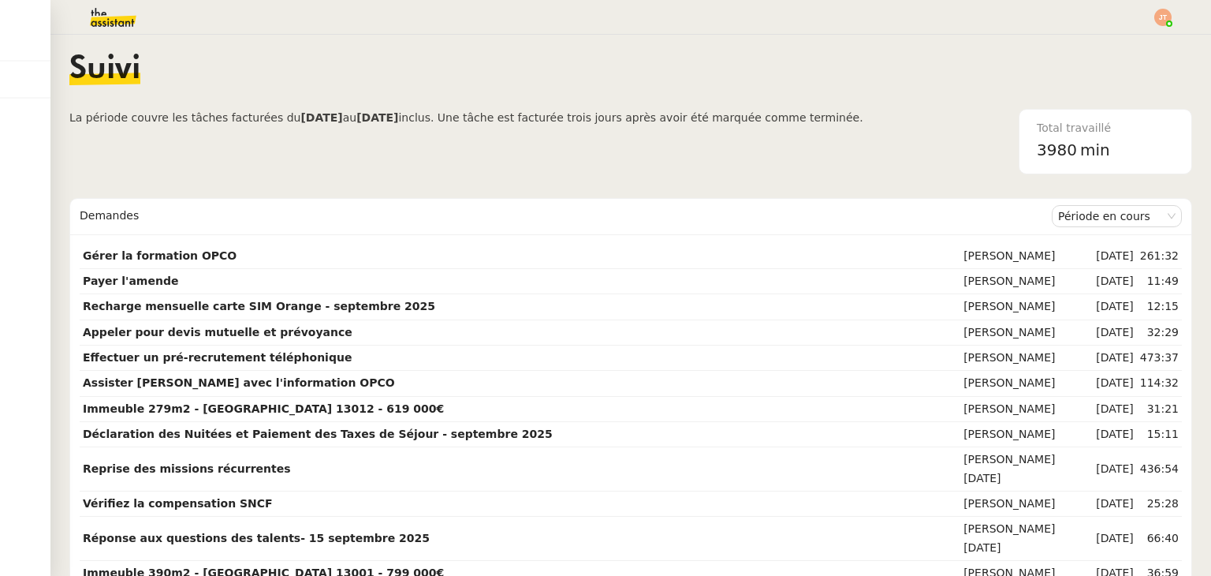
click at [656, 174] on nz-content "Suivi La période couvre les tâches facturées du [DATE] au [DATE] inclus. Une tâ…" at bounding box center [630, 305] width 1123 height 541
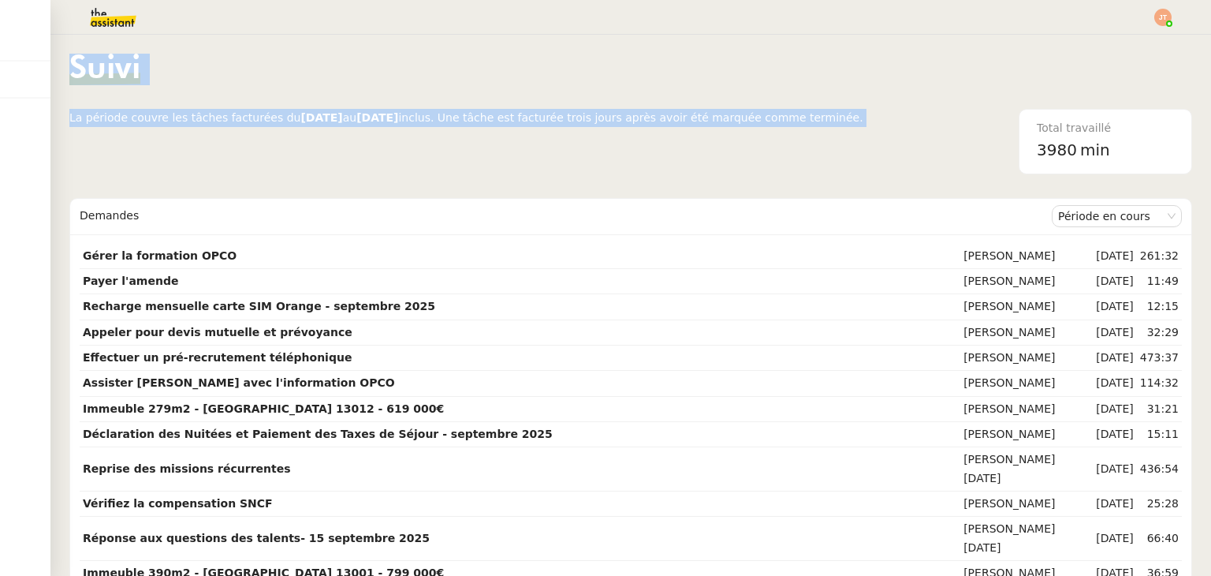
drag, startPoint x: 789, startPoint y: 119, endPoint x: 70, endPoint y: 108, distance: 719.1
click at [70, 108] on div "Suivi La période couvre les tâches facturées du [DATE] au [DATE] inclus. Une tâ…" at bounding box center [630, 114] width 1123 height 121
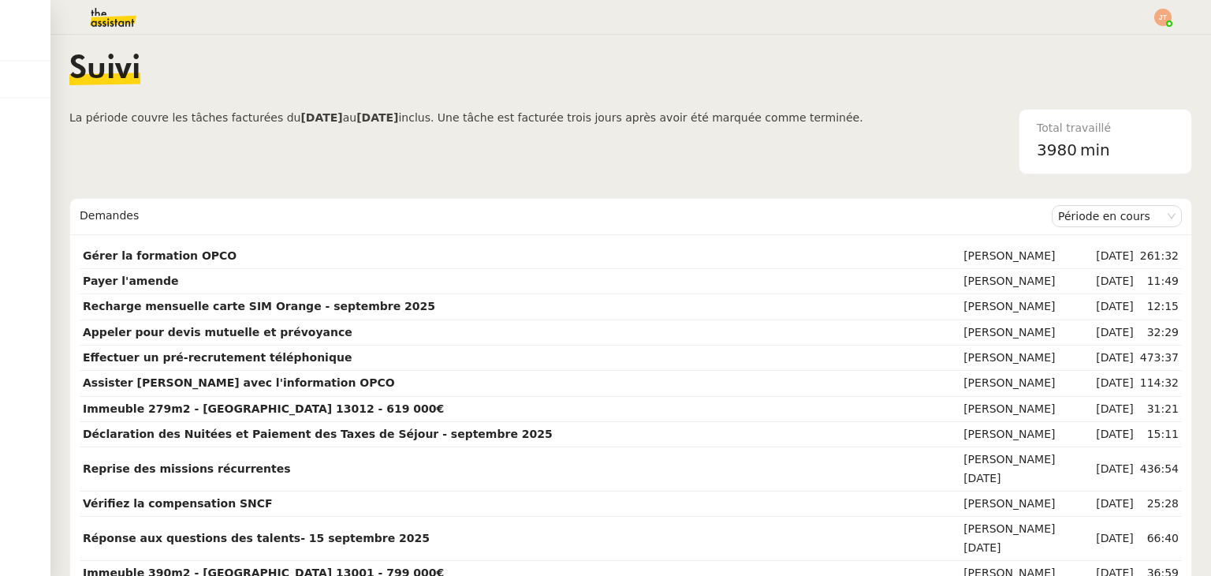
click at [192, 181] on nz-content "Suivi La période couvre les tâches facturées du [DATE] au [DATE] inclus. Une tâ…" at bounding box center [630, 305] width 1123 height 541
click at [118, 20] on img at bounding box center [100, 17] width 122 height 35
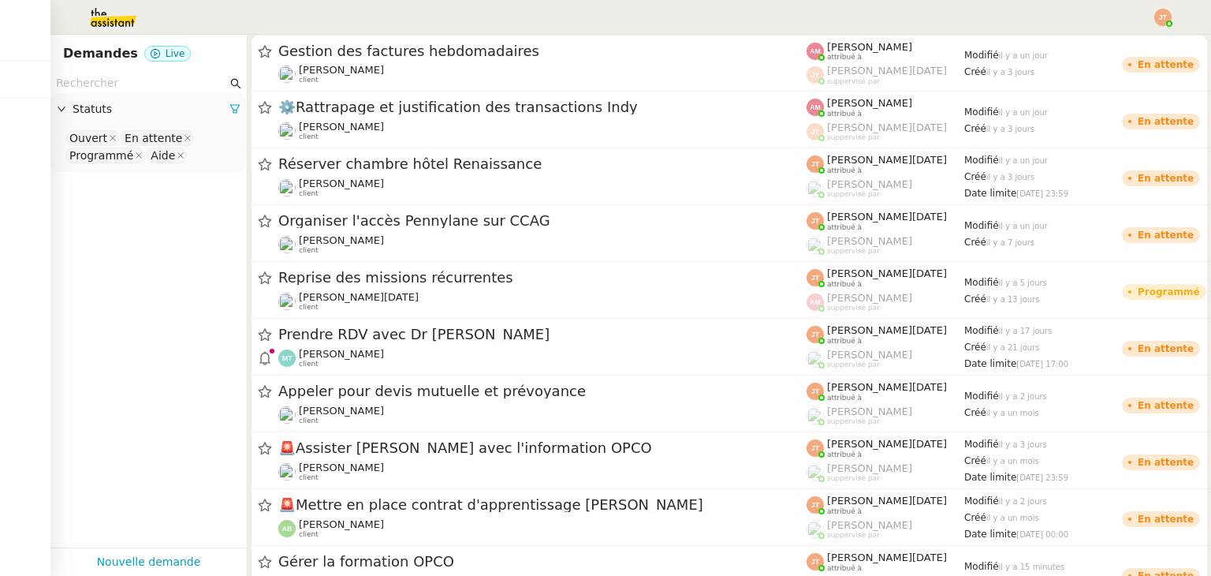
click at [153, 81] on input "text" at bounding box center [141, 83] width 171 height 18
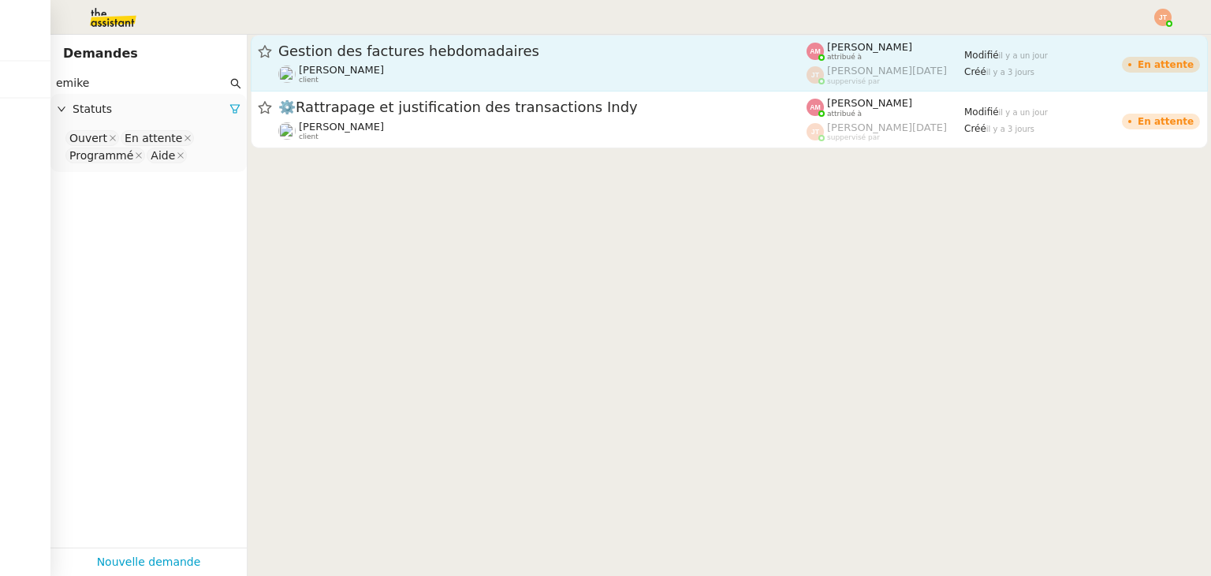
type input "emike"
click at [380, 64] on div "[PERSON_NAME] client" at bounding box center [542, 74] width 528 height 20
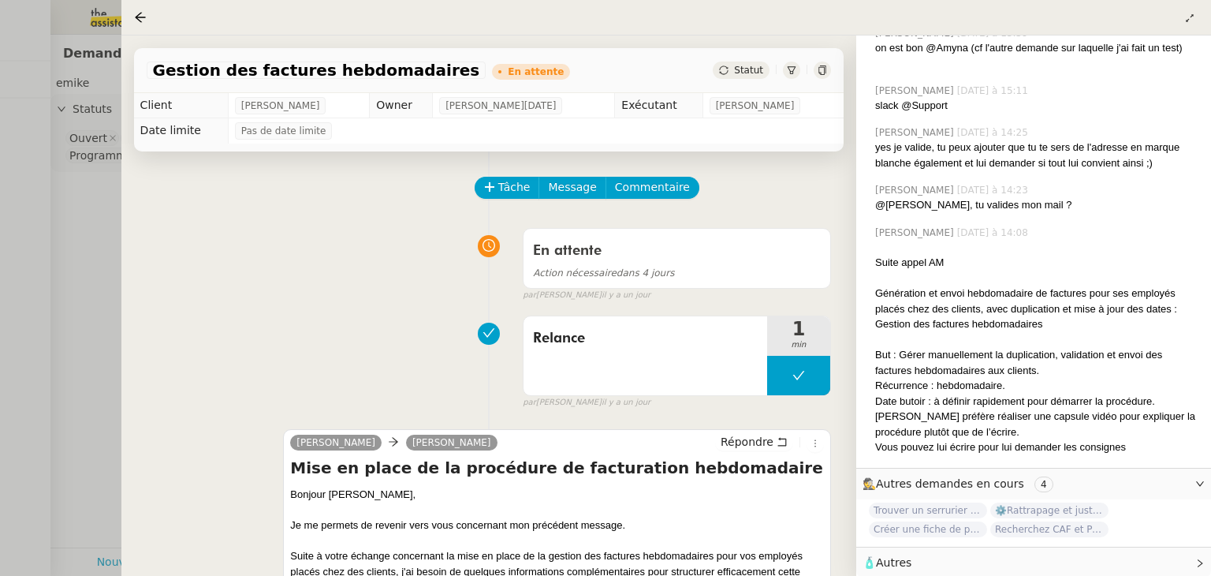
scroll to position [382, 0]
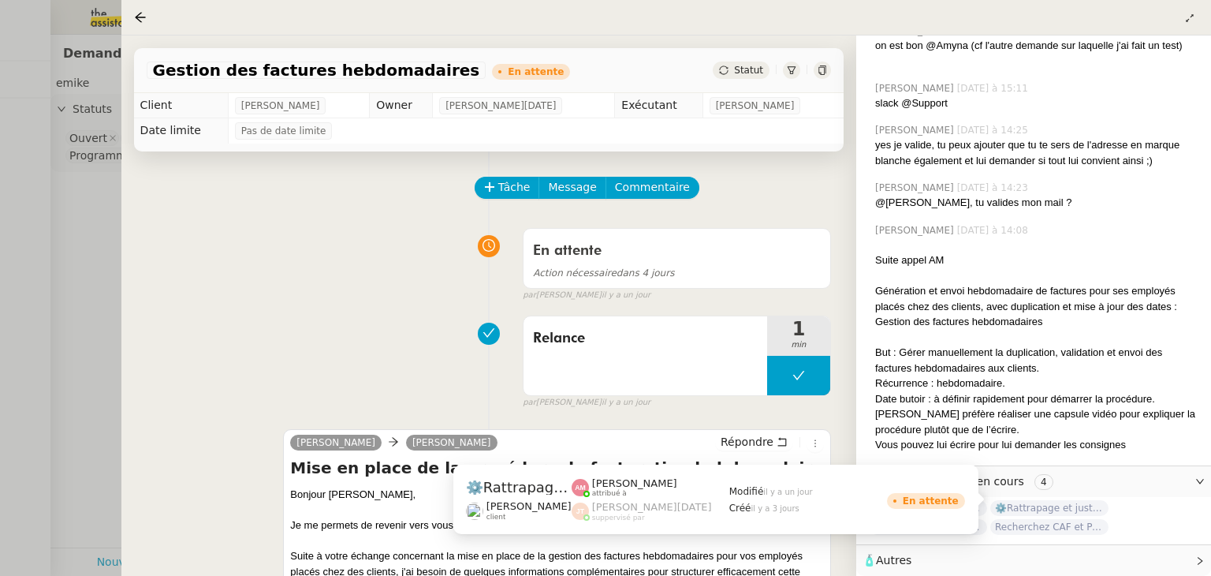
click at [1086, 500] on span "⚙️Rattrapage et justification des transactions Indy" at bounding box center [1049, 508] width 118 height 16
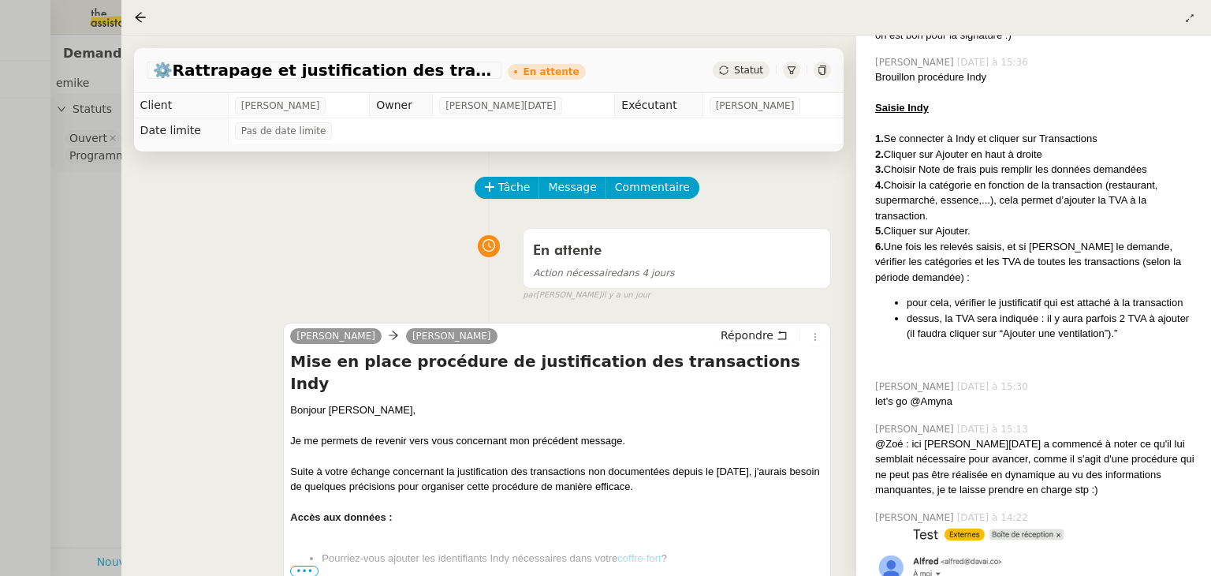
click at [91, 241] on div at bounding box center [605, 288] width 1211 height 576
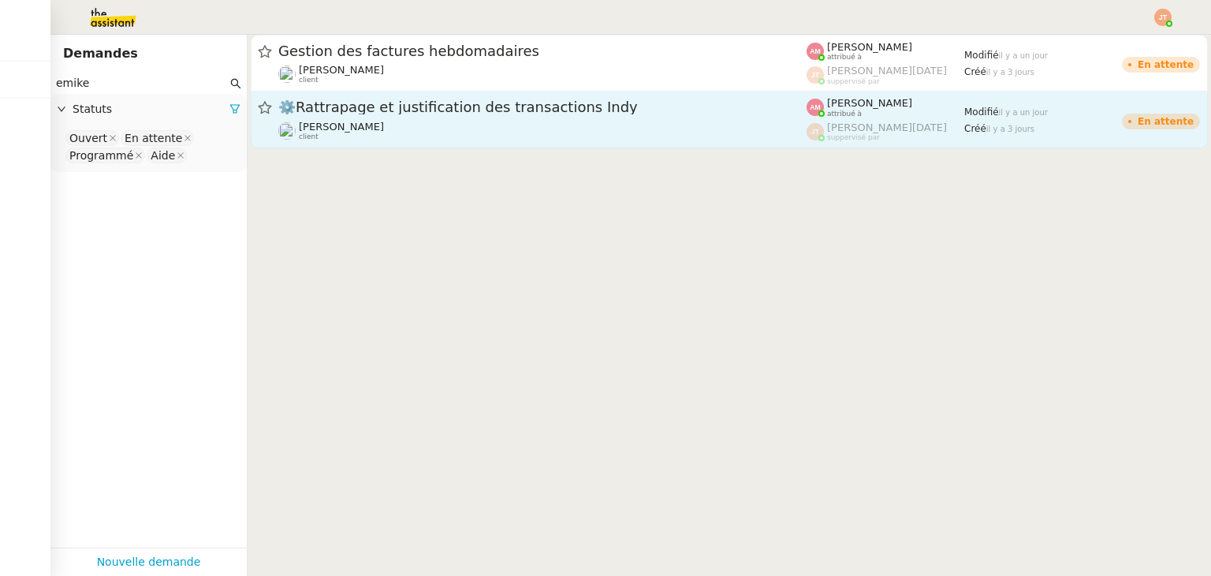
click at [423, 126] on div "[PERSON_NAME] client" at bounding box center [542, 131] width 528 height 20
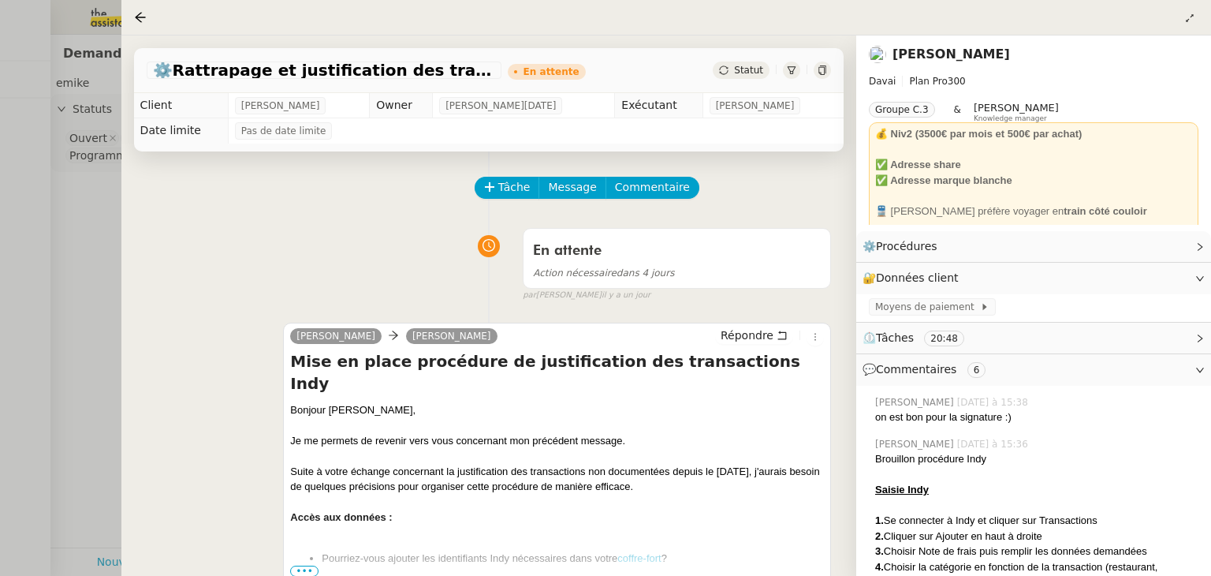
click at [96, 248] on div at bounding box center [605, 288] width 1211 height 576
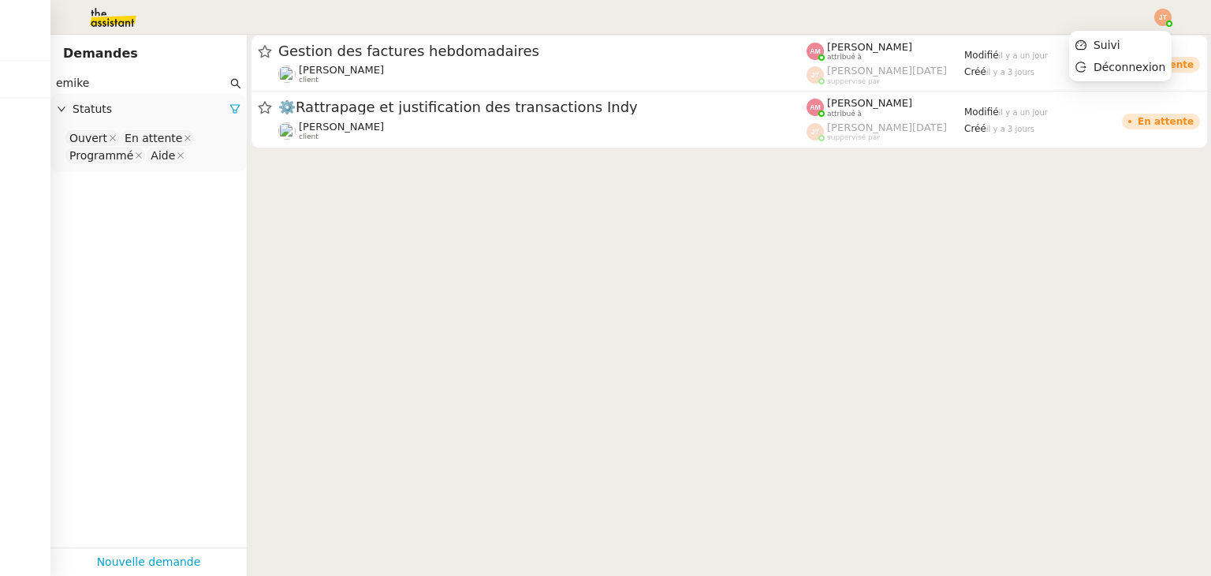
click at [1164, 13] on img at bounding box center [1162, 17] width 17 height 17
click at [1105, 40] on span "Suivi" at bounding box center [1106, 45] width 27 height 13
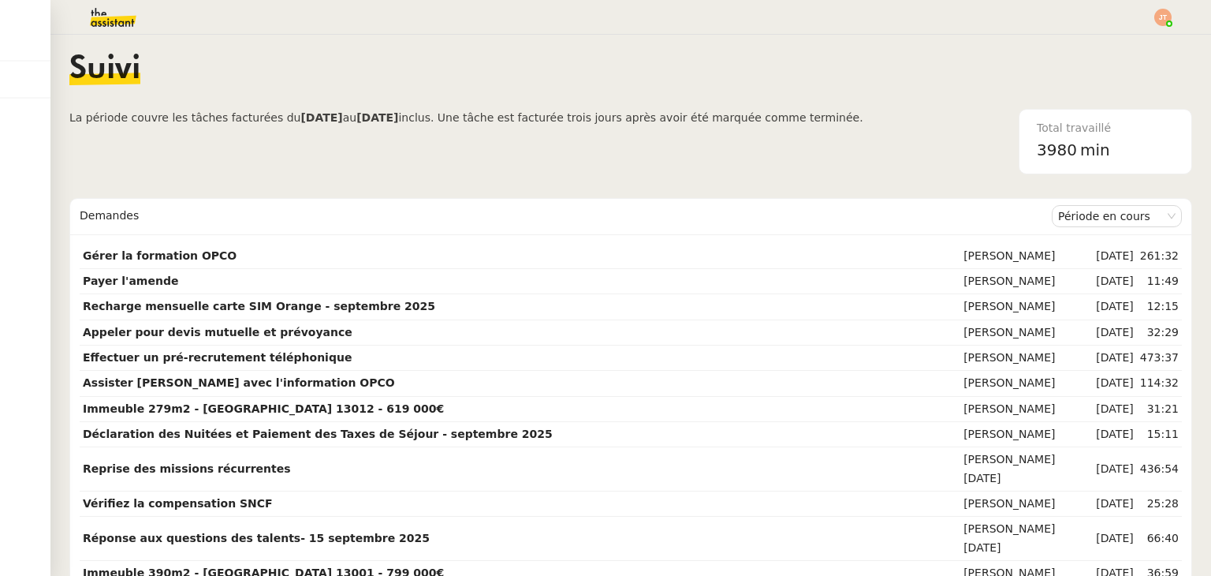
click at [132, 13] on img at bounding box center [100, 17] width 122 height 35
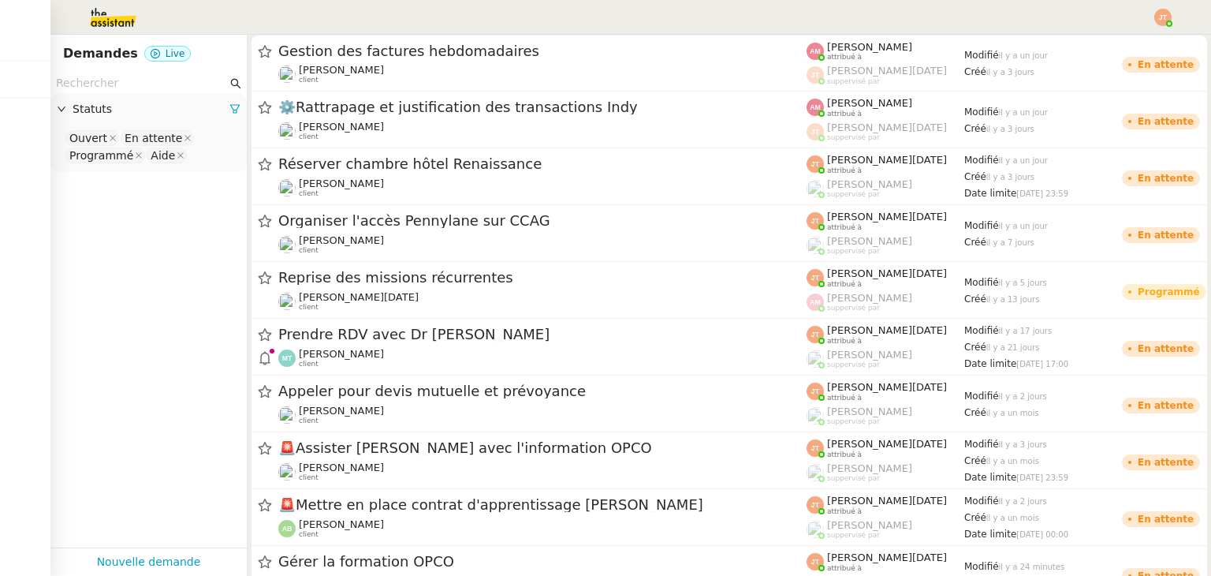
click at [132, 86] on input "text" at bounding box center [141, 83] width 171 height 18
click at [100, 23] on img at bounding box center [100, 17] width 122 height 35
click at [1164, 17] on img at bounding box center [1162, 17] width 17 height 17
click at [1102, 52] on li "Suivi" at bounding box center [1120, 45] width 102 height 22
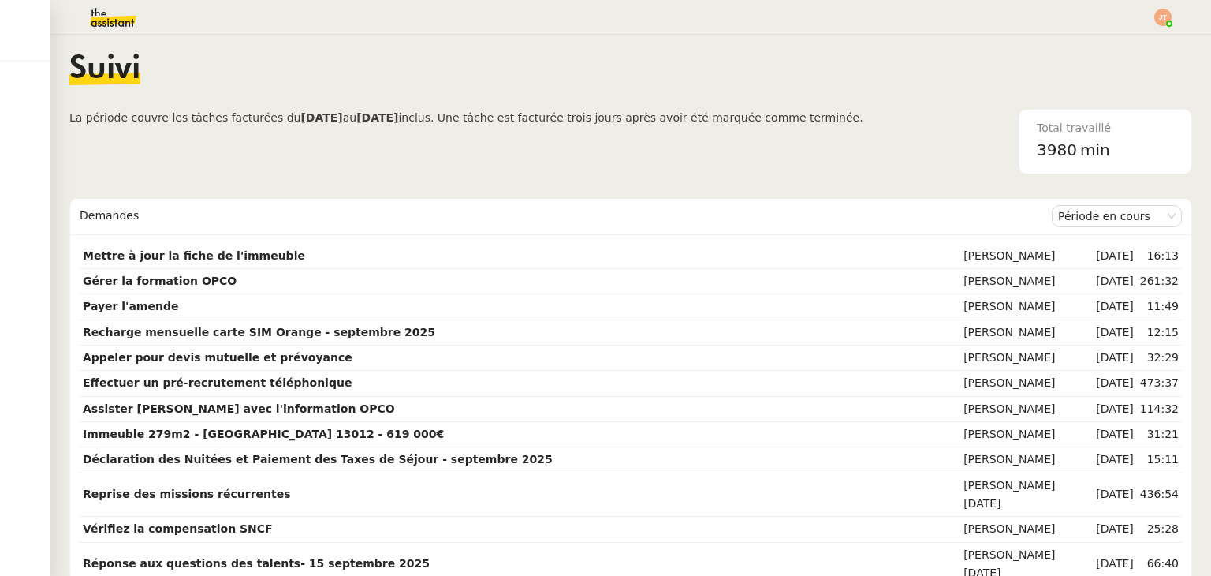
drag, startPoint x: 68, startPoint y: 119, endPoint x: 305, endPoint y: 102, distance: 237.9
click at [305, 102] on nz-layout "Suivi La période couvre les tâches facturées du [DATE] au [DATE] inclus. Une tâ…" at bounding box center [630, 305] width 1160 height 541
drag, startPoint x: 816, startPoint y: 121, endPoint x: 66, endPoint y: 124, distance: 749.7
click at [66, 124] on nz-layout "Suivi La période couvre les tâches facturées du [DATE] au [DATE] inclus. Une tâ…" at bounding box center [630, 305] width 1160 height 541
click at [75, 117] on span "La période couvre les tâches facturées du" at bounding box center [184, 117] width 231 height 13
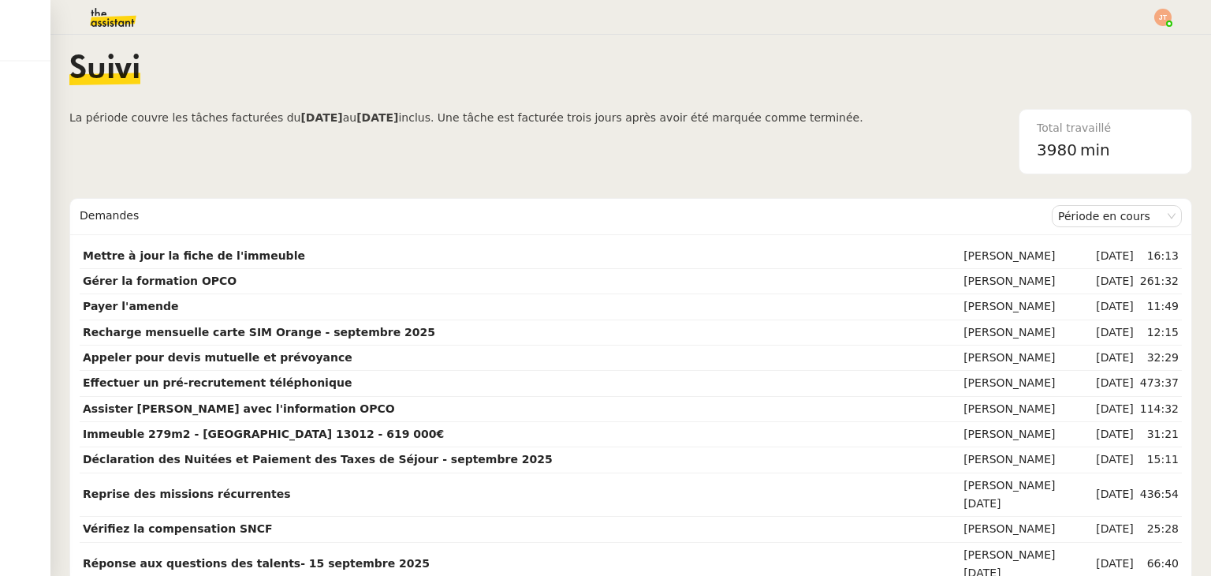
click at [73, 117] on span "La période couvre les tâches facturées du" at bounding box center [184, 117] width 231 height 13
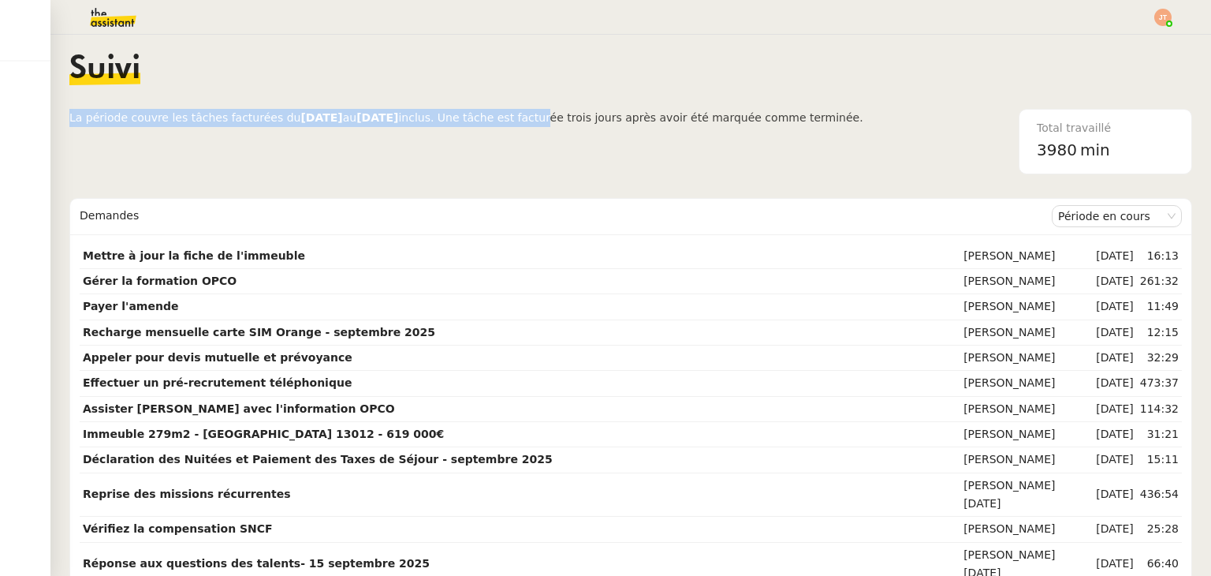
drag, startPoint x: 69, startPoint y: 117, endPoint x: 583, endPoint y: 240, distance: 528.5
click at [541, 152] on span "La période couvre les tâches facturées du [DATE] au [DATE] inclus. Une tâche es…" at bounding box center [466, 141] width 794 height 65
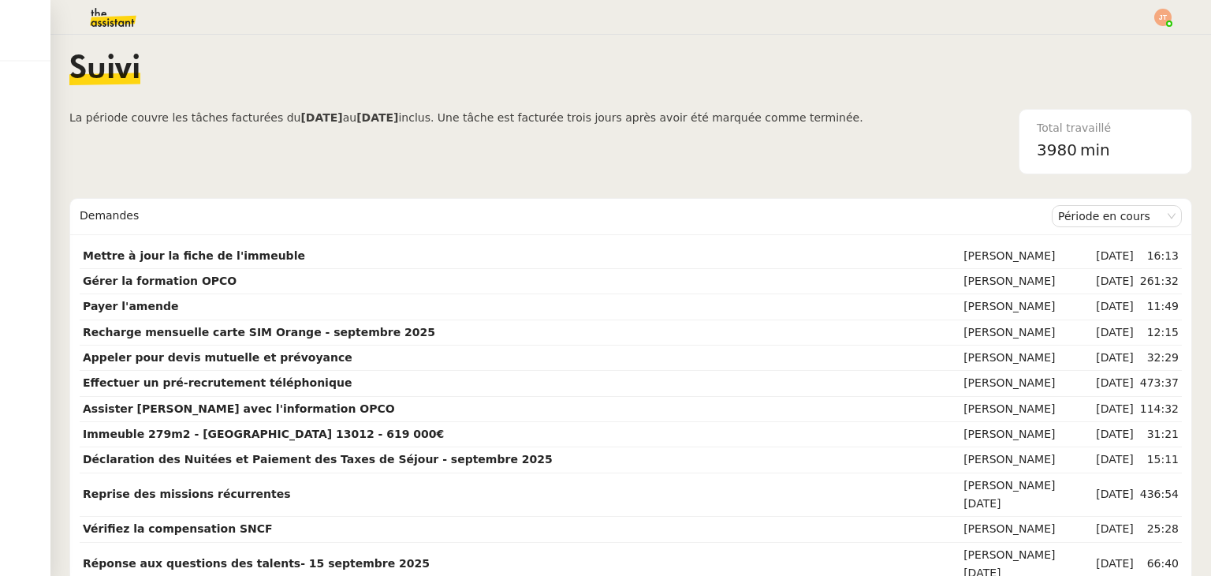
click at [367, 210] on div "Demandes" at bounding box center [566, 216] width 972 height 32
drag, startPoint x: 274, startPoint y: 115, endPoint x: 333, endPoint y: 121, distance: 59.4
click at [333, 121] on span "La période couvre les tâches facturées du [DATE] au [DATE] inclus. Une tâche es…" at bounding box center [466, 141] width 794 height 65
click at [300, 122] on b "[DATE]" at bounding box center [321, 117] width 42 height 13
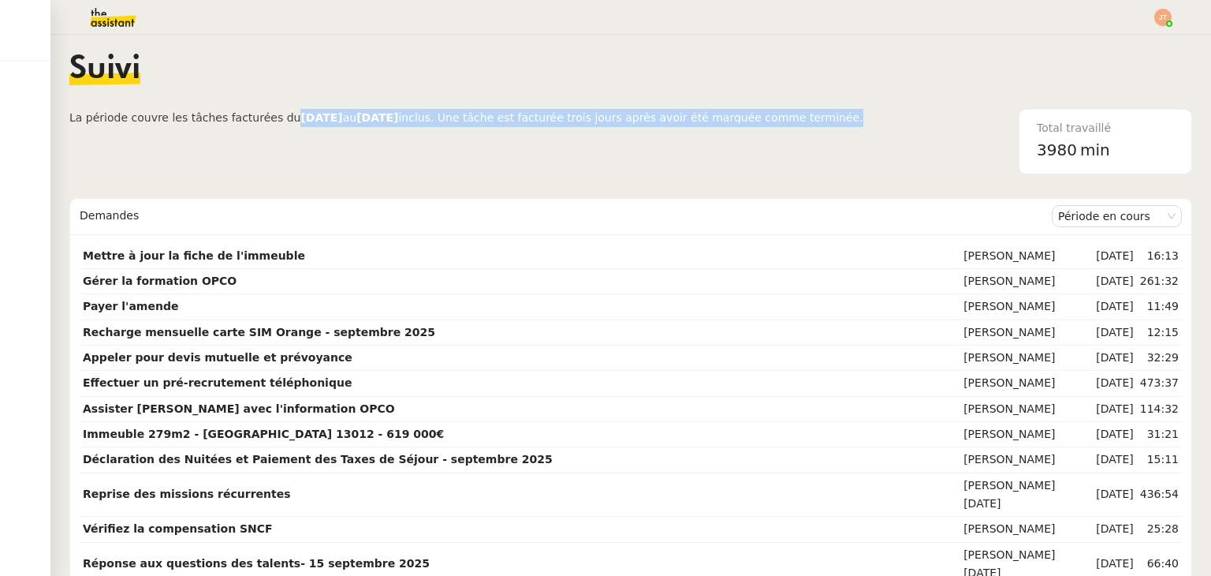
drag, startPoint x: 268, startPoint y: 114, endPoint x: 812, endPoint y: 138, distance: 544.5
click at [812, 138] on span "La période couvre les tâches facturées du [DATE] au [DATE] inclus. Une tâche es…" at bounding box center [466, 141] width 794 height 65
click at [665, 140] on span "La période couvre les tâches facturées du [DATE] au [DATE] inclus. Une tâche es…" at bounding box center [466, 141] width 794 height 65
drag, startPoint x: 823, startPoint y: 121, endPoint x: 70, endPoint y: 125, distance: 752.9
click at [70, 125] on div "La période couvre les tâches facturées du [DATE] au [DATE] inclus. Une tâche es…" at bounding box center [630, 141] width 1123 height 65
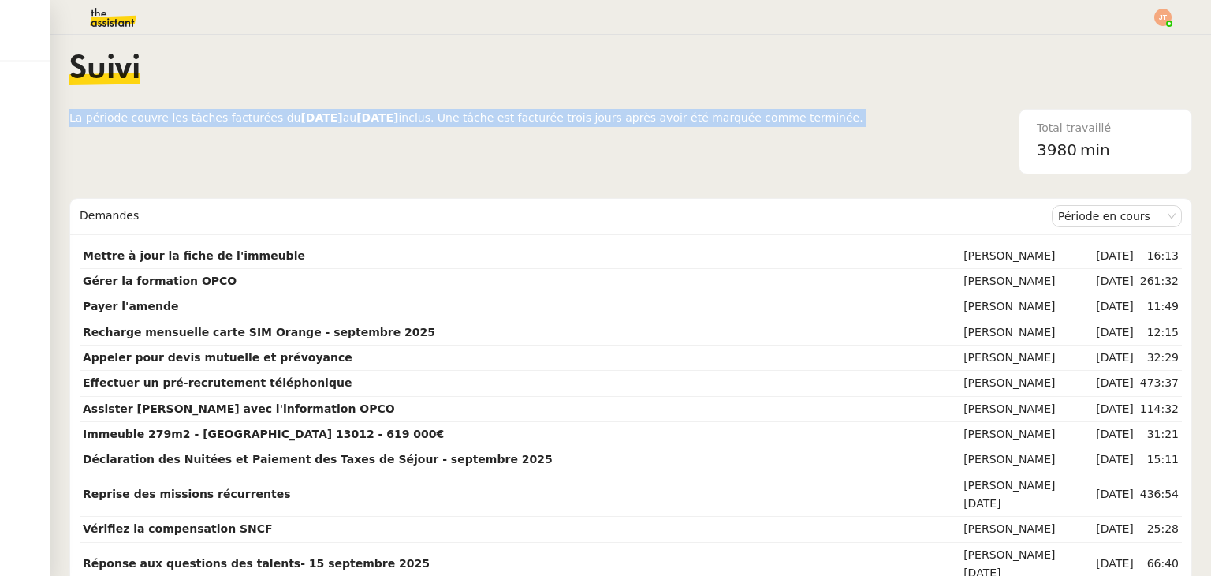
click at [251, 172] on span "La période couvre les tâches facturées du [DATE] au [DATE] inclus. Une tâche es…" at bounding box center [466, 141] width 794 height 65
drag, startPoint x: 69, startPoint y: 115, endPoint x: 833, endPoint y: 134, distance: 763.4
click at [833, 134] on div "La période couvre les tâches facturées du [DATE] au [DATE] inclus. Une tâche es…" at bounding box center [630, 141] width 1123 height 65
click at [596, 142] on span "La période couvre les tâches facturées du [DATE] au [DATE] inclus. Une tâche es…" at bounding box center [466, 141] width 794 height 65
drag, startPoint x: 828, startPoint y: 117, endPoint x: 72, endPoint y: 117, distance: 756.0
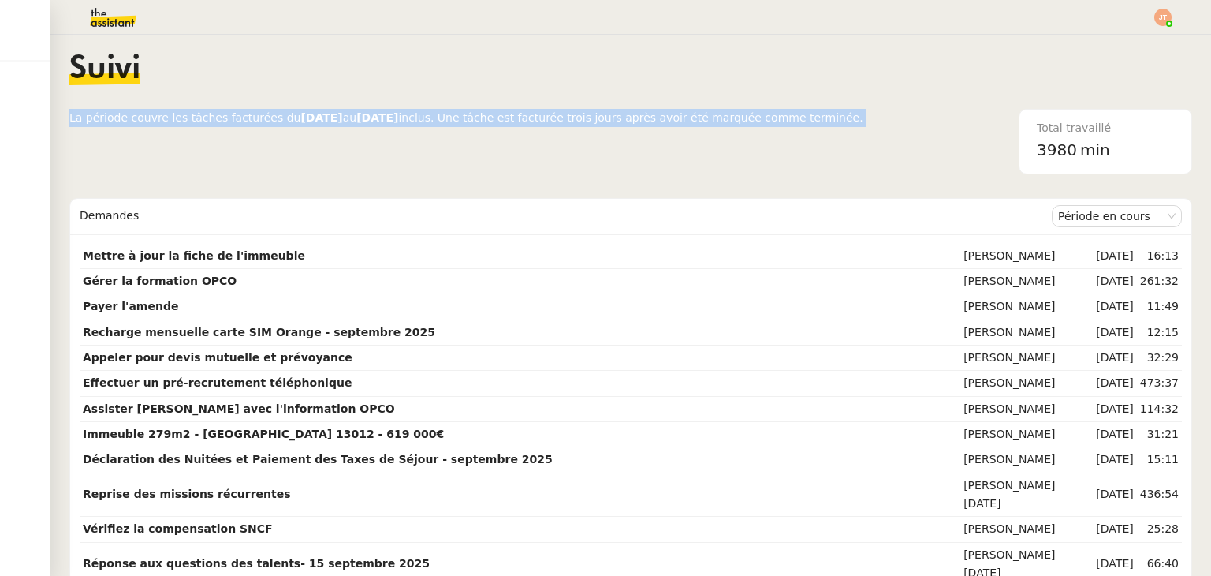
click at [72, 117] on div "La période couvre les tâches facturées du [DATE] au [DATE] inclus. Une tâche es…" at bounding box center [630, 141] width 1123 height 65
click at [164, 140] on span "La période couvre les tâches facturées du [DATE] au [DATE] inclus. Une tâche es…" at bounding box center [466, 141] width 794 height 65
drag, startPoint x: 825, startPoint y: 121, endPoint x: 72, endPoint y: 124, distance: 752.9
click at [72, 124] on div "La période couvre les tâches facturées du [DATE] au [DATE] inclus. Une tâche es…" at bounding box center [630, 141] width 1123 height 65
click at [69, 120] on nz-layout "Suivi La période couvre les tâches facturées du [DATE] au [DATE] inclus. Une tâ…" at bounding box center [630, 305] width 1160 height 541
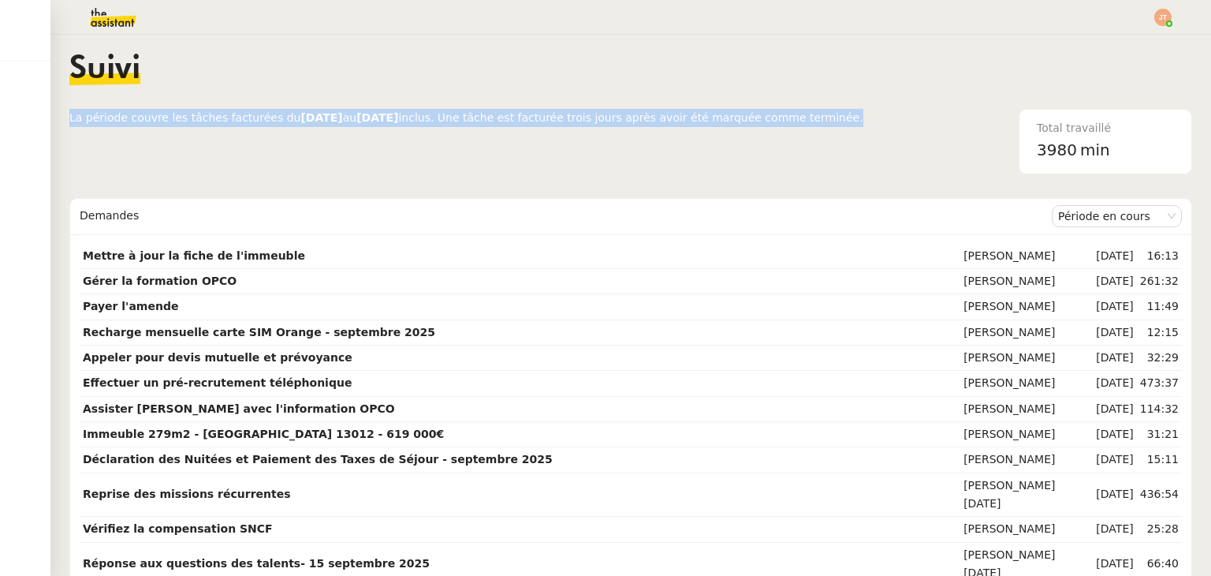
drag, startPoint x: 69, startPoint y: 117, endPoint x: 815, endPoint y: 117, distance: 745.8
click at [815, 117] on span "La période couvre les tâches facturées du [DATE] au [DATE] inclus. Une tâche es…" at bounding box center [466, 141] width 794 height 65
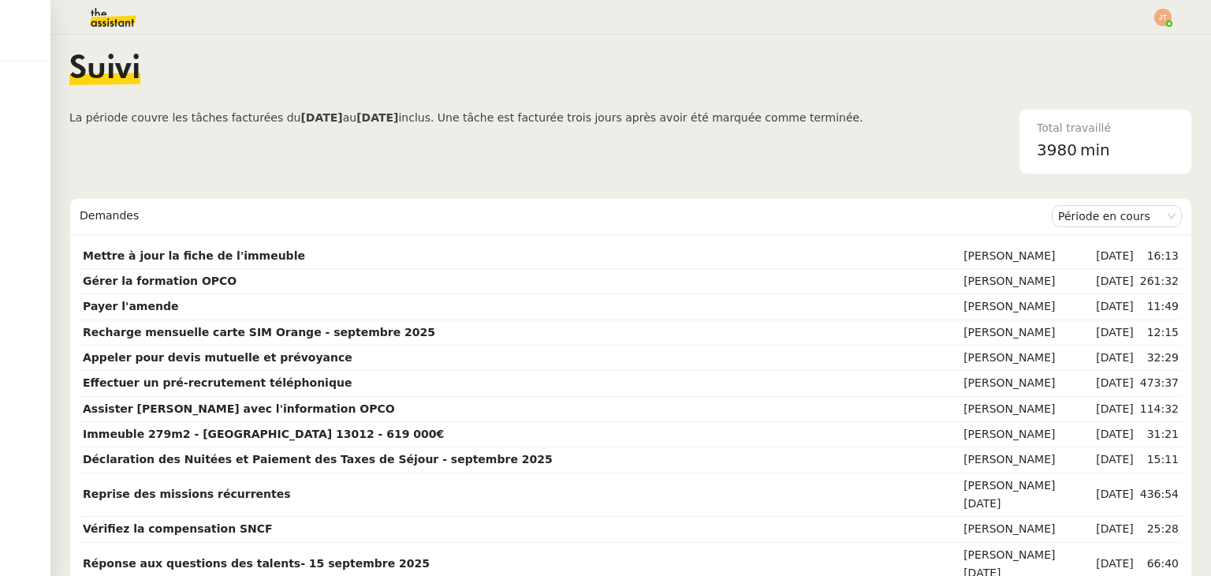
click at [863, 117] on div "Total travaillé 3980 min" at bounding box center [1027, 141] width 329 height 65
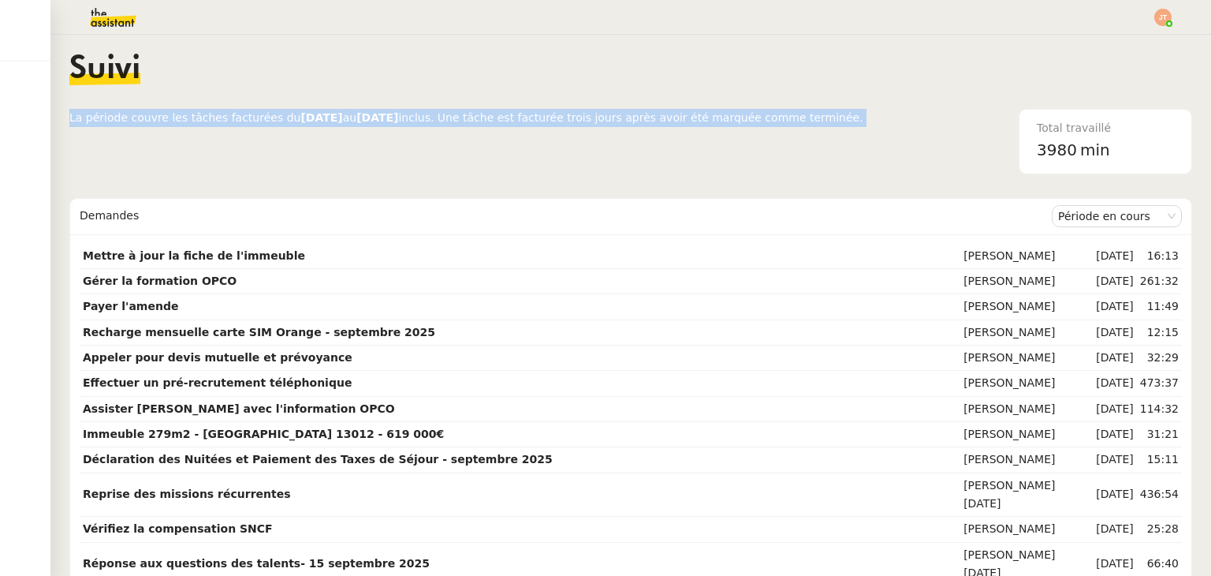
drag, startPoint x: 685, startPoint y: 118, endPoint x: 69, endPoint y: 118, distance: 615.7
click at [69, 118] on div "La période couvre les tâches facturées du [DATE] au [DATE] inclus. Une tâche es…" at bounding box center [630, 141] width 1123 height 65
click at [69, 118] on span "La période couvre les tâches facturées du" at bounding box center [184, 117] width 231 height 13
drag, startPoint x: 69, startPoint y: 118, endPoint x: 821, endPoint y: 117, distance: 752.1
click at [821, 117] on div "La période couvre les tâches facturées du [DATE] au [DATE] inclus. Une tâche es…" at bounding box center [630, 141] width 1123 height 65
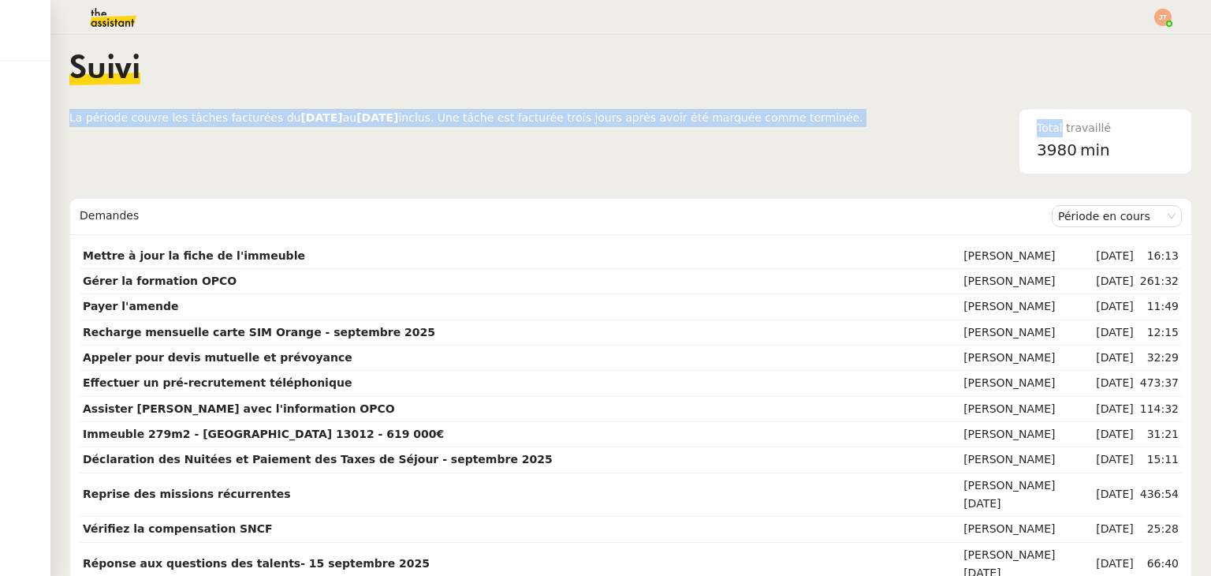
click at [863, 123] on div "Total travaillé 3980 min" at bounding box center [1027, 141] width 329 height 65
drag, startPoint x: 669, startPoint y: 120, endPoint x: 66, endPoint y: 120, distance: 602.3
click at [66, 120] on nz-layout "Suivi La période couvre les tâches facturées du [DATE] au [DATE] inclus. Une tâ…" at bounding box center [630, 305] width 1160 height 541
click at [66, 118] on nz-layout "Suivi La période couvre les tâches facturées du [DATE] au [DATE] inclus. Une tâ…" at bounding box center [630, 305] width 1160 height 541
drag, startPoint x: 66, startPoint y: 118, endPoint x: 826, endPoint y: 118, distance: 760.0
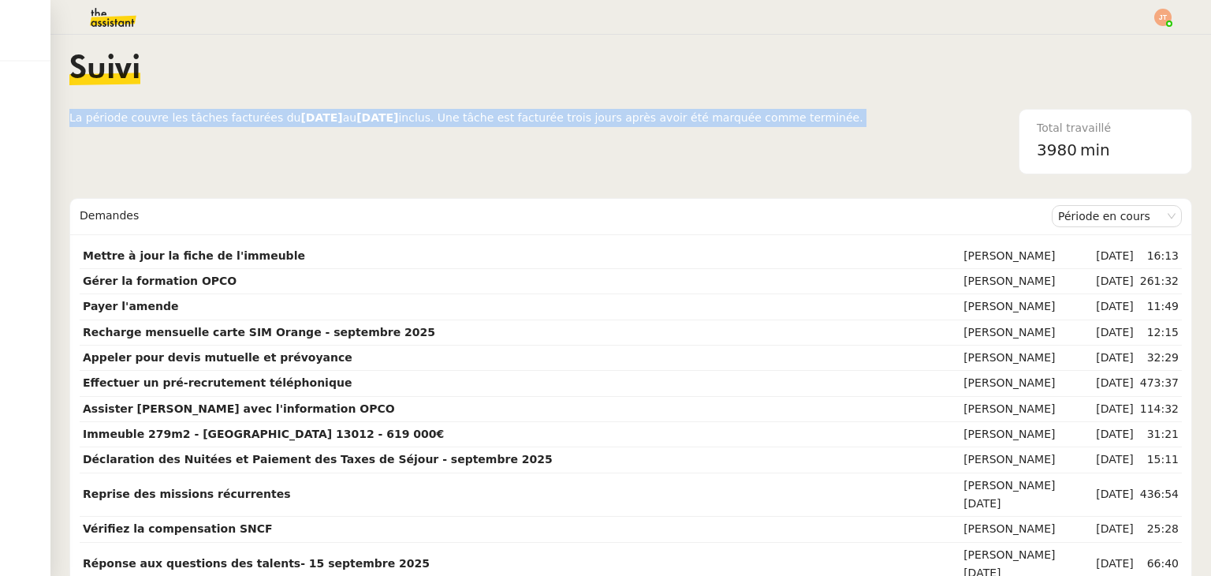
click at [826, 118] on nz-layout "Suivi La période couvre les tâches facturées du [DATE] au [DATE] inclus. Une tâ…" at bounding box center [630, 305] width 1160 height 541
click at [863, 110] on div "Total travaillé 3980 min" at bounding box center [1027, 141] width 329 height 65
drag, startPoint x: 67, startPoint y: 116, endPoint x: 818, endPoint y: 121, distance: 751.3
click at [818, 121] on nz-layout "Suivi La période couvre les tâches facturées du [DATE] au [DATE] inclus. Une tâ…" at bounding box center [630, 305] width 1160 height 541
click at [863, 117] on div "Total travaillé 3980 min" at bounding box center [1027, 141] width 329 height 65
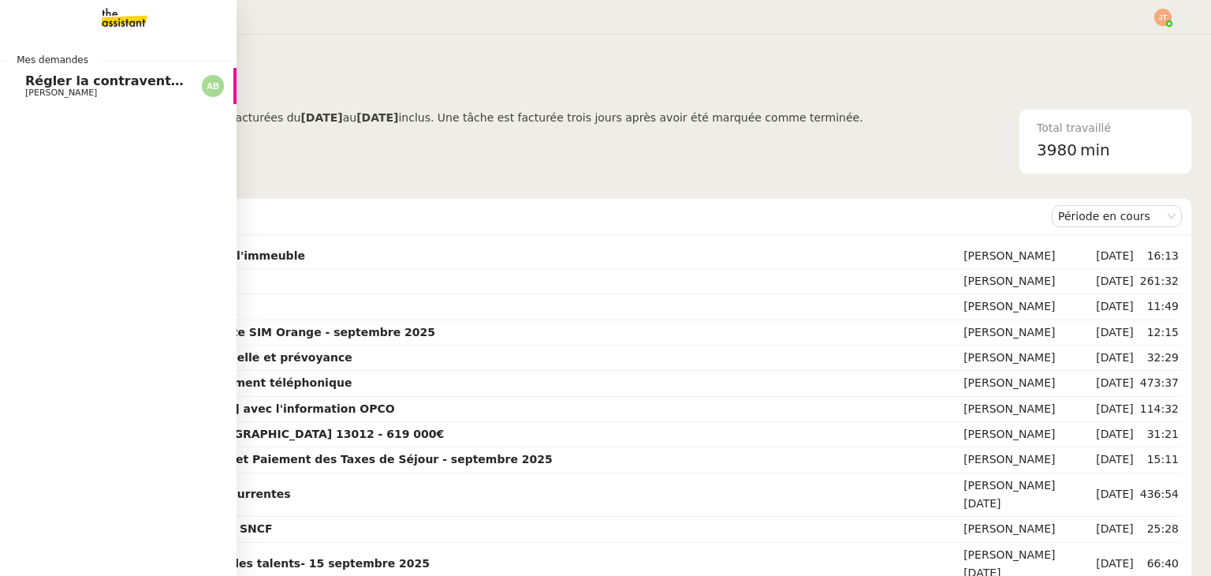
click at [96, 84] on span "Régler la contravention immédiatement" at bounding box center [167, 80] width 285 height 15
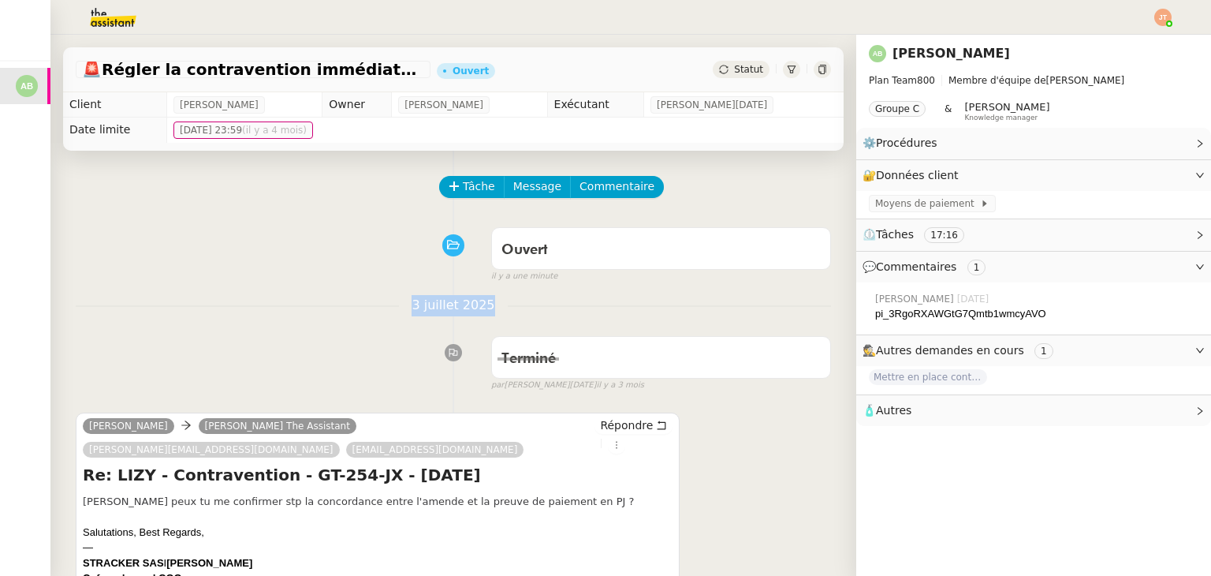
drag, startPoint x: 407, startPoint y: 304, endPoint x: 479, endPoint y: 304, distance: 72.5
click at [479, 304] on span "3 juillet 2025" at bounding box center [453, 305] width 108 height 21
click at [479, 303] on span "3 juillet 2025" at bounding box center [453, 305] width 108 height 21
drag, startPoint x: 479, startPoint y: 304, endPoint x: 408, endPoint y: 307, distance: 70.2
click at [408, 307] on span "3 juillet 2025" at bounding box center [453, 305] width 108 height 21
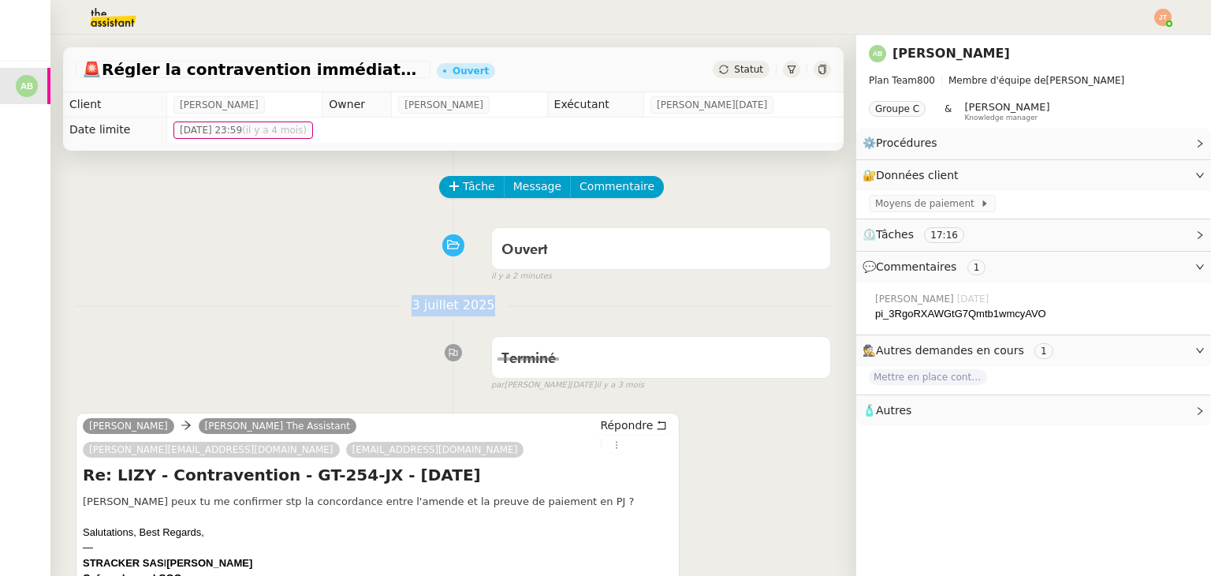
click at [405, 306] on span "3 juillet 2025" at bounding box center [453, 305] width 108 height 21
drag, startPoint x: 407, startPoint y: 304, endPoint x: 484, endPoint y: 310, distance: 77.5
click at [484, 310] on span "3 juillet 2025" at bounding box center [453, 305] width 108 height 21
click at [475, 307] on span "3 juillet 2025" at bounding box center [453, 305] width 108 height 21
drag, startPoint x: 477, startPoint y: 304, endPoint x: 407, endPoint y: 307, distance: 70.2
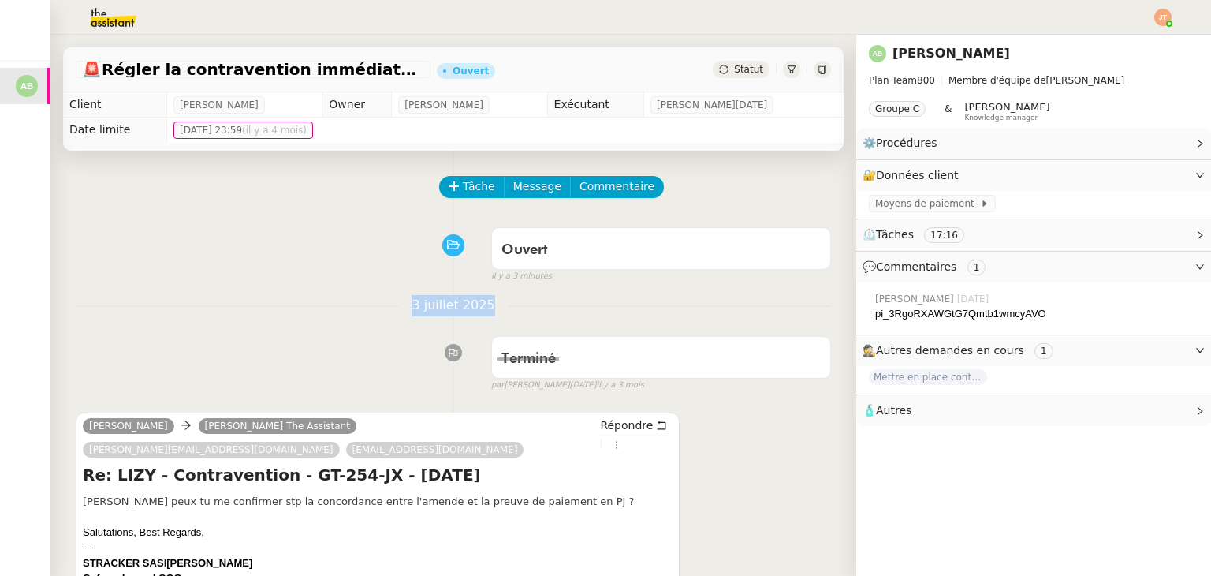
click at [407, 307] on span "3 juillet 2025" at bounding box center [453, 305] width 108 height 21
drag, startPoint x: 407, startPoint y: 307, endPoint x: 486, endPoint y: 305, distance: 78.9
click at [486, 305] on span "3 juillet 2025" at bounding box center [453, 305] width 108 height 21
click at [479, 306] on span "3 juillet 2025" at bounding box center [453, 305] width 108 height 21
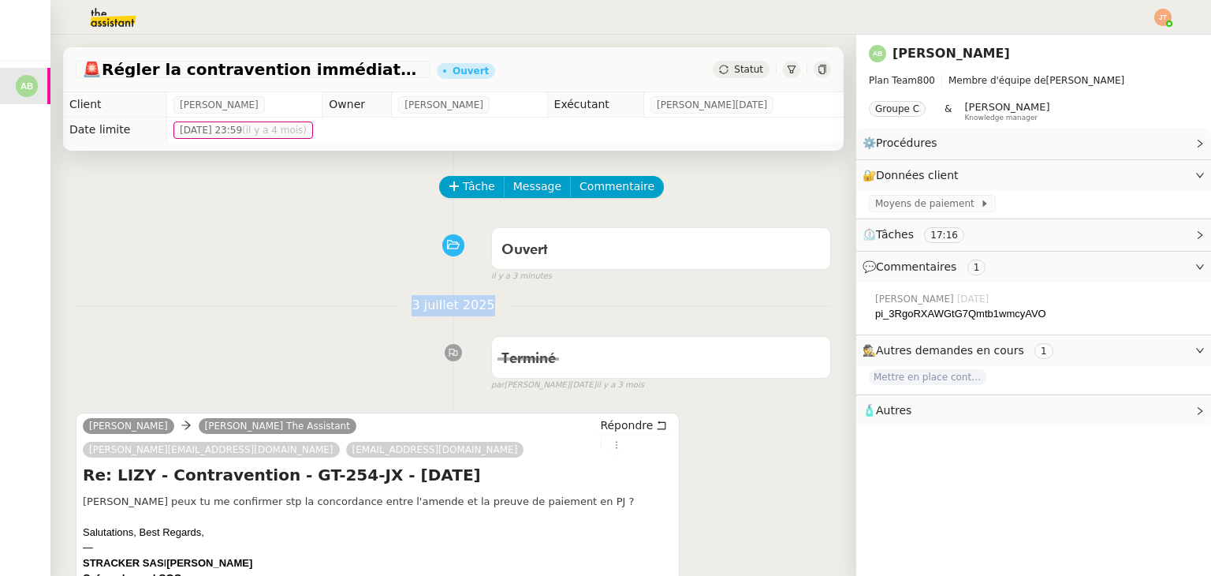
drag, startPoint x: 479, startPoint y: 306, endPoint x: 404, endPoint y: 304, distance: 74.9
click at [404, 304] on span "3 juillet 2025" at bounding box center [453, 305] width 108 height 21
click at [406, 304] on span "3 juillet 2025" at bounding box center [453, 305] width 108 height 21
drag, startPoint x: 406, startPoint y: 304, endPoint x: 480, endPoint y: 304, distance: 74.1
click at [480, 304] on span "3 juillet 2025" at bounding box center [453, 305] width 108 height 21
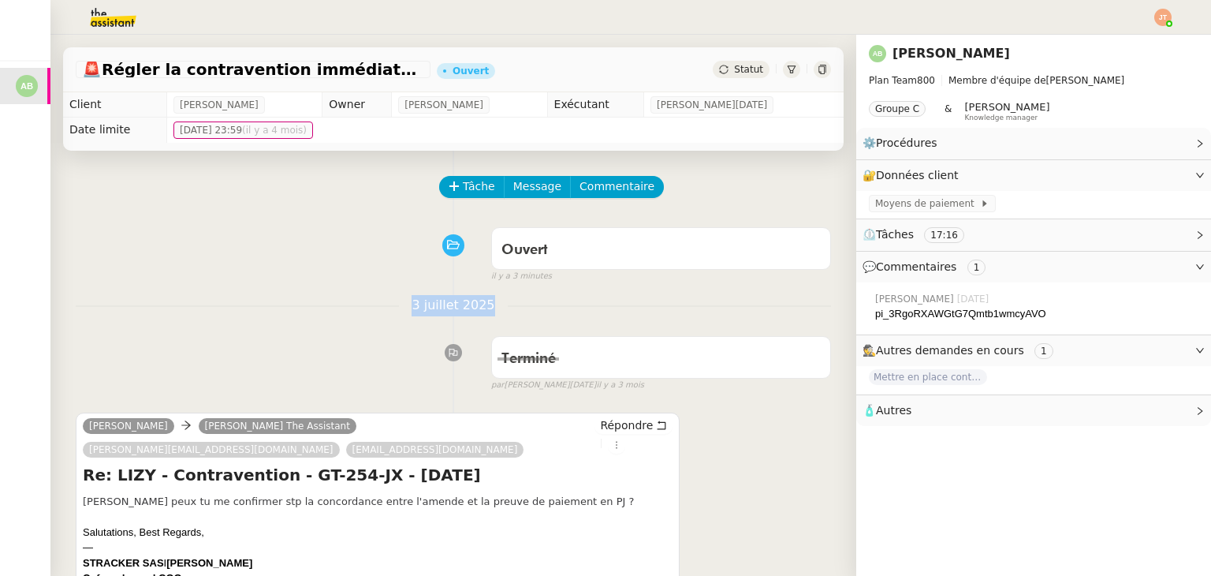
click at [477, 304] on span "3 juillet 2025" at bounding box center [453, 305] width 108 height 21
drag, startPoint x: 477, startPoint y: 304, endPoint x: 406, endPoint y: 304, distance: 71.0
click at [406, 304] on span "3 juillet 2025" at bounding box center [453, 305] width 108 height 21
drag, startPoint x: 406, startPoint y: 304, endPoint x: 479, endPoint y: 303, distance: 73.3
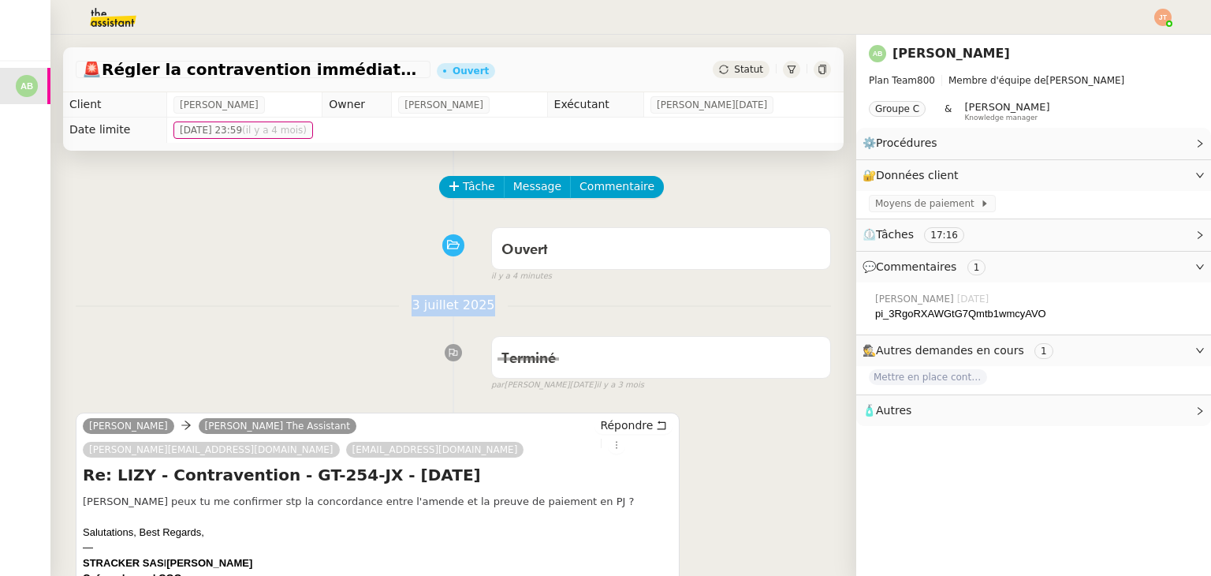
click at [479, 303] on span "3 juillet 2025" at bounding box center [453, 305] width 108 height 21
click at [479, 311] on span "3 juillet 2025" at bounding box center [453, 305] width 108 height 21
drag, startPoint x: 479, startPoint y: 309, endPoint x: 404, endPoint y: 310, distance: 74.1
click at [404, 310] on span "3 juillet 2025" at bounding box center [453, 305] width 108 height 21
click at [406, 305] on span "3 juillet 2025" at bounding box center [453, 305] width 108 height 21
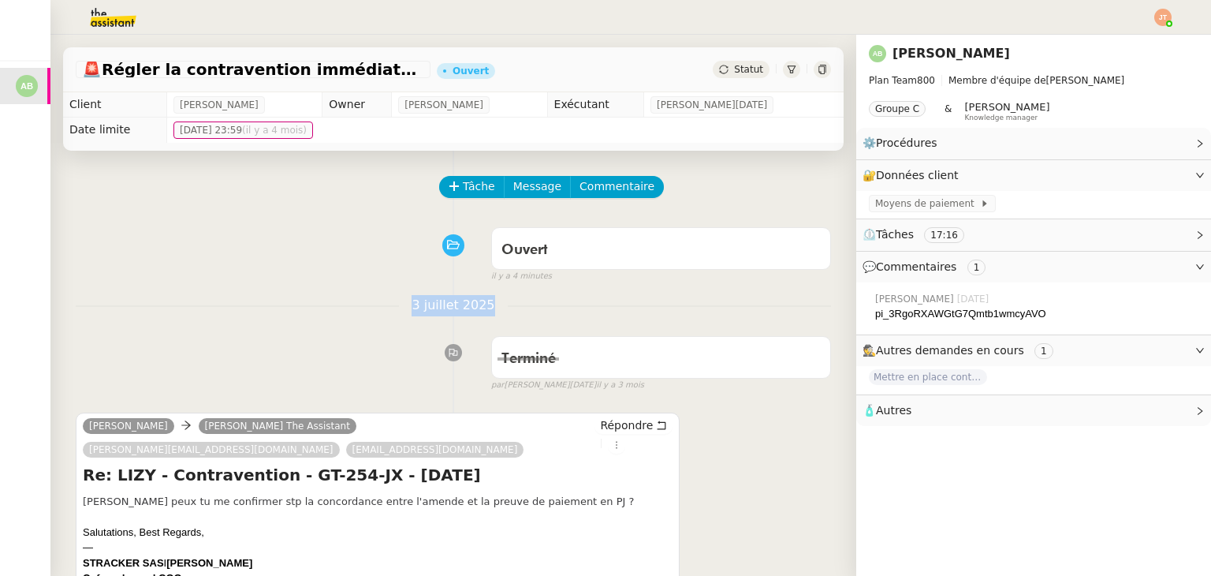
drag, startPoint x: 406, startPoint y: 310, endPoint x: 479, endPoint y: 304, distance: 73.5
click at [479, 304] on span "3 juillet 2025" at bounding box center [453, 305] width 108 height 21
drag, startPoint x: 407, startPoint y: 308, endPoint x: 480, endPoint y: 308, distance: 73.3
click at [480, 308] on span "3 juillet 2025" at bounding box center [453, 305] width 108 height 21
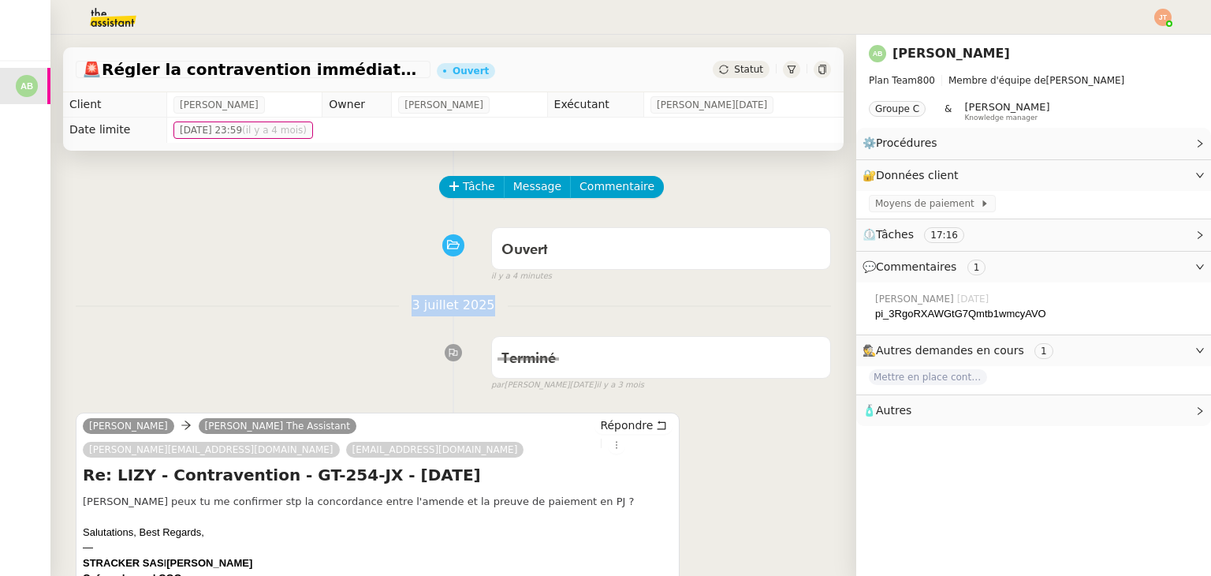
click at [476, 307] on span "3 juillet 2025" at bounding box center [453, 305] width 108 height 21
drag, startPoint x: 478, startPoint y: 306, endPoint x: 409, endPoint y: 310, distance: 68.7
click at [409, 310] on span "3 juillet 2025" at bounding box center [453, 305] width 108 height 21
click at [408, 309] on span "3 juillet 2025" at bounding box center [453, 305] width 108 height 21
drag, startPoint x: 407, startPoint y: 304, endPoint x: 476, endPoint y: 304, distance: 69.4
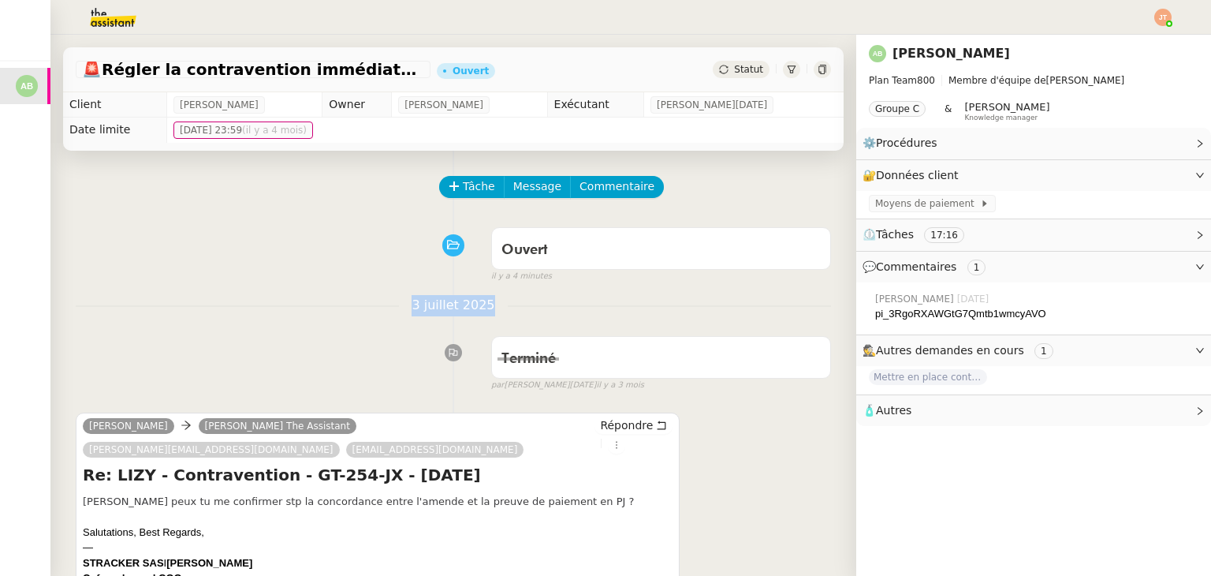
click at [476, 304] on span "3 juillet 2025" at bounding box center [453, 305] width 108 height 21
click at [475, 304] on span "3 juillet 2025" at bounding box center [453, 305] width 108 height 21
drag, startPoint x: 479, startPoint y: 307, endPoint x: 407, endPoint y: 311, distance: 71.9
click at [407, 311] on span "3 juillet 2025" at bounding box center [453, 305] width 108 height 21
click at [407, 307] on span "3 juillet 2025" at bounding box center [453, 305] width 108 height 21
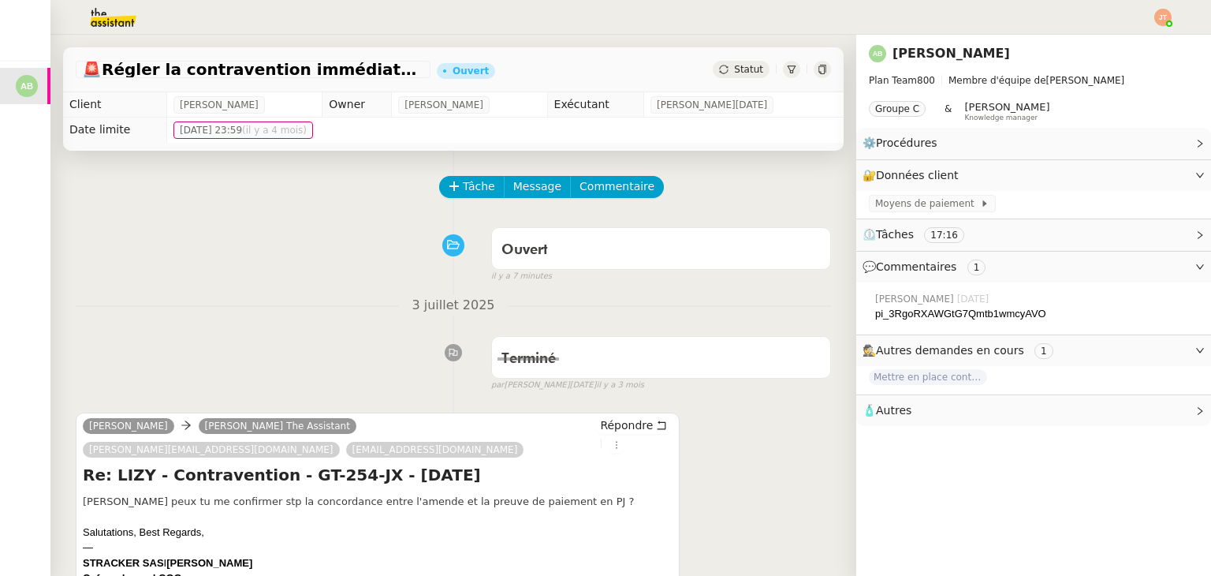
click at [608, 15] on div at bounding box center [605, 17] width 1132 height 35
click at [602, 10] on div at bounding box center [605, 17] width 1132 height 35
click at [599, 10] on div at bounding box center [605, 17] width 1132 height 35
click at [600, 17] on div at bounding box center [605, 17] width 1132 height 35
click at [600, 13] on div at bounding box center [605, 17] width 1132 height 35
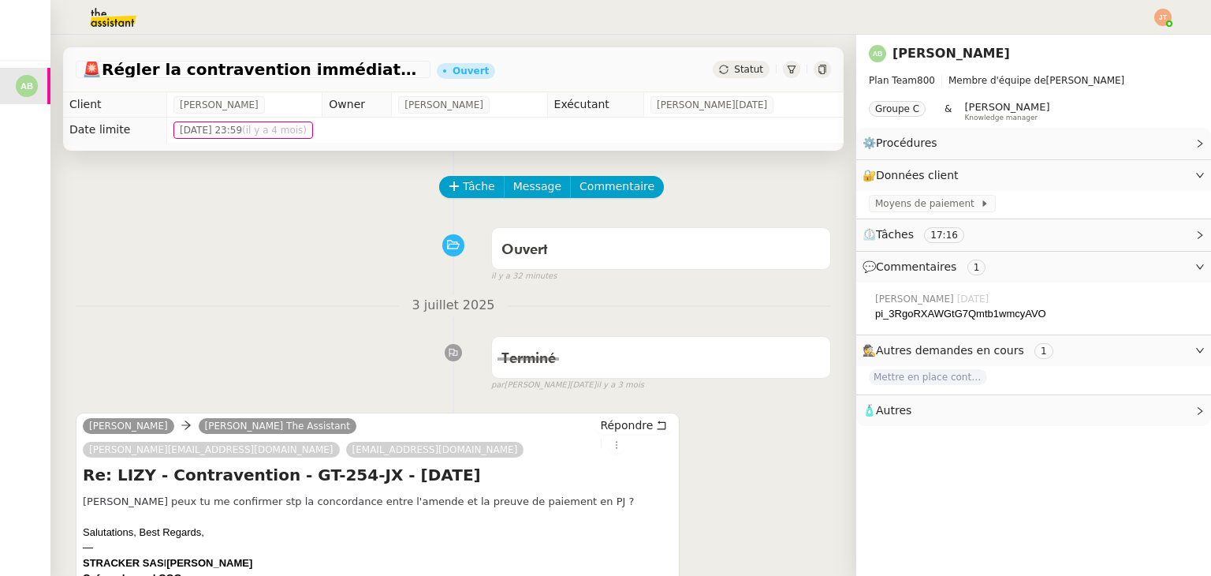
click at [599, 16] on div at bounding box center [605, 17] width 1132 height 35
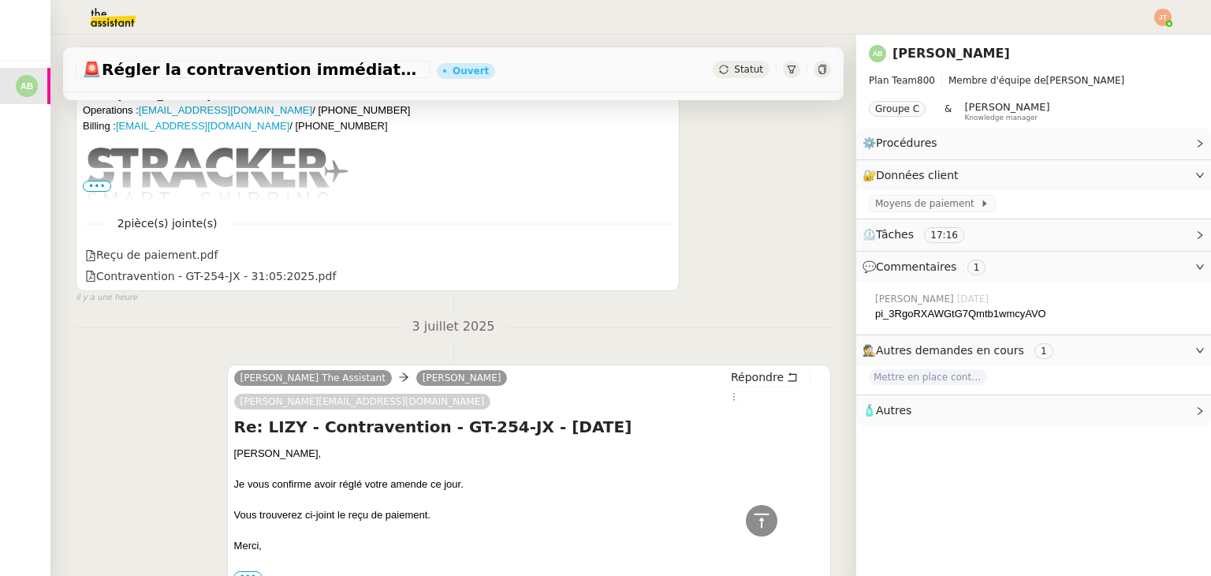
scroll to position [394, 0]
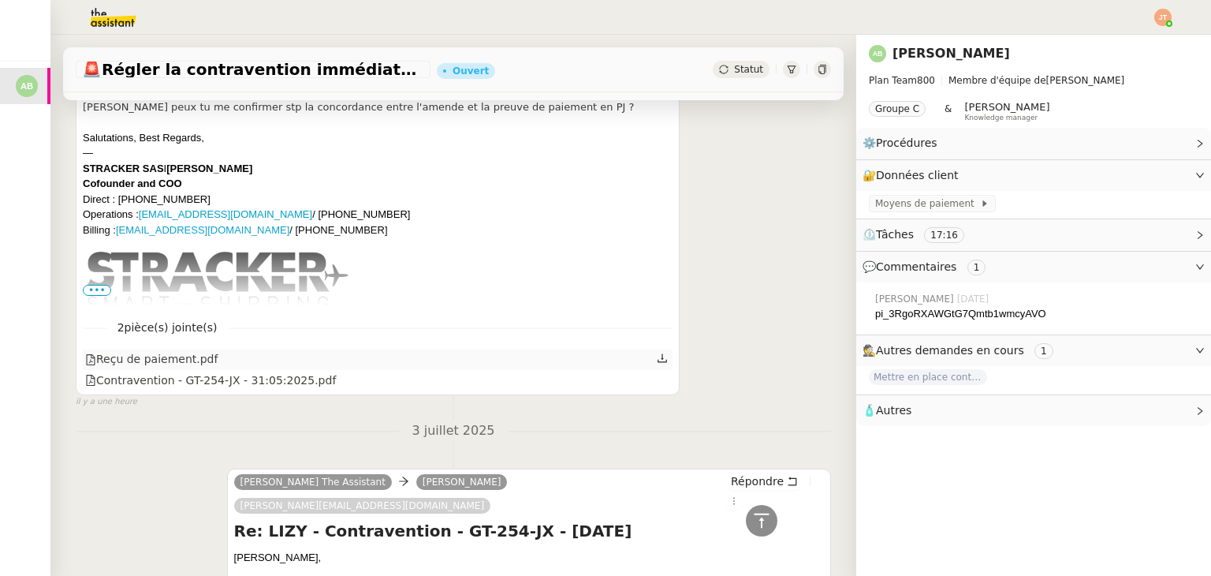
click at [658, 354] on icon at bounding box center [662, 358] width 9 height 9
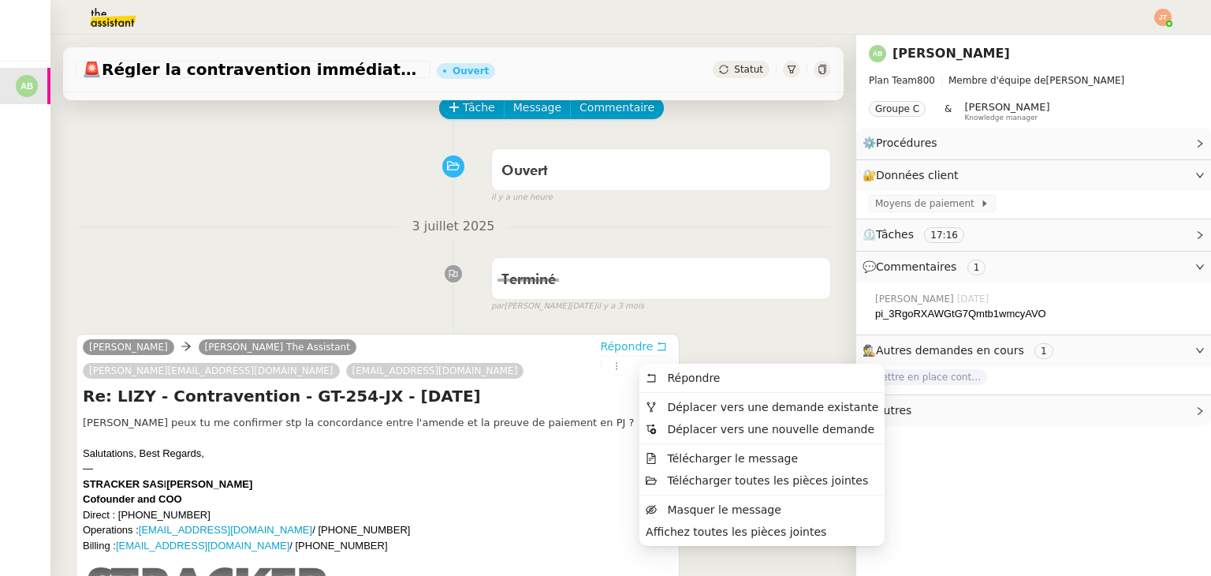
click at [600, 348] on span "Répondre" at bounding box center [626, 346] width 53 height 16
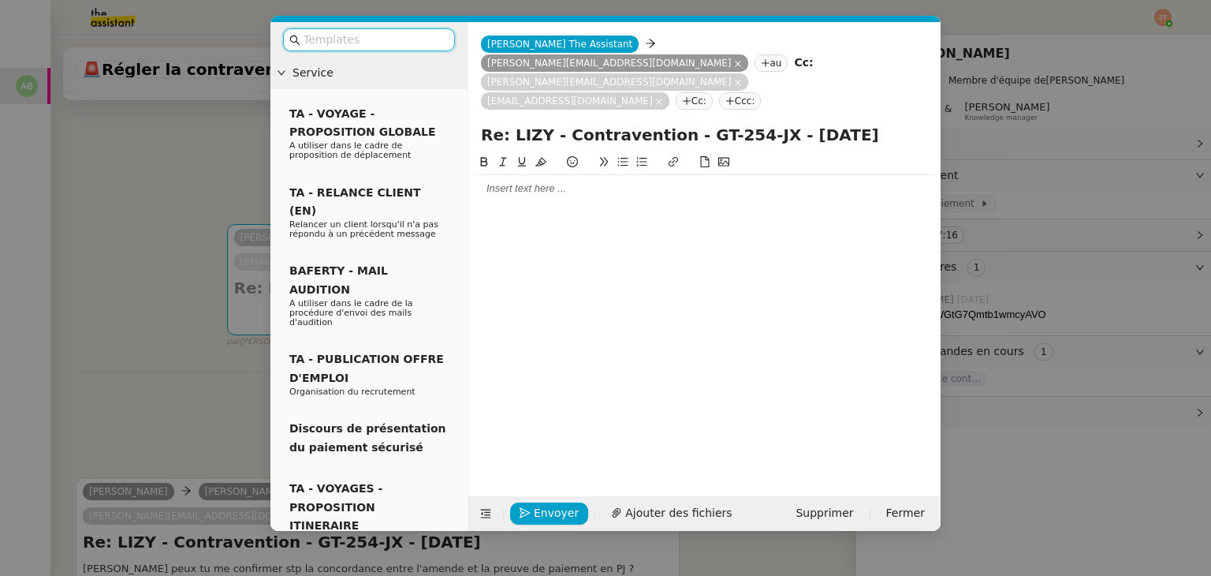
click at [542, 181] on div at bounding box center [705, 188] width 460 height 14
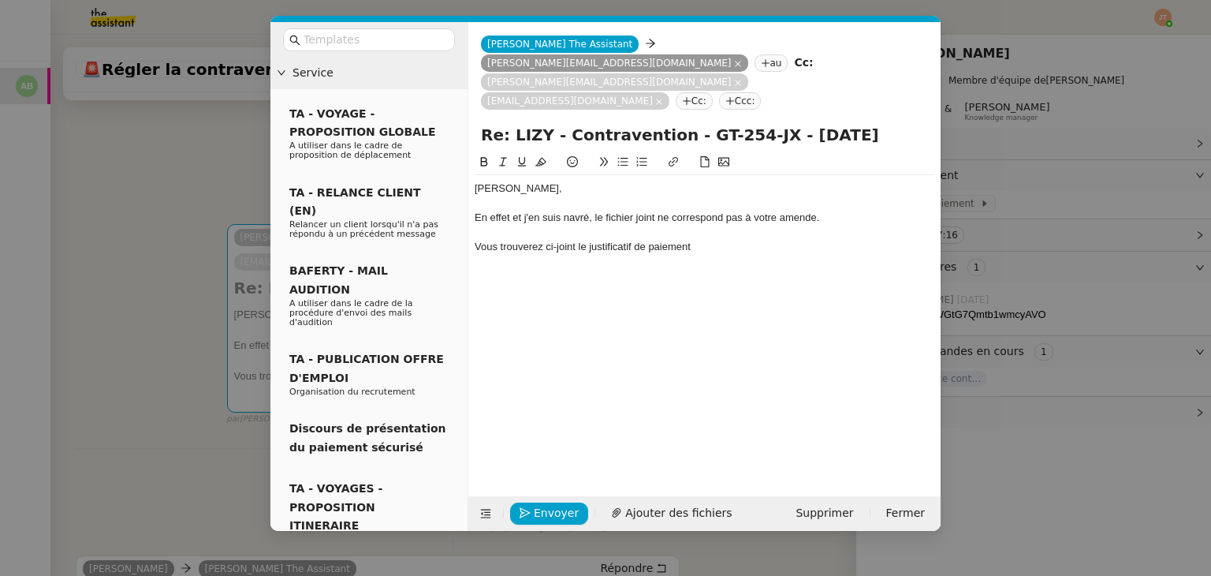
click at [136, 294] on nz-modal-container "Service TA - VOYAGE - PROPOSITION GLOBALE A utiliser dans le cadre de propositi…" at bounding box center [605, 288] width 1211 height 576
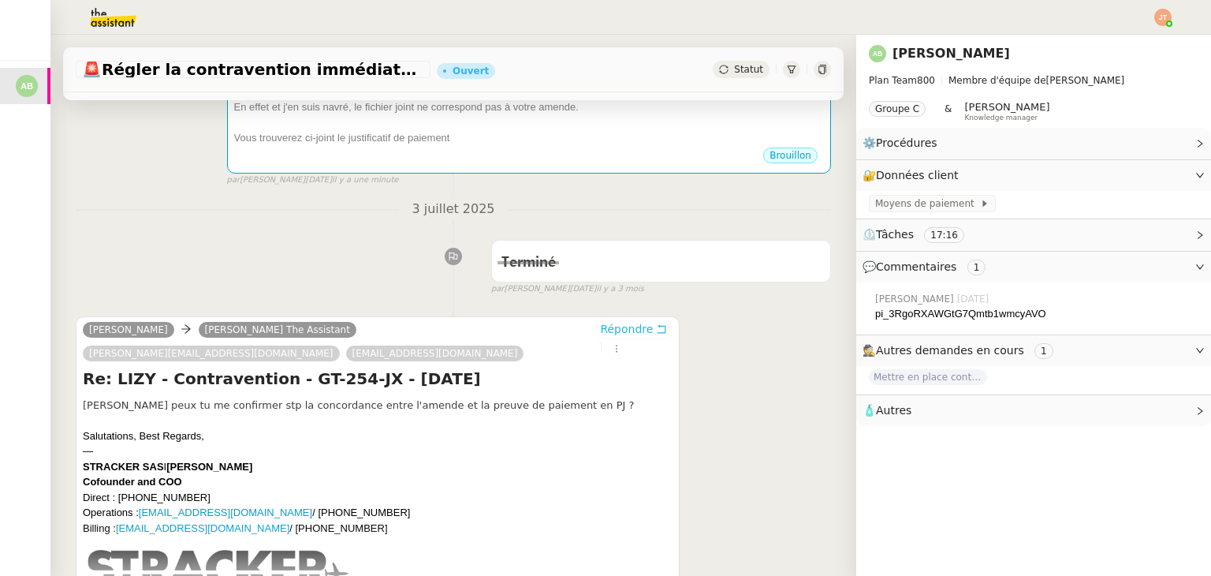
scroll to position [0, 0]
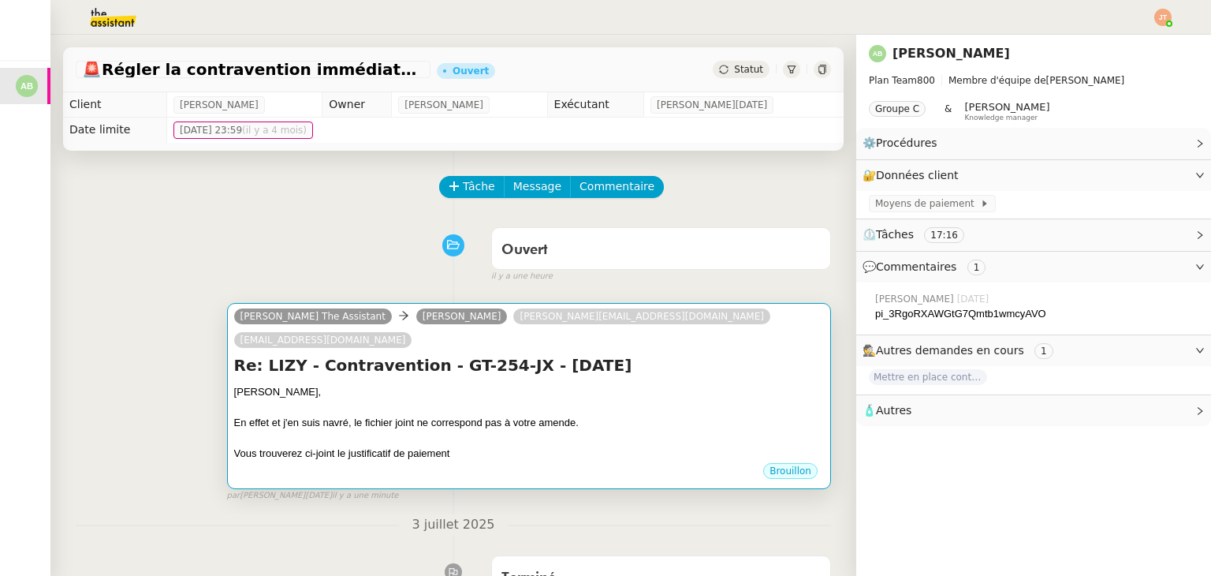
click at [467, 400] on div at bounding box center [529, 408] width 590 height 16
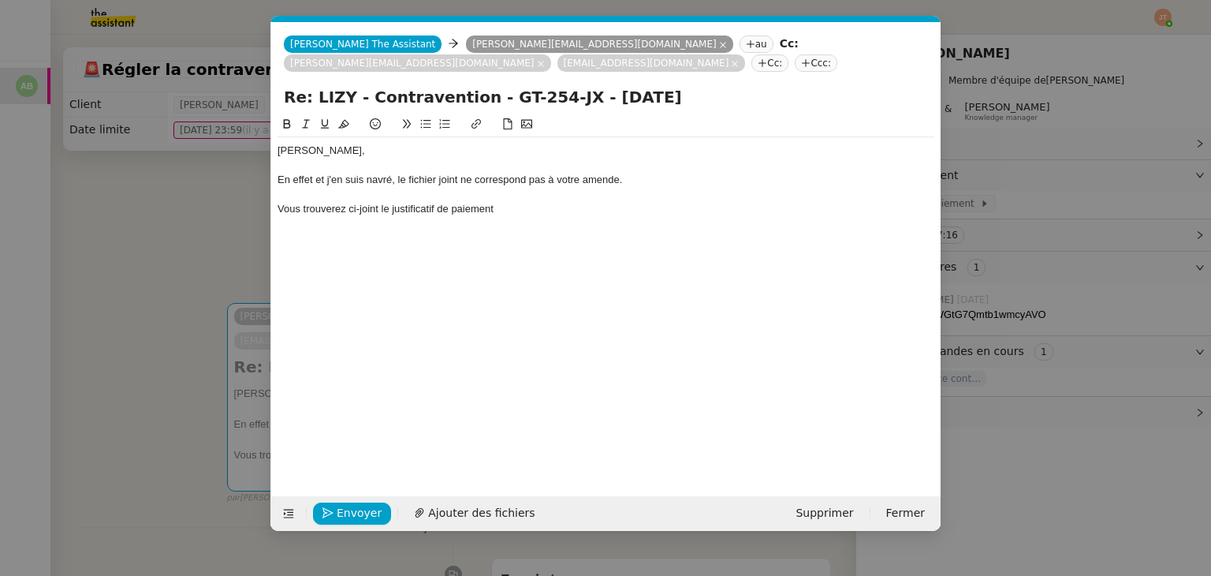
scroll to position [0, 33]
click at [517, 202] on div "Vous trouverez ci-joint le justificatif de paiement" at bounding box center [606, 209] width 657 height 14
click at [300, 173] on div "En effet et j'en suis navré, le fichier joint ne correspond pas à votre amende." at bounding box center [606, 180] width 657 height 14
click at [0, 0] on lt-span "effet ," at bounding box center [0, 0] width 0 height 0
click at [453, 505] on span "Ajouter des fichiers" at bounding box center [481, 513] width 106 height 18
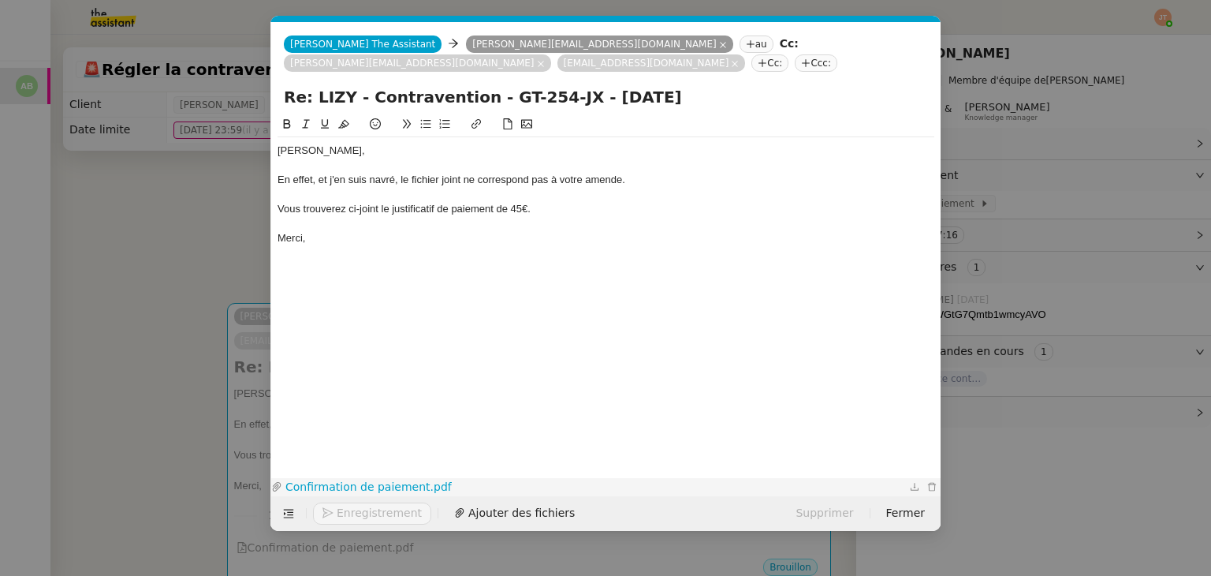
click at [397, 483] on link "Confirmation de paiement.pdf" at bounding box center [594, 487] width 624 height 18
click at [88, 250] on nz-modal-container "Service TA - VOYAGE - PROPOSITION GLOBALE A utiliser dans le cadre de propositi…" at bounding box center [605, 288] width 1211 height 576
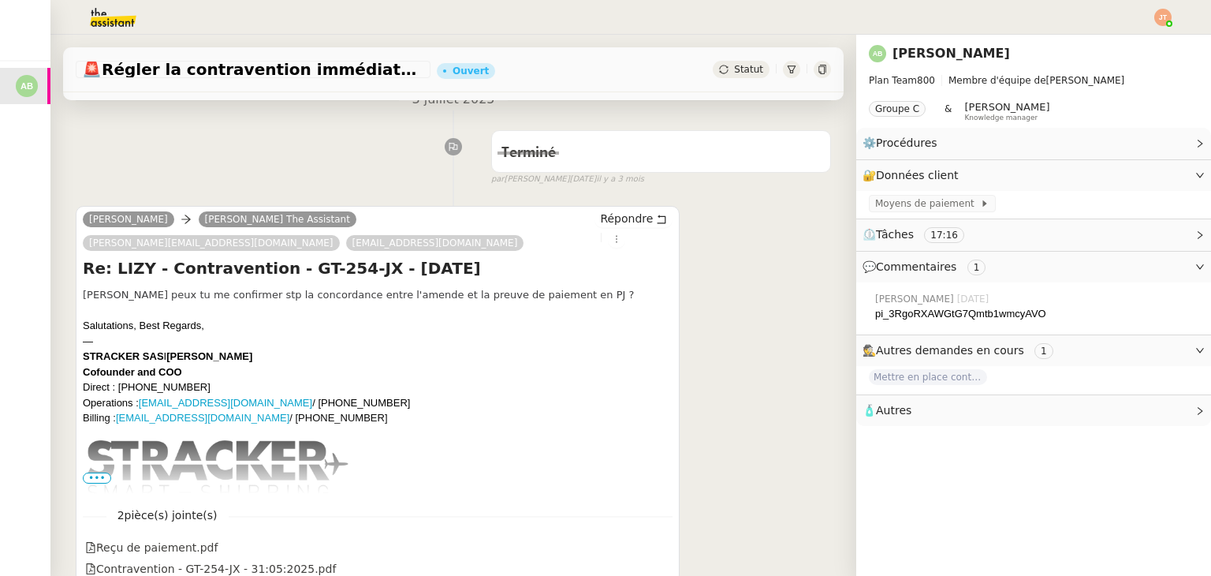
scroll to position [552, 0]
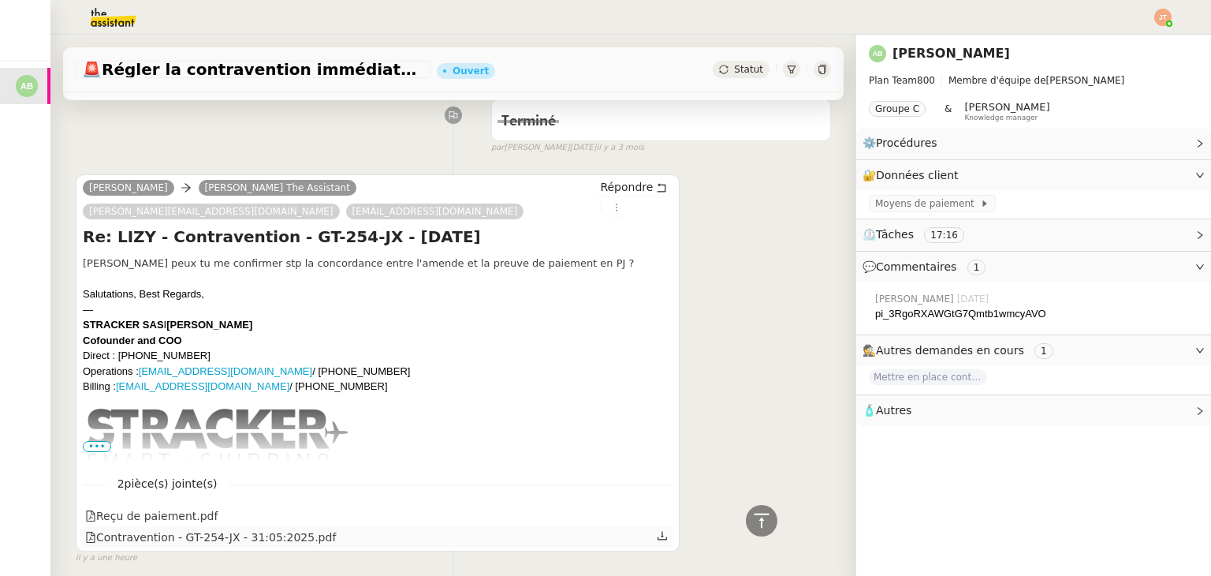
click at [657, 530] on icon at bounding box center [662, 535] width 11 height 11
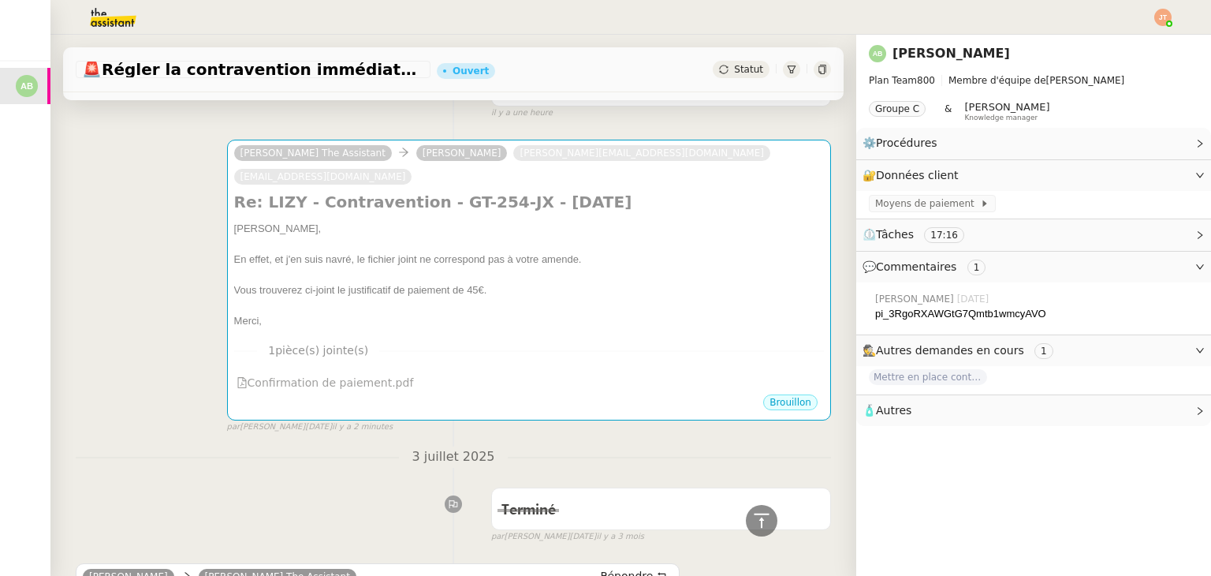
scroll to position [0, 0]
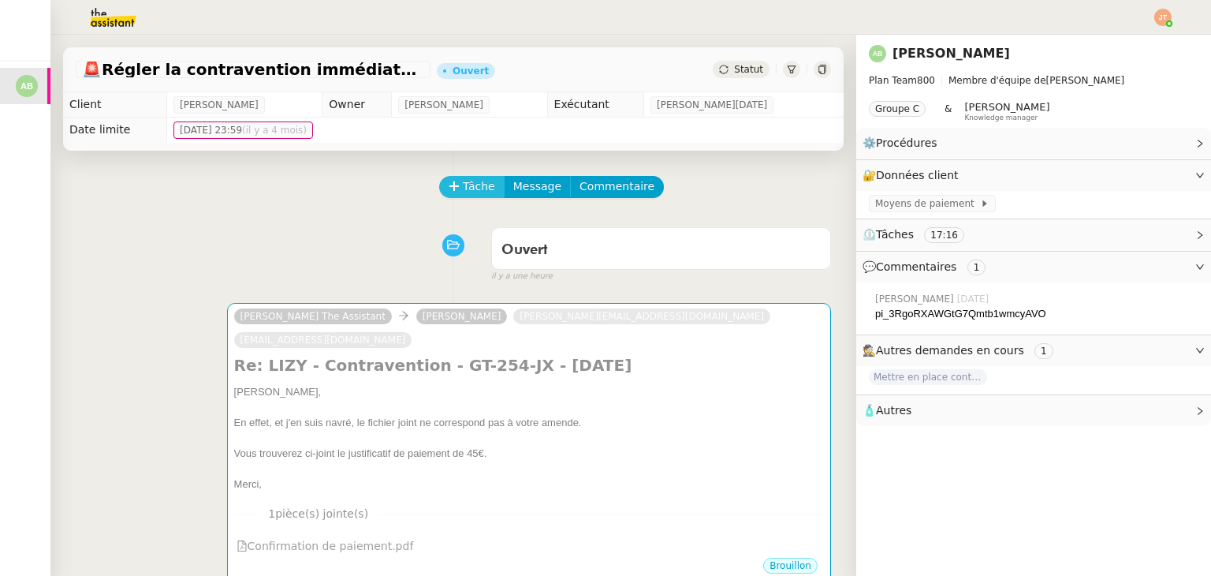
click at [463, 194] on span "Tâche" at bounding box center [479, 186] width 32 height 18
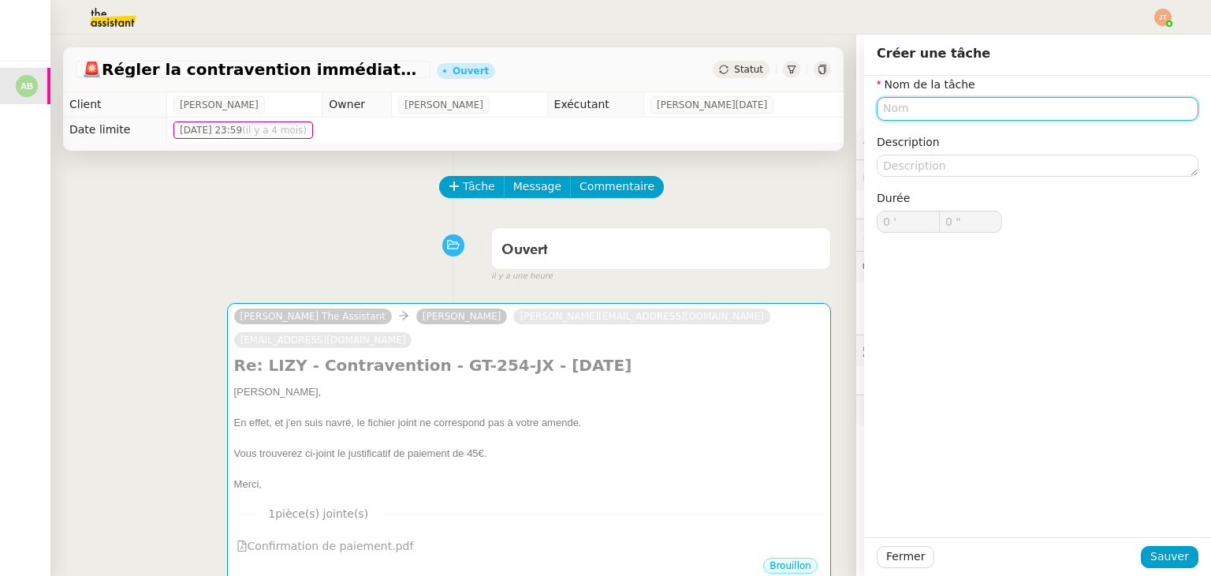
click at [911, 110] on input "text" at bounding box center [1038, 108] width 322 height 23
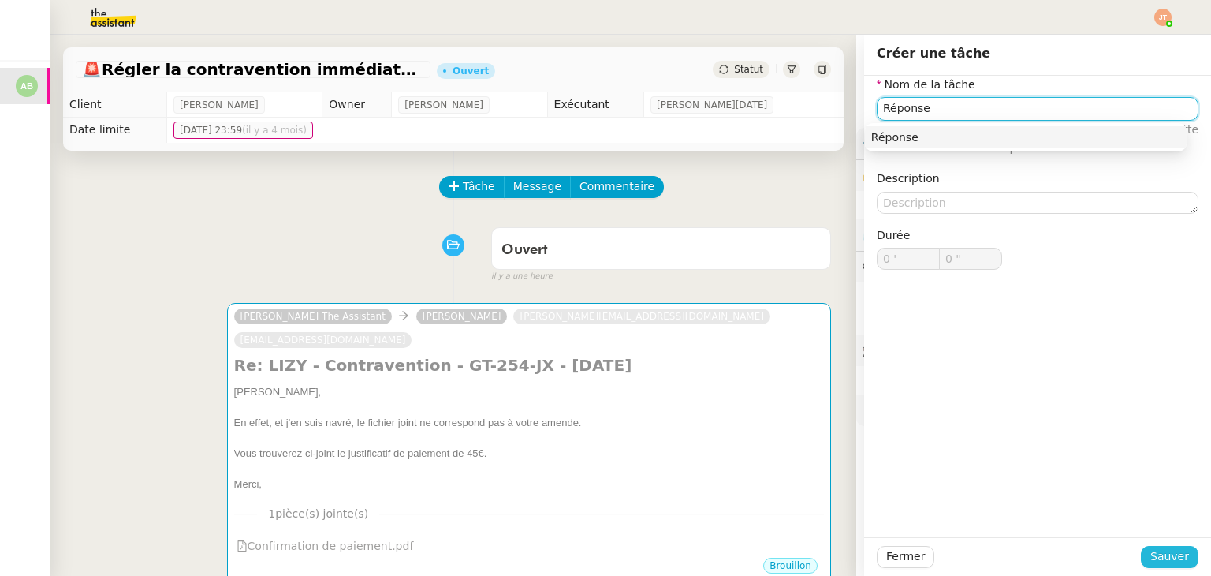
type input "Réponse"
drag, startPoint x: 1167, startPoint y: 554, endPoint x: 1022, endPoint y: 409, distance: 205.1
click at [1164, 550] on span "Sauver" at bounding box center [1169, 556] width 39 height 18
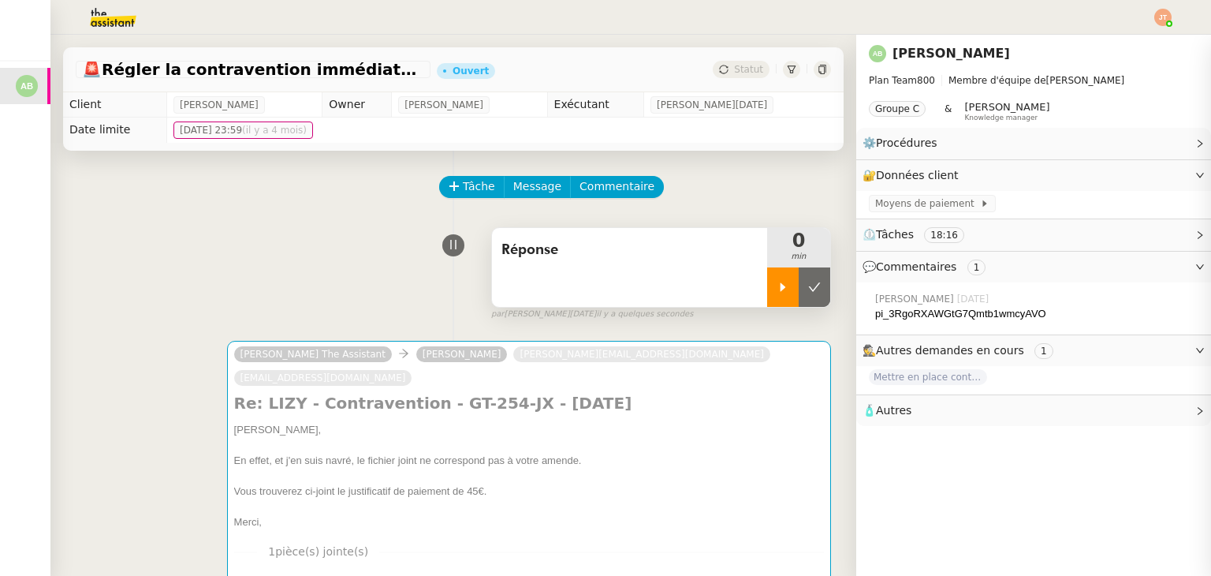
click at [777, 285] on icon at bounding box center [783, 287] width 13 height 13
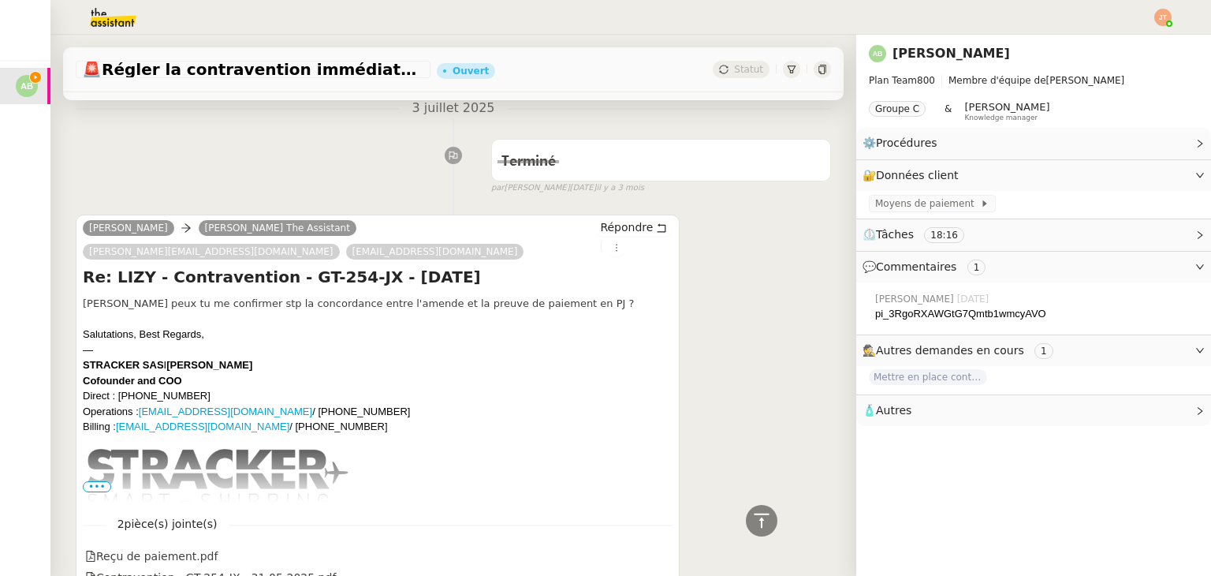
scroll to position [788, 0]
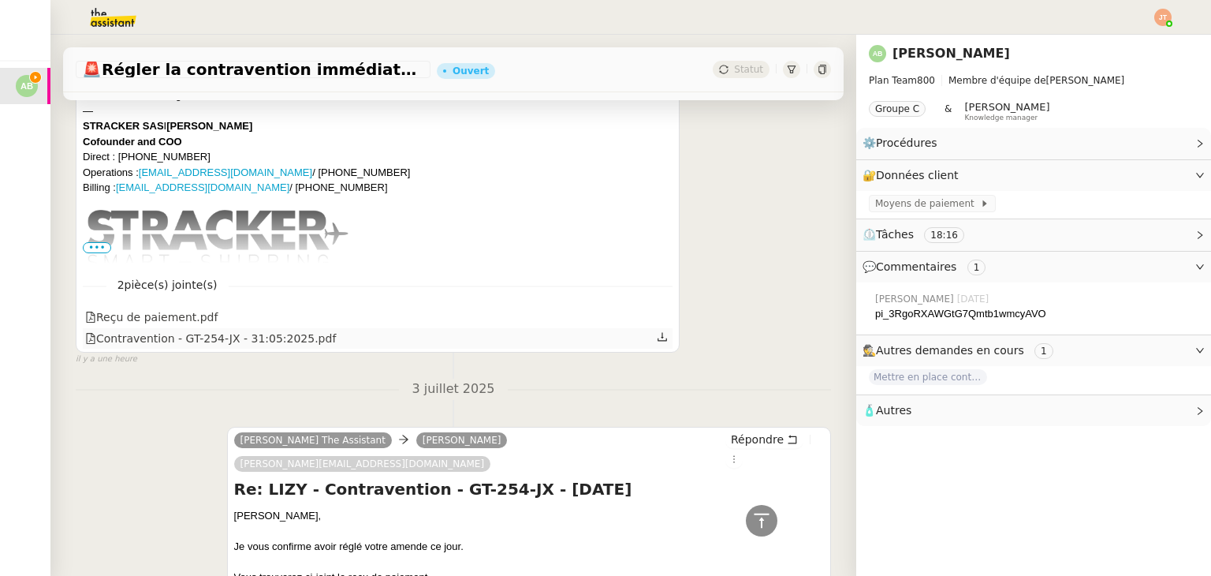
click at [658, 333] on icon at bounding box center [662, 337] width 9 height 9
click at [657, 311] on icon at bounding box center [662, 316] width 11 height 11
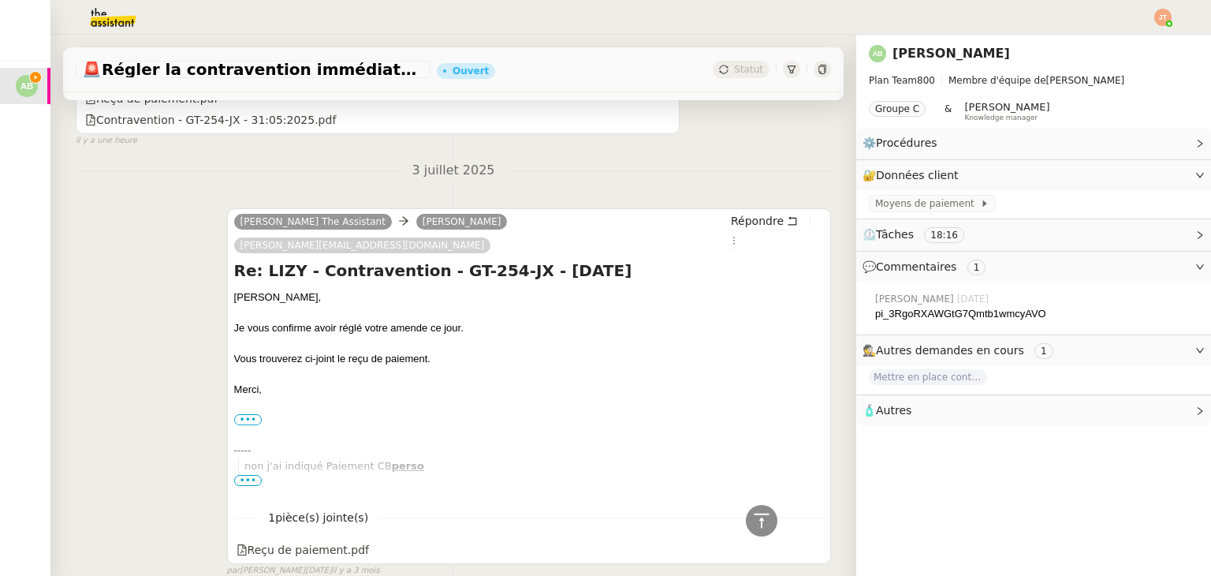
scroll to position [1025, 0]
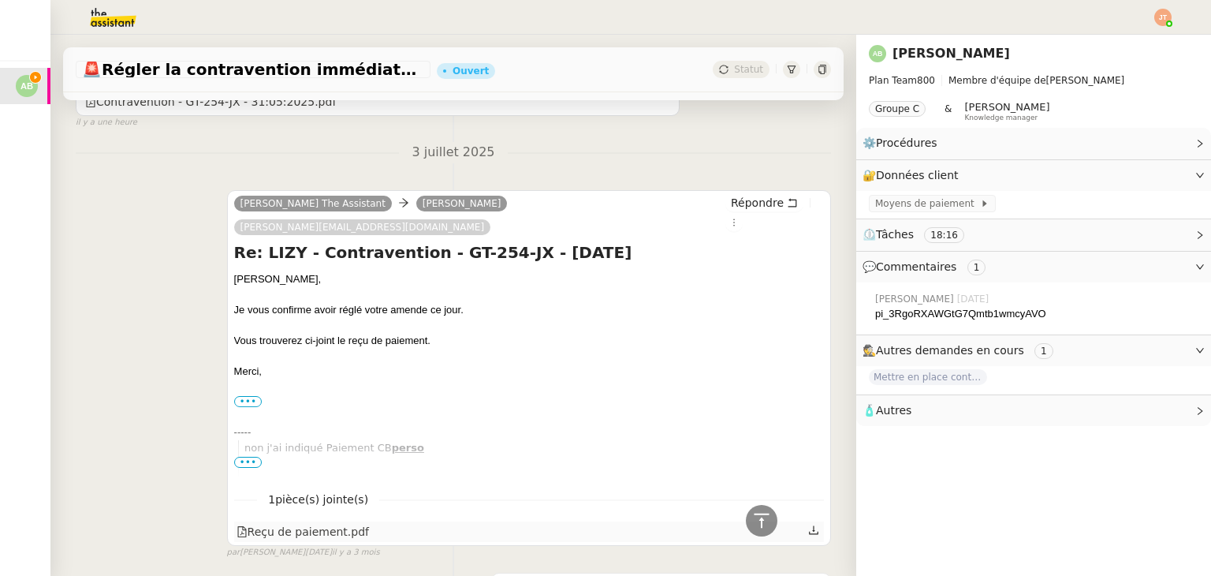
click at [310, 523] on div "Reçu de paiement.pdf" at bounding box center [303, 532] width 132 height 18
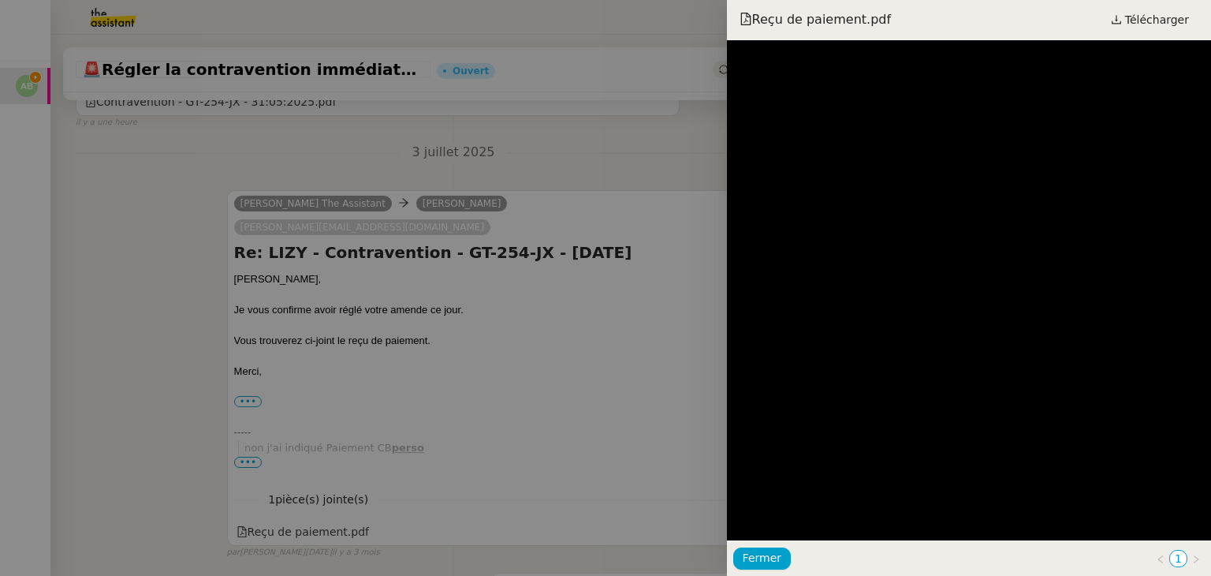
click at [163, 326] on div at bounding box center [605, 288] width 1211 height 576
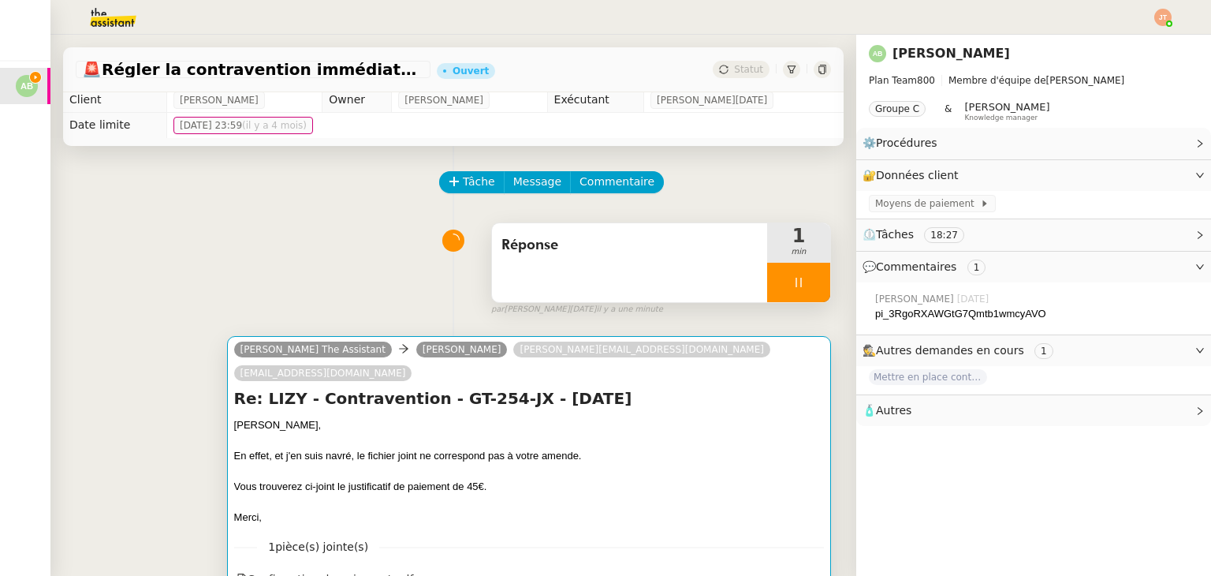
scroll to position [0, 0]
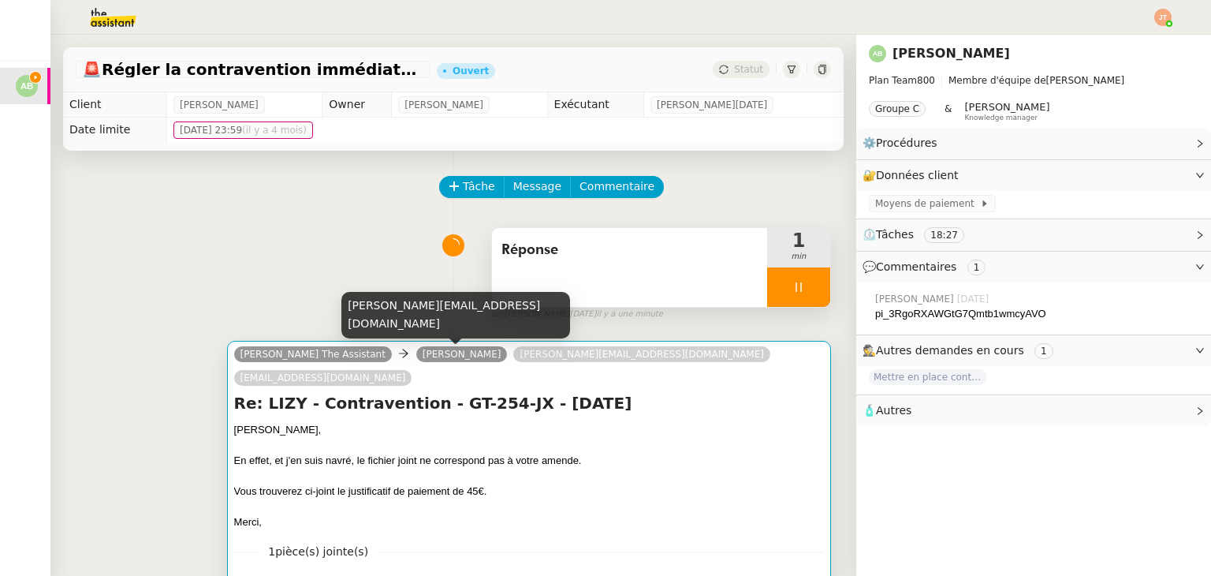
click at [424, 483] on div "Vous trouverez ci-joint le justificatif de paiement de 45€." at bounding box center [529, 491] width 590 height 16
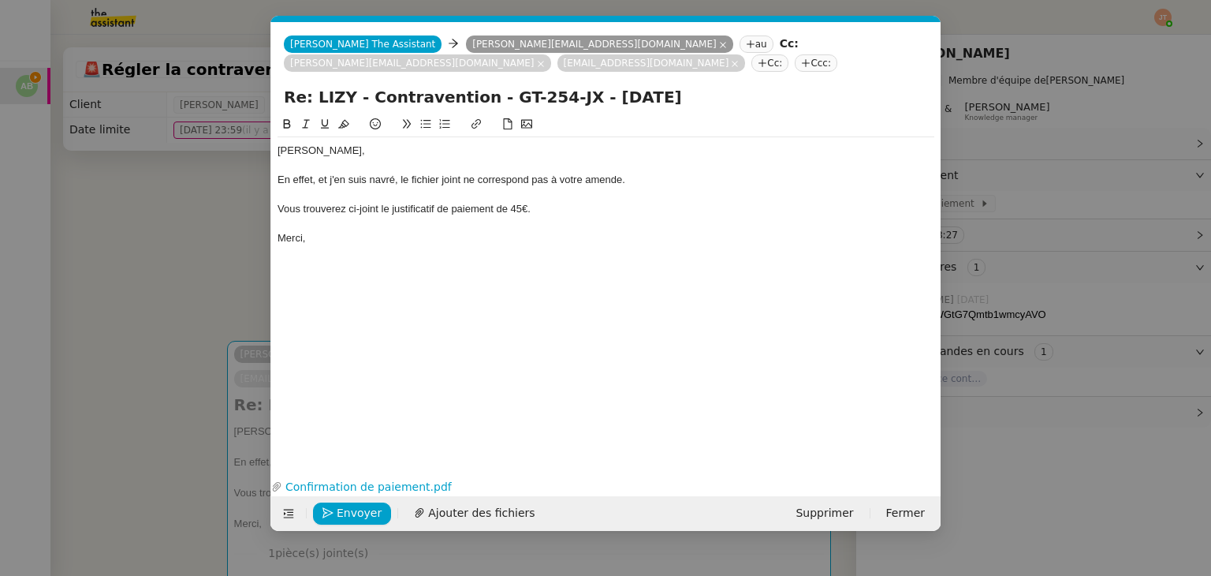
scroll to position [0, 33]
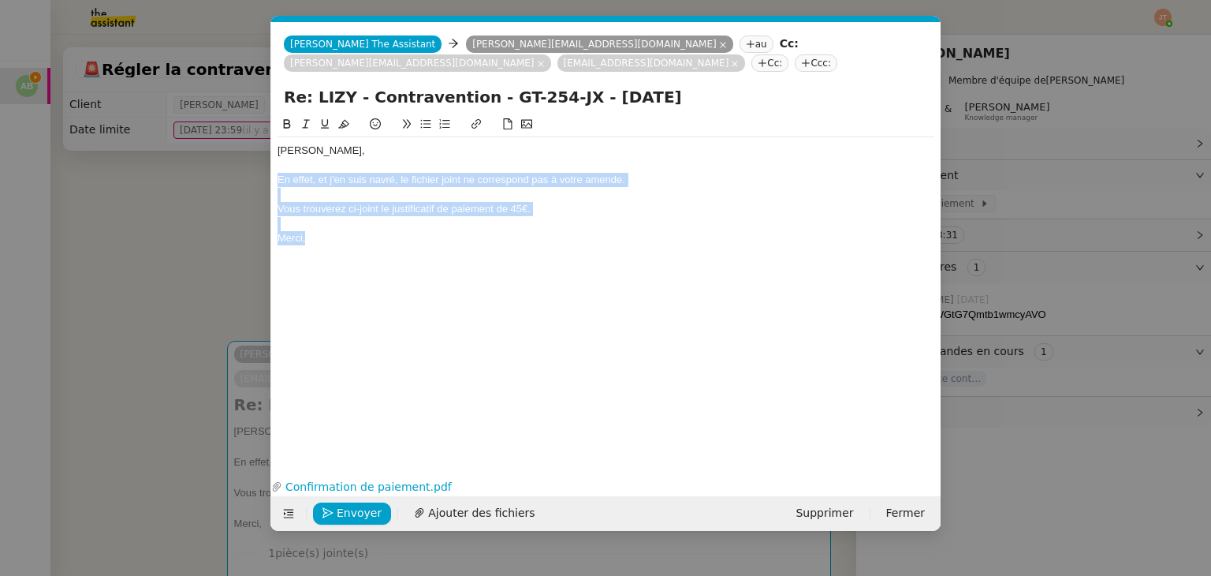
drag, startPoint x: 343, startPoint y: 232, endPoint x: 277, endPoint y: 163, distance: 95.3
click at [278, 163] on div "[PERSON_NAME], En effet, et j'en suis navré, le fichier joint ne correspond pas…" at bounding box center [606, 194] width 657 height 114
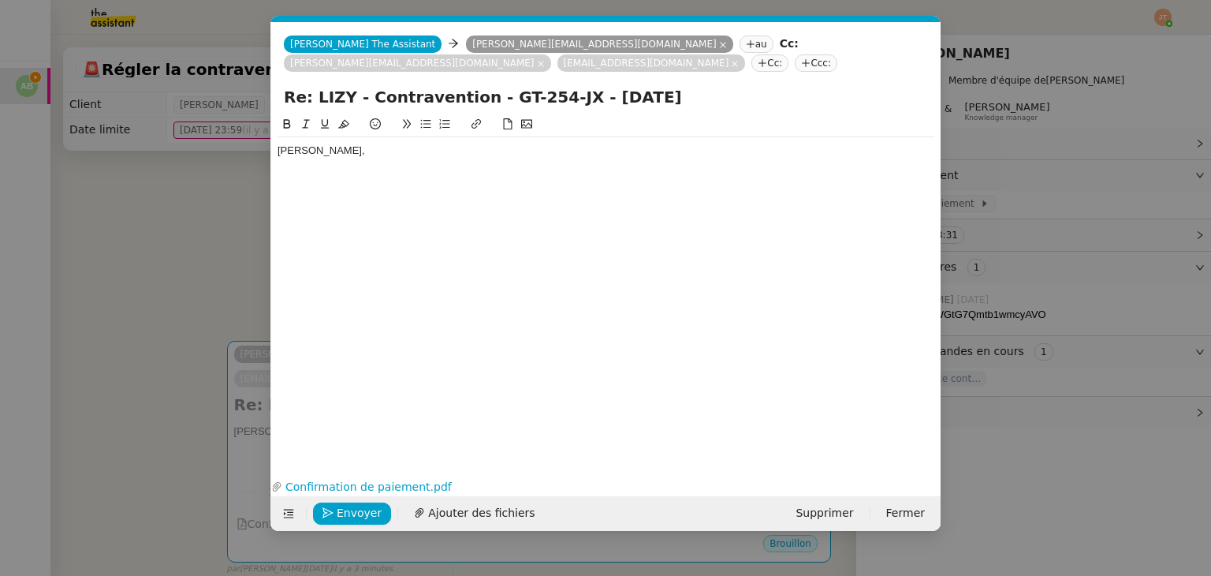
click at [88, 253] on nz-modal-container "Service TA - VOYAGE - PROPOSITION GLOBALE A utiliser dans le cadre de propositi…" at bounding box center [605, 288] width 1211 height 576
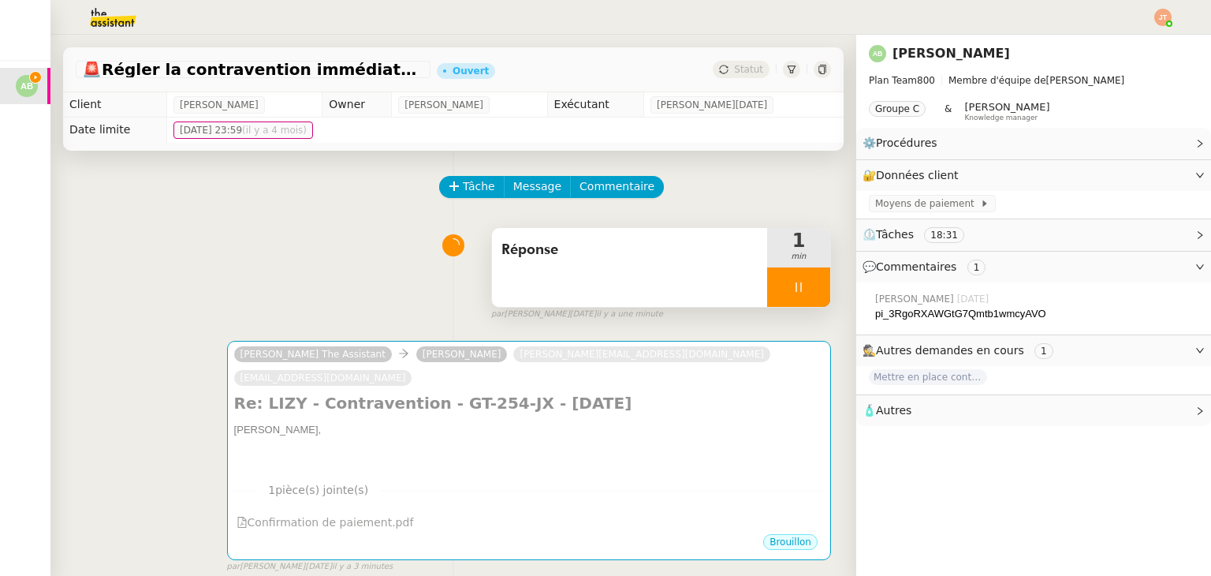
click at [646, 261] on span "Réponse" at bounding box center [629, 250] width 256 height 24
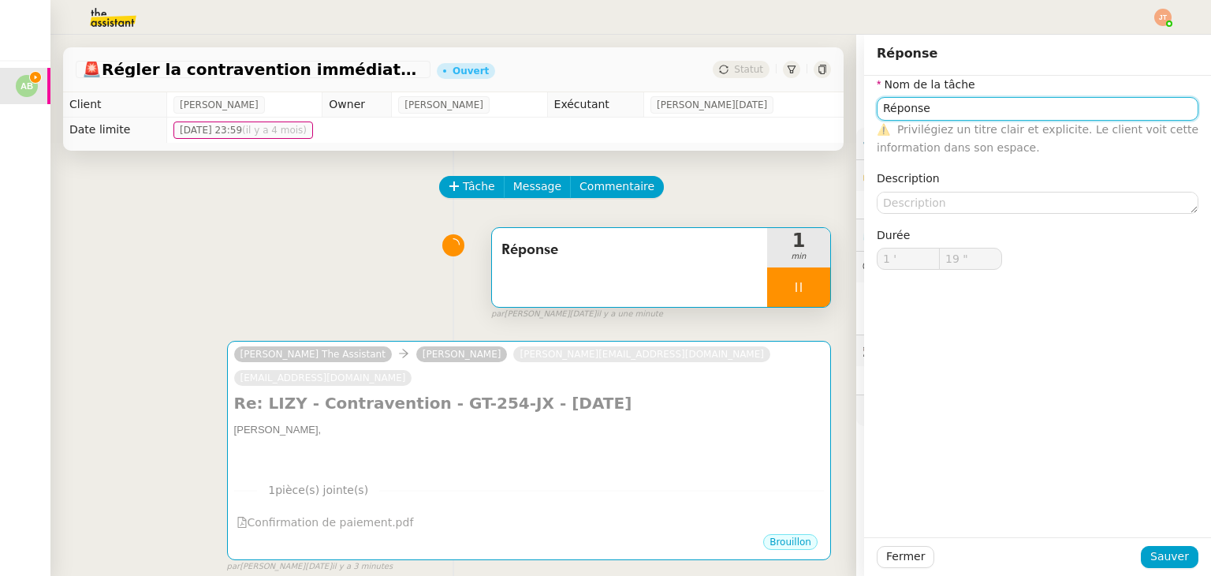
click at [877, 110] on input "Réponse" at bounding box center [1038, 108] width 322 height 23
type input "20 ""
type input "AnalRéponse"
type input "21 ""
type input "Analyse des Réponse"
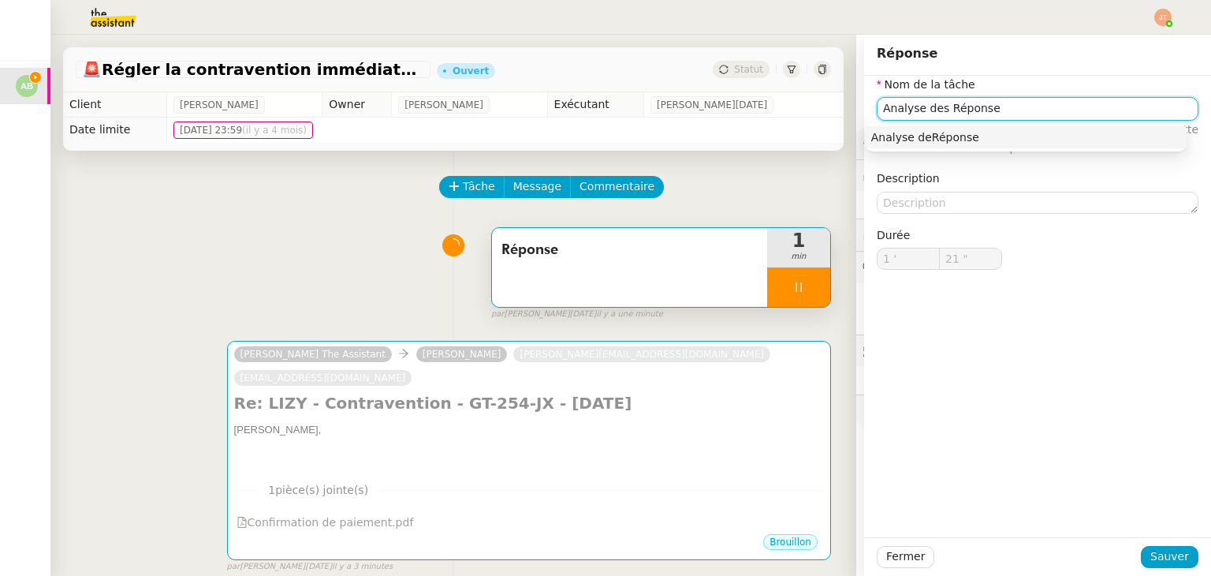
type input "22 ""
type input "Analyse des pi_cRéponse"
type input "23 ""
type input "Analyse des pièRéponse"
type input "24 ""
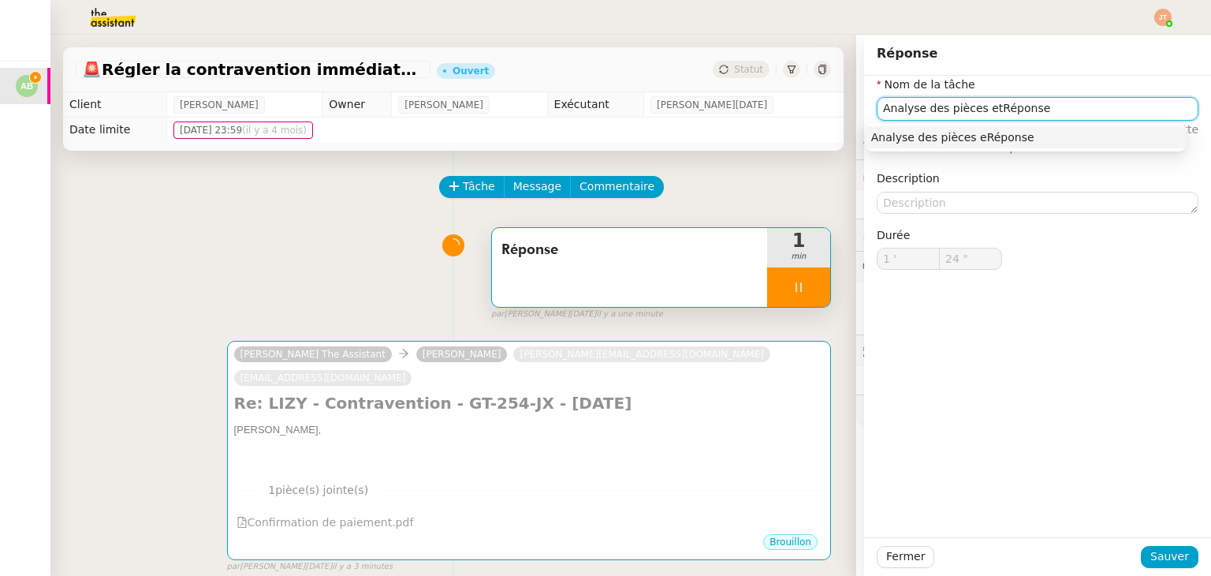
type input "Analyse des pièces et Réponse"
type input "25 ""
type input "Analyse des pièces et éponse"
type input "26 ""
type input "Analyse des pièces et réponse"
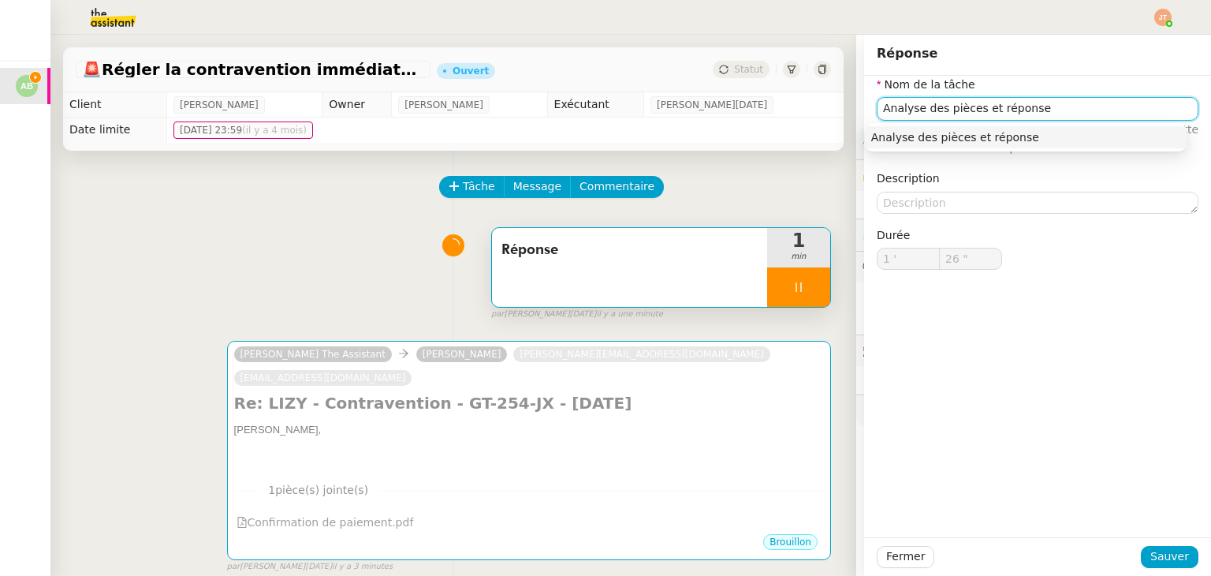
type input "27 ""
type input "Analyse des pièces et réponse"
click at [1175, 556] on span "Sauver" at bounding box center [1169, 556] width 39 height 18
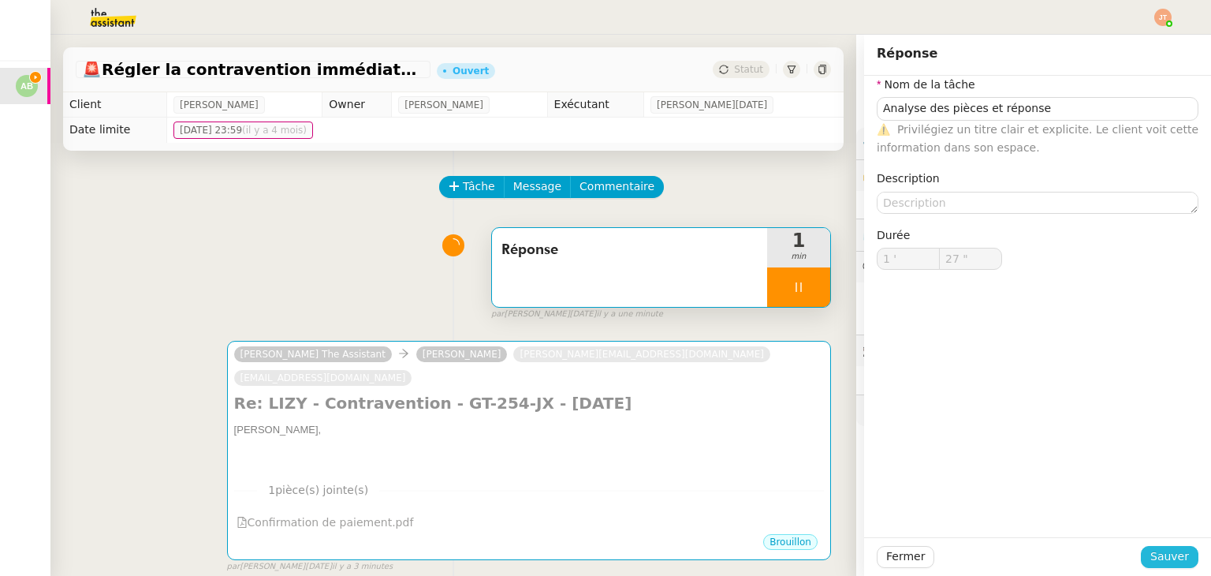
type input "28 ""
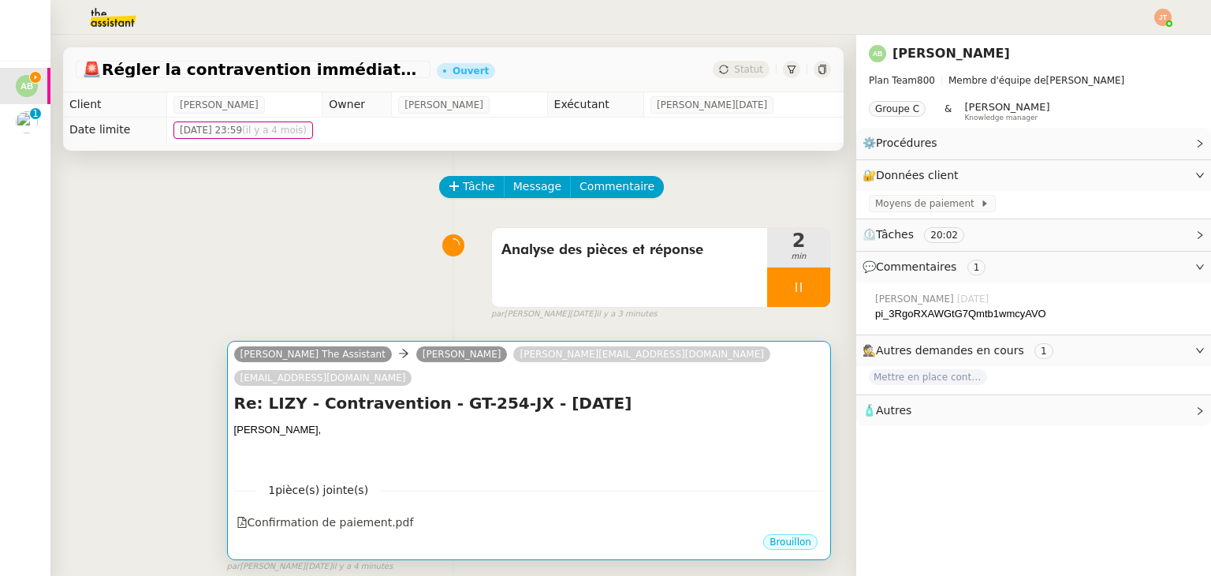
click at [359, 438] on div at bounding box center [529, 446] width 590 height 16
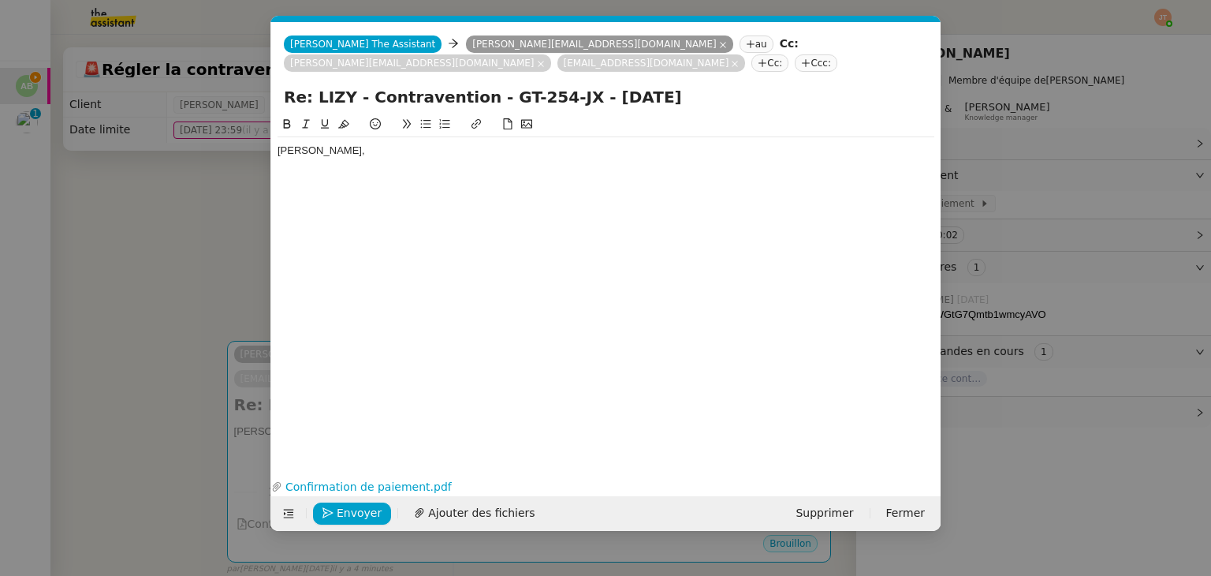
scroll to position [0, 33]
click at [935, 482] on icon "button" at bounding box center [931, 486] width 9 height 9
click at [441, 512] on span "Ajouter des fichiers" at bounding box center [481, 513] width 106 height 18
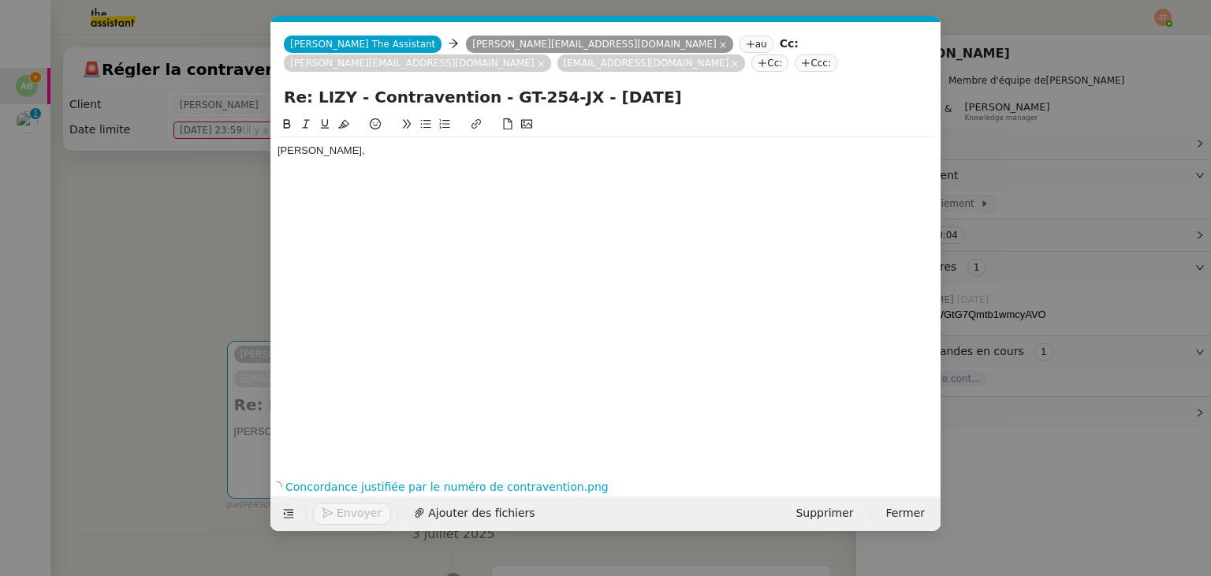
click at [373, 156] on div "[PERSON_NAME]," at bounding box center [606, 158] width 657 height 42
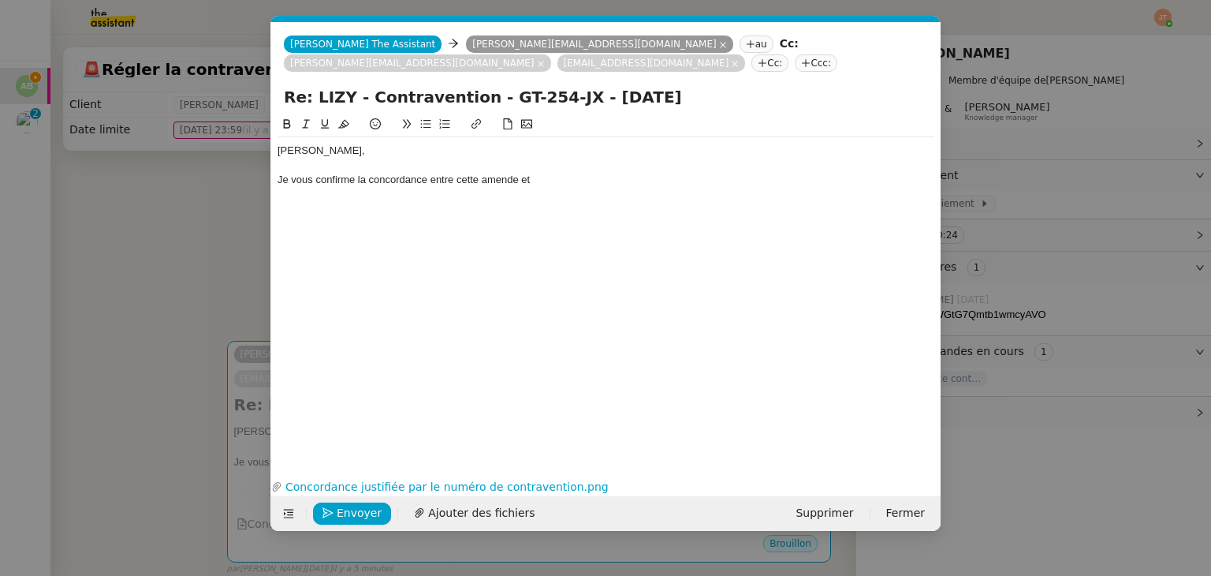
click at [561, 171] on div "[PERSON_NAME], Je vous confirme la concordance entre cette amende et" at bounding box center [606, 165] width 657 height 56
click at [559, 171] on div "[PERSON_NAME], Je vous confirme la concordance entre cette amende et" at bounding box center [606, 165] width 657 height 56
click at [128, 263] on nz-modal-container "Service TA - VOYAGE - PROPOSITION GLOBALE A utiliser dans le cadre de propositi…" at bounding box center [605, 288] width 1211 height 576
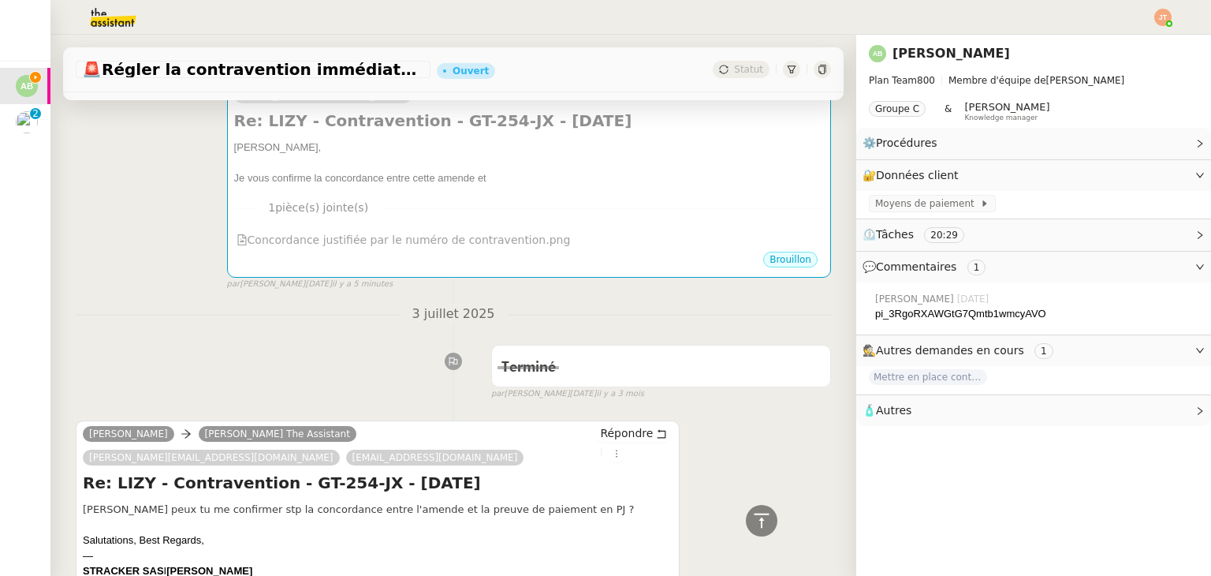
scroll to position [79, 0]
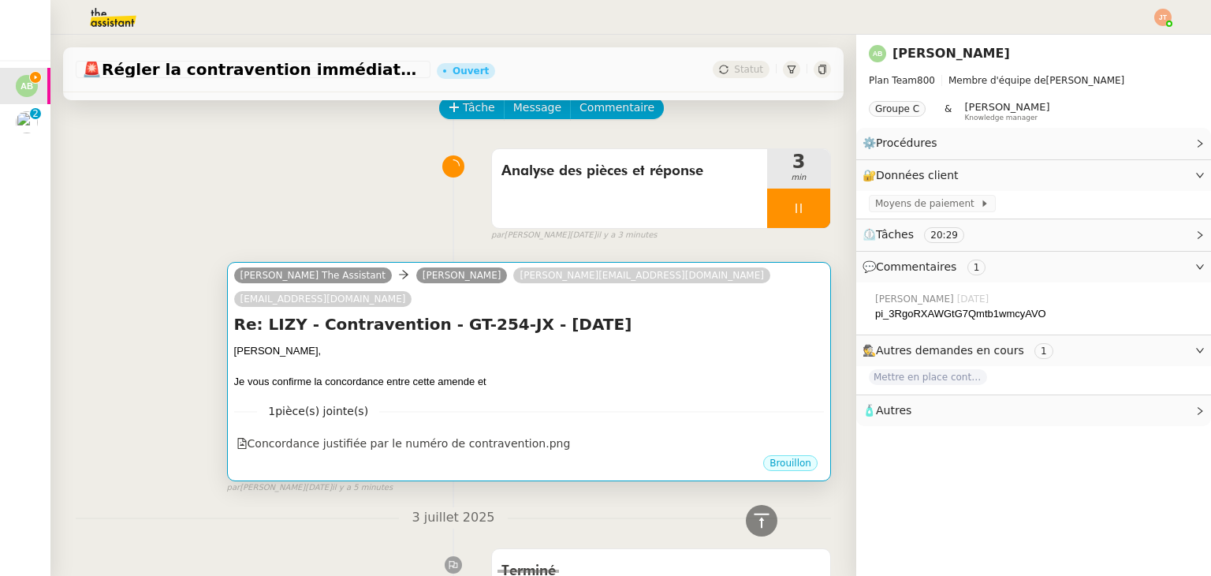
click at [479, 359] on div at bounding box center [529, 367] width 590 height 16
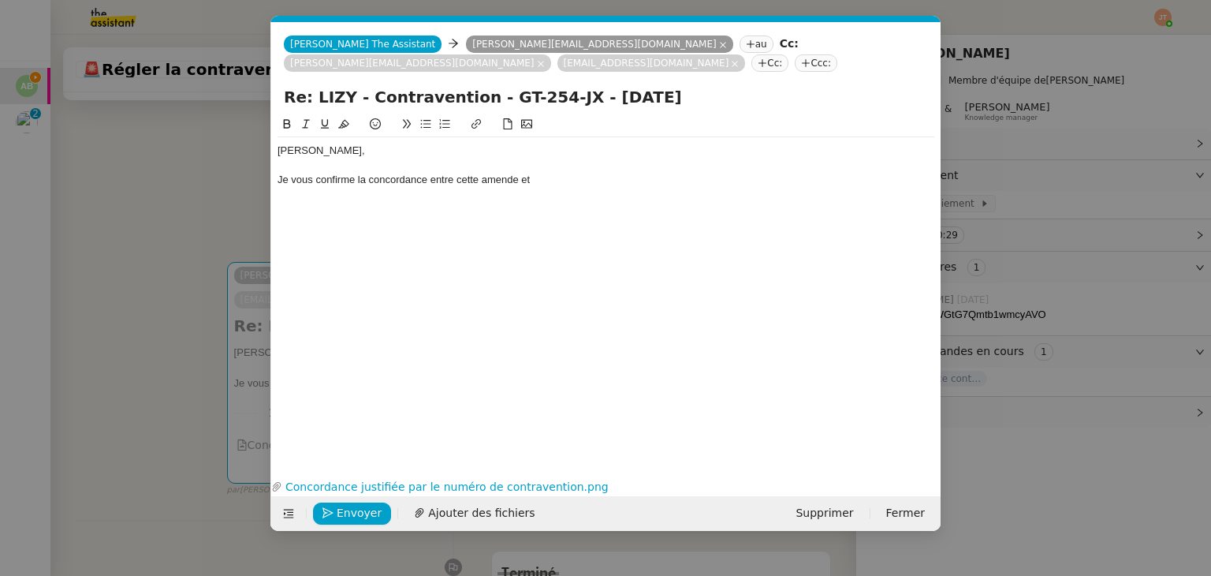
scroll to position [0, 33]
click at [539, 173] on div "Je vous confirme la concordance entre cette amende et" at bounding box center [606, 180] width 657 height 14
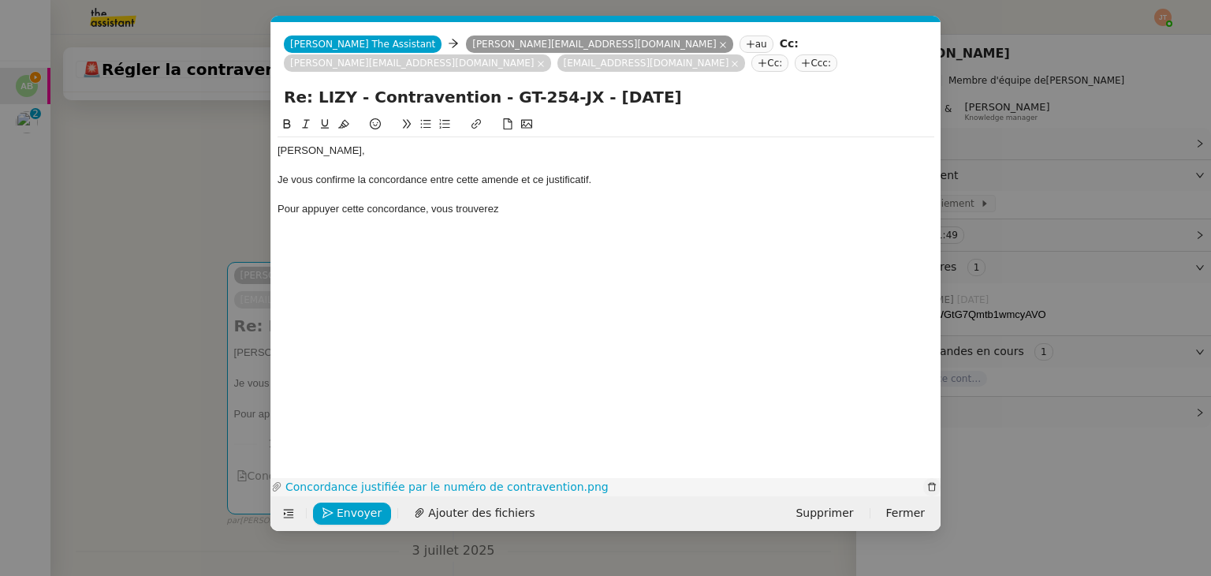
click at [928, 486] on icon "button" at bounding box center [931, 486] width 9 height 9
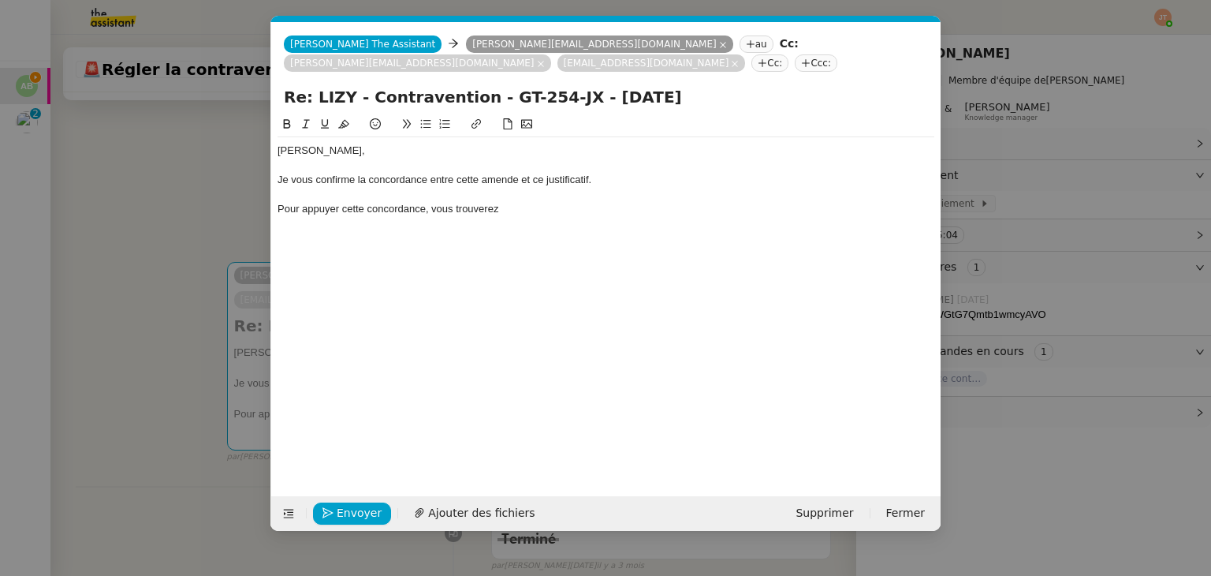
click at [531, 202] on div "Pour appuyer cette concordance, vous trouverez" at bounding box center [606, 209] width 657 height 14
drag, startPoint x: 530, startPoint y: 193, endPoint x: 457, endPoint y: 195, distance: 72.5
click at [457, 202] on div "Pour appuyer cette concordance, vous trouverez" at bounding box center [606, 209] width 657 height 14
click at [535, 202] on div "Pour appuyer cette concordance, vous trouverez" at bounding box center [606, 209] width 657 height 14
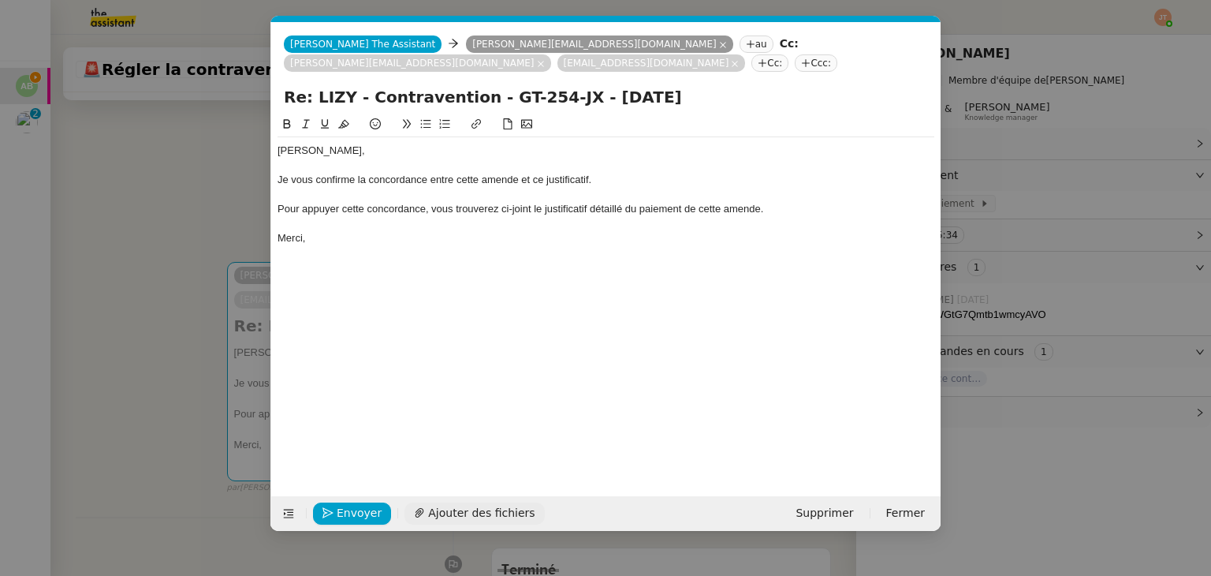
click at [434, 511] on span "Ajouter des fichiers" at bounding box center [481, 513] width 106 height 18
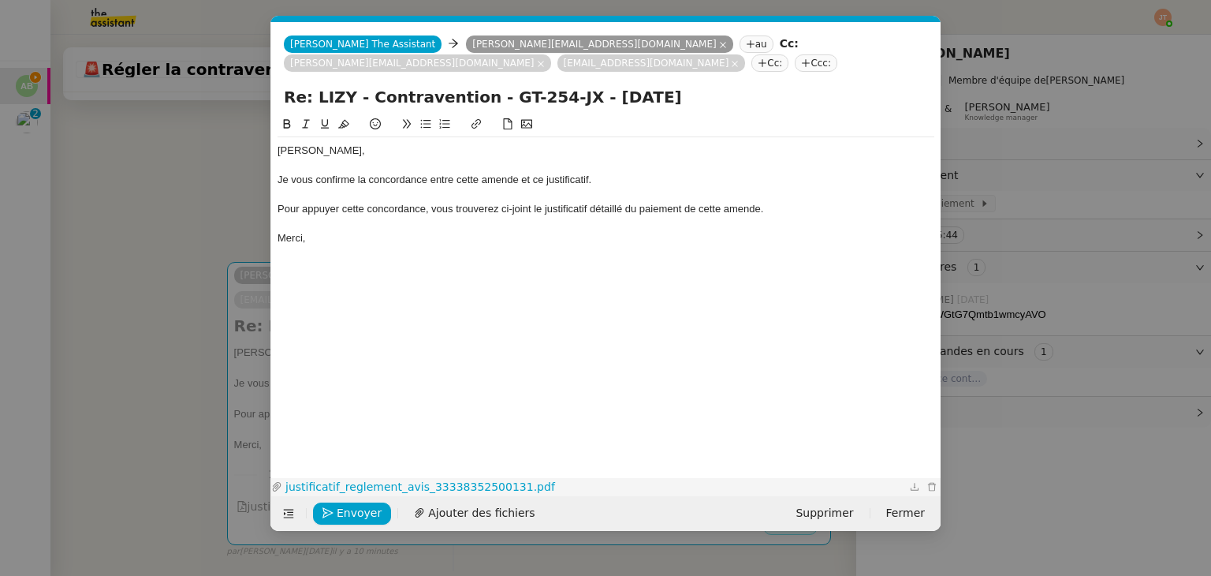
click at [450, 488] on link "justificatif_reglement_avis_33338352500131.pdf" at bounding box center [594, 487] width 624 height 18
click at [329, 231] on div "Merci," at bounding box center [606, 238] width 657 height 14
click at [366, 508] on span "Envoyer" at bounding box center [359, 513] width 45 height 18
click at [366, 508] on span "Confirmer l'envoi" at bounding box center [384, 513] width 95 height 18
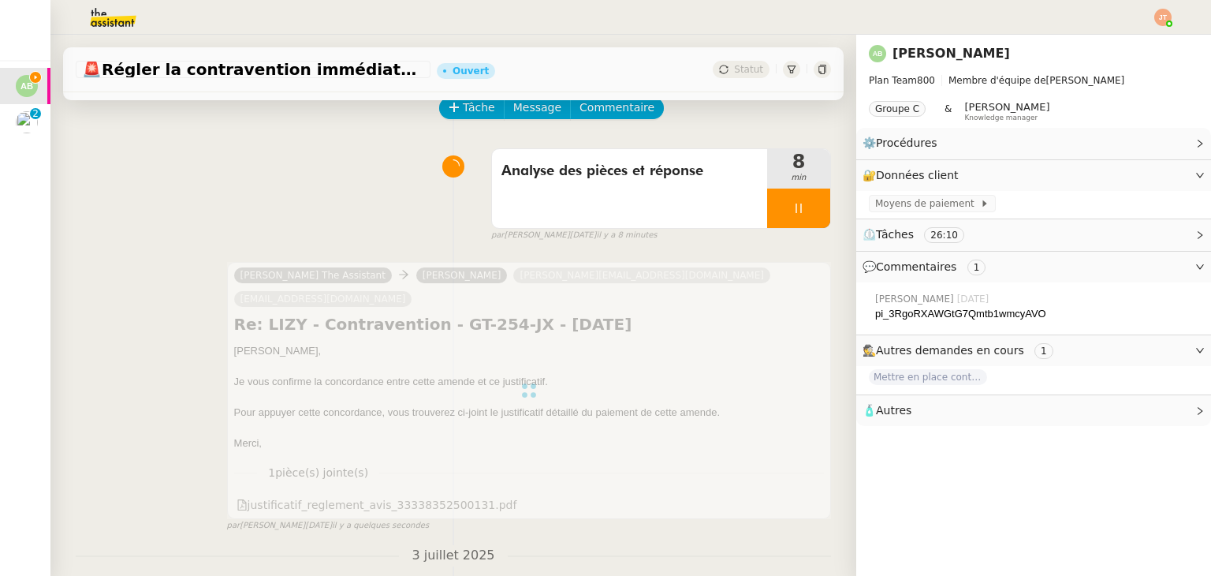
click at [767, 228] on div at bounding box center [798, 207] width 63 height 39
click at [799, 219] on button at bounding box center [815, 207] width 32 height 39
click at [734, 69] on span "Statut" at bounding box center [748, 69] width 29 height 11
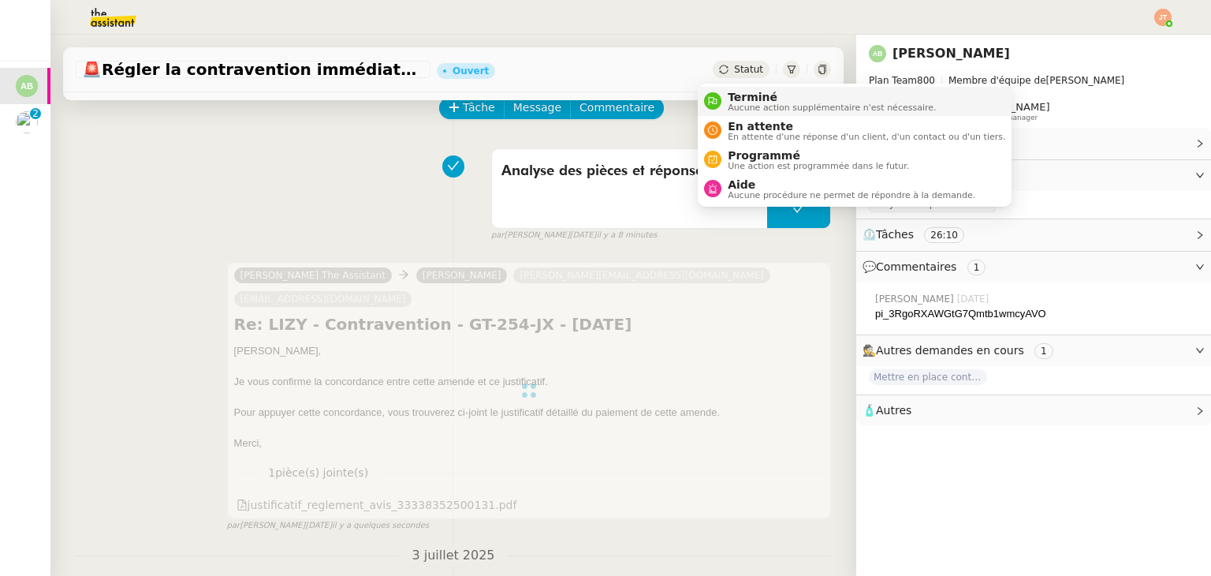
click at [748, 95] on span "Terminé" at bounding box center [832, 97] width 208 height 13
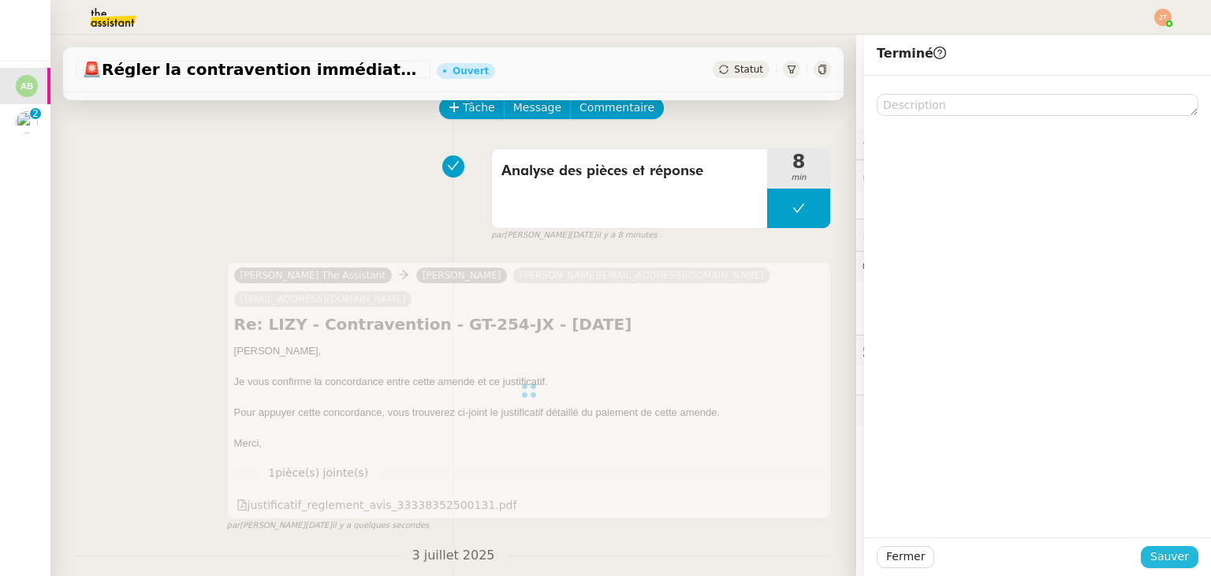
click at [1150, 556] on span "Sauver" at bounding box center [1169, 556] width 39 height 18
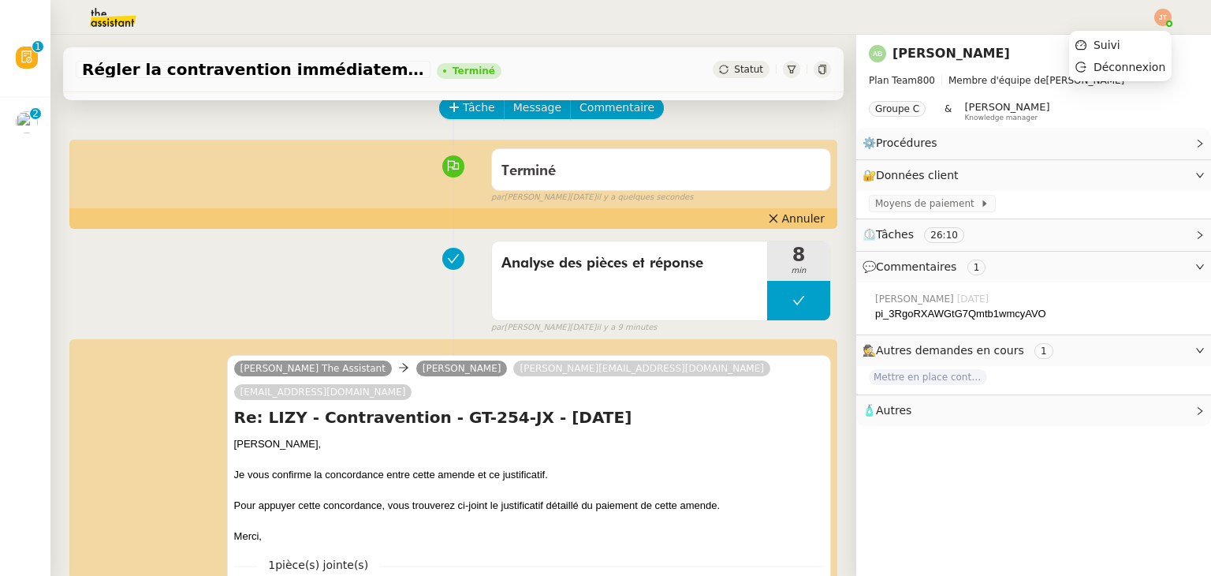
click at [1168, 19] on img at bounding box center [1162, 17] width 17 height 17
click at [1114, 42] on span "Suivi" at bounding box center [1106, 45] width 27 height 13
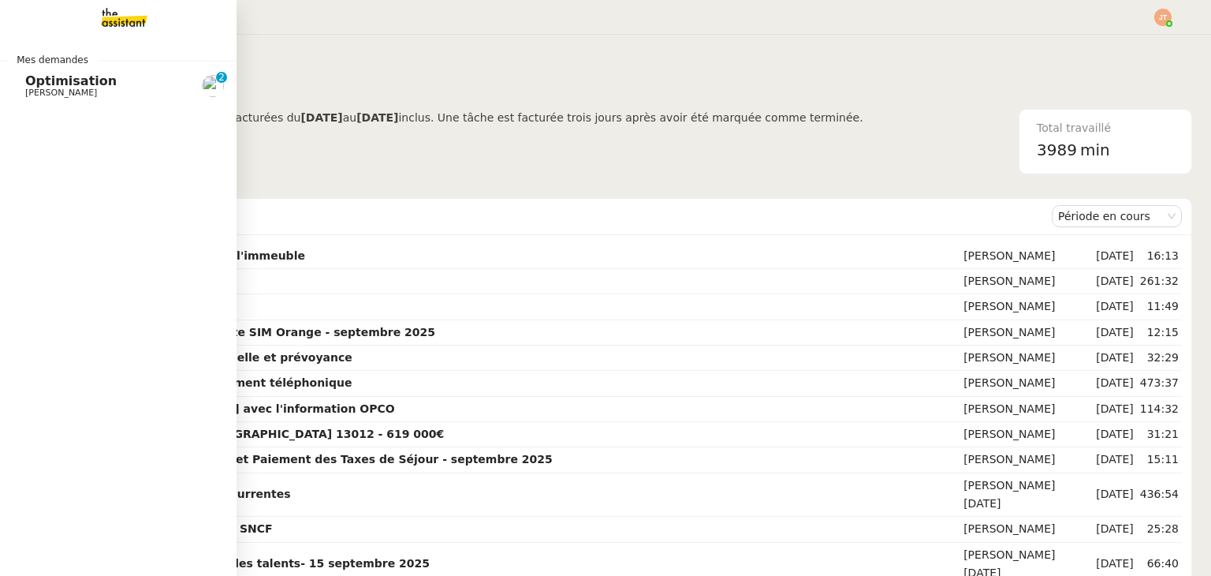
click at [61, 86] on span "Optimisation" at bounding box center [70, 80] width 91 height 15
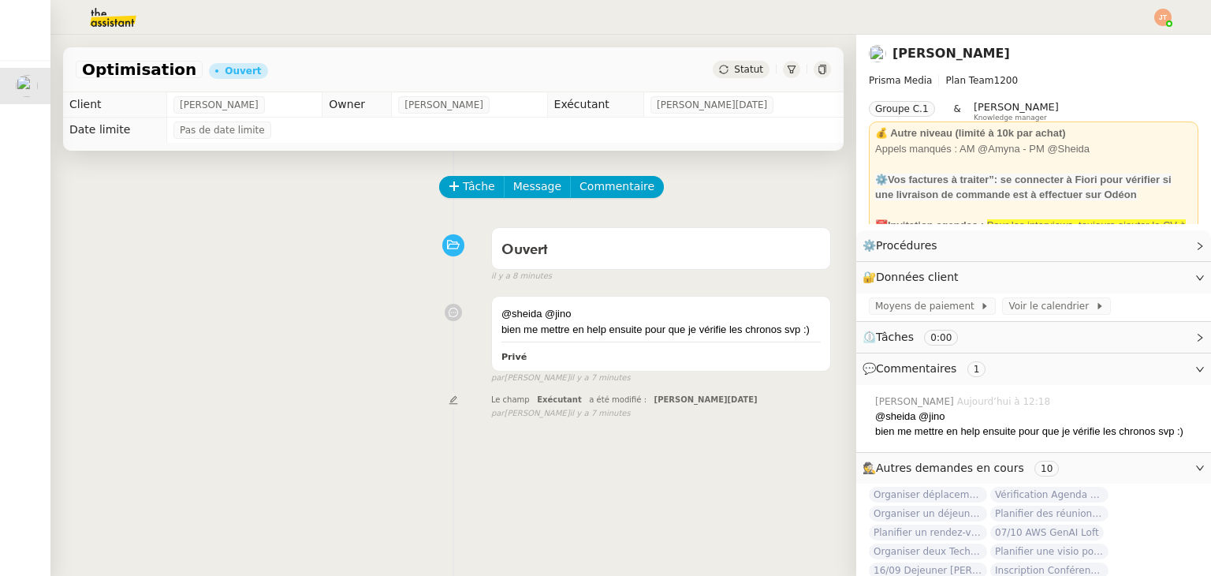
click at [375, 304] on div "@sheida @jino bien me mettre en help ensuite pour que je vérifie les chronos sv…" at bounding box center [453, 336] width 755 height 95
